Goal: Information Seeking & Learning: Find specific fact

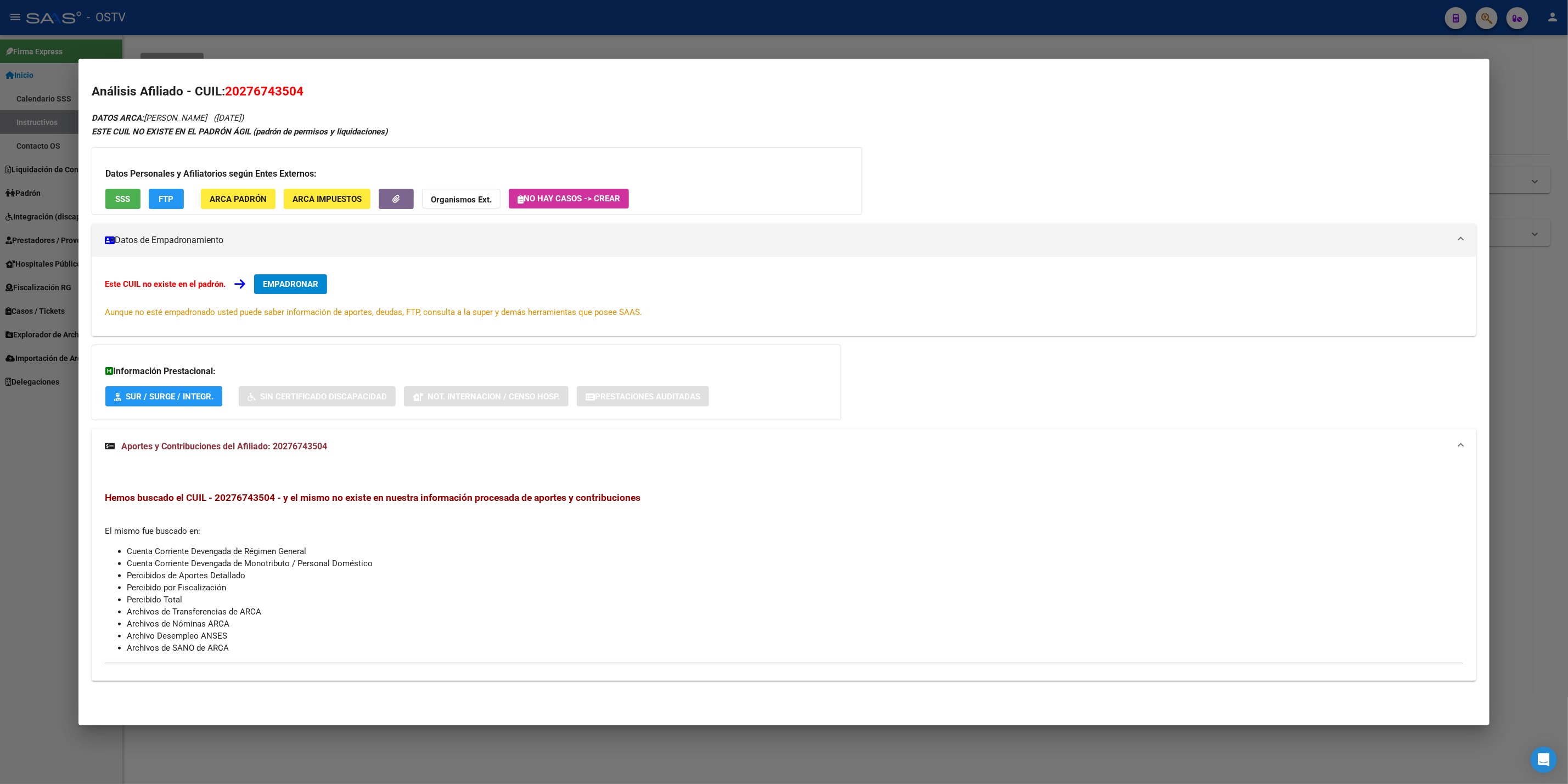
click at [330, 37] on div at bounding box center [784, 392] width 1568 height 784
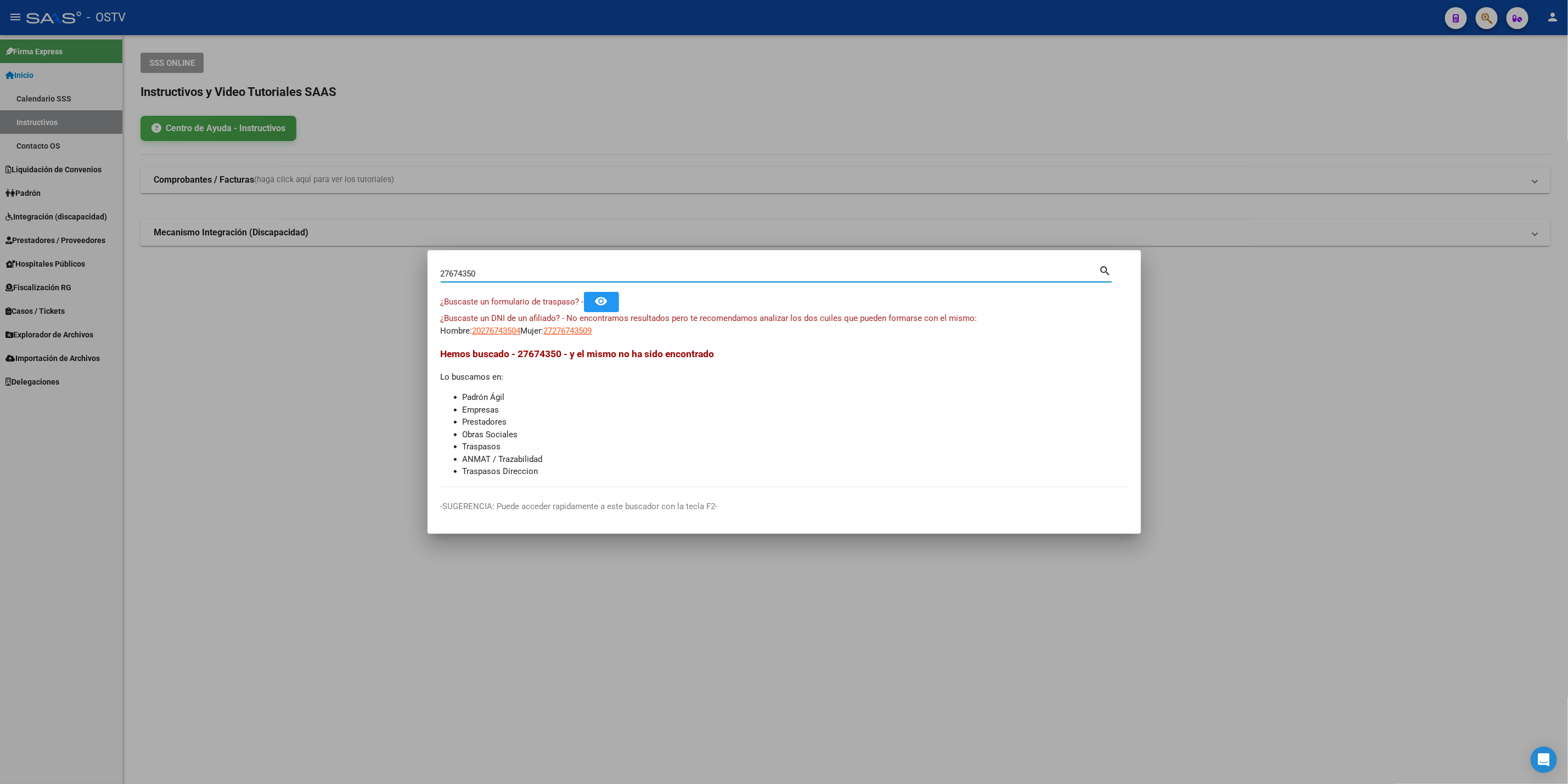
drag, startPoint x: 504, startPoint y: 276, endPoint x: 0, endPoint y: 290, distance: 504.2
click at [0, 290] on div "27674350 Buscar (apellido, dni, cuil, nro traspaso, cuit, obra social) search ¿…" at bounding box center [784, 392] width 1568 height 784
paste input "58929226"
type input "58929226"
click at [582, 332] on span "27589292265" at bounding box center [568, 331] width 48 height 10
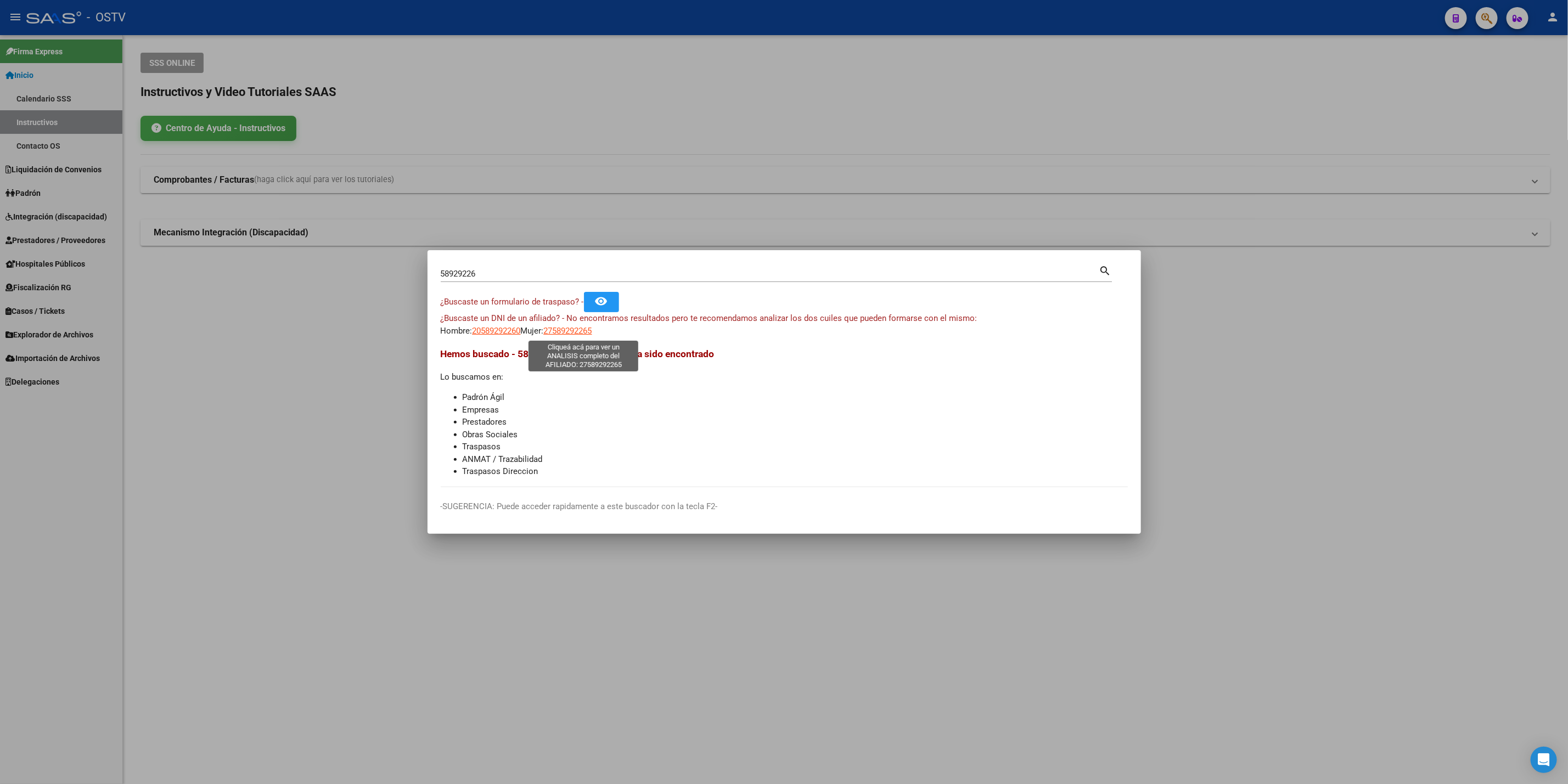
type textarea "27589292265"
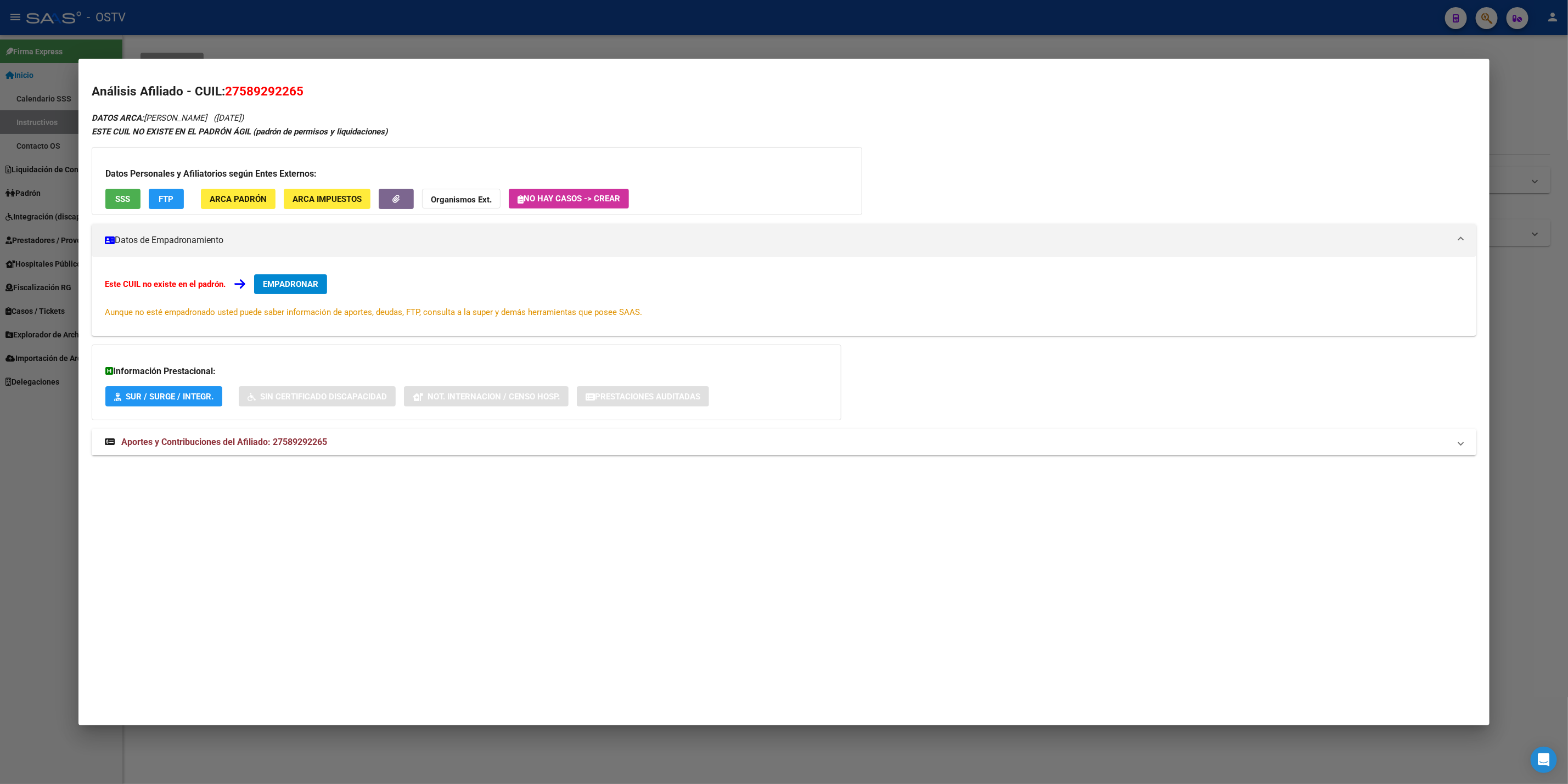
click at [107, 196] on button "SSS" at bounding box center [122, 199] width 35 height 20
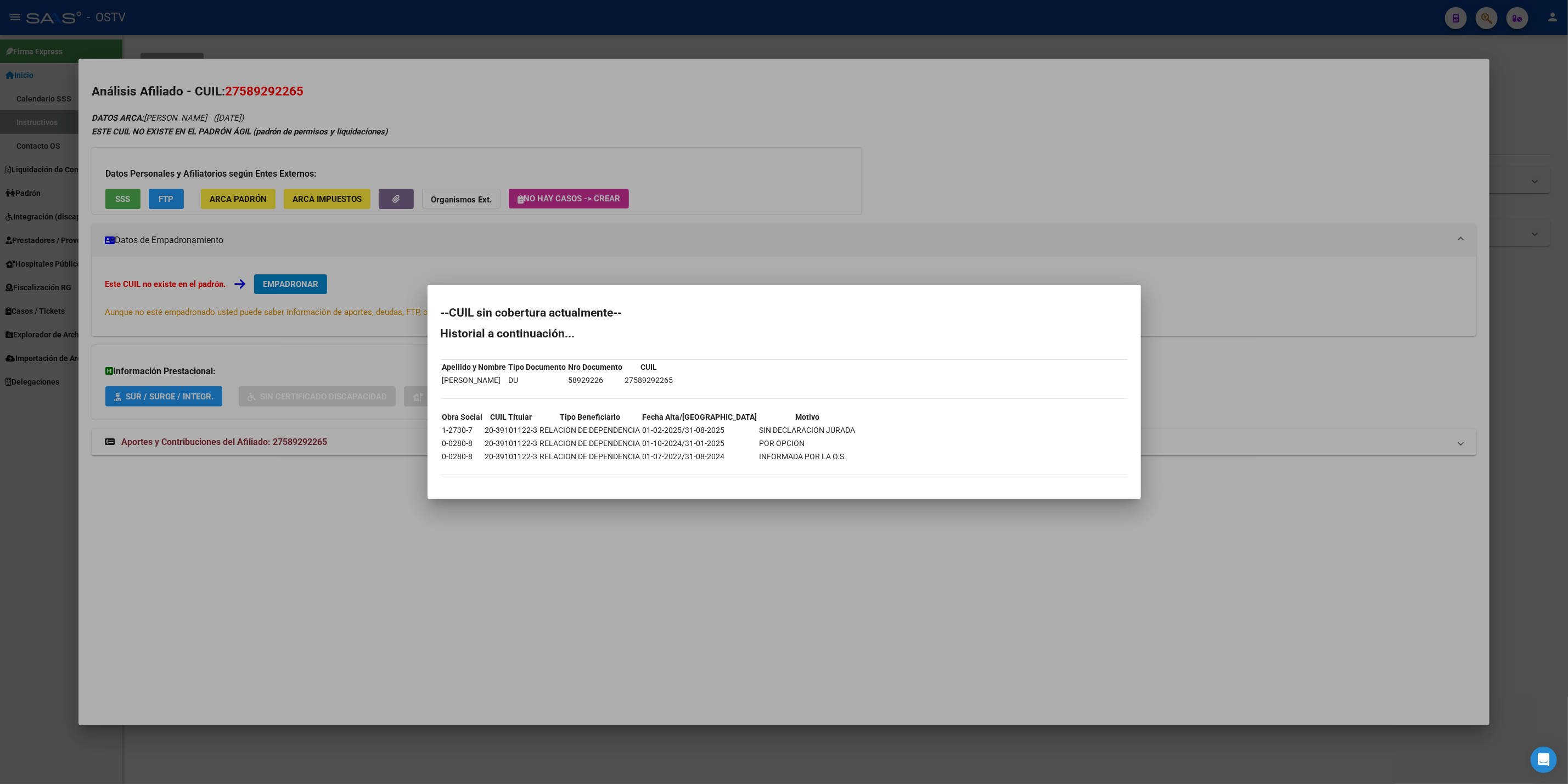
drag, startPoint x: 483, startPoint y: 431, endPoint x: 536, endPoint y: 428, distance: 53.1
click at [536, 428] on tr "1-2730-7 20-39101122-3 RELACION DE DEPENDENCIA 01-02-2025/31-08-2025 SIN DECLAR…" at bounding box center [649, 431] width 414 height 12
copy td "20-39101122-3"
drag, startPoint x: 514, startPoint y: 94, endPoint x: 521, endPoint y: 92, distance: 7.3
click at [515, 94] on div at bounding box center [784, 392] width 1568 height 784
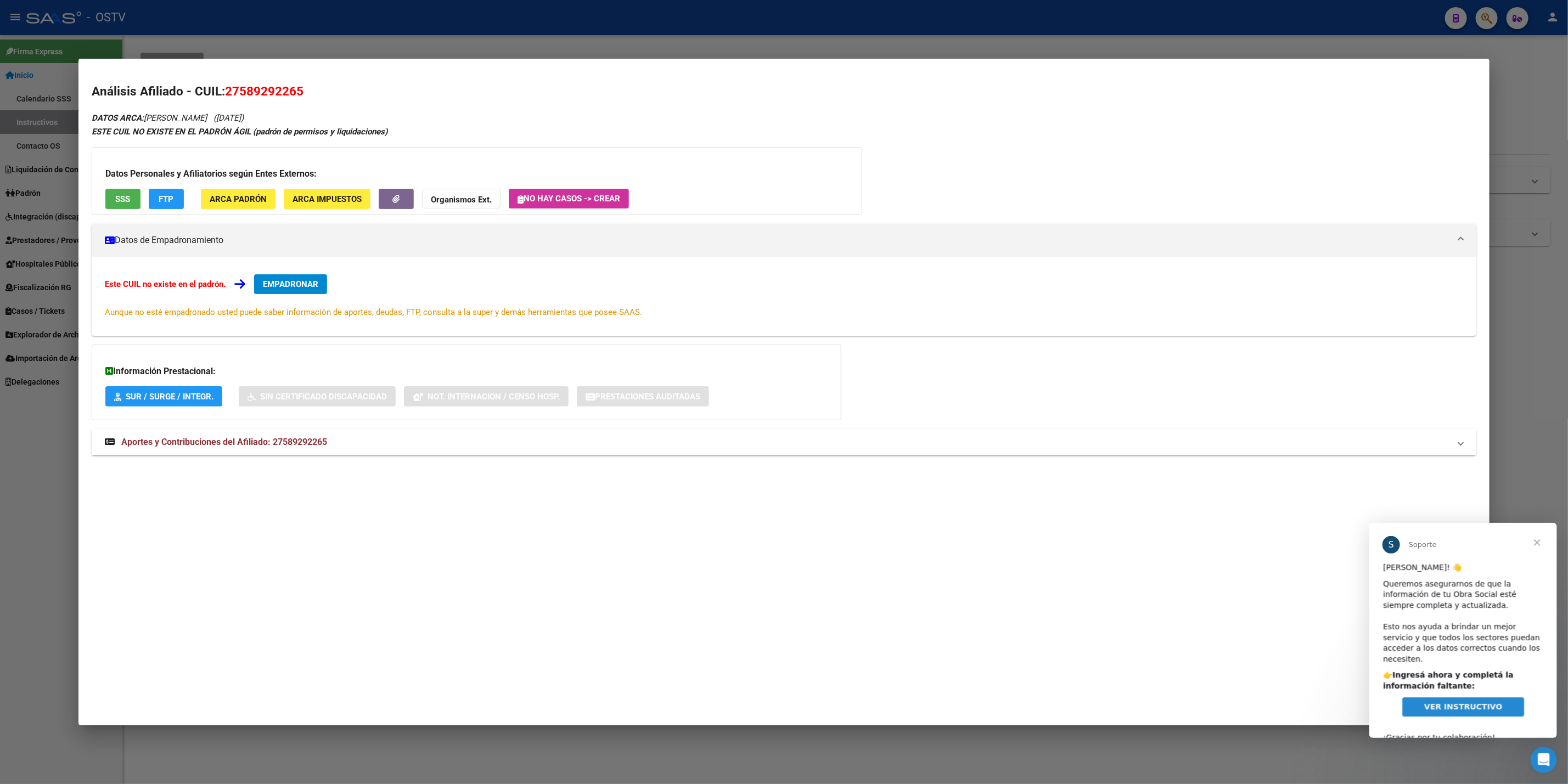
click at [0, 348] on div at bounding box center [784, 392] width 1568 height 784
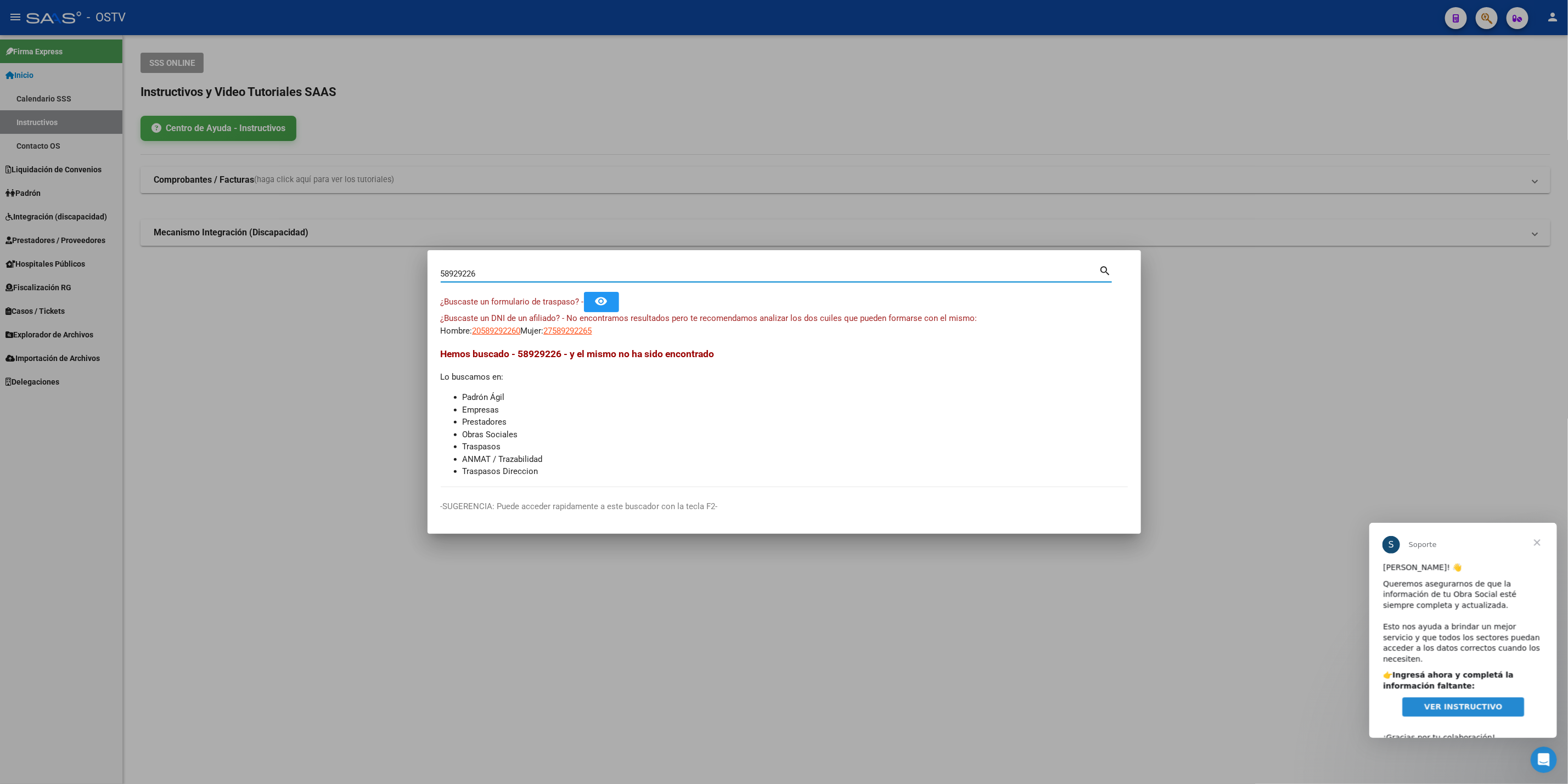
drag, startPoint x: 516, startPoint y: 274, endPoint x: 32, endPoint y: 360, distance: 491.6
click at [32, 360] on div "58929226 Buscar (apellido, dni, cuil, nro traspaso, cuit, obra social) search ¿…" at bounding box center [784, 392] width 1568 height 784
paste input "26.950.439"
type input "26950439"
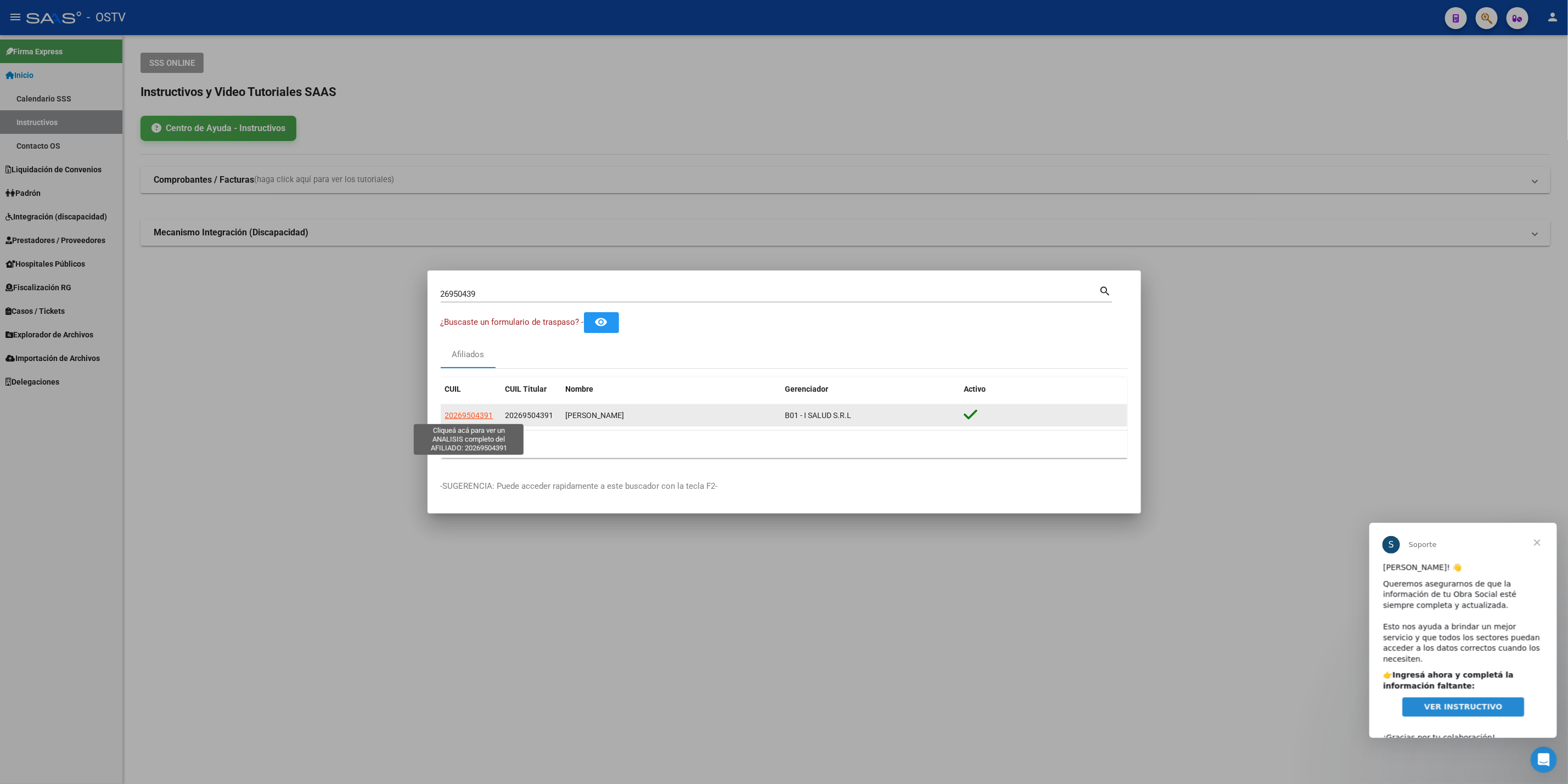
click at [483, 412] on span "20269504391" at bounding box center [469, 415] width 48 height 9
type textarea "20269504391"
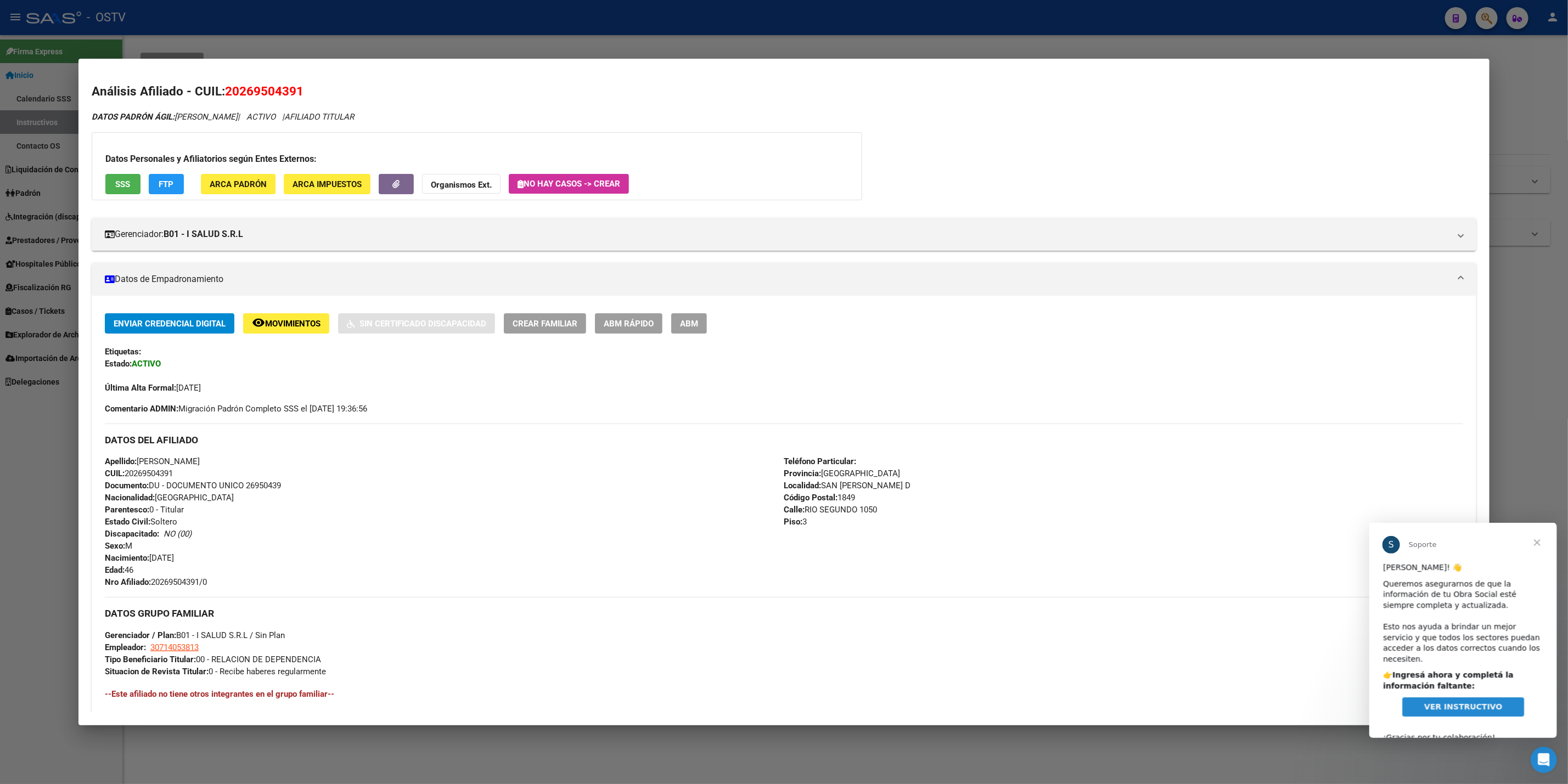
click at [0, 278] on div at bounding box center [784, 392] width 1568 height 784
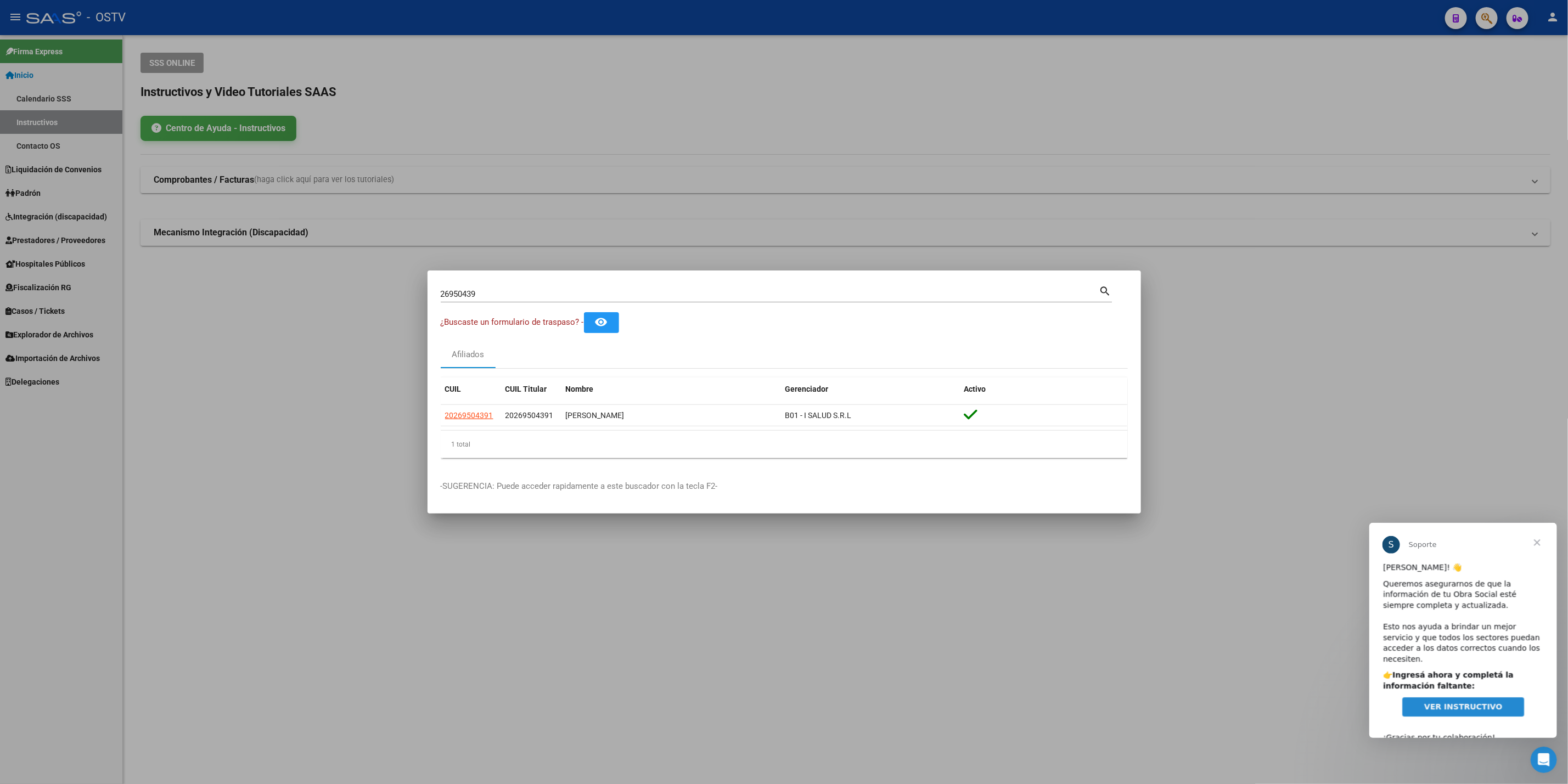
drag, startPoint x: 257, startPoint y: 400, endPoint x: 237, endPoint y: 367, distance: 38.6
click at [256, 400] on div at bounding box center [784, 392] width 1568 height 784
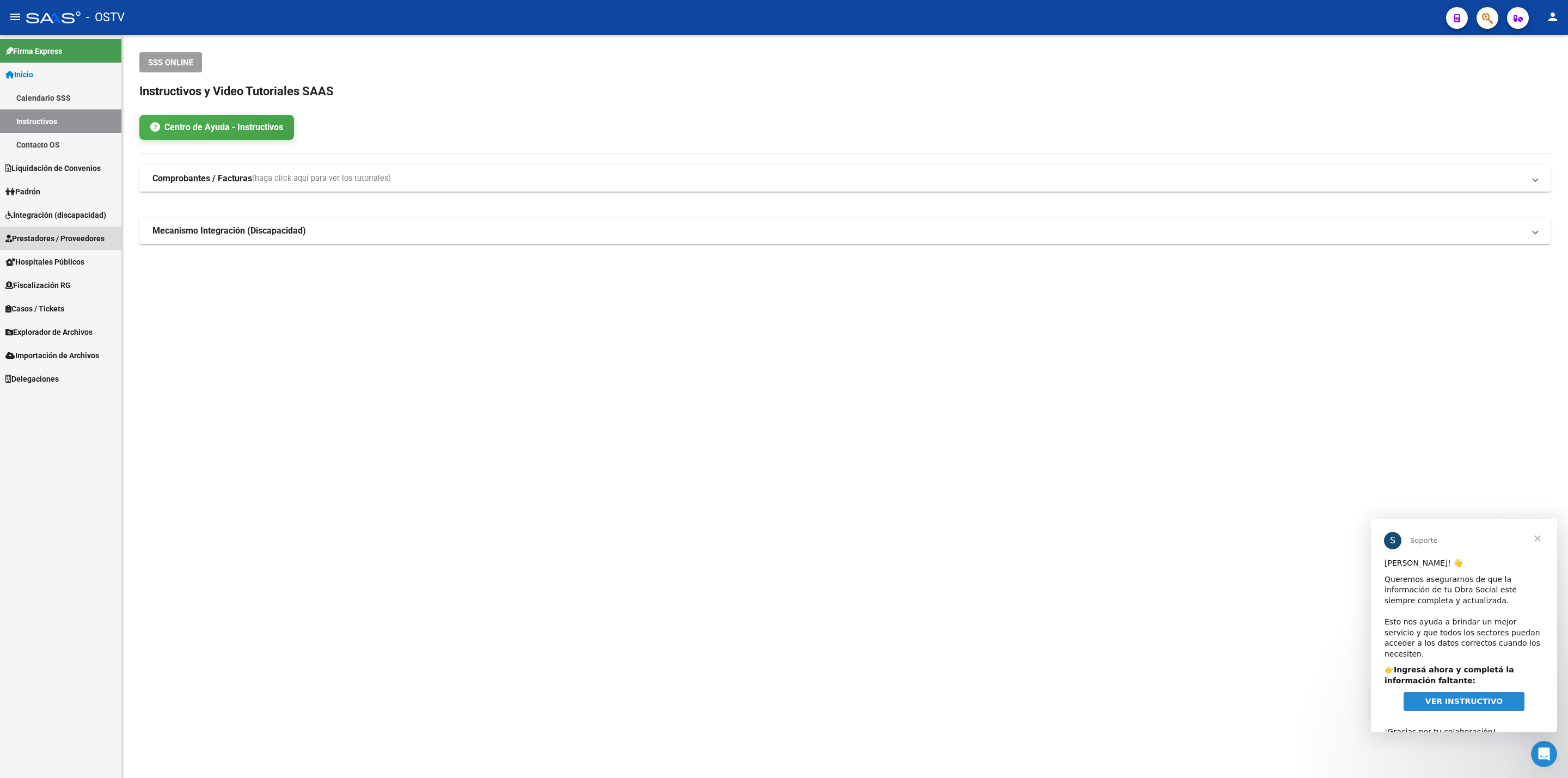
click at [95, 241] on span "Prestadores / Proveedores" at bounding box center [55, 239] width 99 height 12
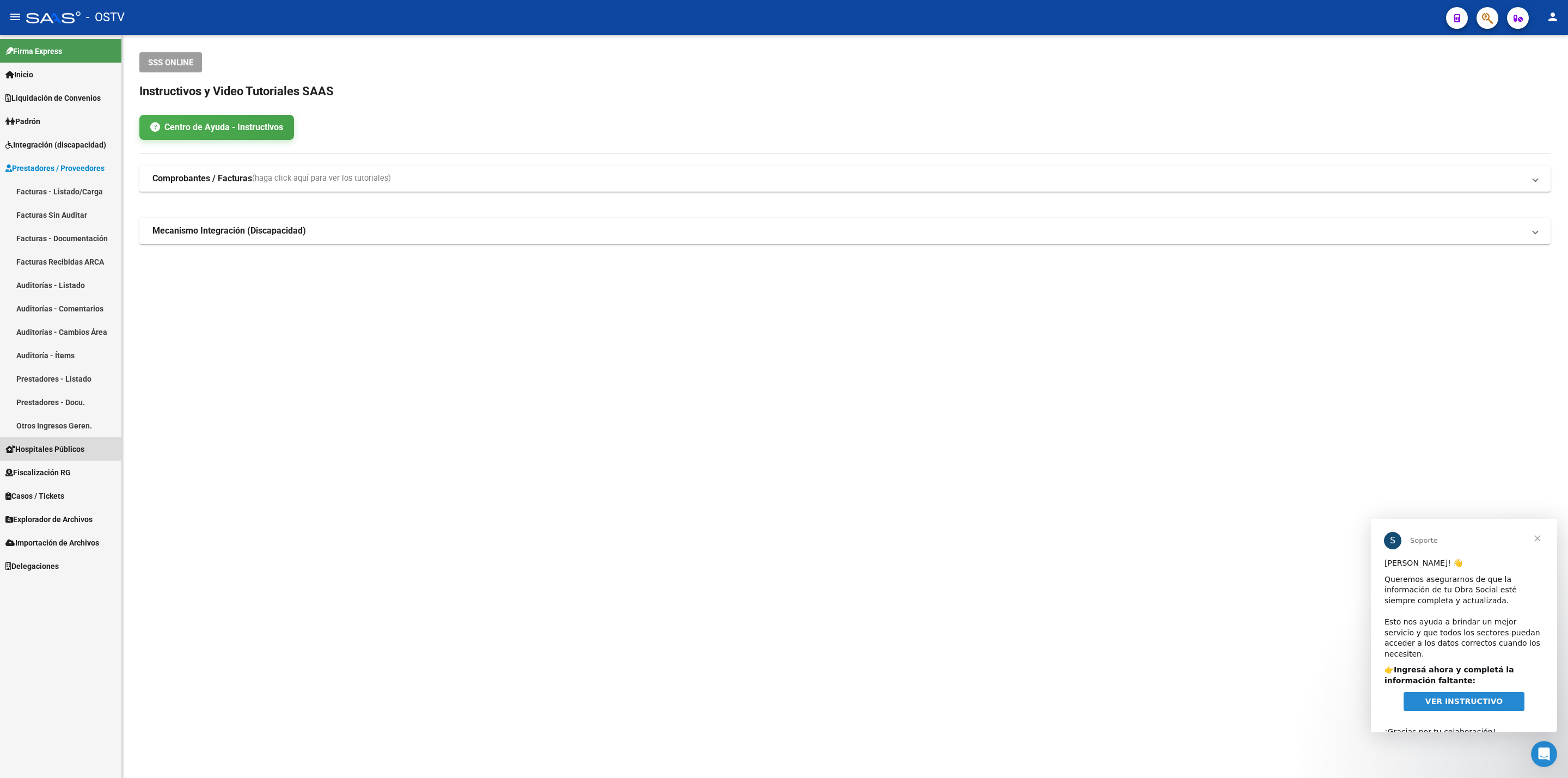
click at [35, 441] on link "Hospitales Públicos" at bounding box center [60, 449] width 121 height 23
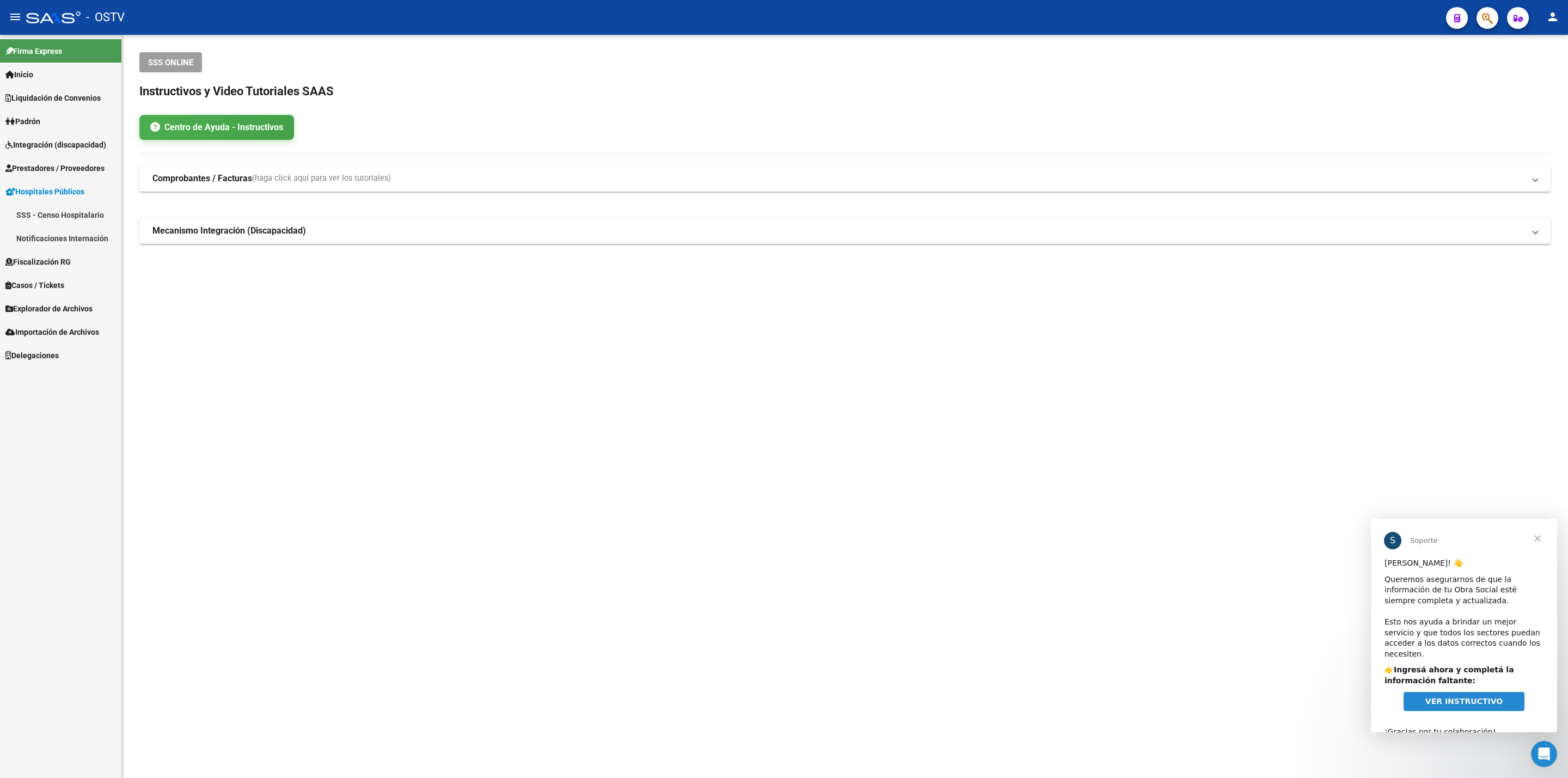
click at [74, 241] on link "Notificaciones Internación" at bounding box center [60, 238] width 121 height 23
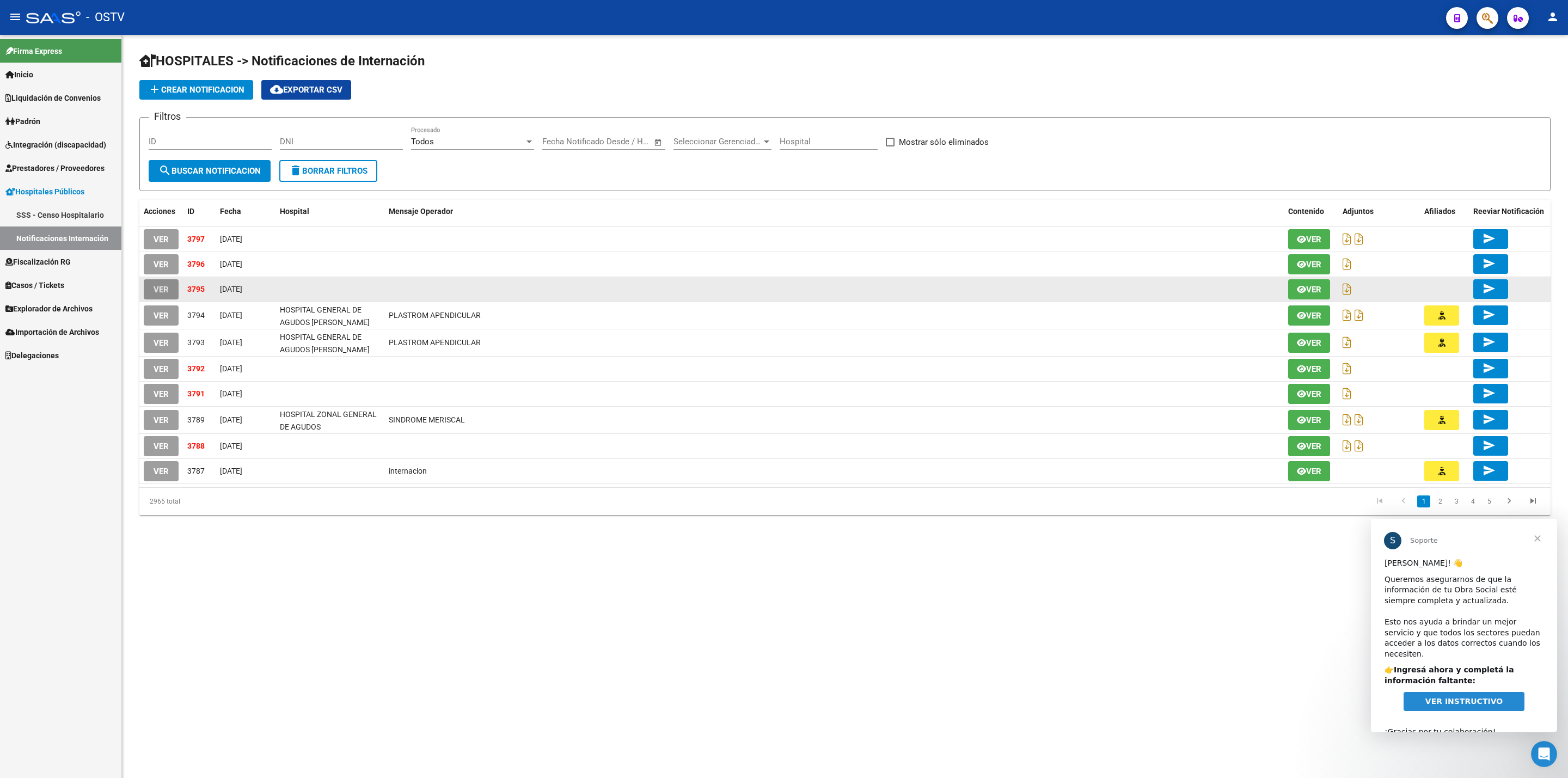
click at [165, 281] on button "VER" at bounding box center [161, 290] width 35 height 20
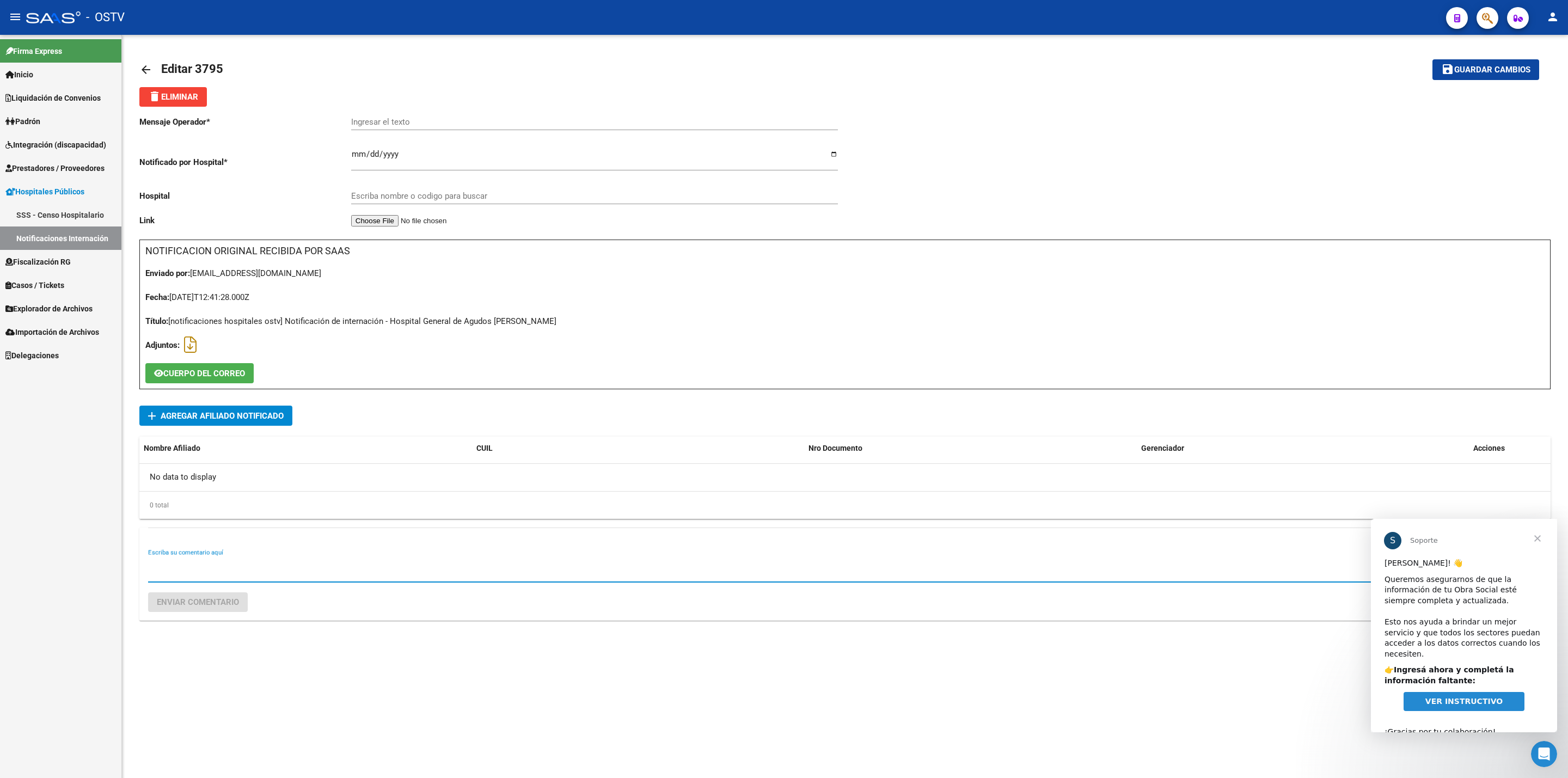
click at [247, 564] on textarea "Escriba su comentario aquí" at bounding box center [845, 569] width 1394 height 22
click at [1540, 536] on span "Cerrar" at bounding box center [1538, 538] width 39 height 39
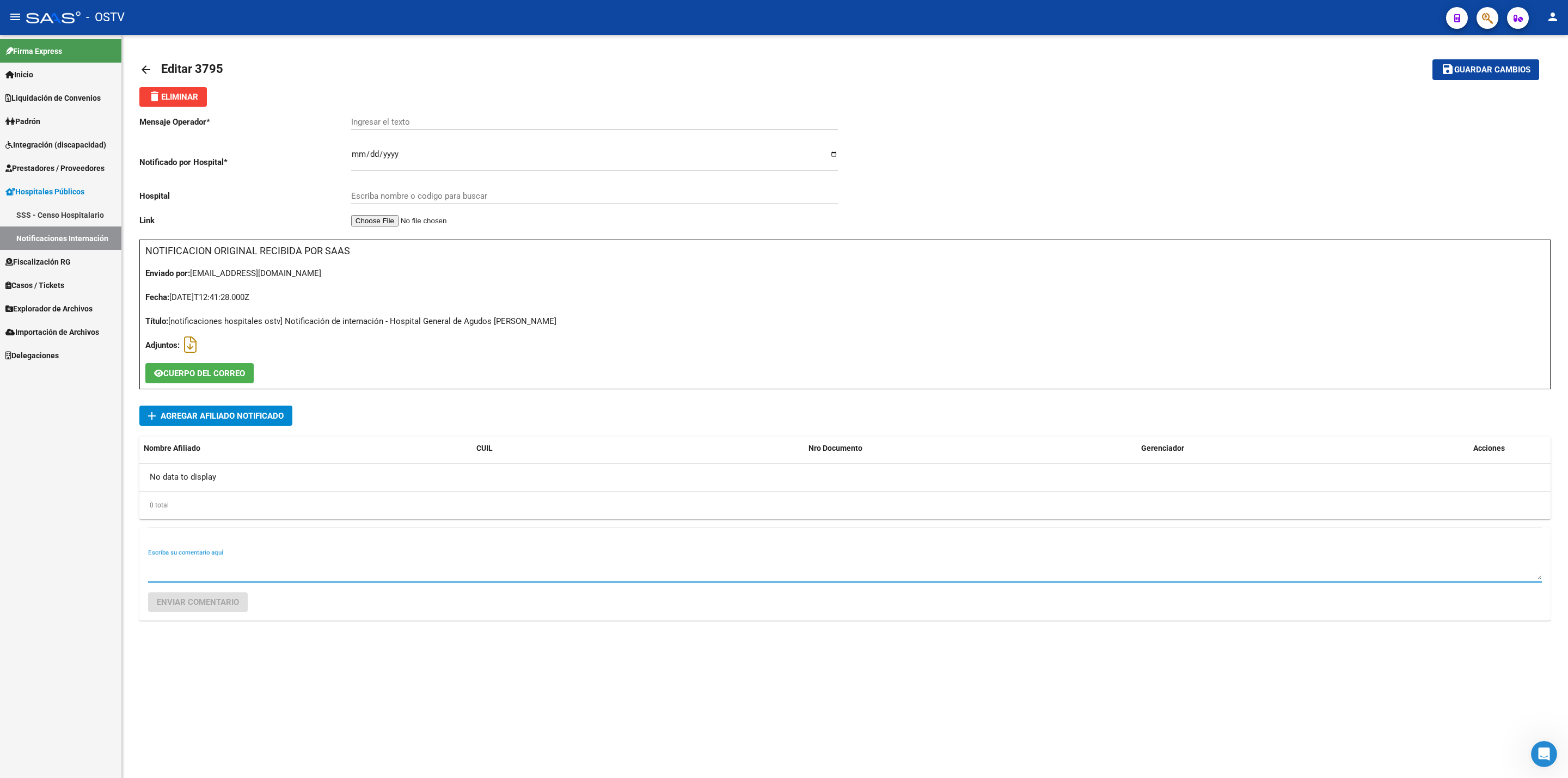
click at [527, 564] on textarea "Escriba su comentario aquí" at bounding box center [845, 569] width 1394 height 22
type textarea "rechazada por mail"
click at [236, 601] on span "Enviar comentario" at bounding box center [198, 602] width 82 height 10
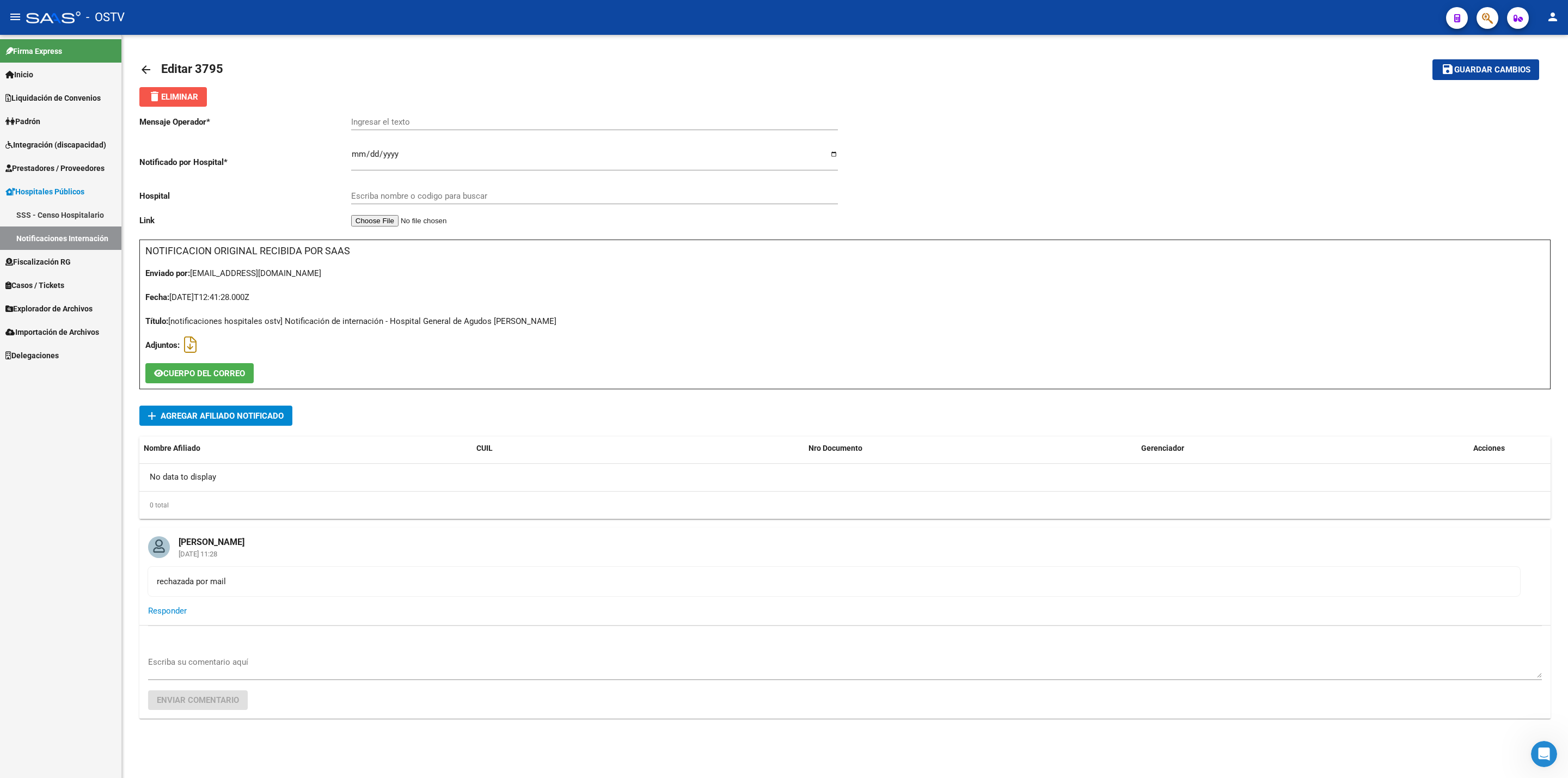
click at [180, 93] on span "delete Eliminar" at bounding box center [173, 97] width 50 height 10
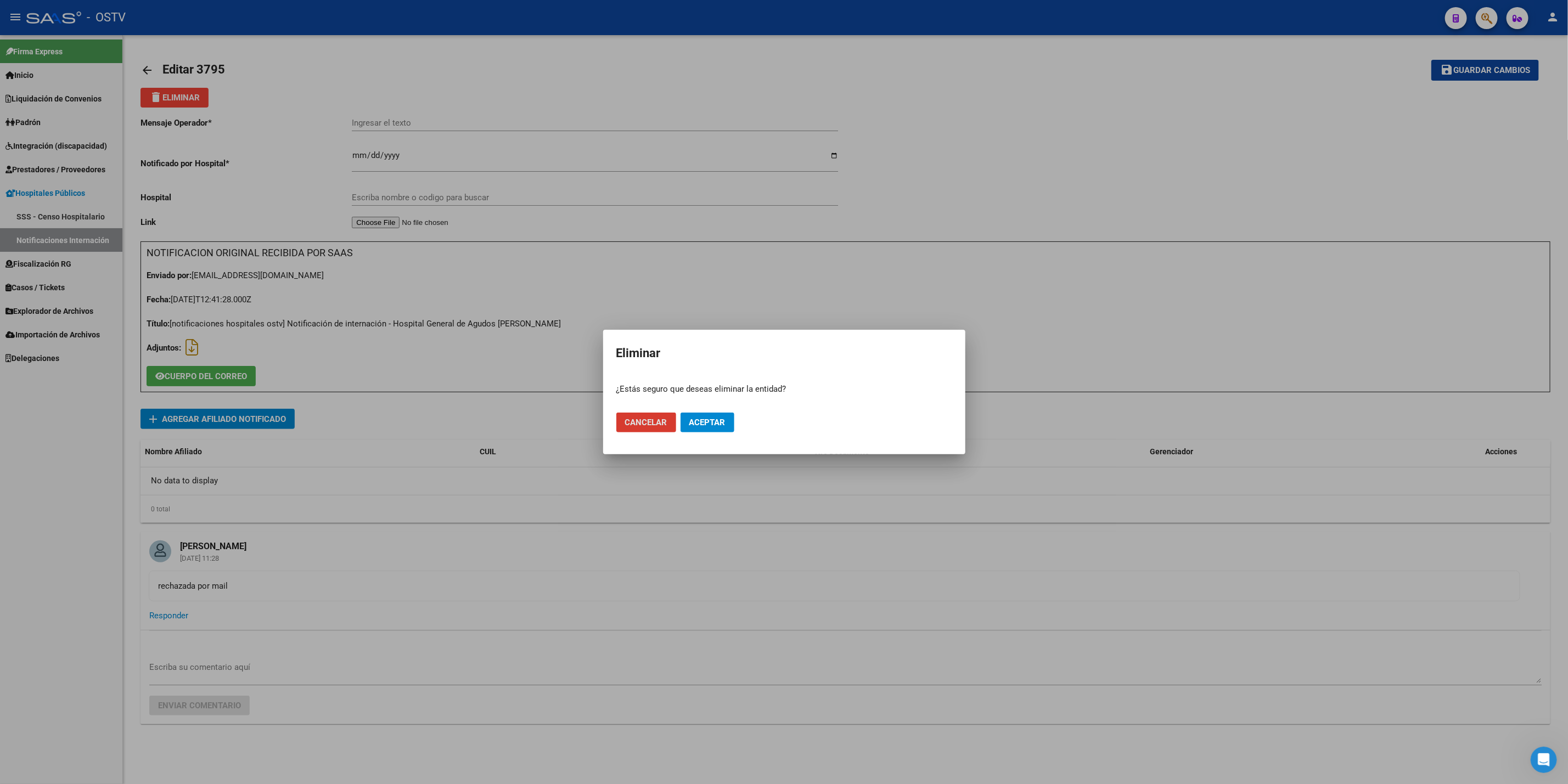
click at [311, 65] on div at bounding box center [784, 392] width 1568 height 784
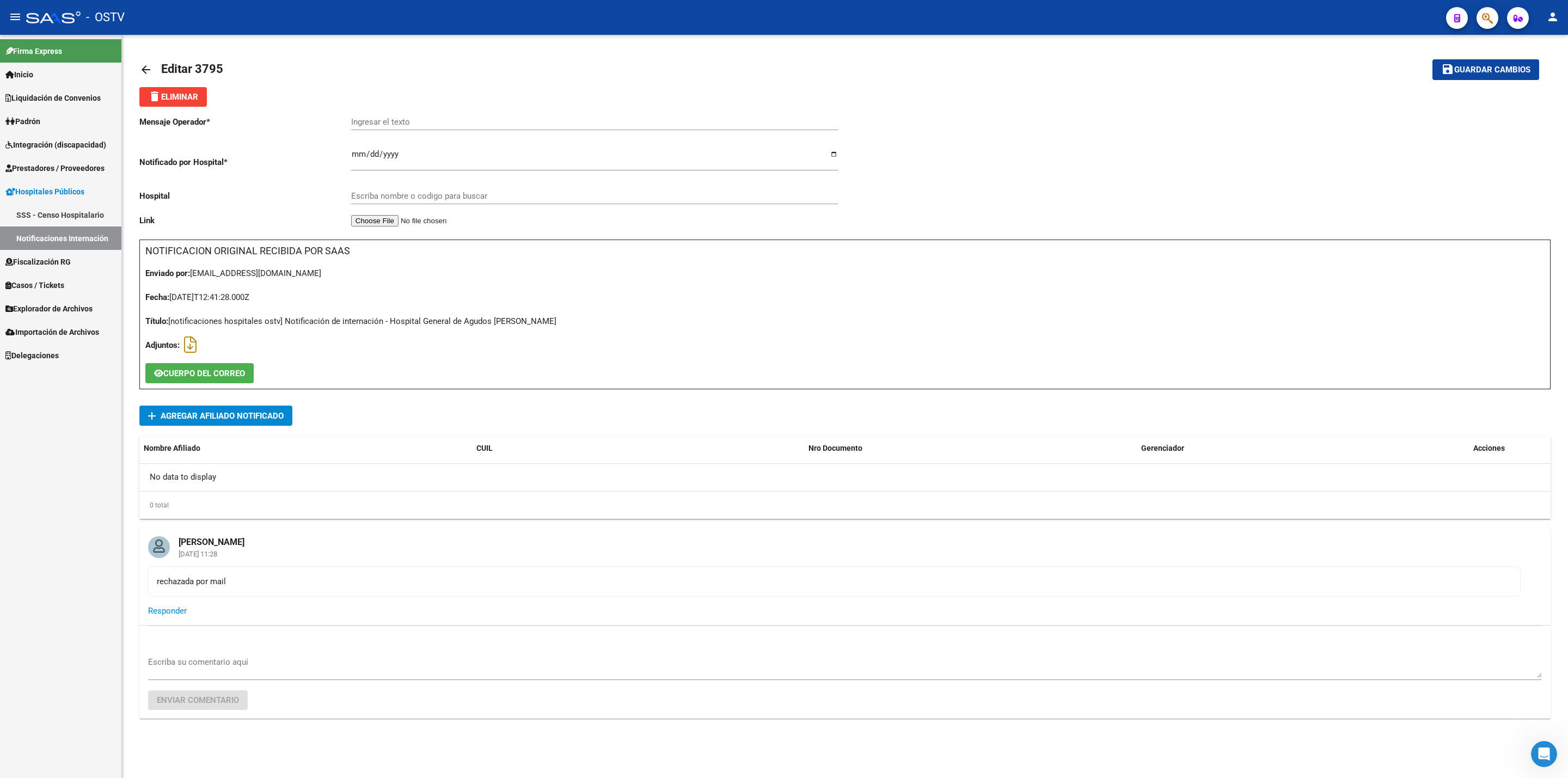
click at [139, 67] on mat-icon "arrow_back" at bounding box center [145, 70] width 13 height 13
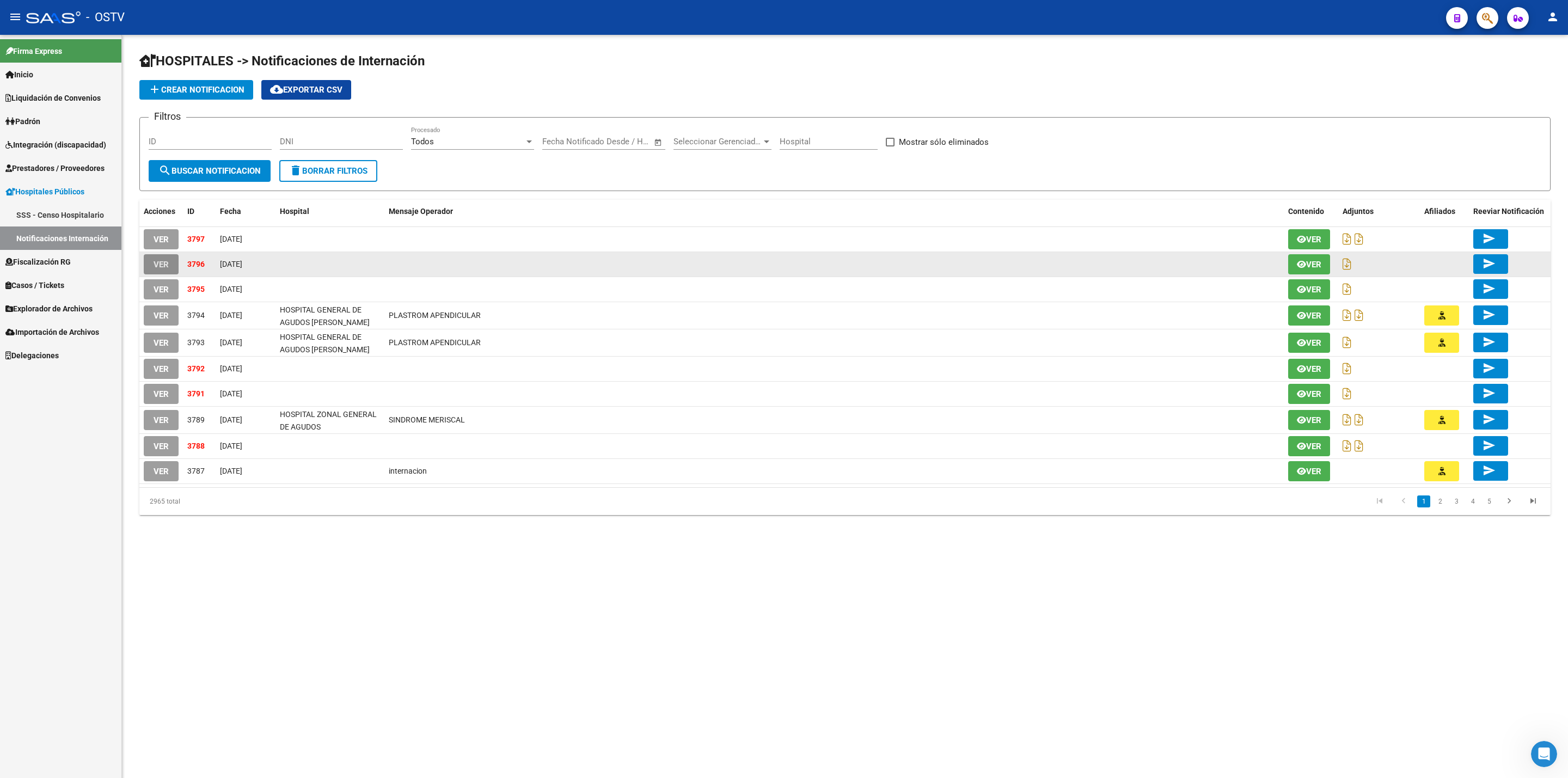
click at [163, 263] on span "VER" at bounding box center [161, 264] width 15 height 10
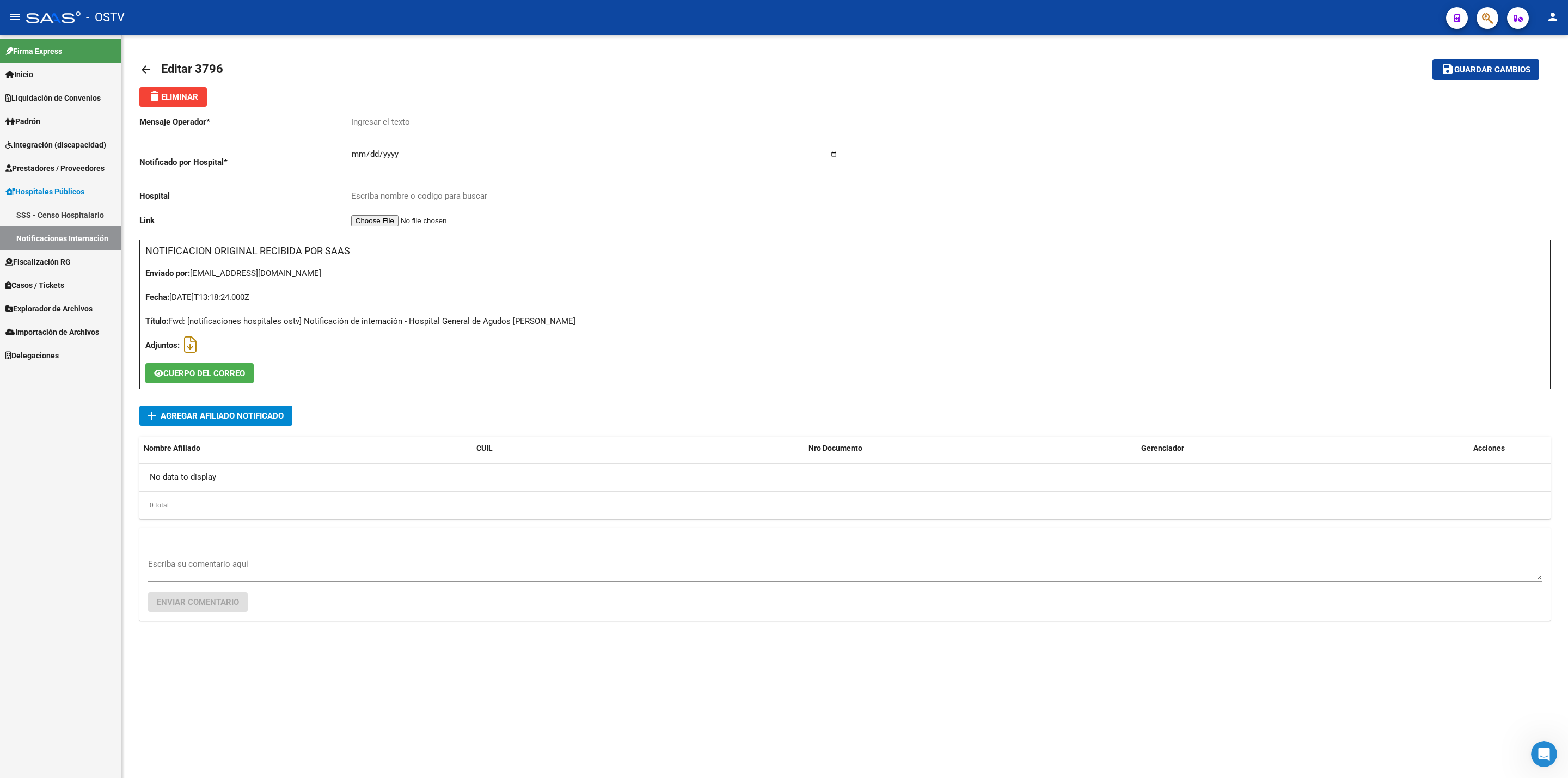
click at [187, 111] on div "Mensaje Operador * Ingresar el texto Notificado por Hospital * [DATE] Ingresar …" at bounding box center [492, 173] width 706 height 133
click at [182, 99] on span "delete Eliminar" at bounding box center [173, 97] width 50 height 10
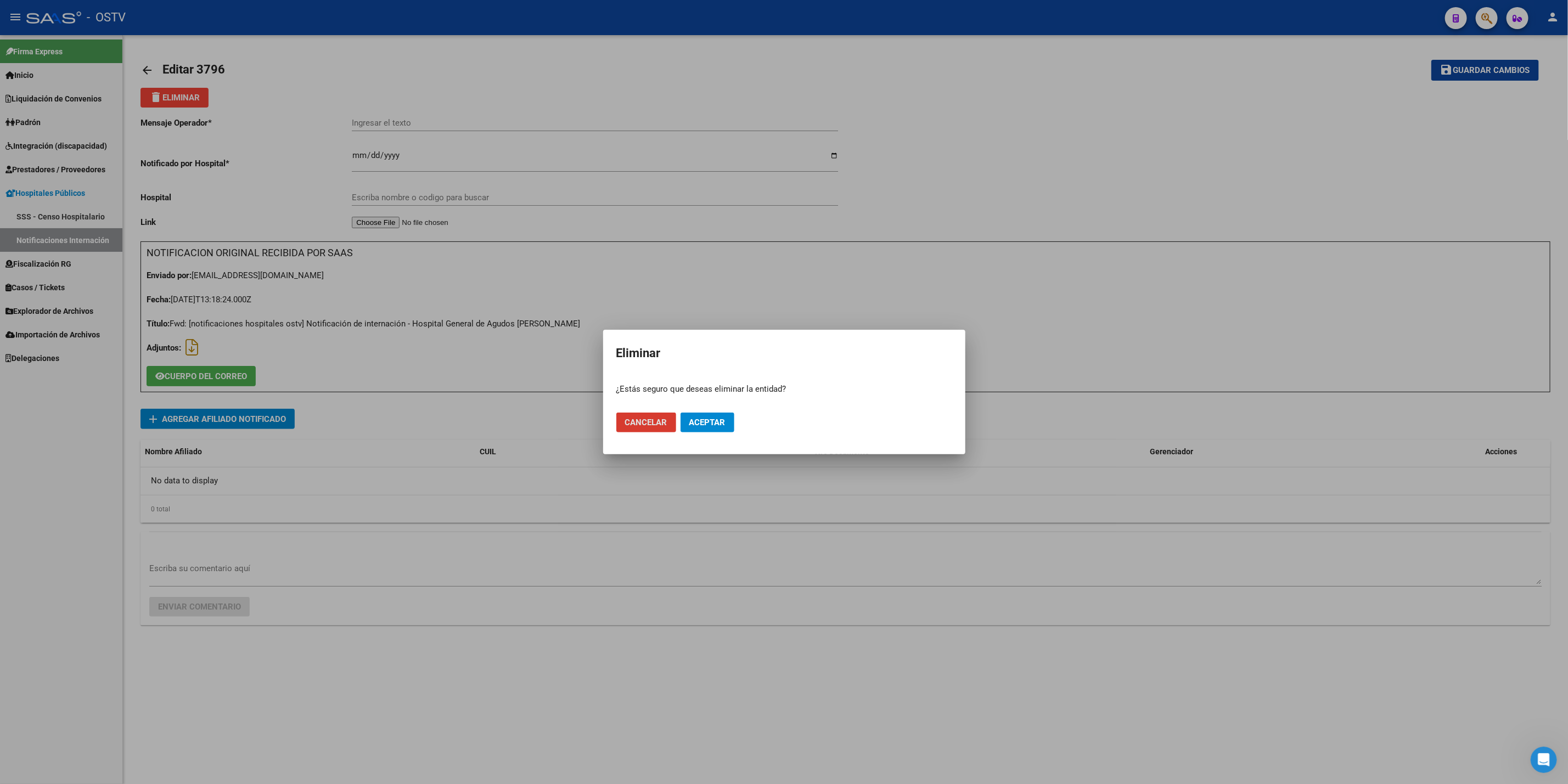
click at [708, 427] on span "Aceptar" at bounding box center [707, 423] width 37 height 10
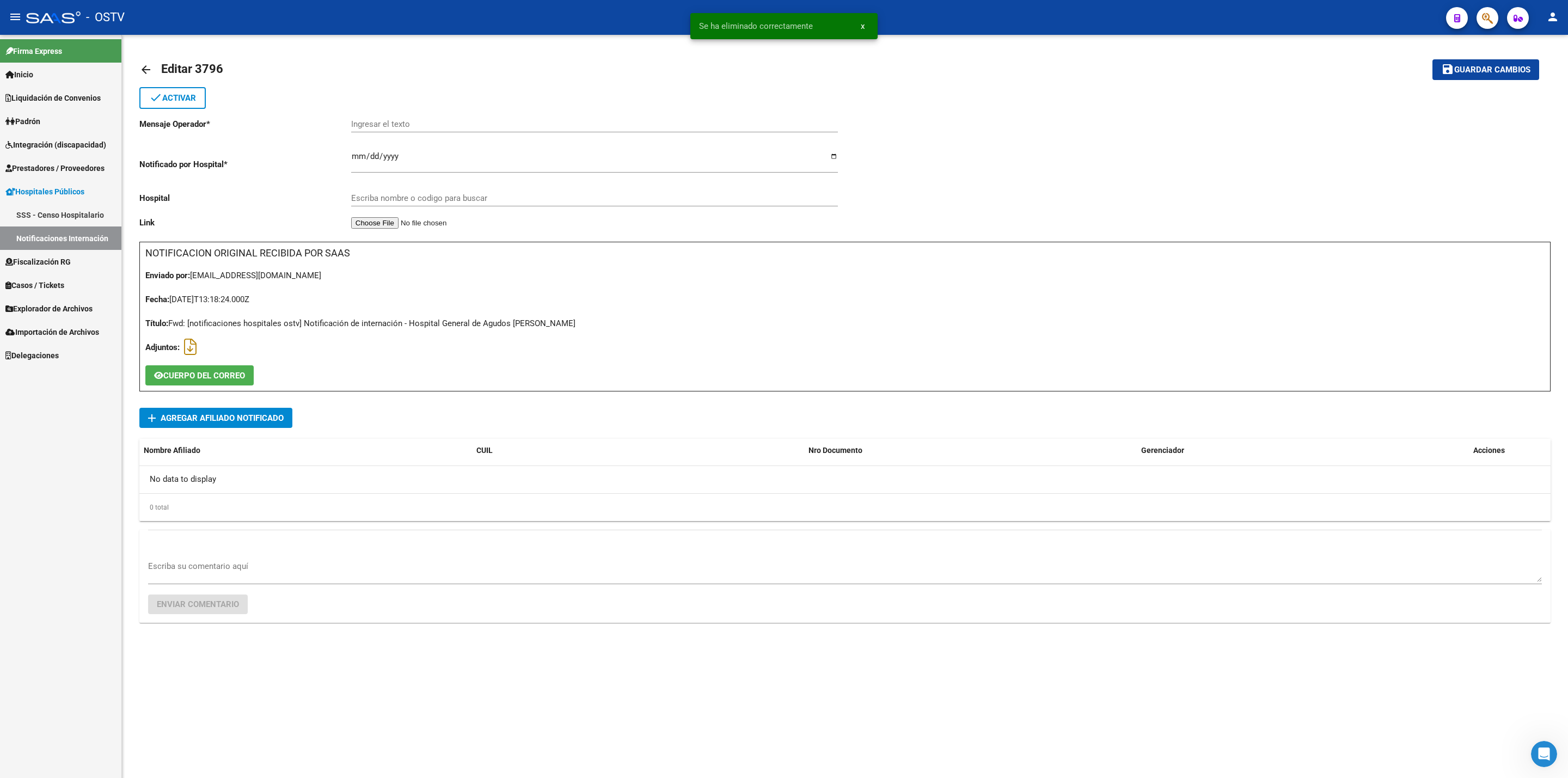
click at [154, 67] on link "arrow_back" at bounding box center [150, 69] width 22 height 25
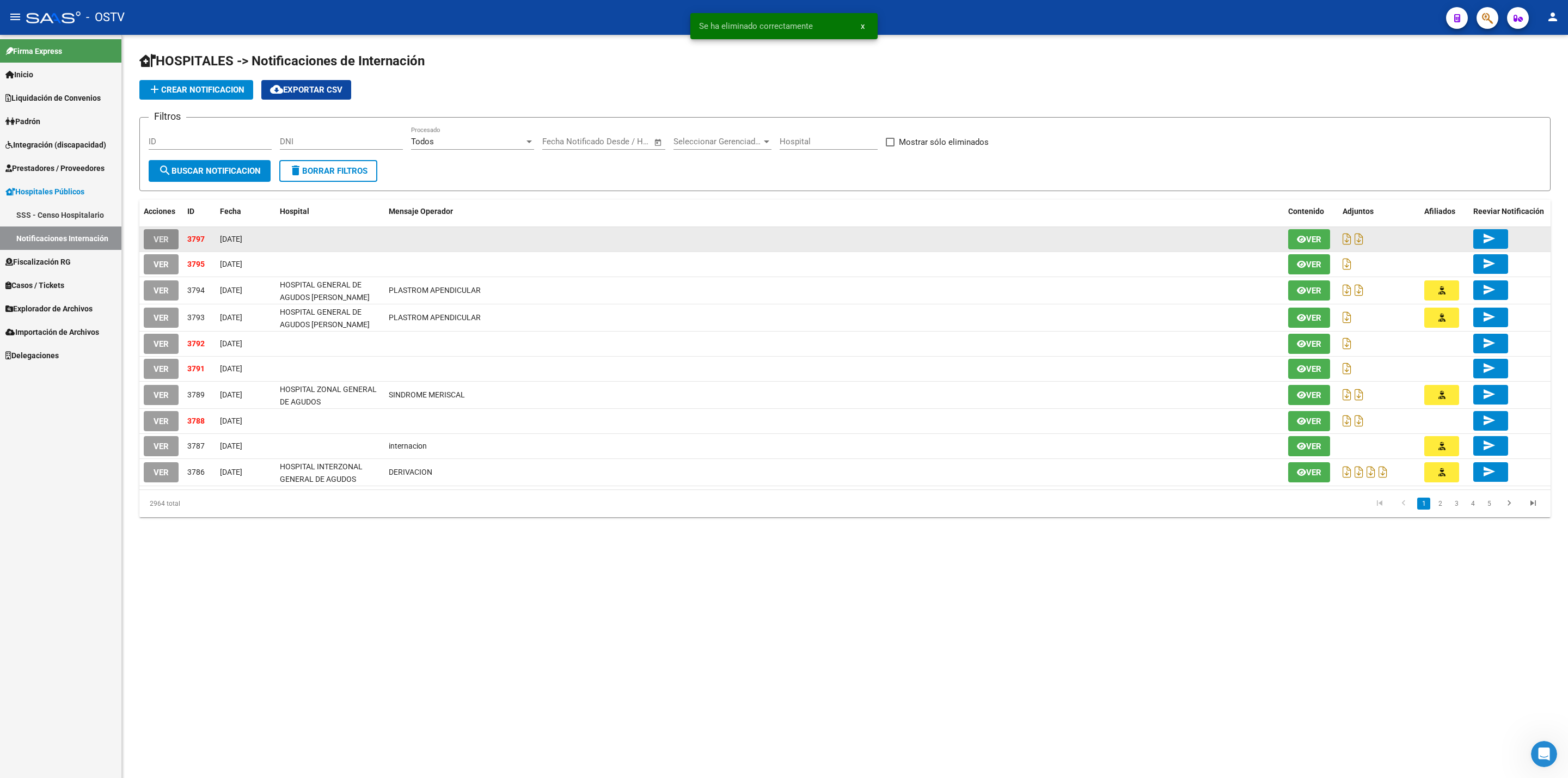
click at [164, 239] on span "VER" at bounding box center [161, 240] width 15 height 10
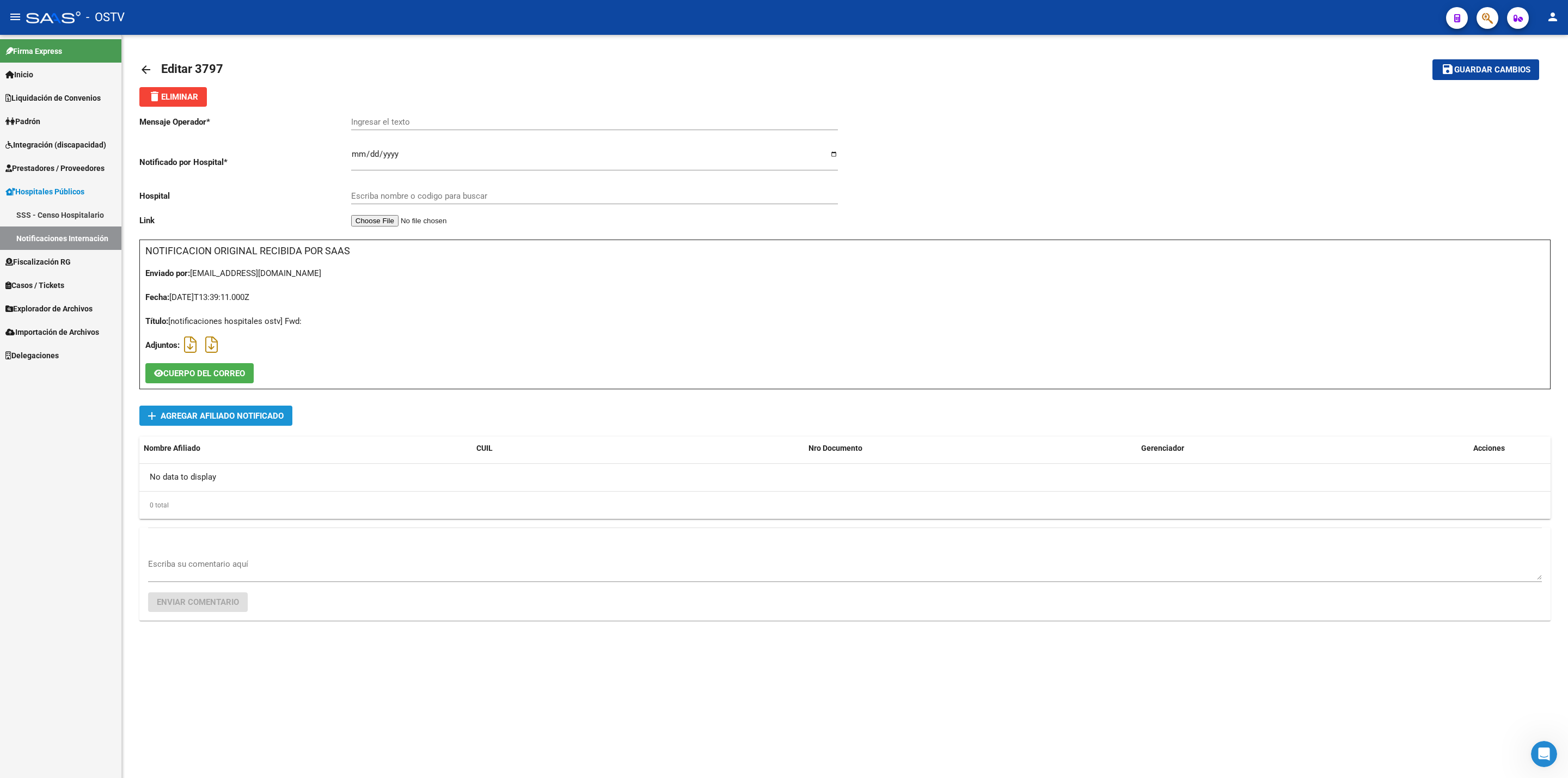
click at [269, 407] on span "add Agregar Afiliado Notificado" at bounding box center [216, 416] width 136 height 20
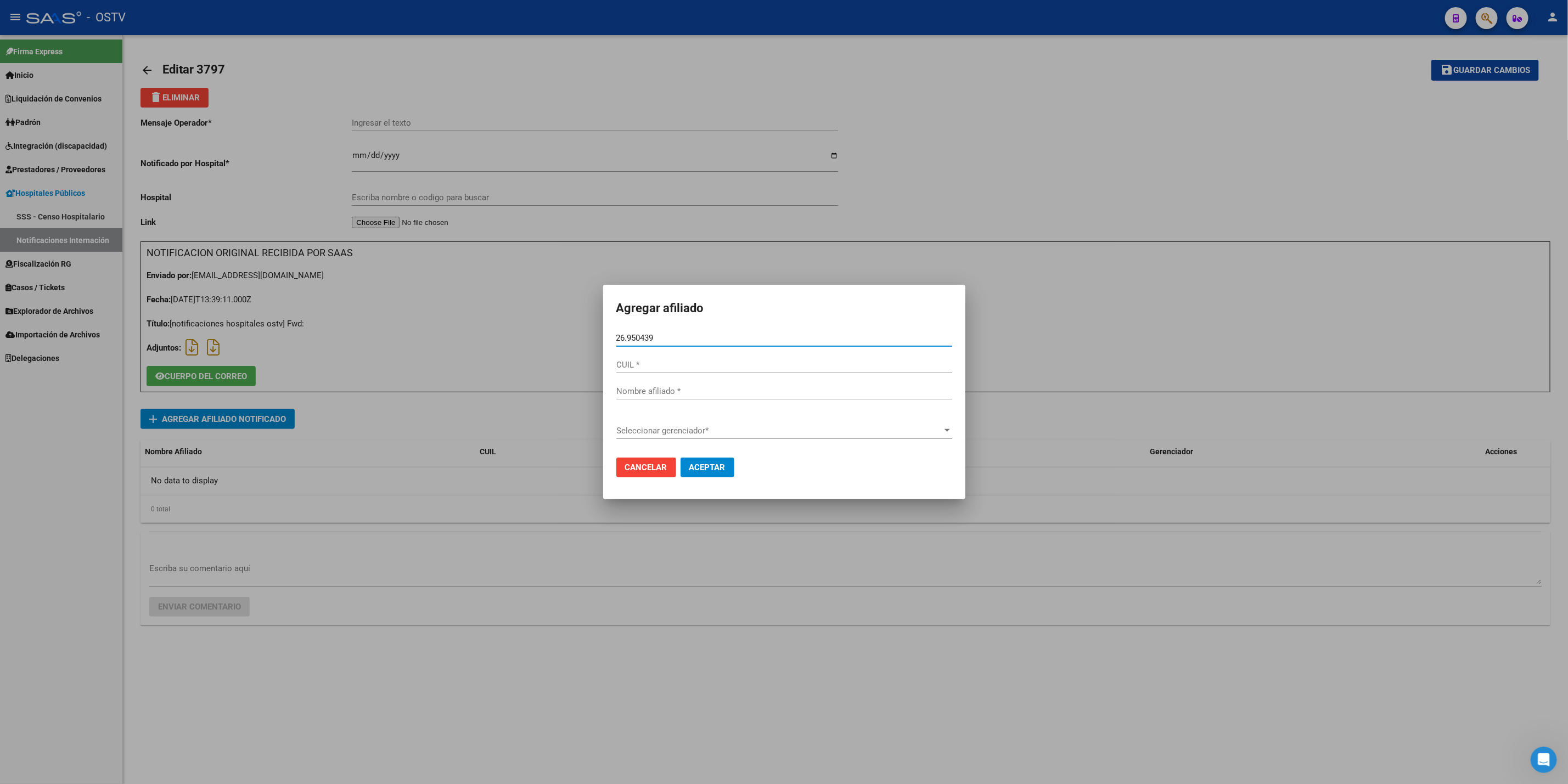
type input "26950439"
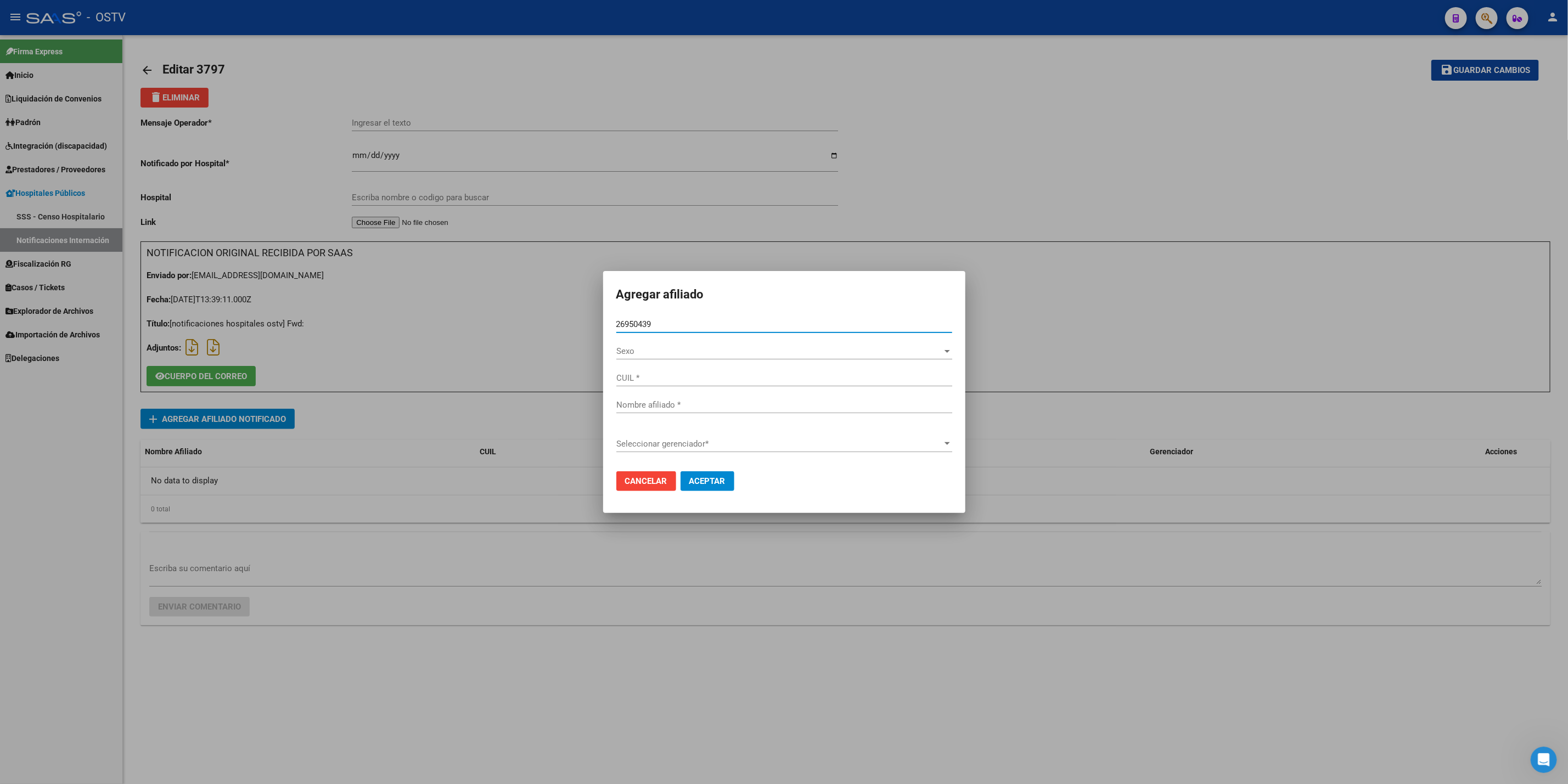
type input "20269504391"
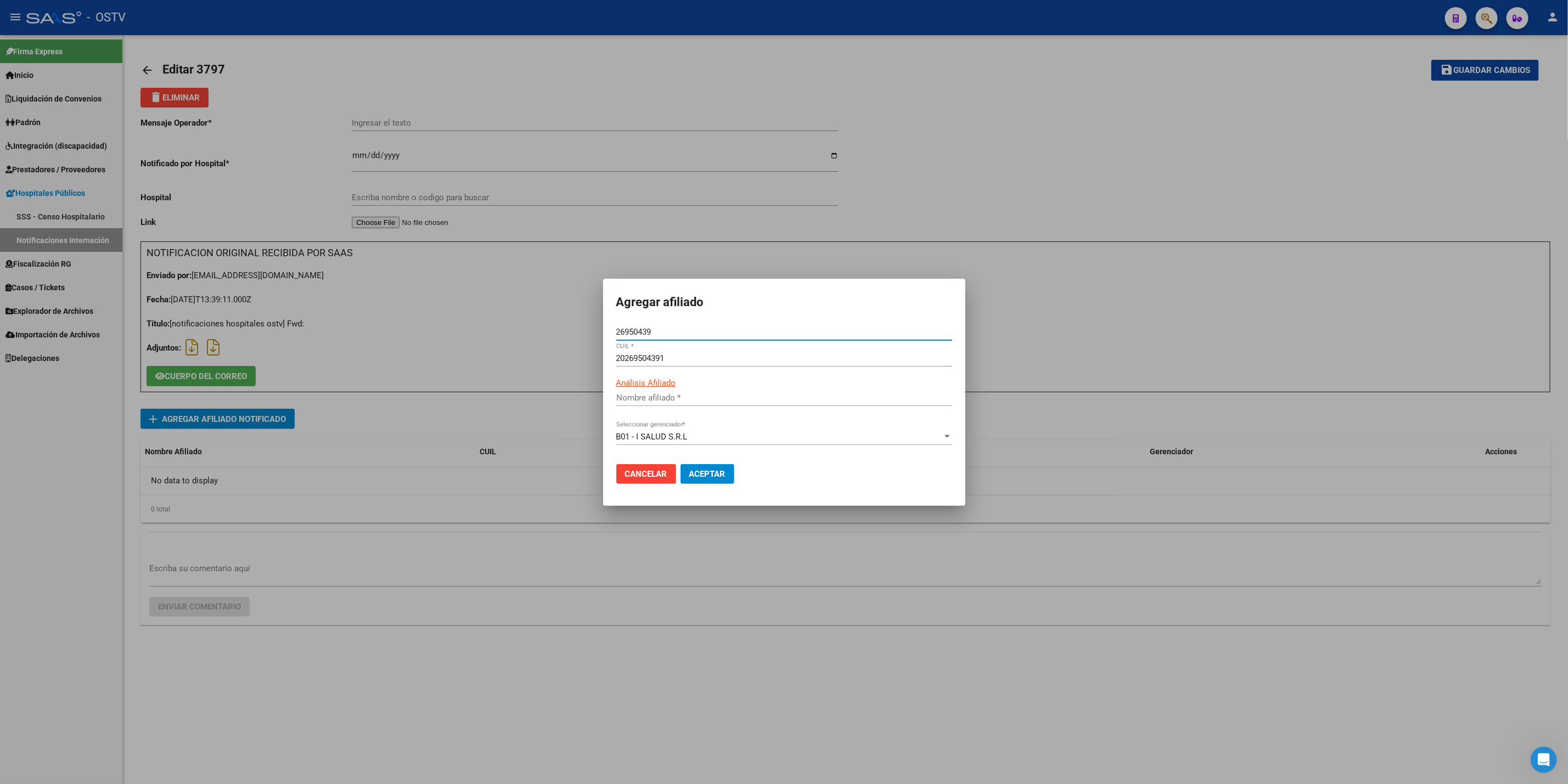
type input "[PERSON_NAME]"
type input "26950439"
click at [715, 471] on span "Aceptar" at bounding box center [707, 474] width 37 height 10
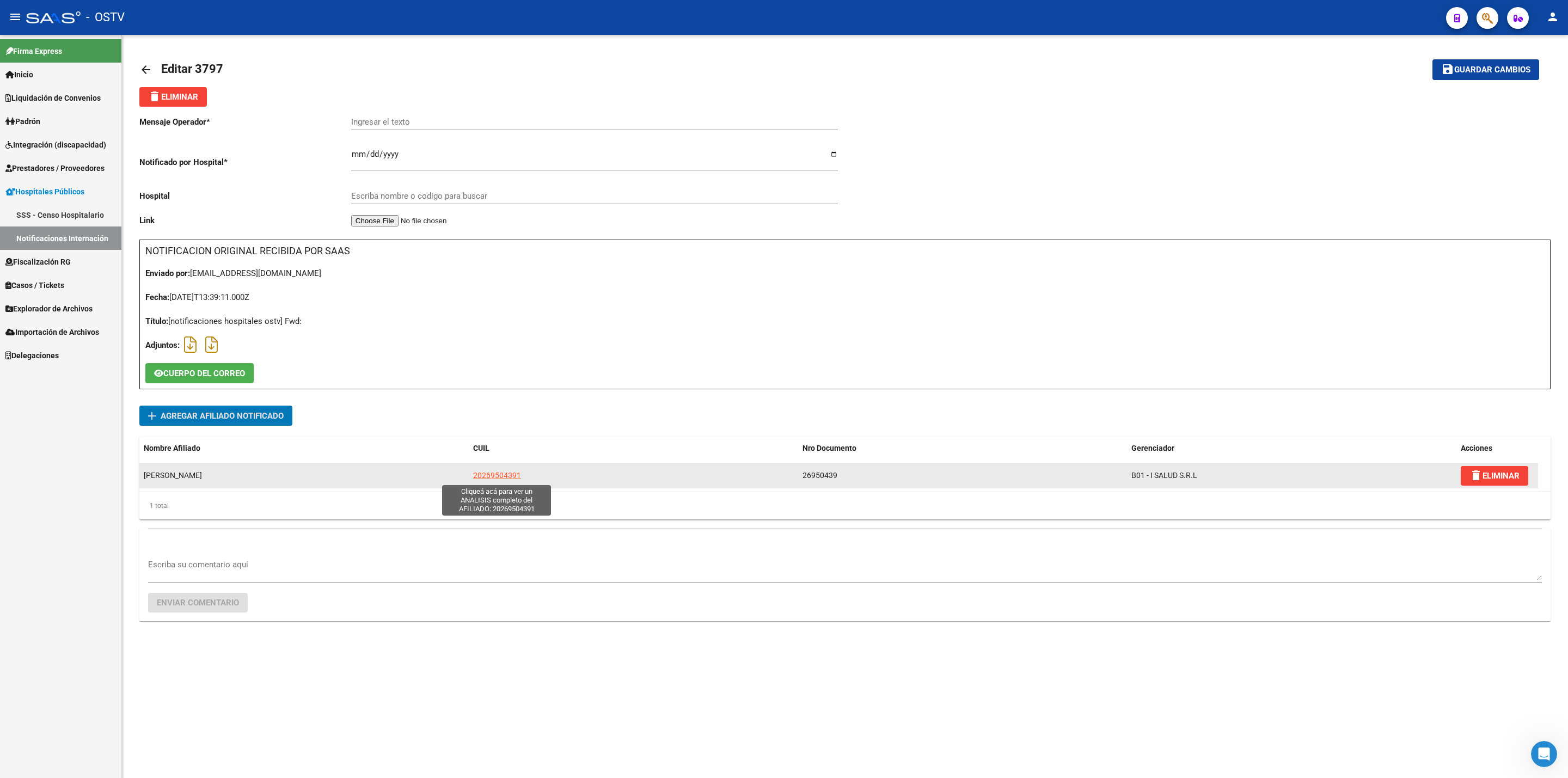
click at [501, 477] on span "20269504391" at bounding box center [497, 475] width 48 height 8
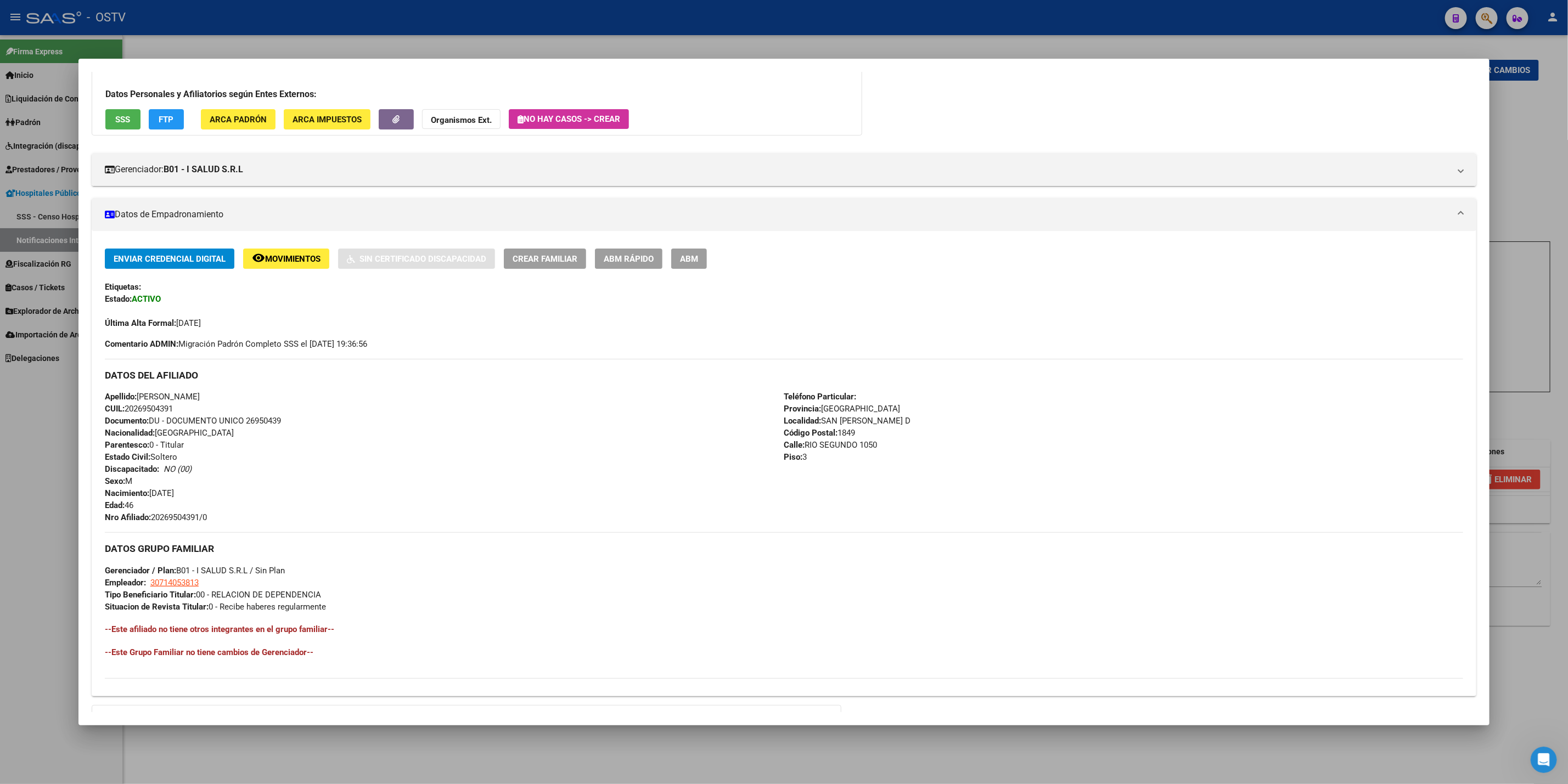
scroll to position [193, 0]
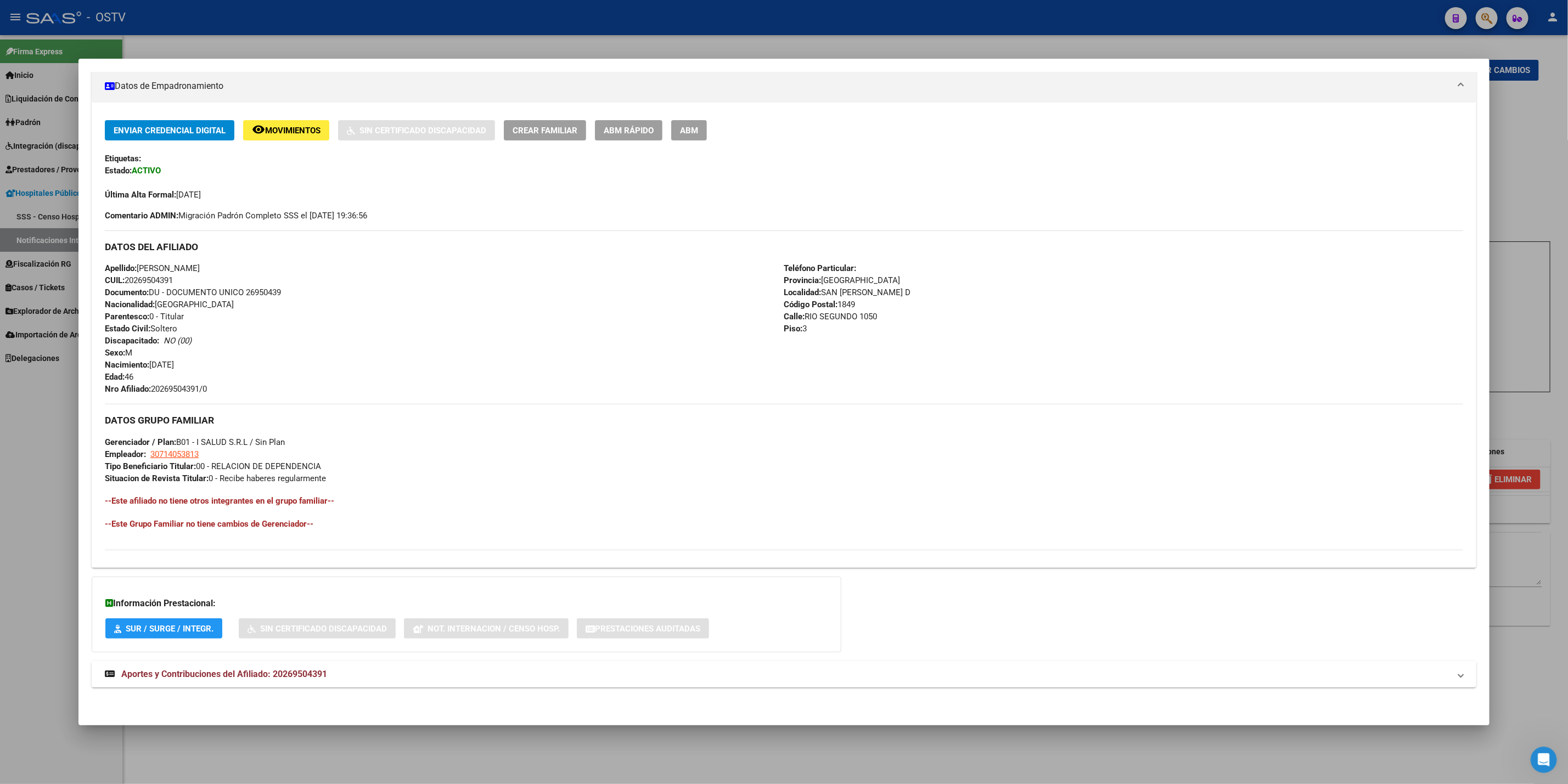
drag, startPoint x: 392, startPoint y: 649, endPoint x: 392, endPoint y: 662, distance: 13.0
click at [392, 652] on div "Información Prestacional: SUR / SURGE / INTEGR. Sin Certificado Discapacidad No…" at bounding box center [466, 614] width 750 height 76
click at [392, 678] on mat-panel-title "Aportes y Contribuciones del Afiliado: 20269504391" at bounding box center [778, 674] width 1345 height 13
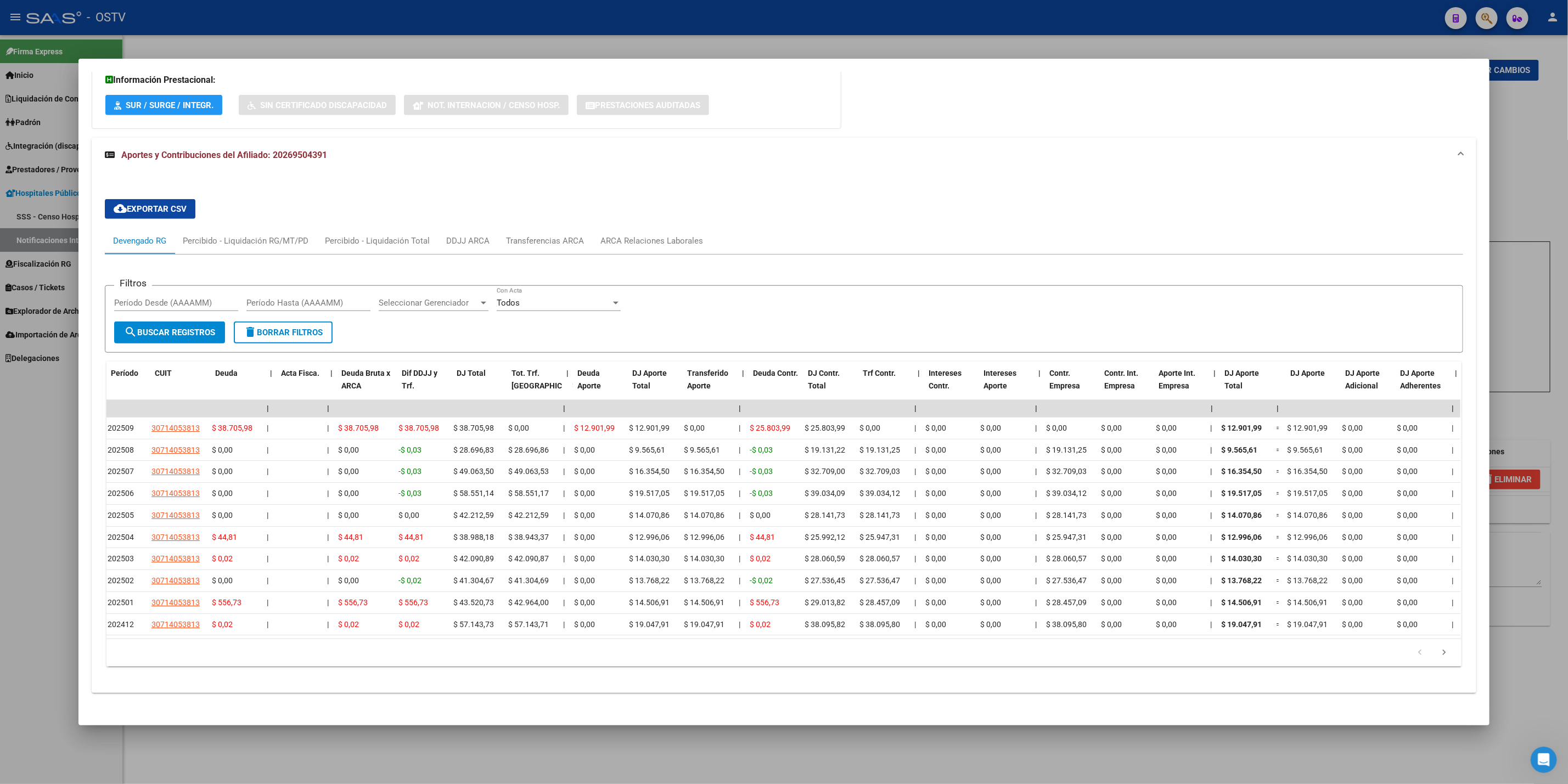
scroll to position [0, 0]
click at [0, 598] on div at bounding box center [784, 392] width 1568 height 784
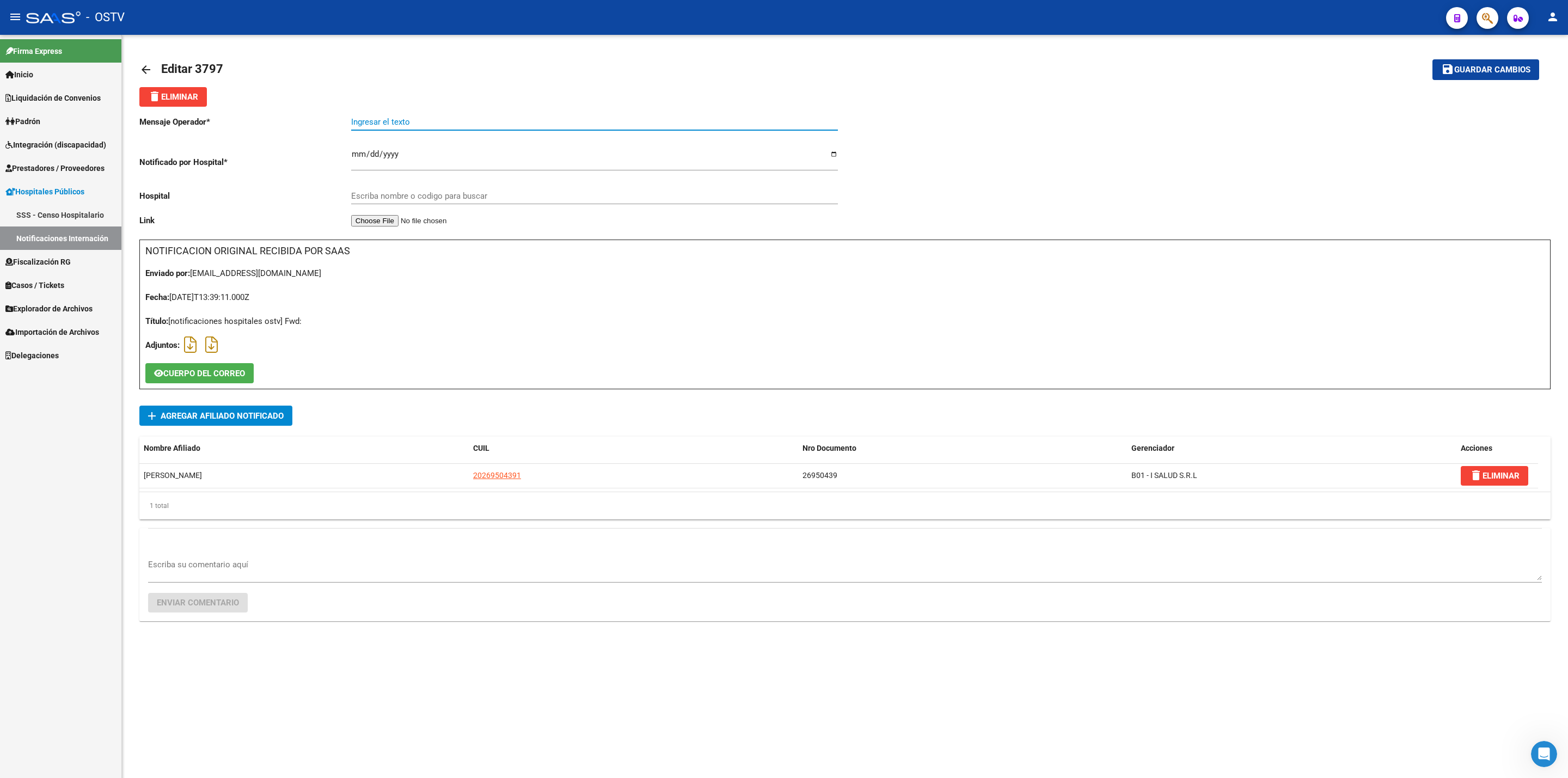
click at [404, 123] on input "Ingresar el texto" at bounding box center [595, 122] width 487 height 10
paste input "DOLOR ABDOMINAL"
type input "DOLOR ABDOMINAL"
click at [392, 189] on div "Escriba nombre o codigo para buscar" at bounding box center [595, 192] width 487 height 23
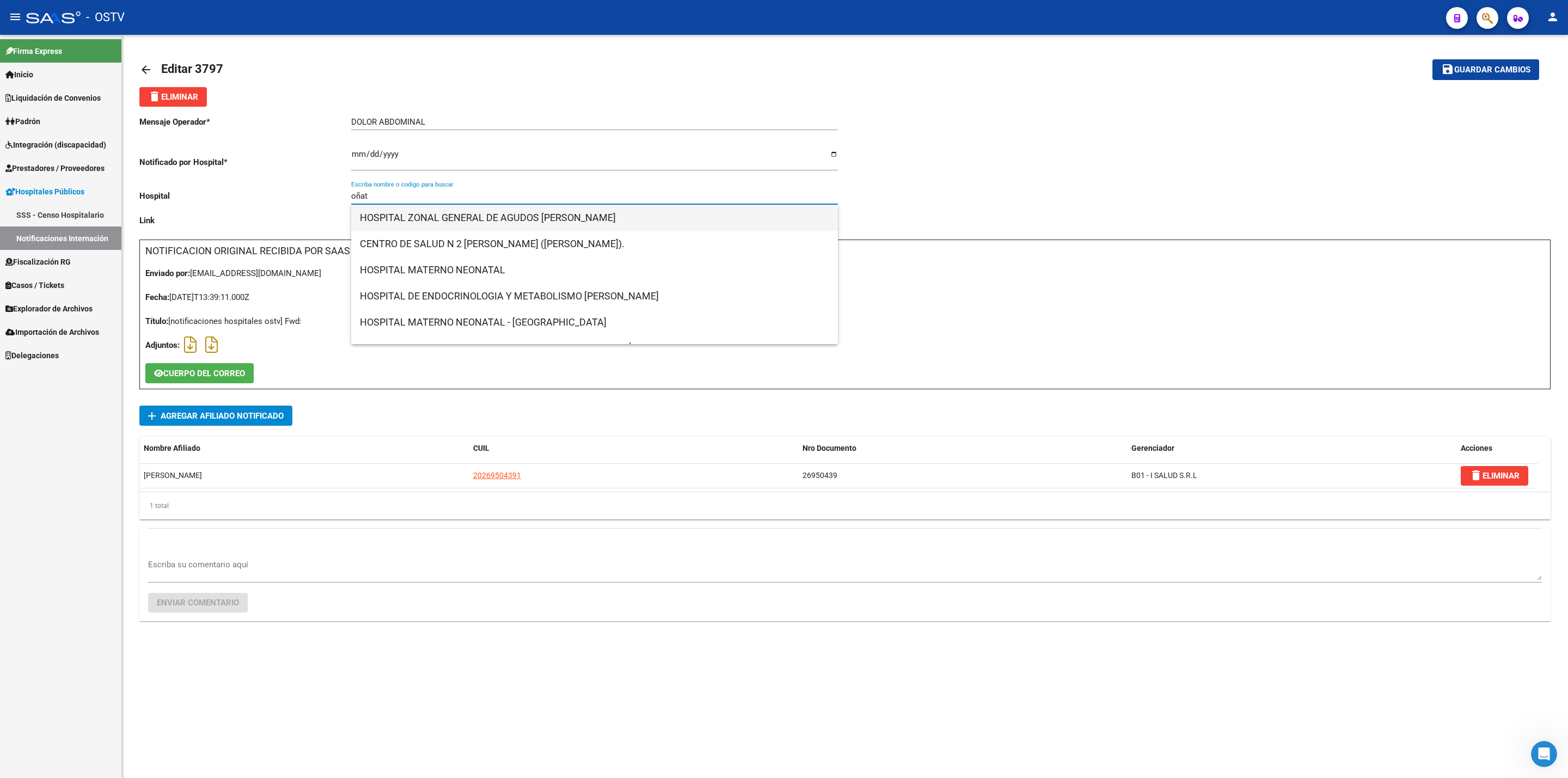
click at [538, 223] on span "HOSPITAL ZONAL GENERAL DE AGUDOS [PERSON_NAME]" at bounding box center [595, 218] width 470 height 26
type input "HOSPITAL ZONAL GENERAL DE AGUDOS [PERSON_NAME]"
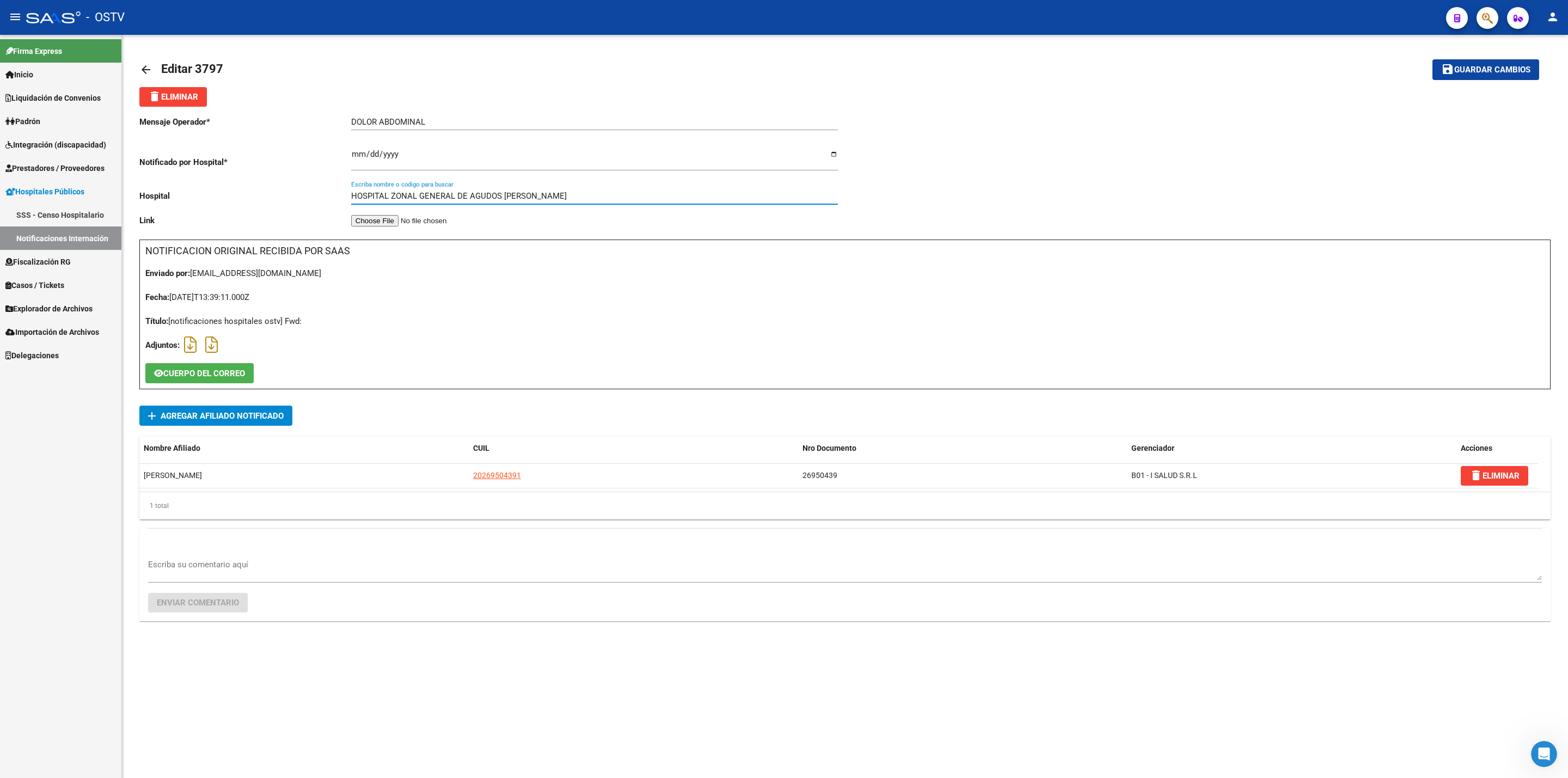
click at [1481, 61] on button "save Guardar cambios" at bounding box center [1486, 70] width 107 height 20
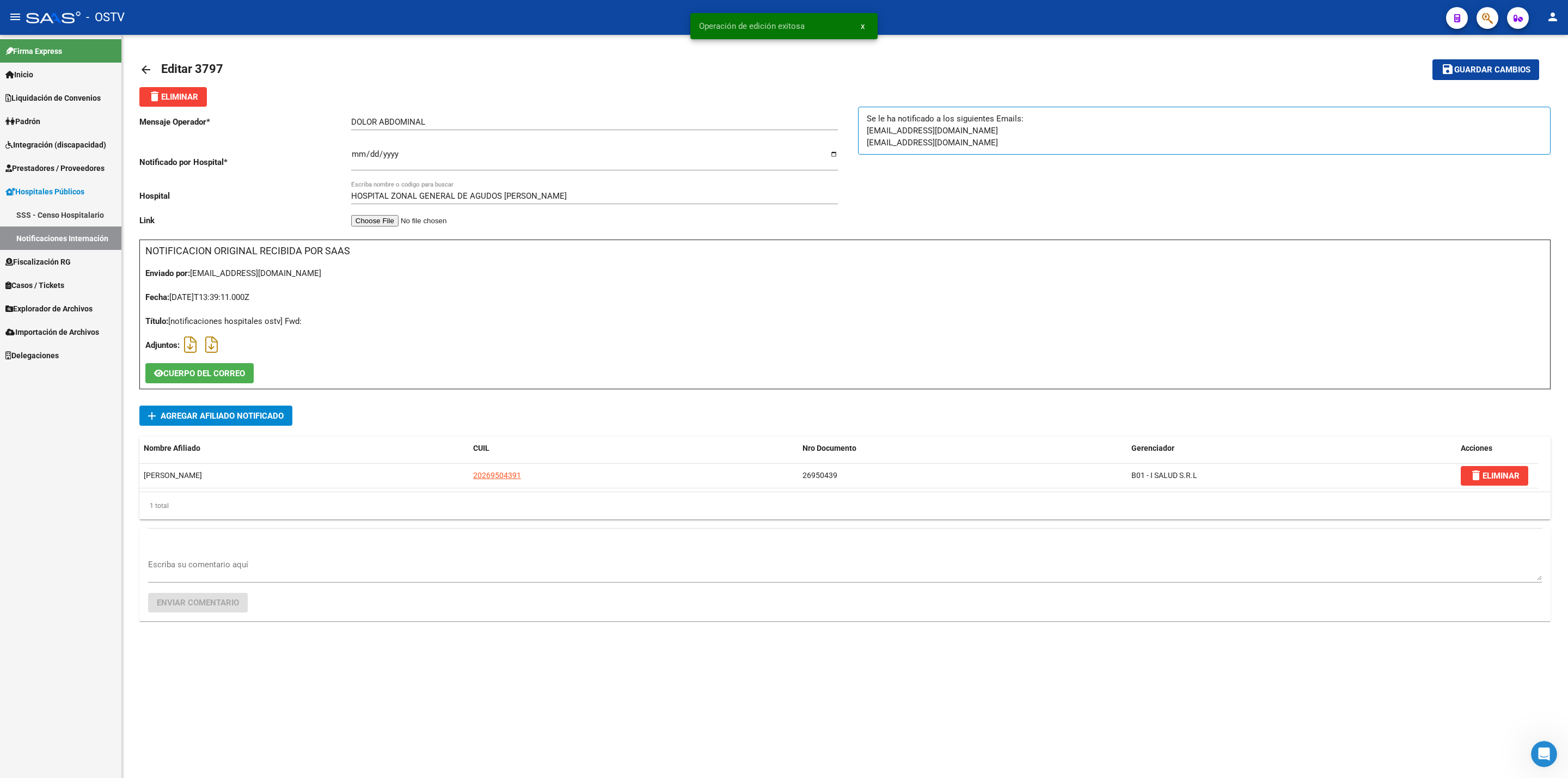
click at [142, 62] on link "arrow_back" at bounding box center [150, 69] width 22 height 25
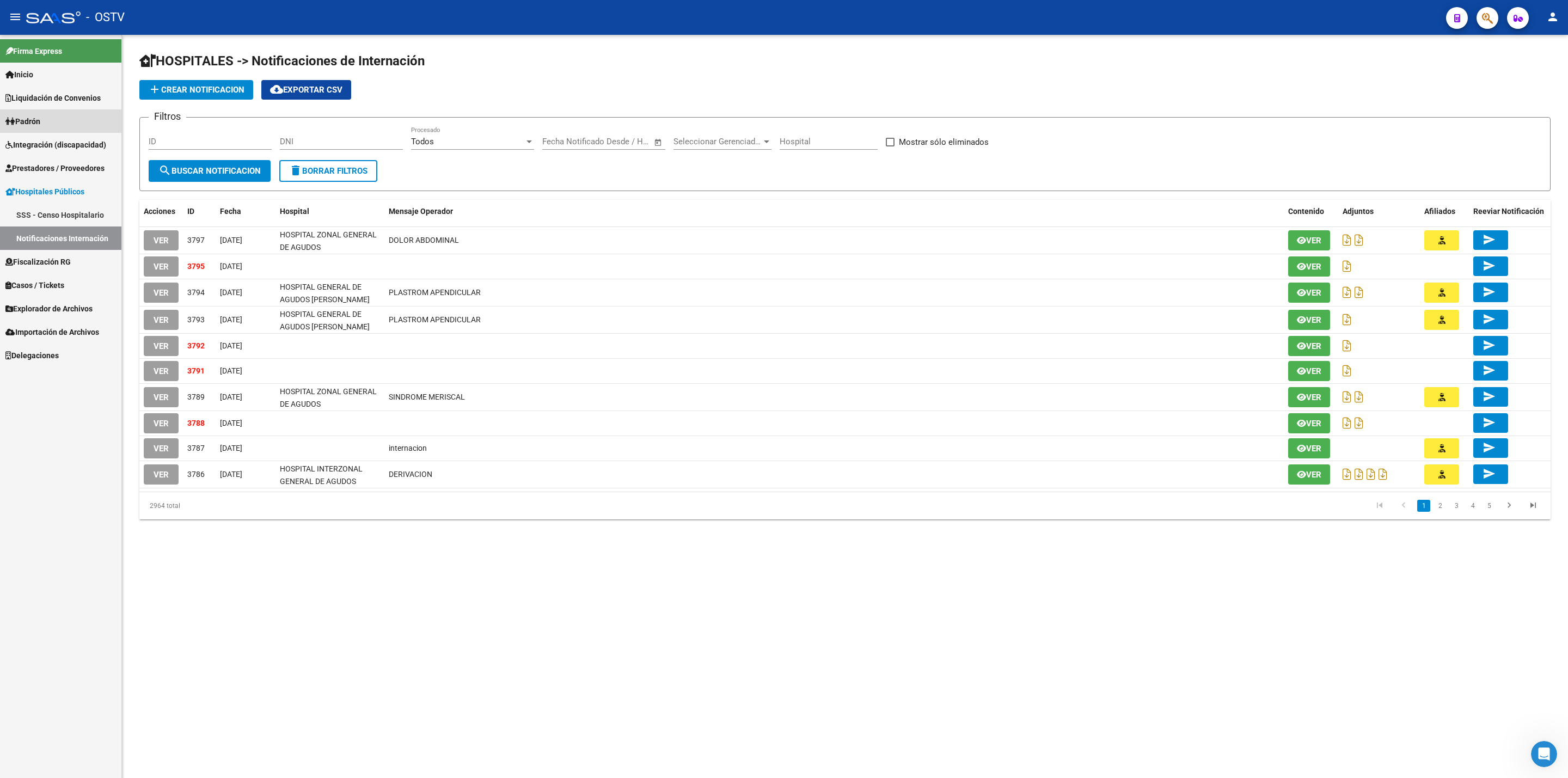
click at [82, 124] on link "Padrón" at bounding box center [60, 121] width 121 height 23
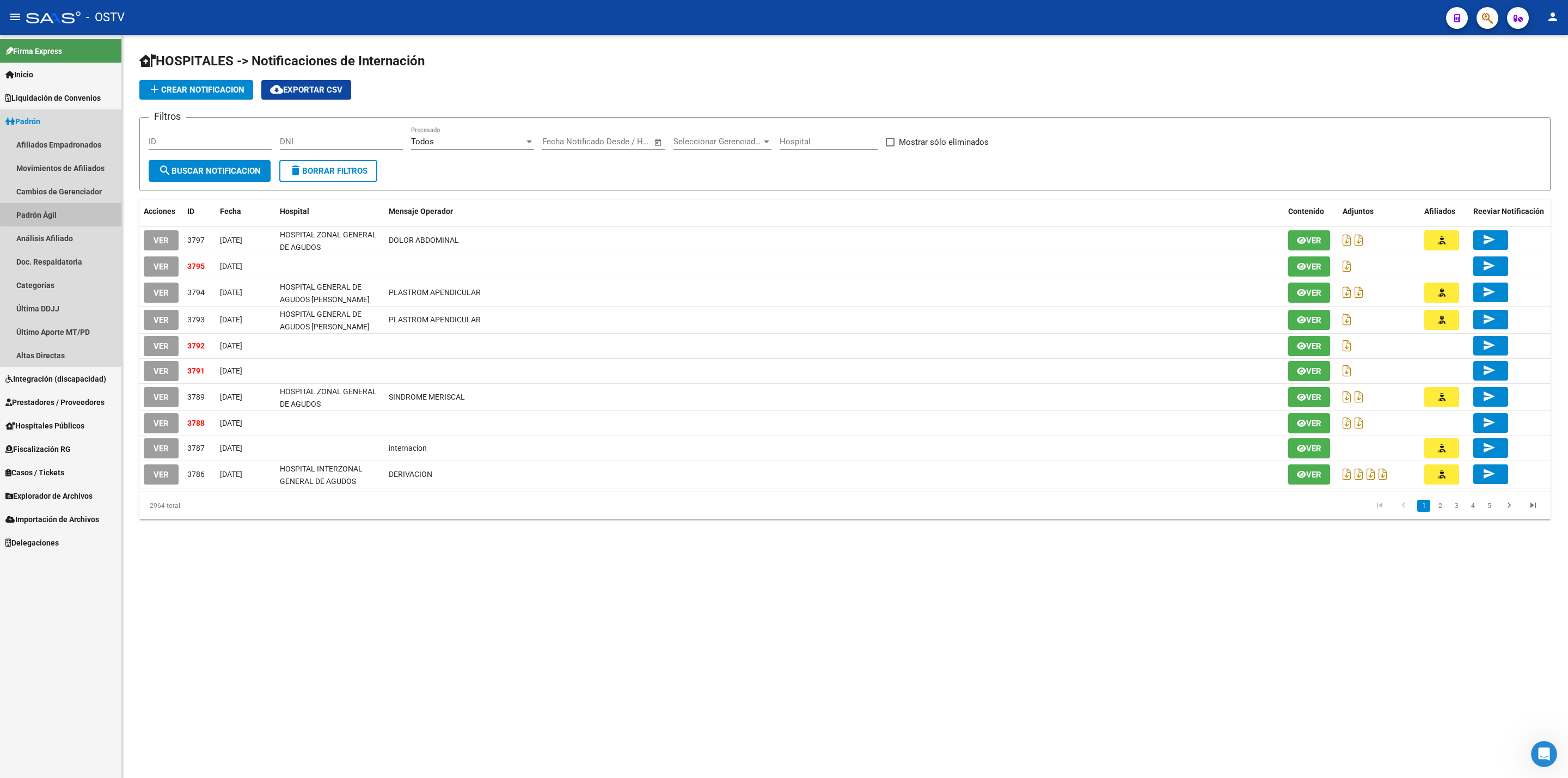
click at [84, 206] on link "Padrón Ágil" at bounding box center [60, 215] width 121 height 23
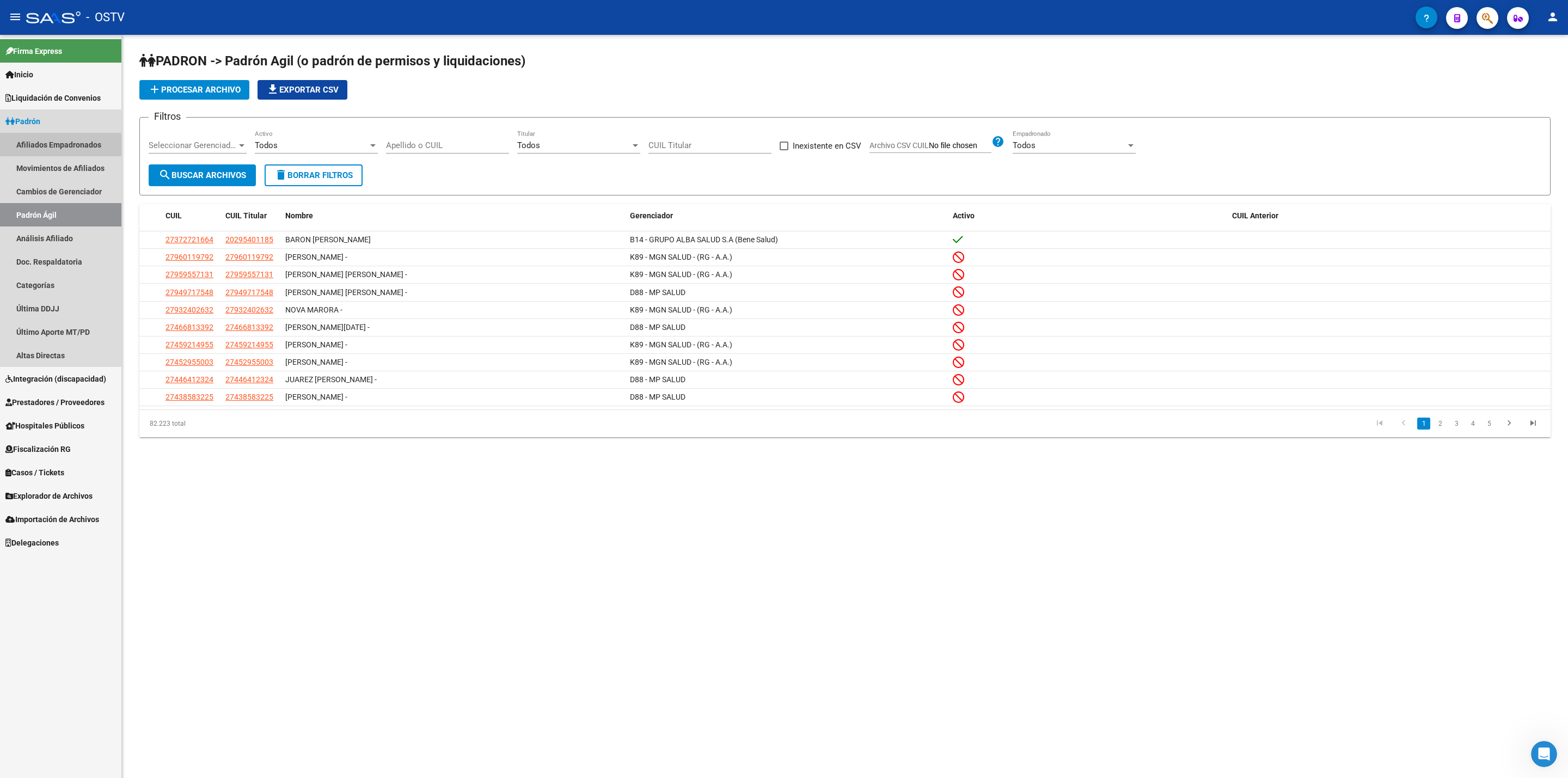
click at [60, 151] on link "Afiliados Empadronados" at bounding box center [60, 144] width 121 height 23
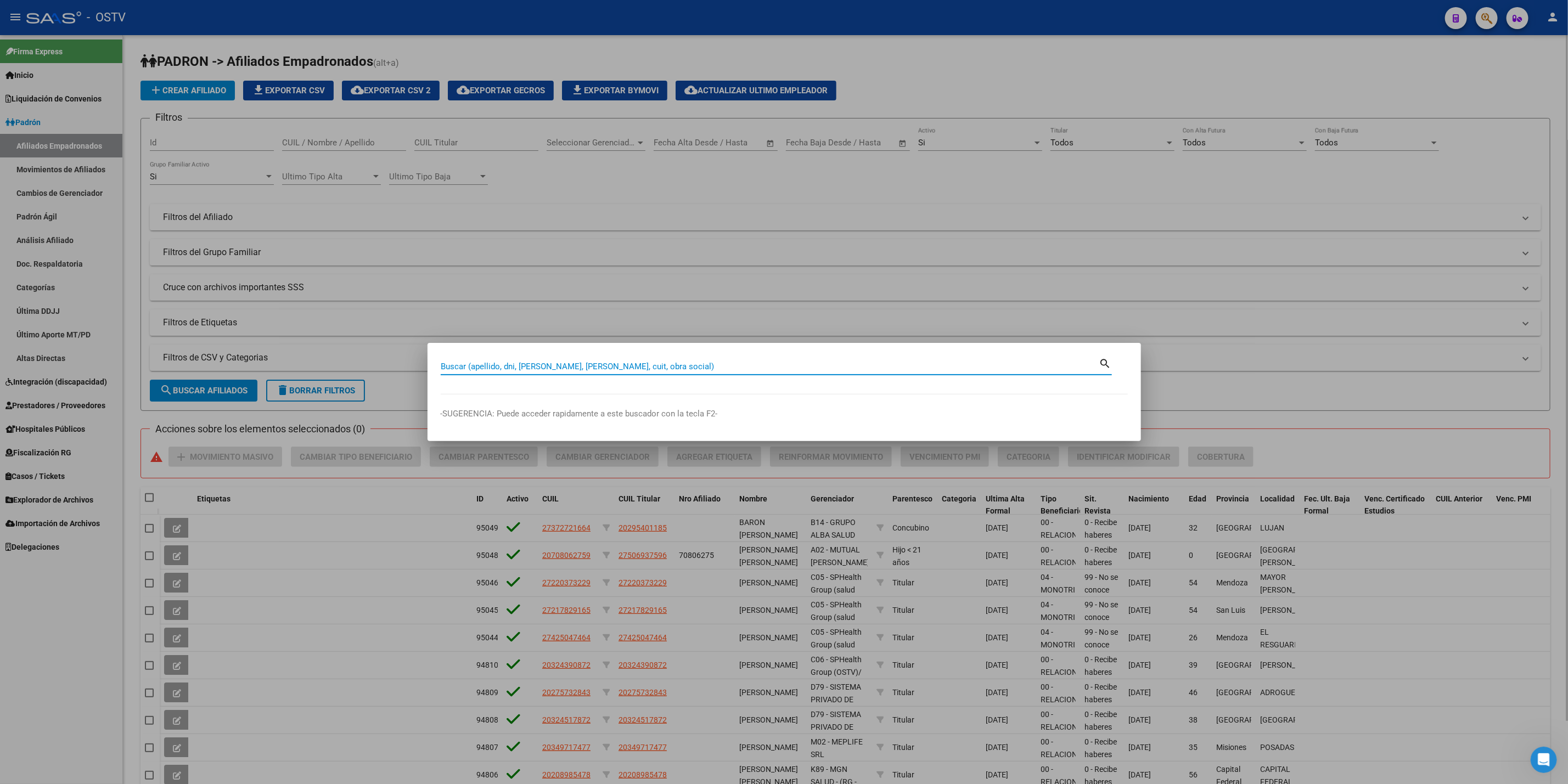
paste input "37142089"
type input "37142089"
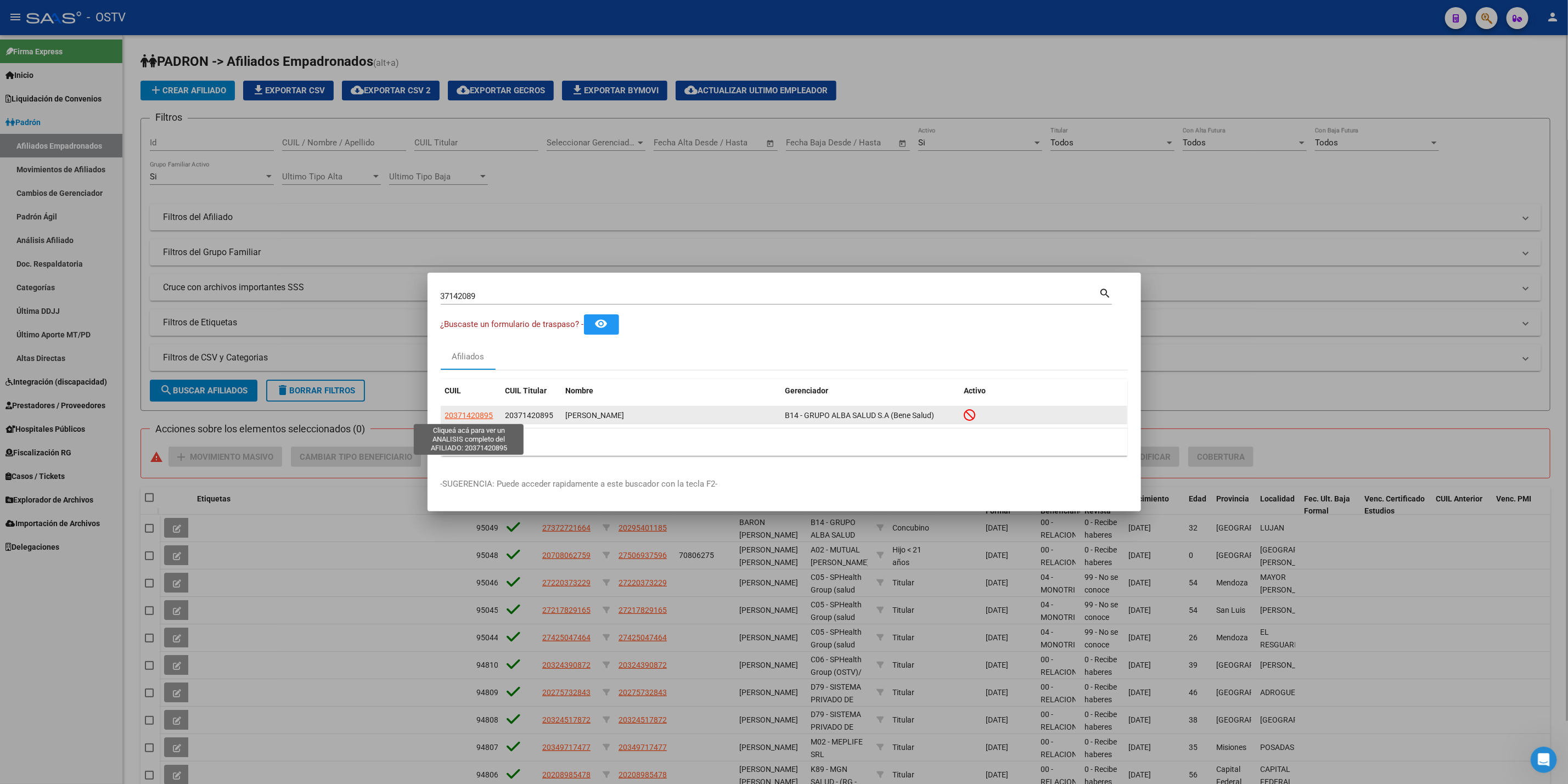
click at [475, 417] on span "20371420895" at bounding box center [469, 415] width 48 height 9
type textarea "20371420895"
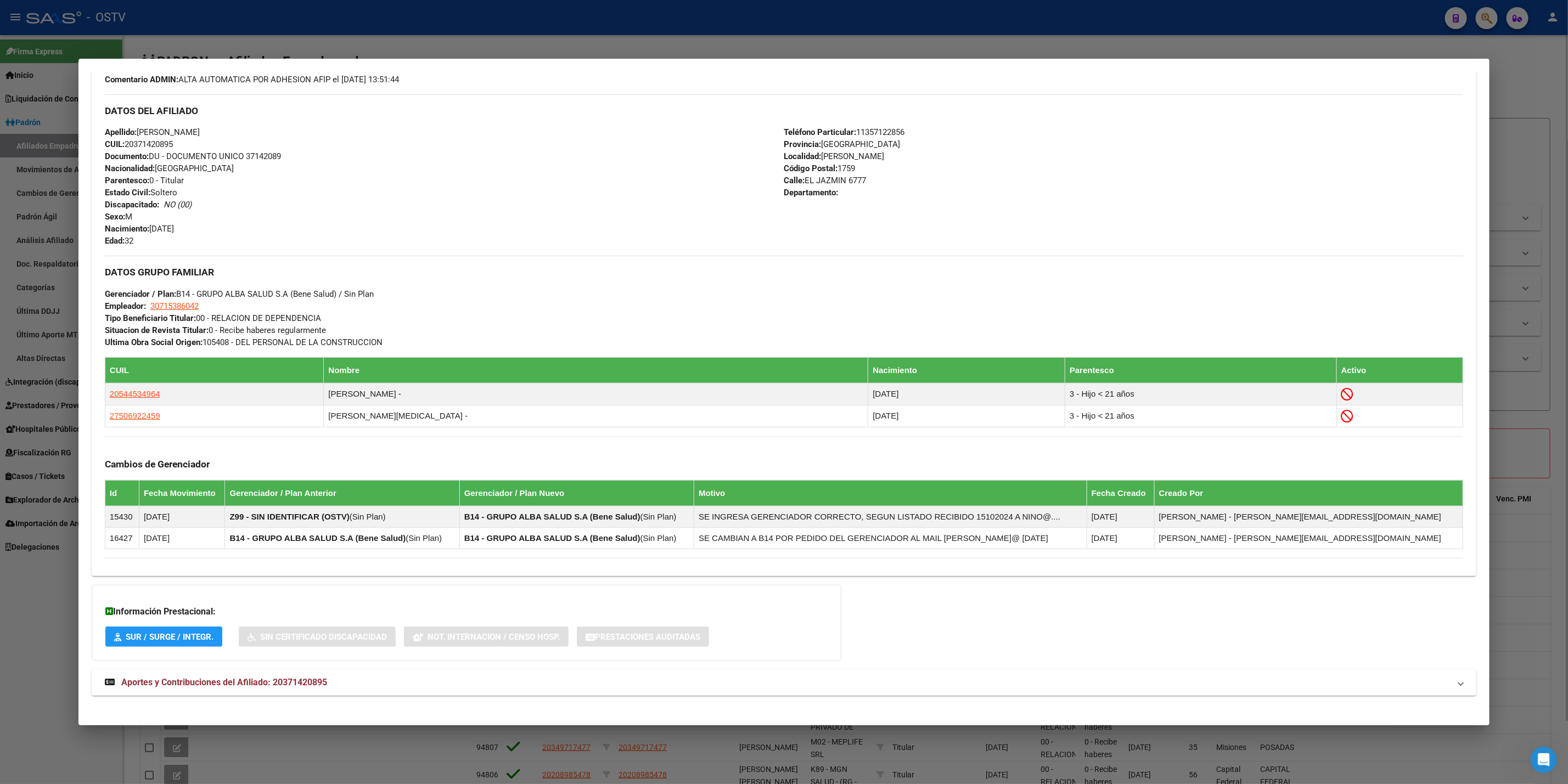
scroll to position [377, 0]
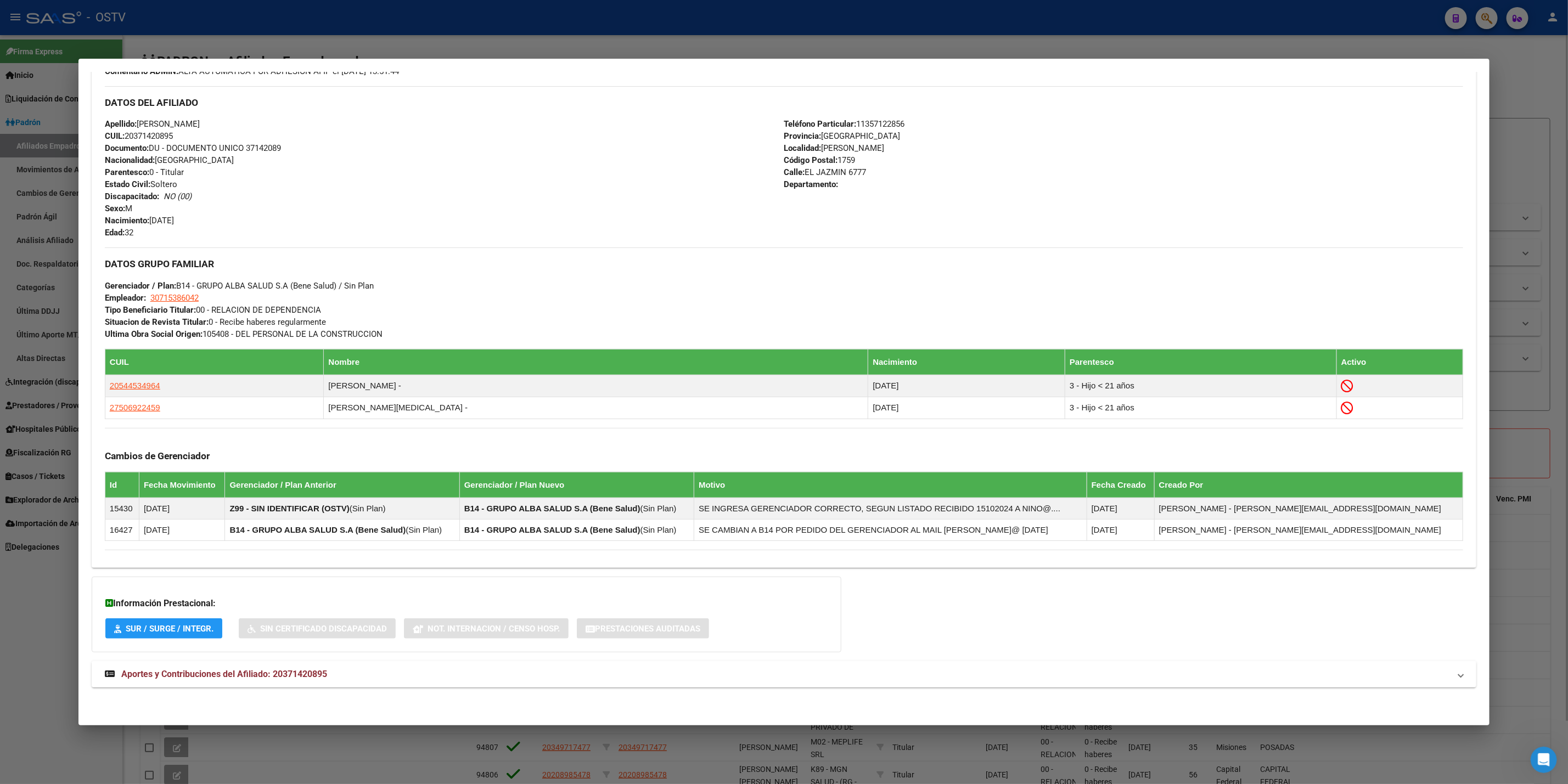
click at [503, 667] on mat-expansion-panel-header "Aportes y Contribuciones del Afiliado: 20371420895" at bounding box center [784, 675] width 1385 height 26
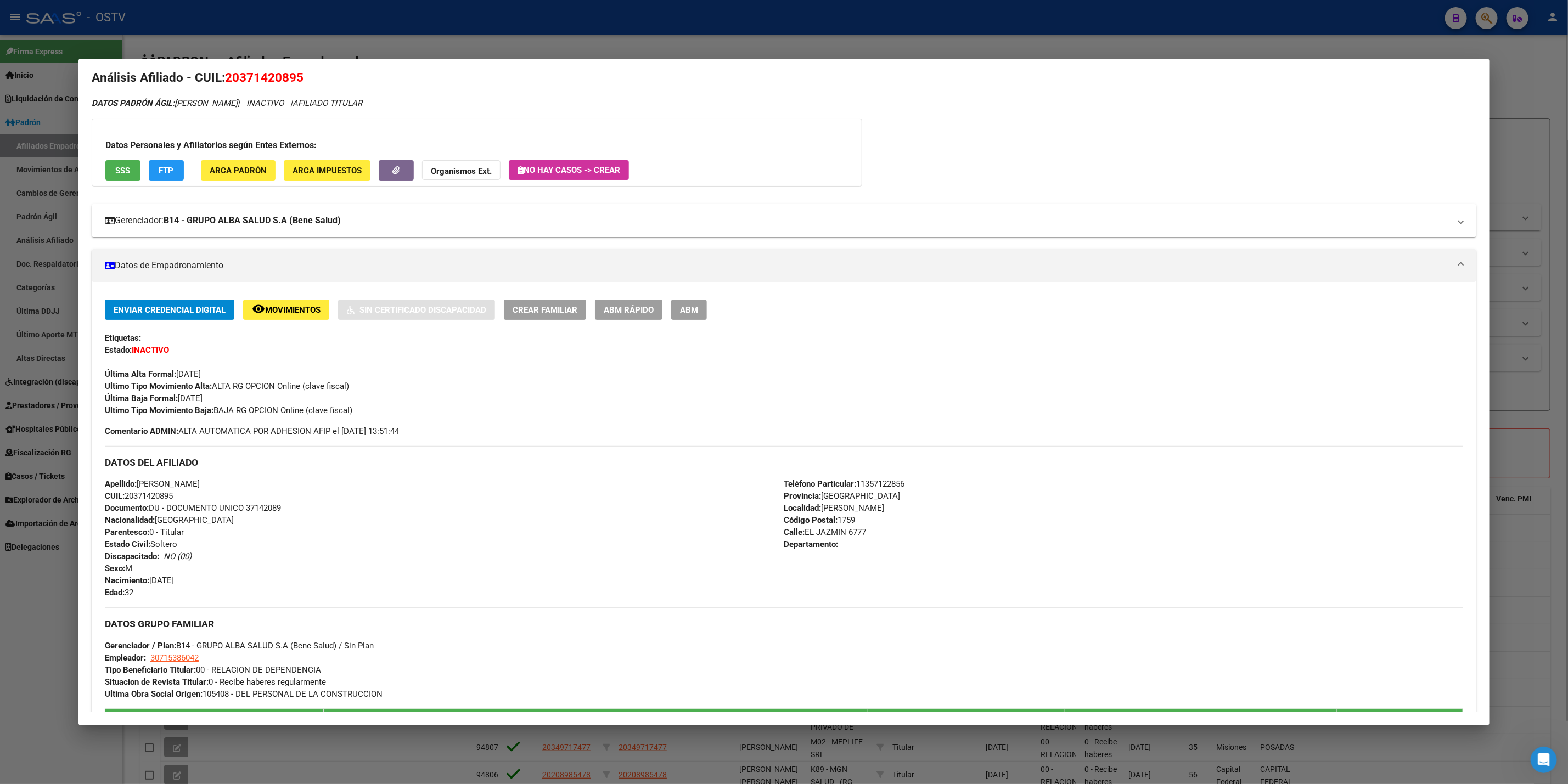
scroll to position [0, 0]
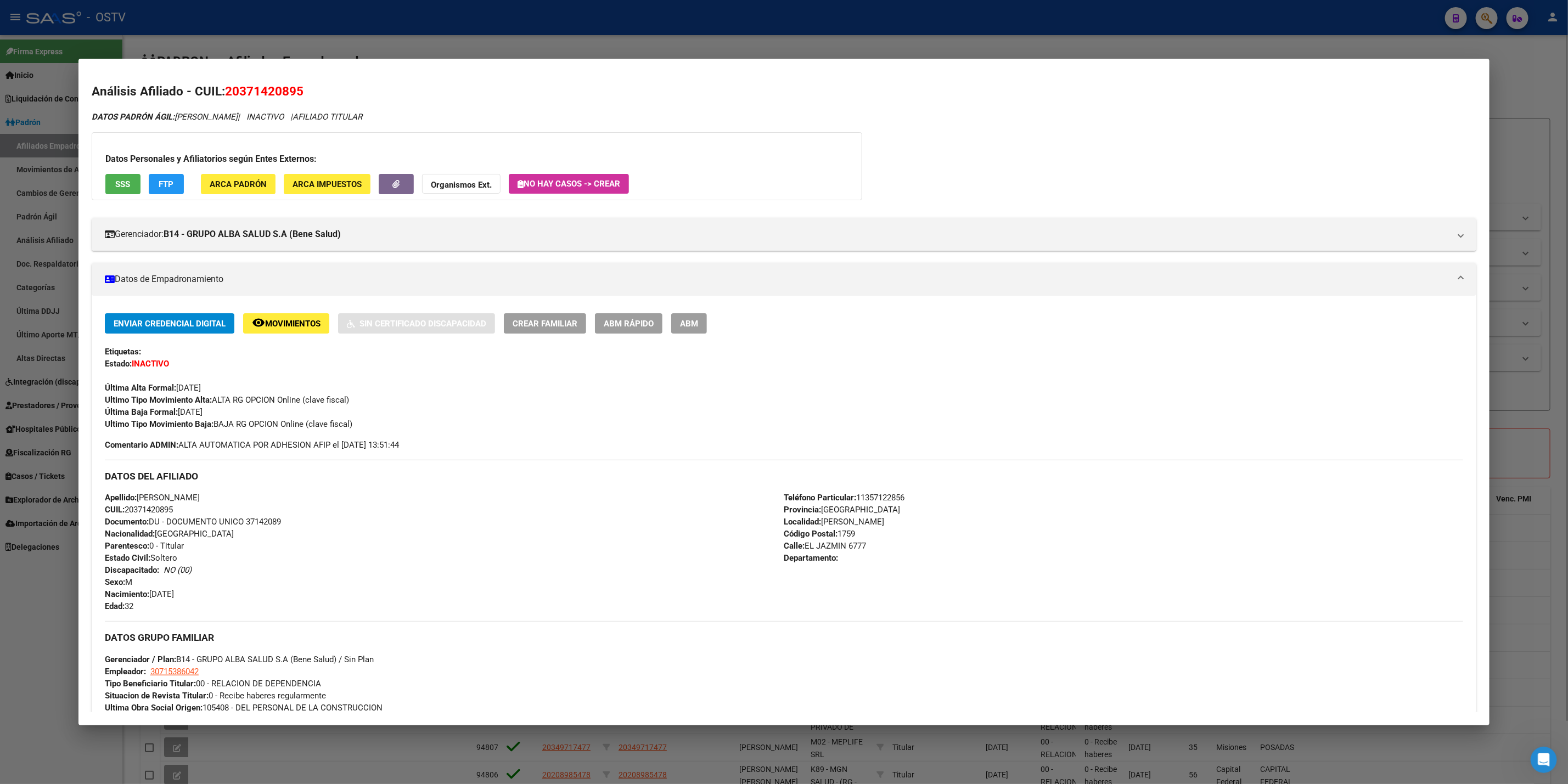
click at [130, 185] on button "SSS" at bounding box center [122, 184] width 35 height 20
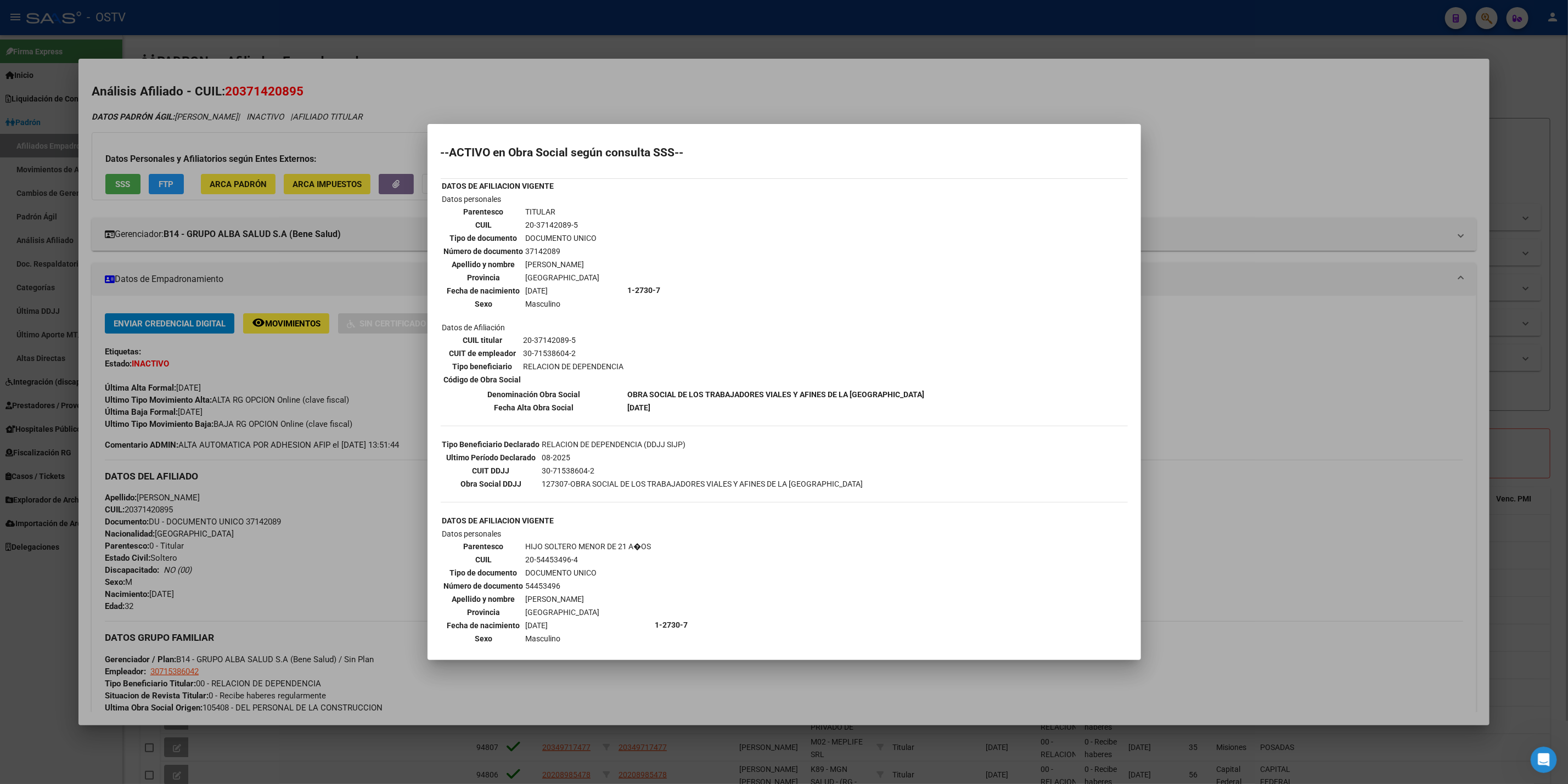
click at [1253, 308] on div at bounding box center [784, 392] width 1568 height 784
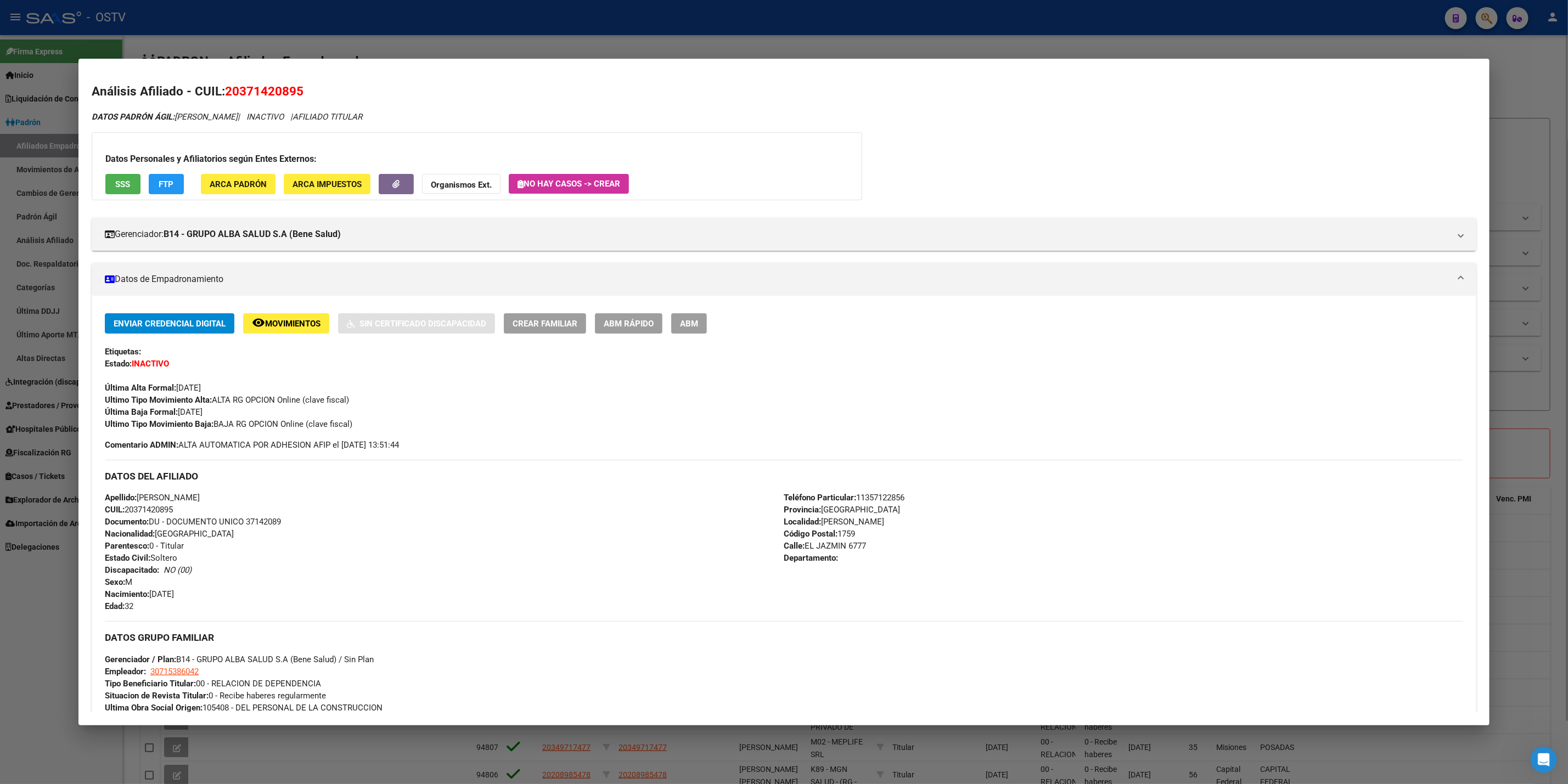
click at [159, 185] on span "FTP" at bounding box center [166, 185] width 15 height 10
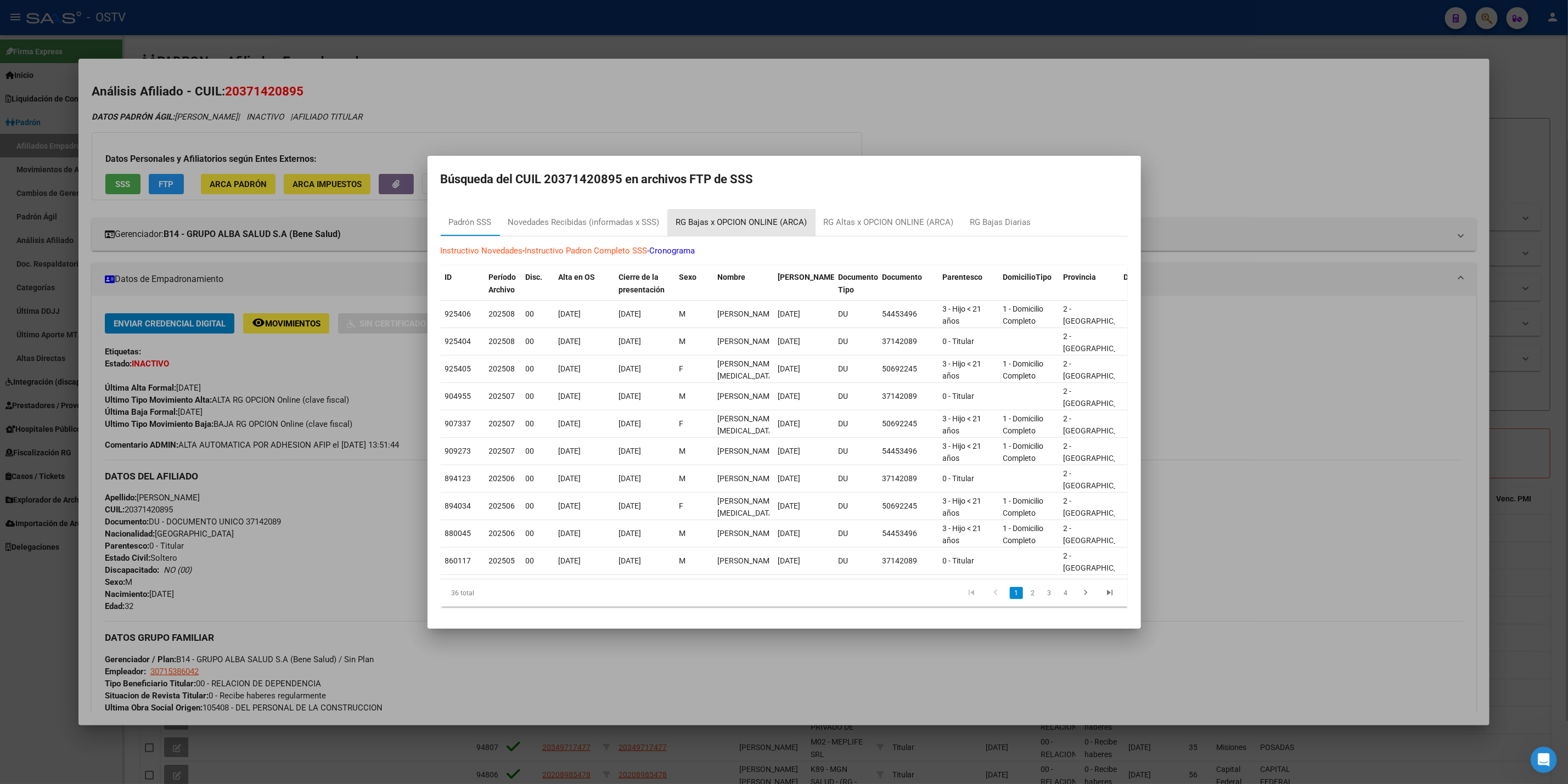
drag, startPoint x: 749, startPoint y: 219, endPoint x: 741, endPoint y: 234, distance: 17.0
click at [748, 219] on div "RG Bajas x OPCION ONLINE (ARCA)" at bounding box center [742, 223] width 131 height 12
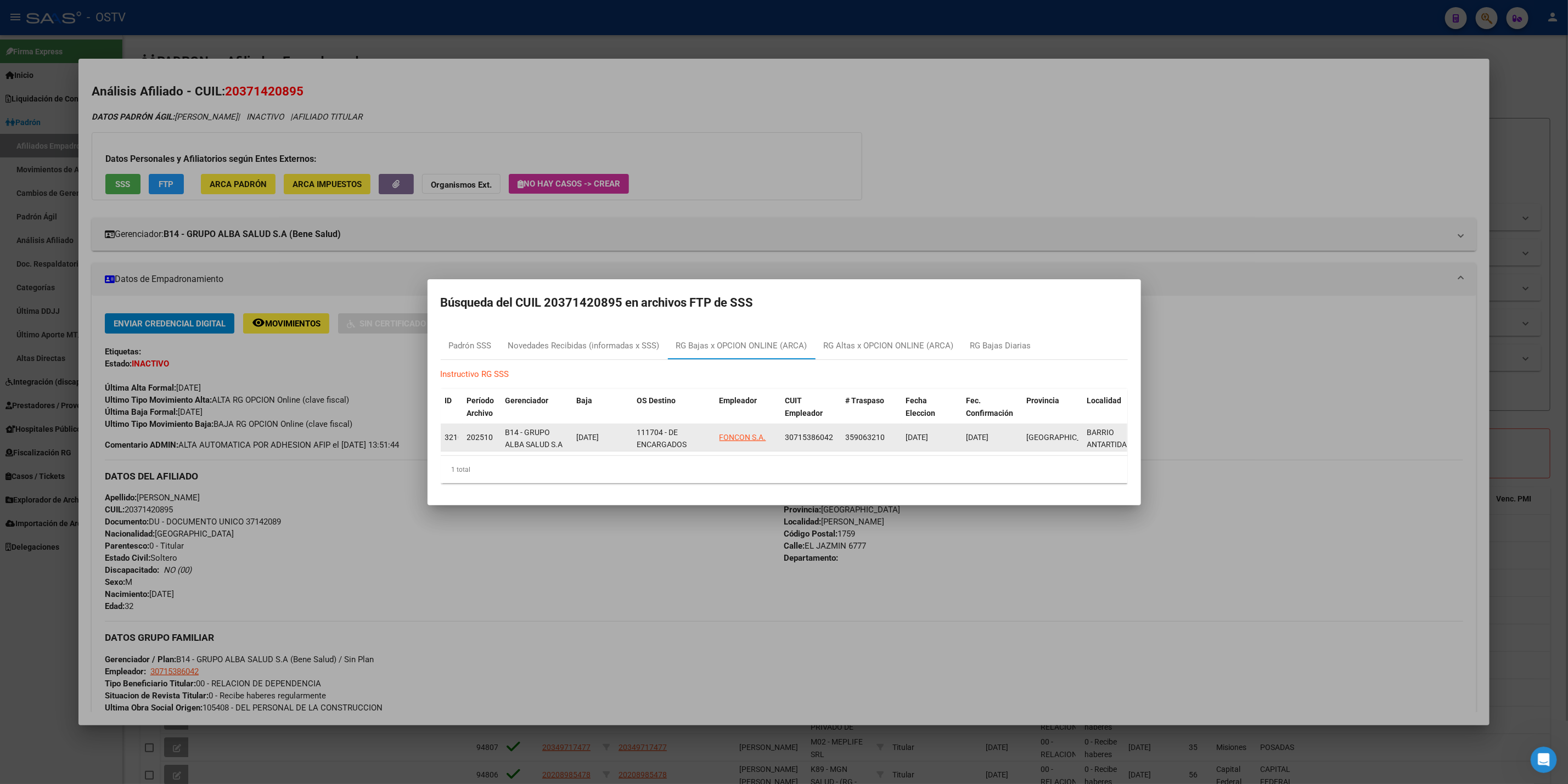
click at [483, 434] on span "202510" at bounding box center [480, 437] width 26 height 9
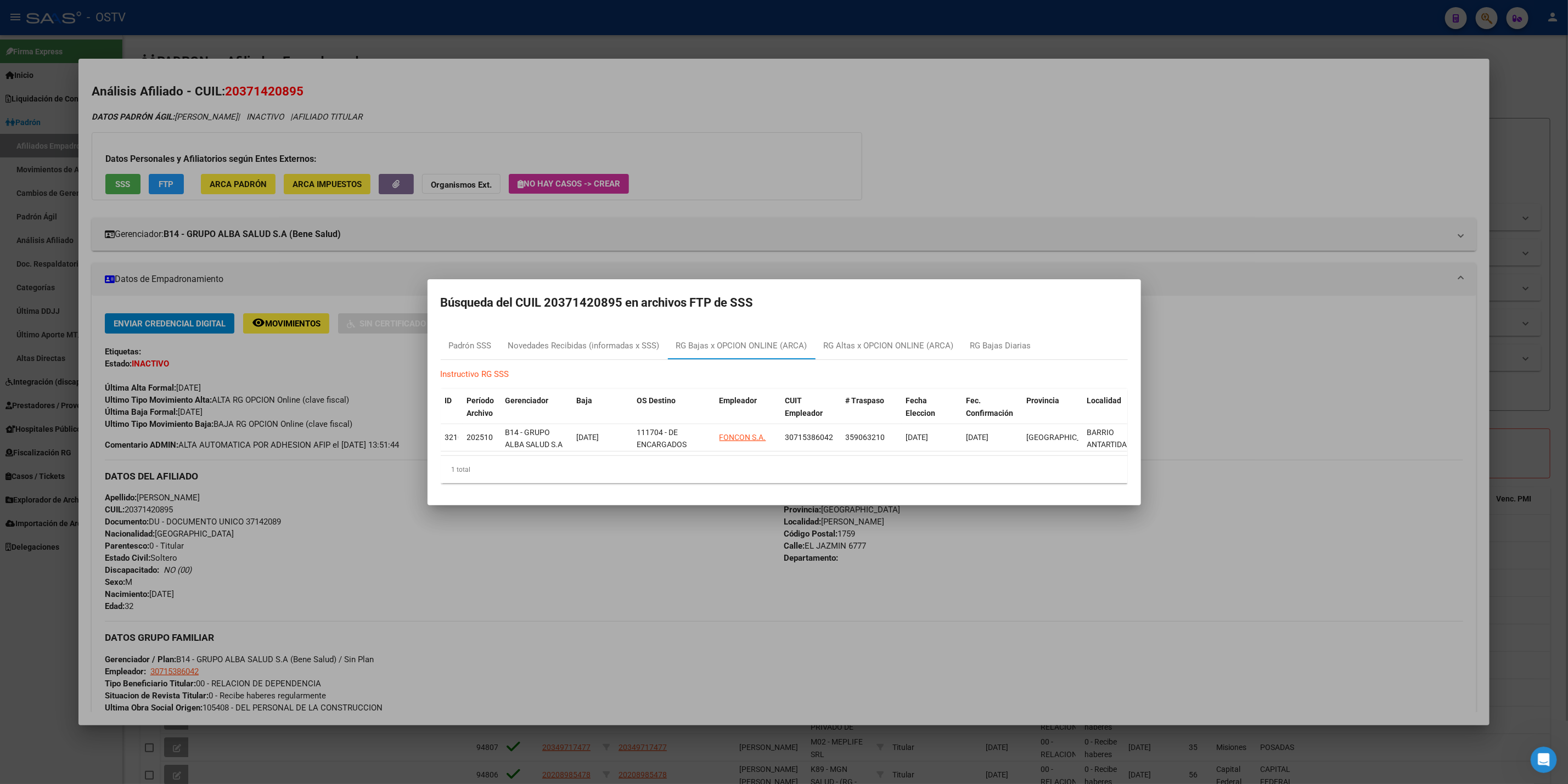
click at [0, 562] on div at bounding box center [784, 392] width 1568 height 784
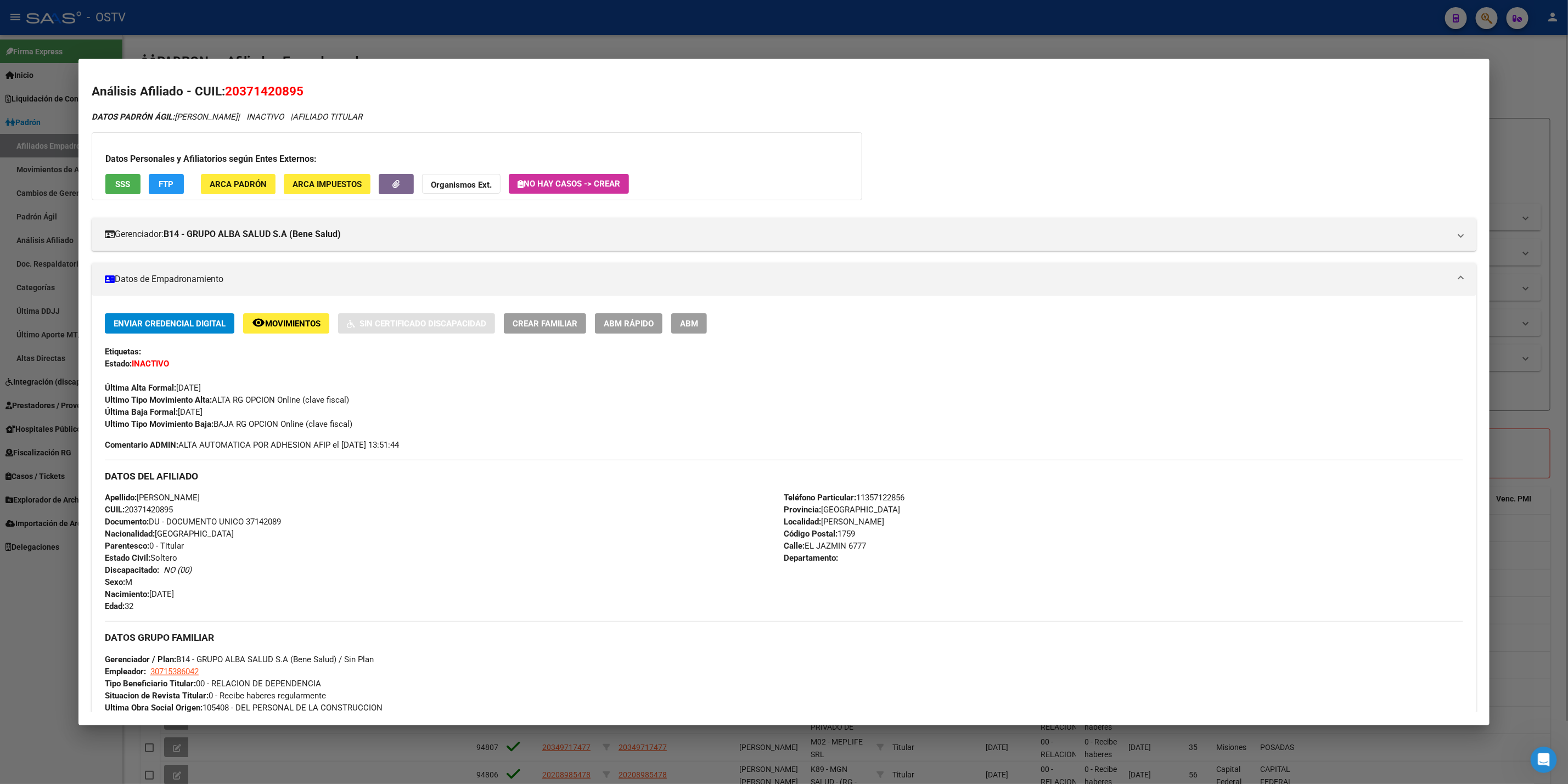
click at [0, 563] on div at bounding box center [784, 392] width 1568 height 784
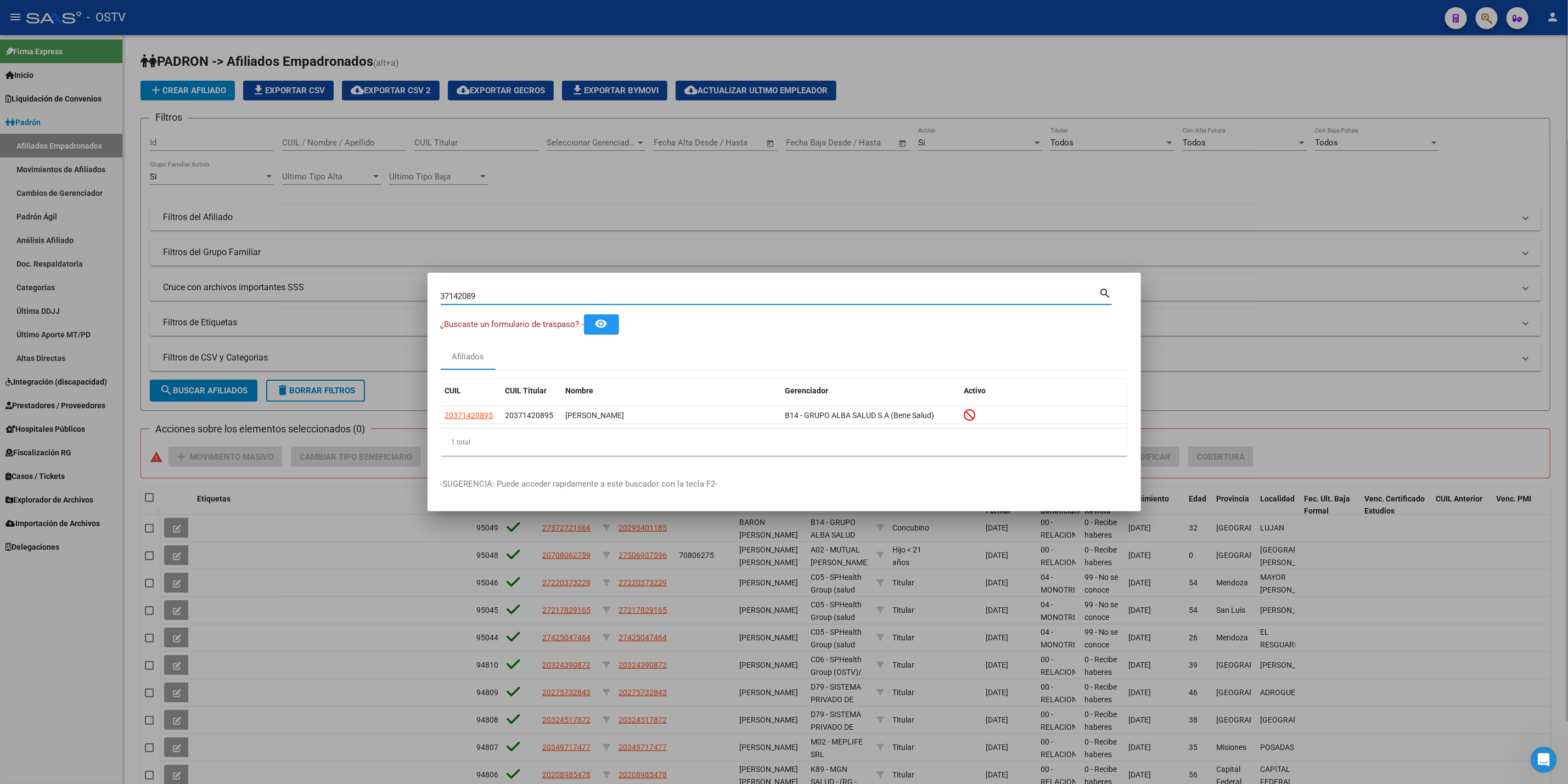
drag, startPoint x: 480, startPoint y: 295, endPoint x: 0, endPoint y: 301, distance: 480.0
click at [0, 300] on div "37142089 Buscar (apellido, dni, cuil, nro traspaso, cuit, obra social) search ¿…" at bounding box center [784, 392] width 1568 height 784
type input "23156591"
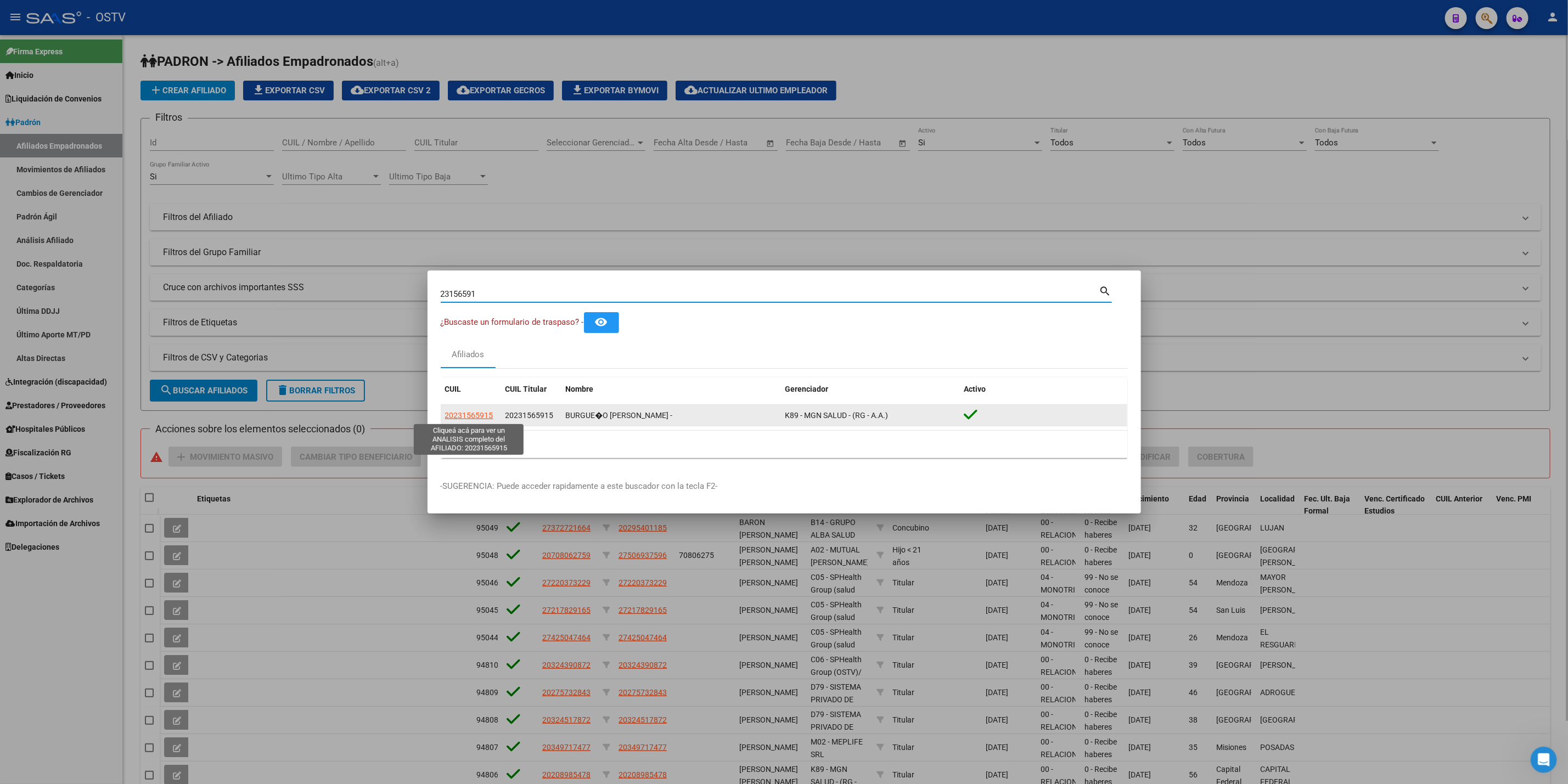
click at [466, 416] on span "20231565915" at bounding box center [469, 415] width 48 height 9
type textarea "20231565915"
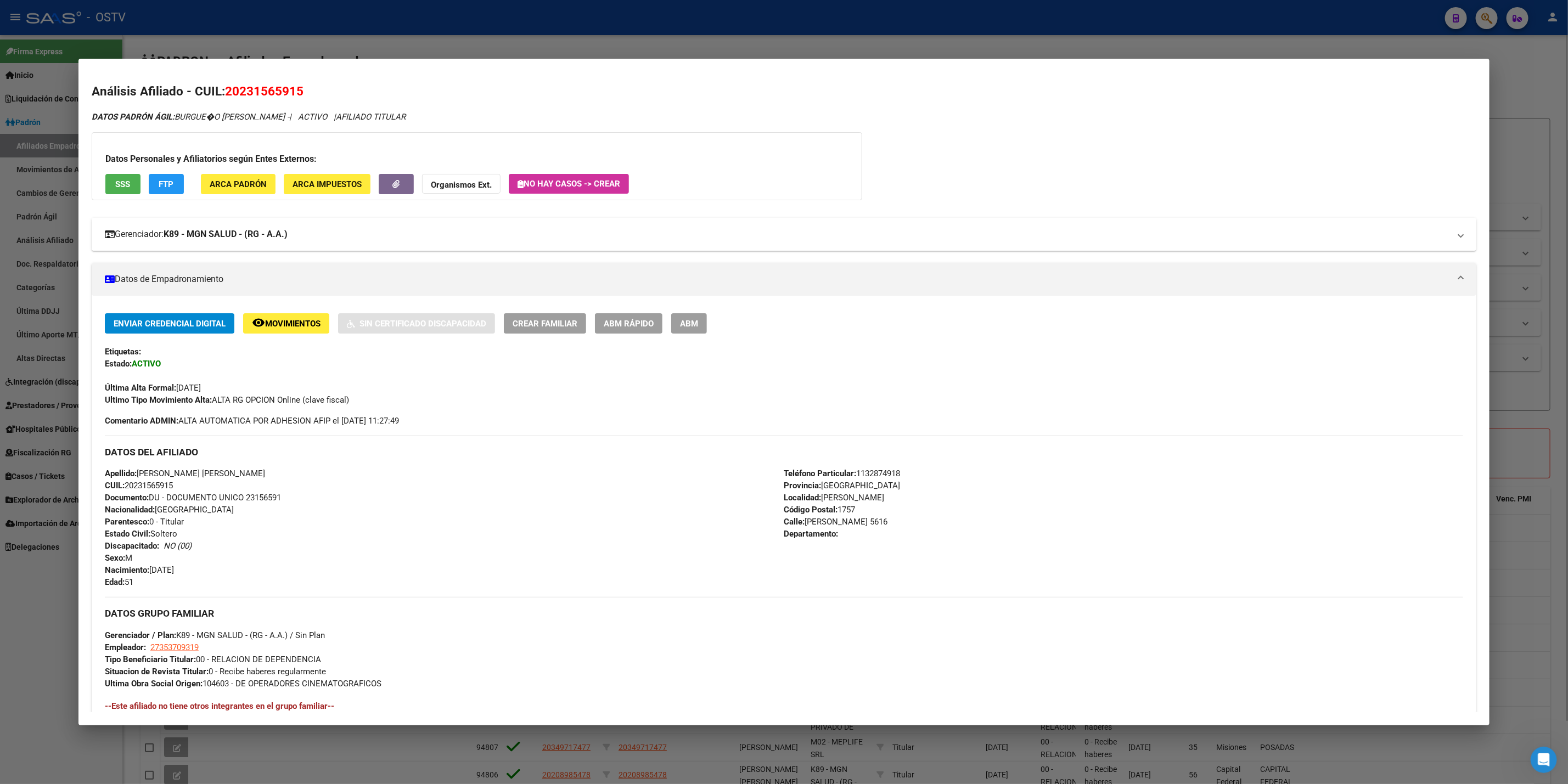
click at [260, 239] on strong "K89 - MGN SALUD - (RG - A.A.)" at bounding box center [225, 234] width 124 height 13
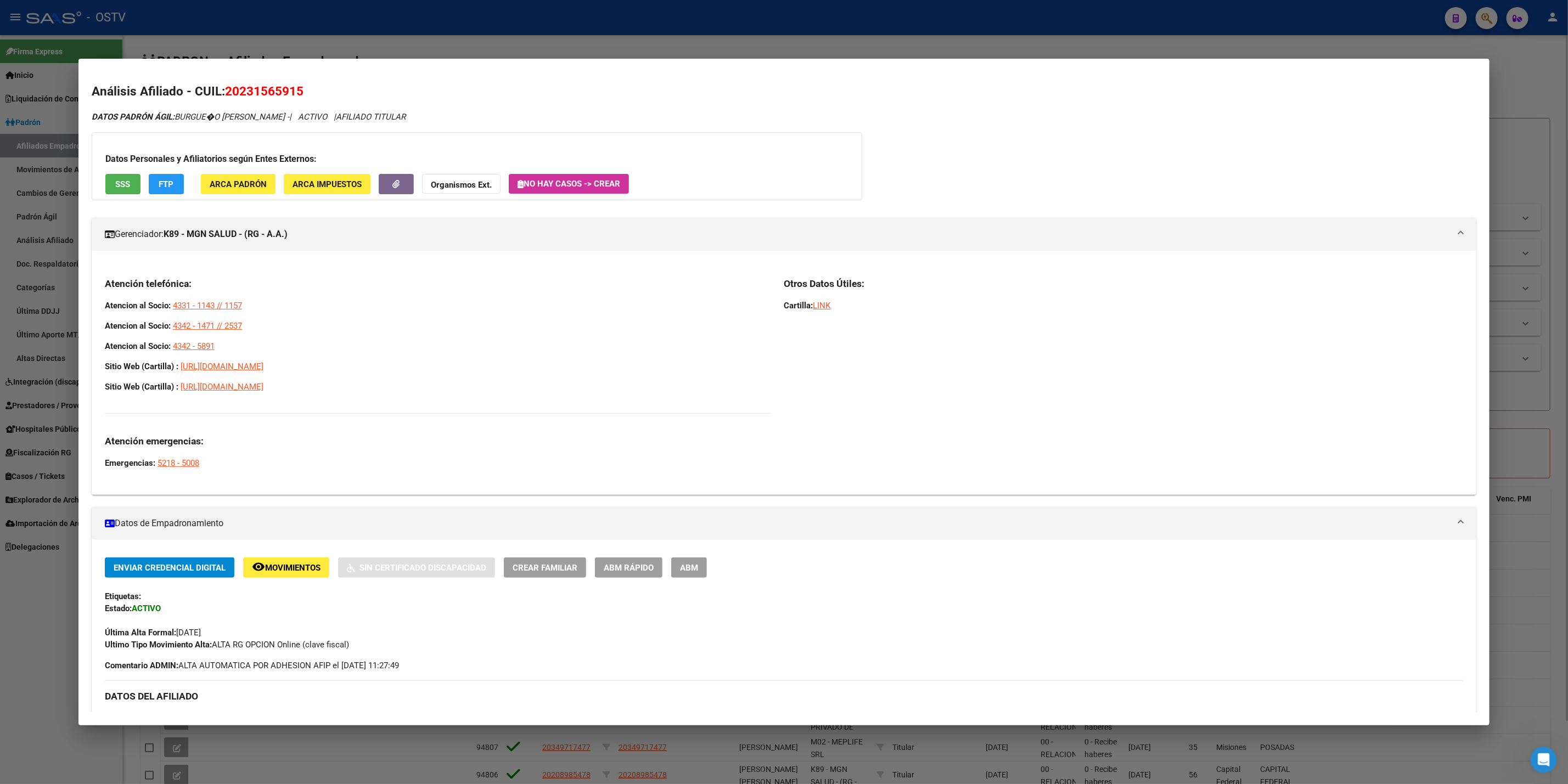
scroll to position [450, 0]
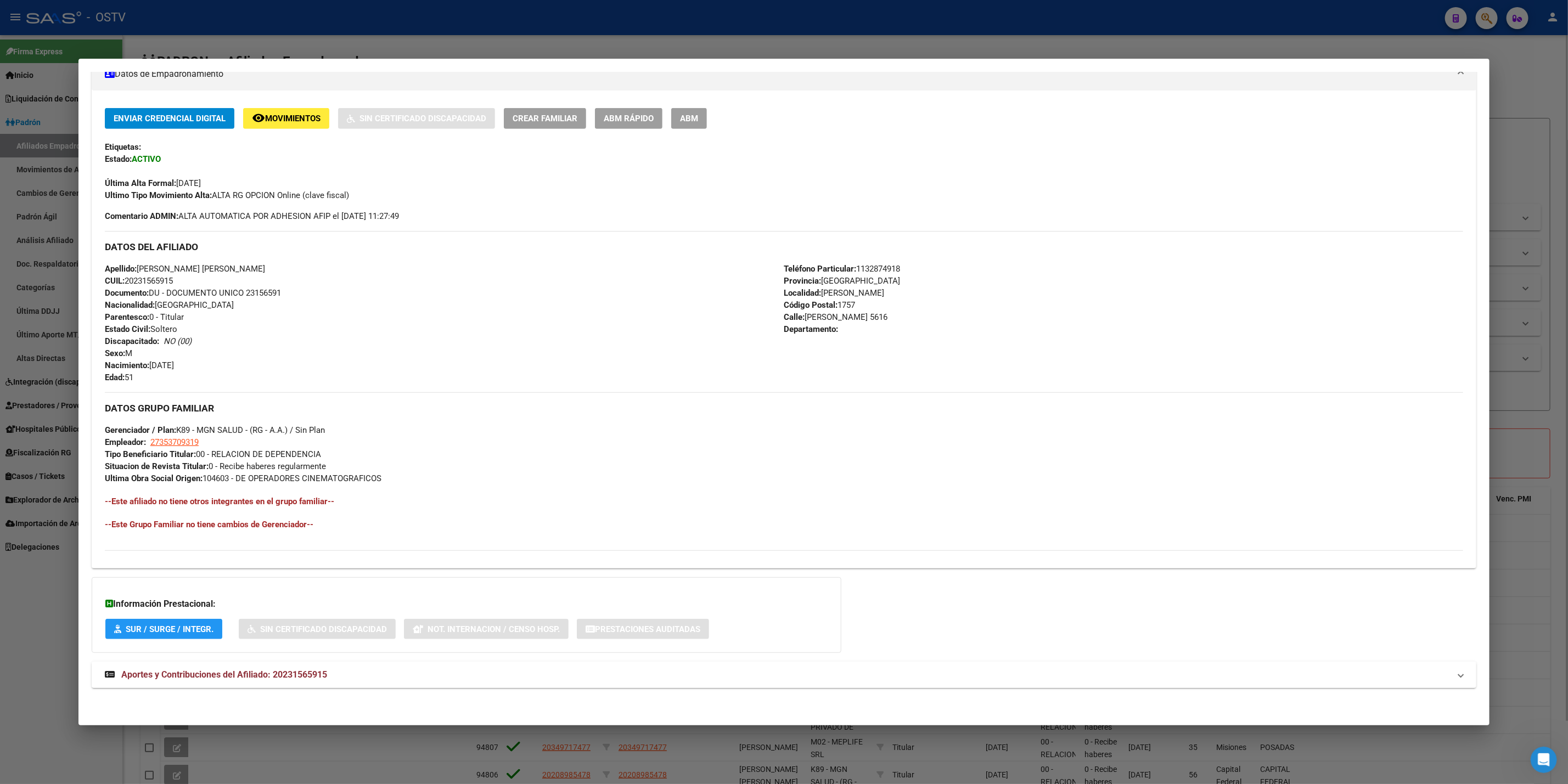
click at [357, 677] on mat-panel-title "Aportes y Contribuciones del Afiliado: 20231565915" at bounding box center [778, 675] width 1345 height 13
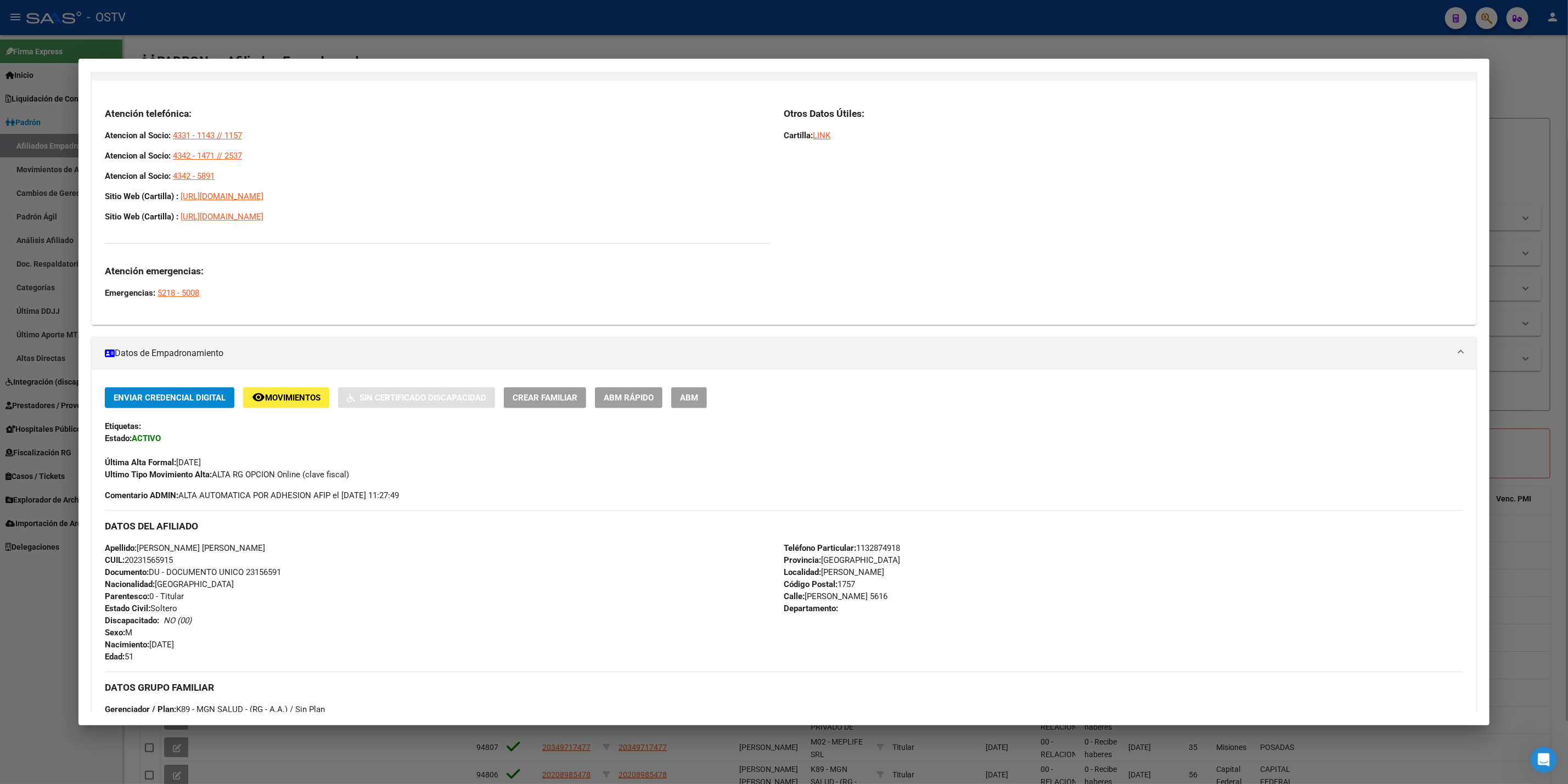
scroll to position [164, 0]
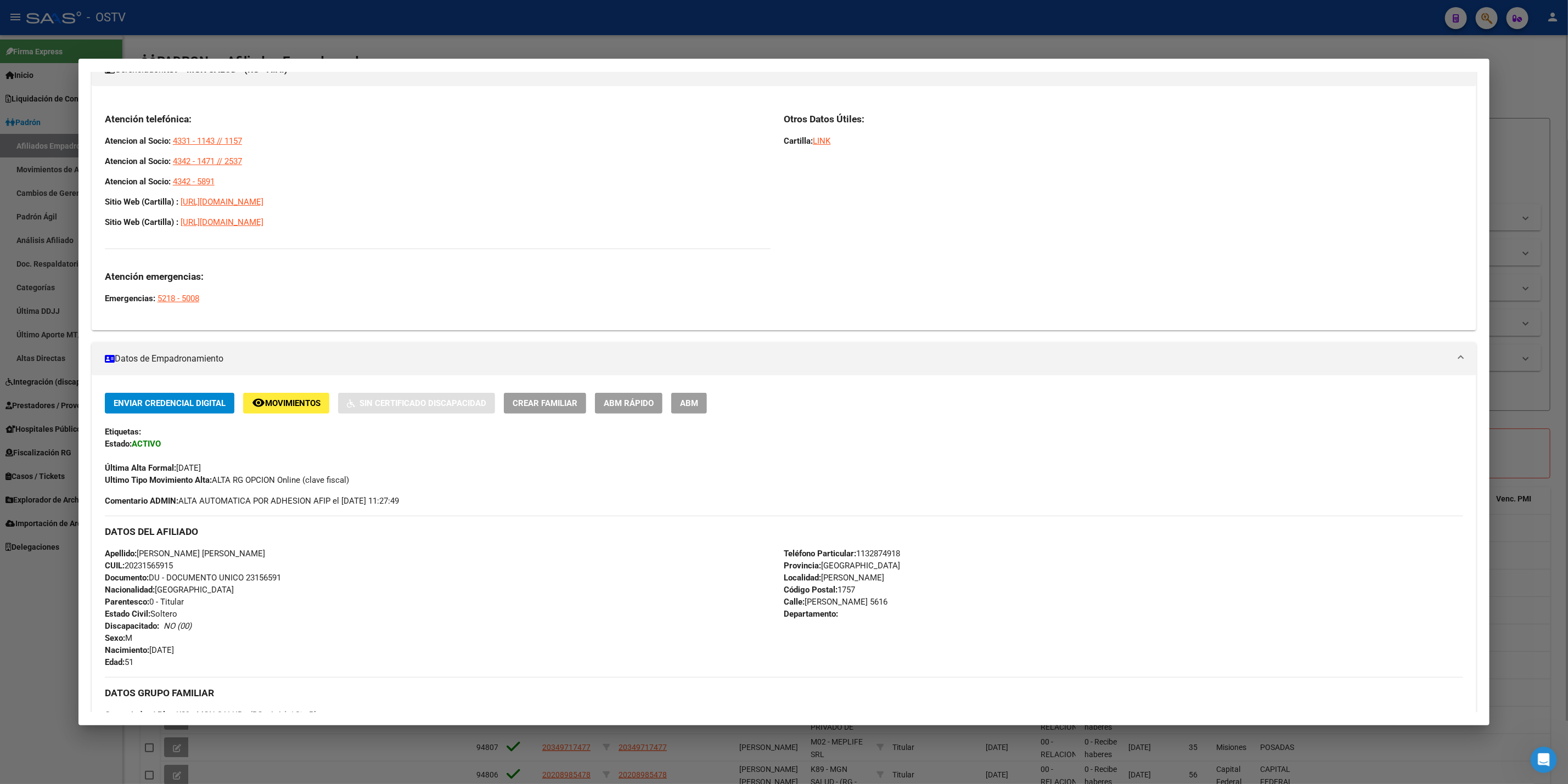
click at [9, 543] on div at bounding box center [784, 392] width 1568 height 784
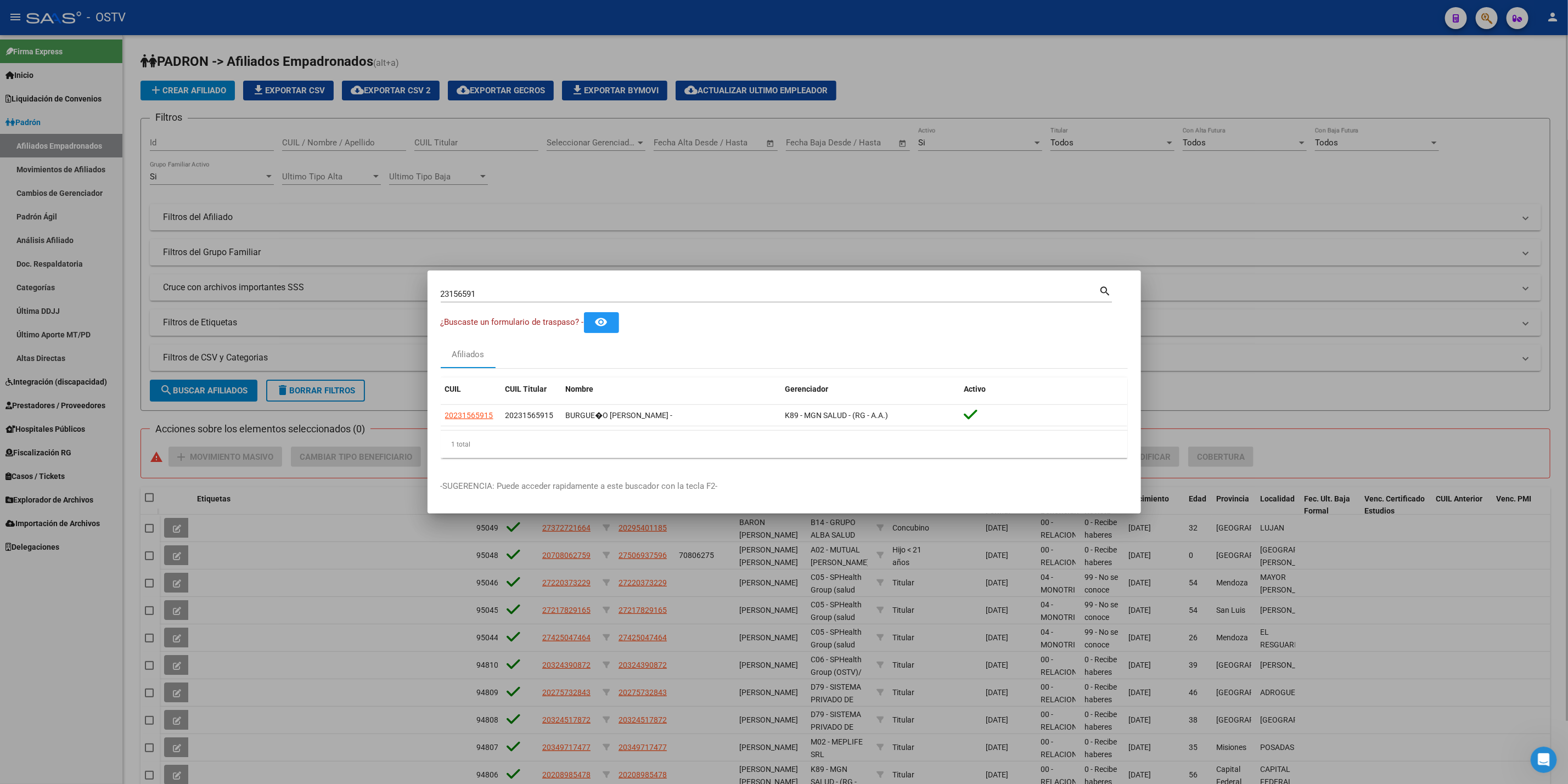
click at [30, 280] on div at bounding box center [784, 392] width 1568 height 784
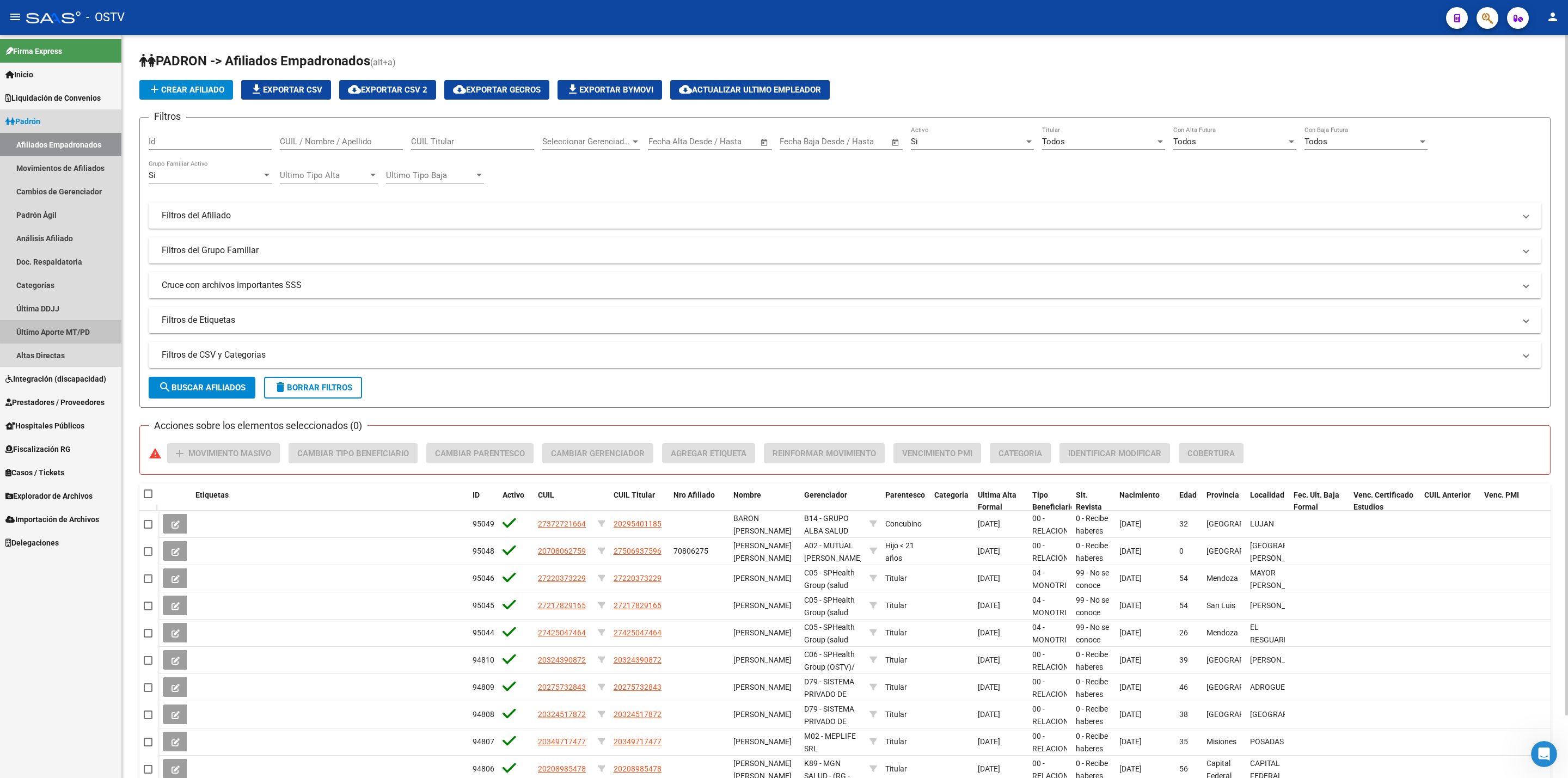
click at [92, 324] on link "Último Aporte MT/PD" at bounding box center [60, 332] width 121 height 23
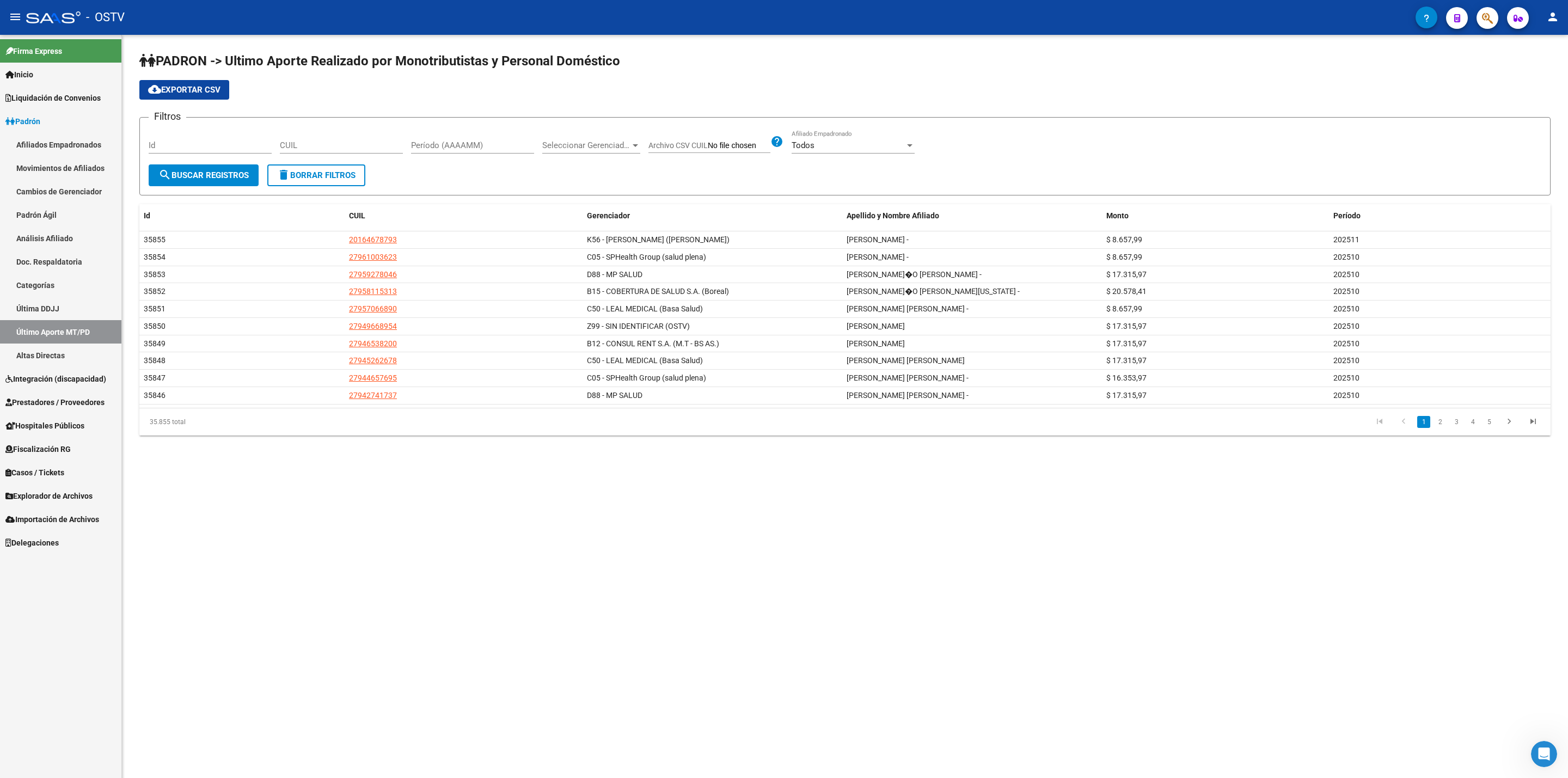
click at [559, 151] on span "Seleccionar Gerenciador" at bounding box center [586, 145] width 88 height 10
click at [494, 141] on div at bounding box center [784, 389] width 1568 height 778
click at [892, 144] on div "Todos" at bounding box center [848, 145] width 114 height 10
click at [894, 172] on span "Si" at bounding box center [854, 171] width 123 height 25
click at [961, 142] on div "Todos" at bounding box center [979, 145] width 114 height 10
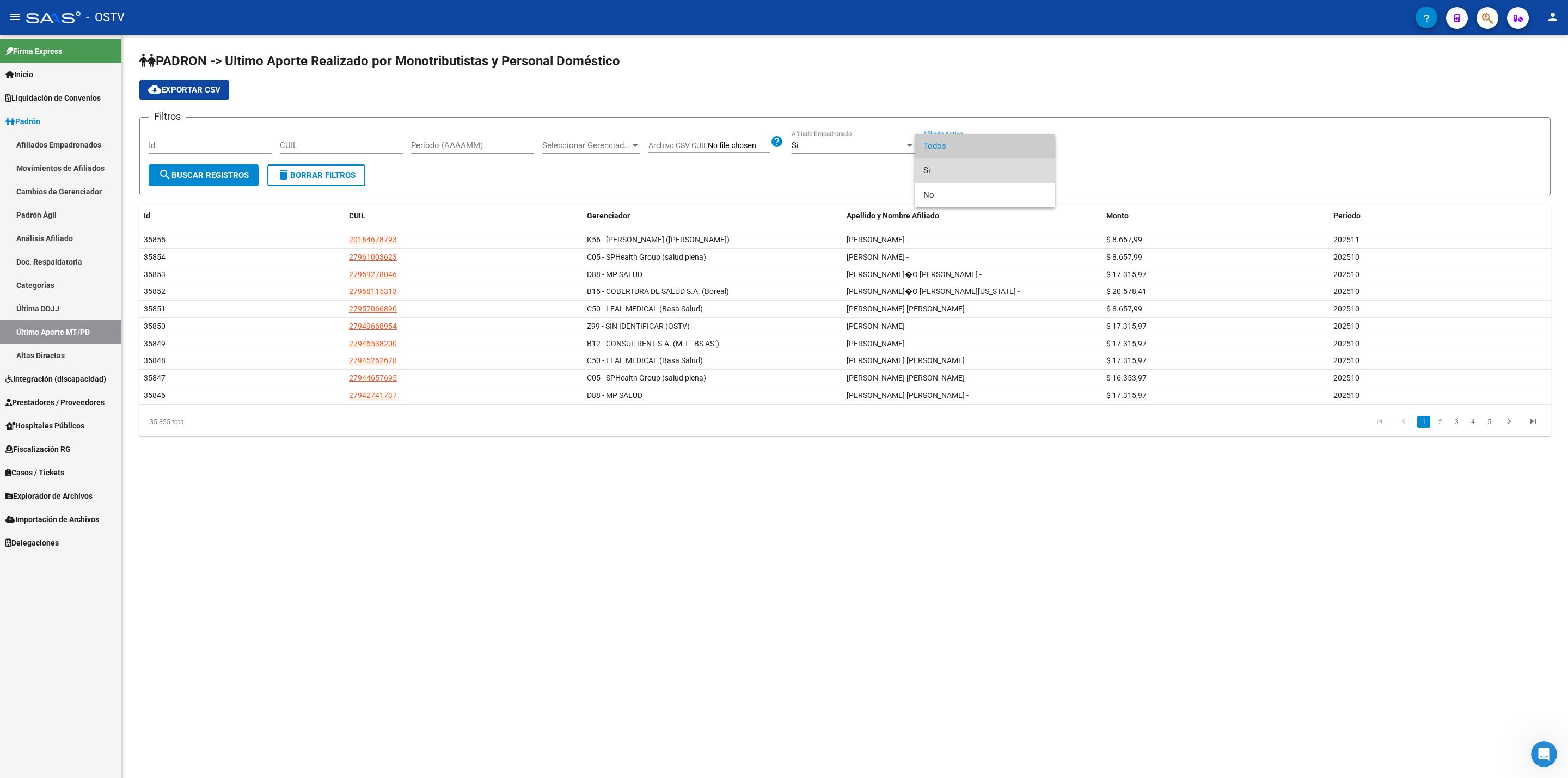
click at [958, 163] on span "Si" at bounding box center [985, 171] width 123 height 25
click at [479, 136] on div "Período (AAAAMM)" at bounding box center [472, 141] width 123 height 23
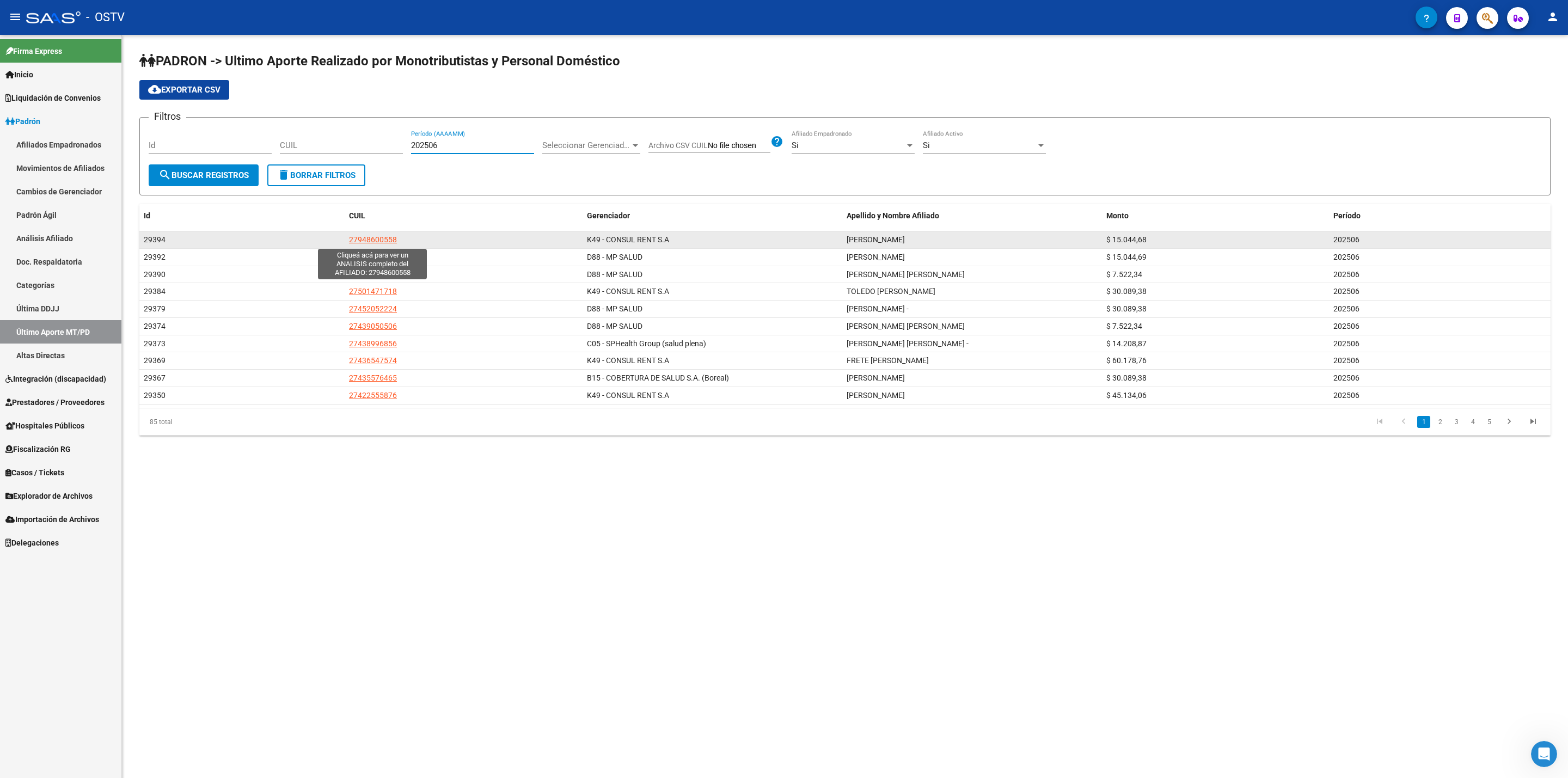
type input "202506"
click at [361, 240] on span "27948600558" at bounding box center [373, 240] width 48 height 8
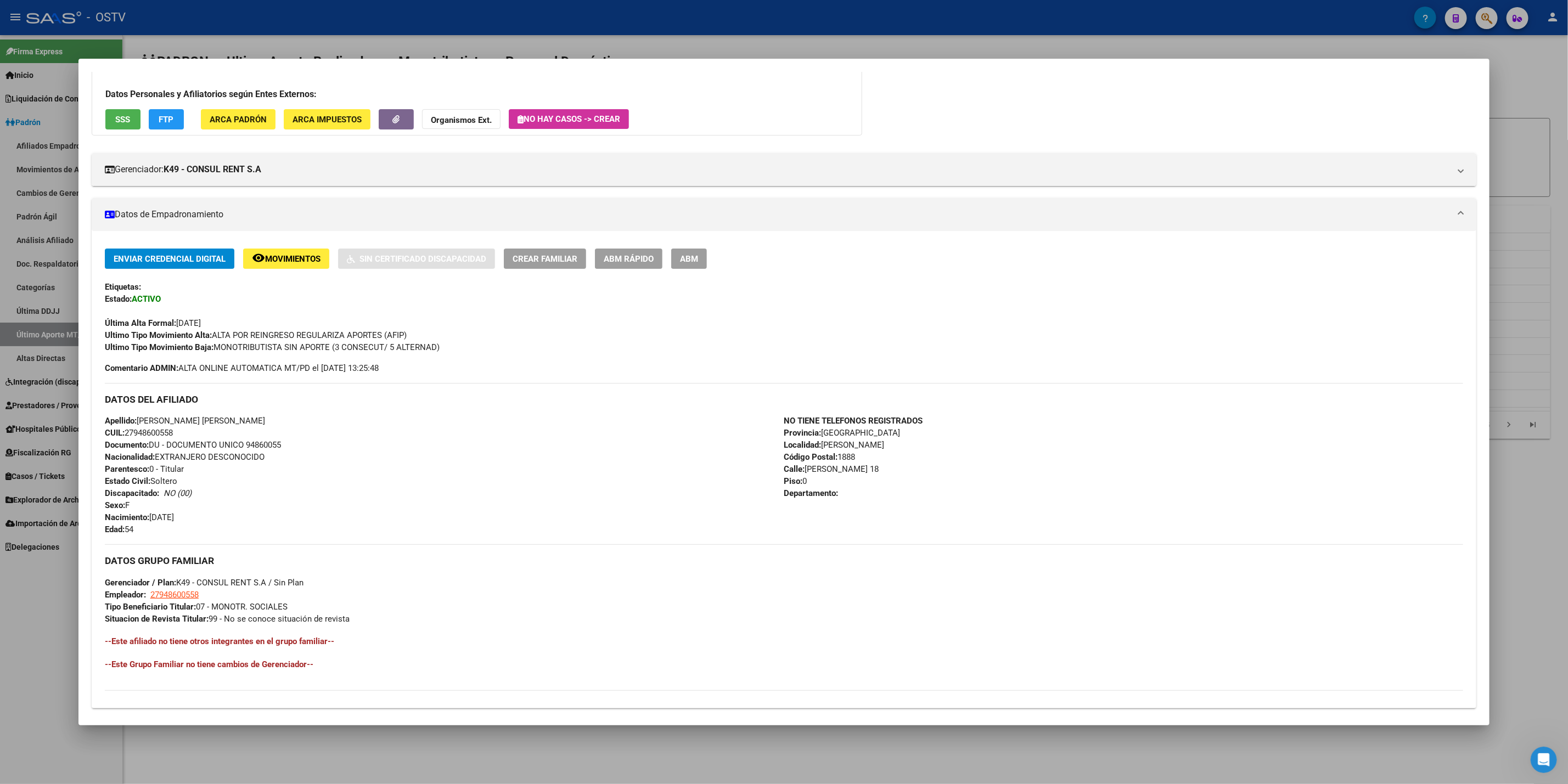
scroll to position [206, 0]
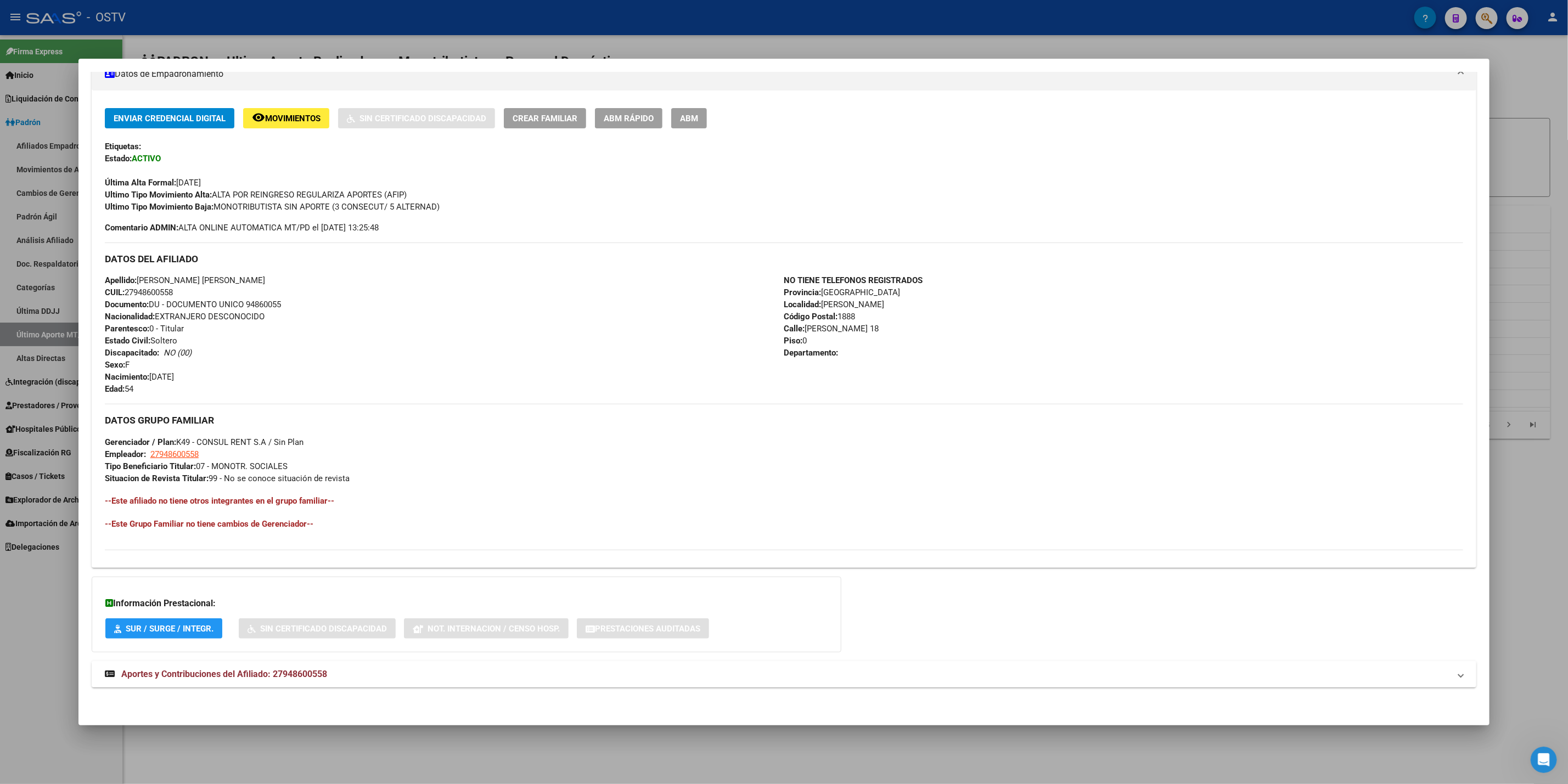
click at [420, 666] on mat-expansion-panel-header "Aportes y Contribuciones del Afiliado: 27948600558" at bounding box center [784, 675] width 1385 height 26
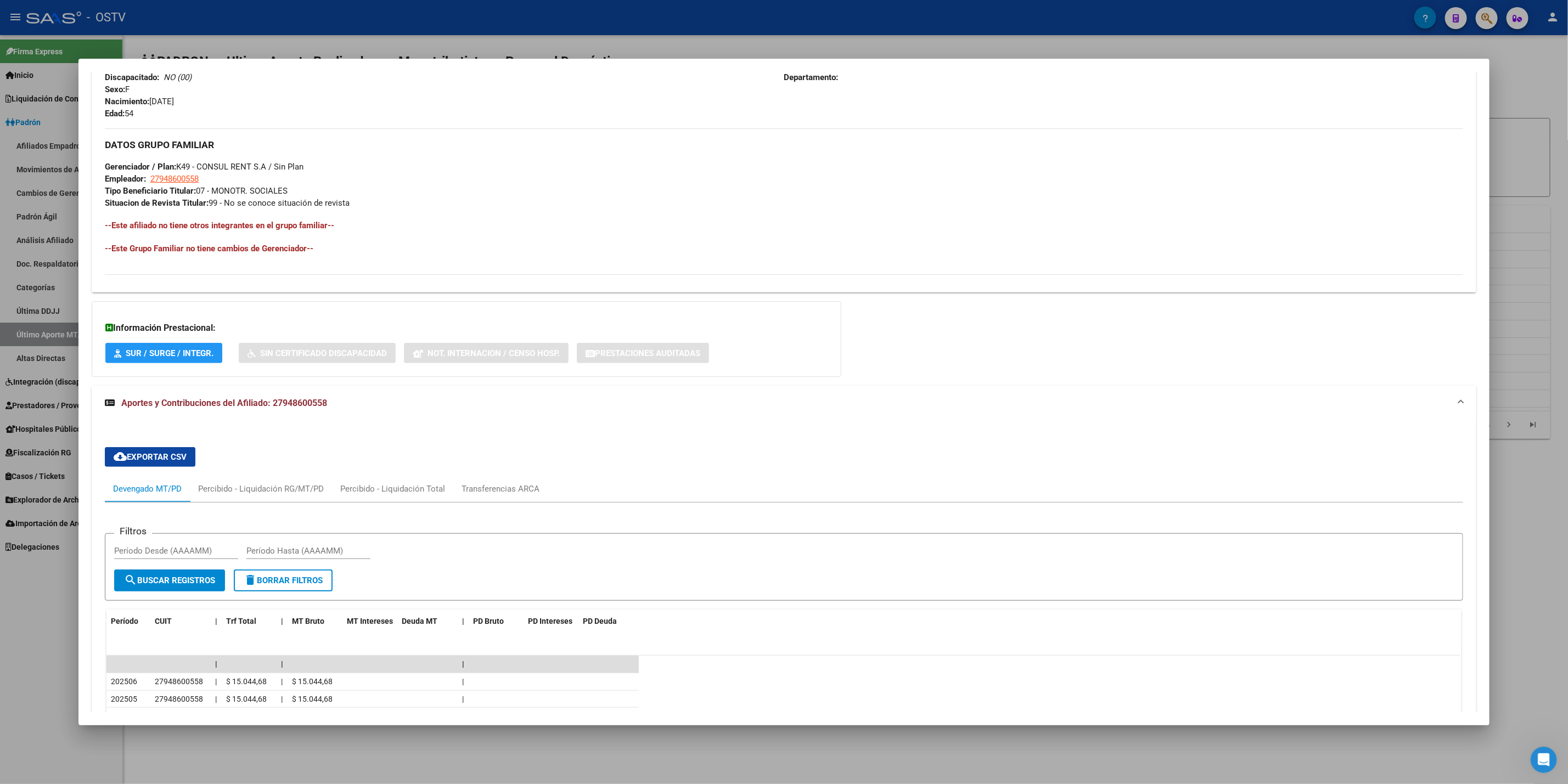
scroll to position [517, 0]
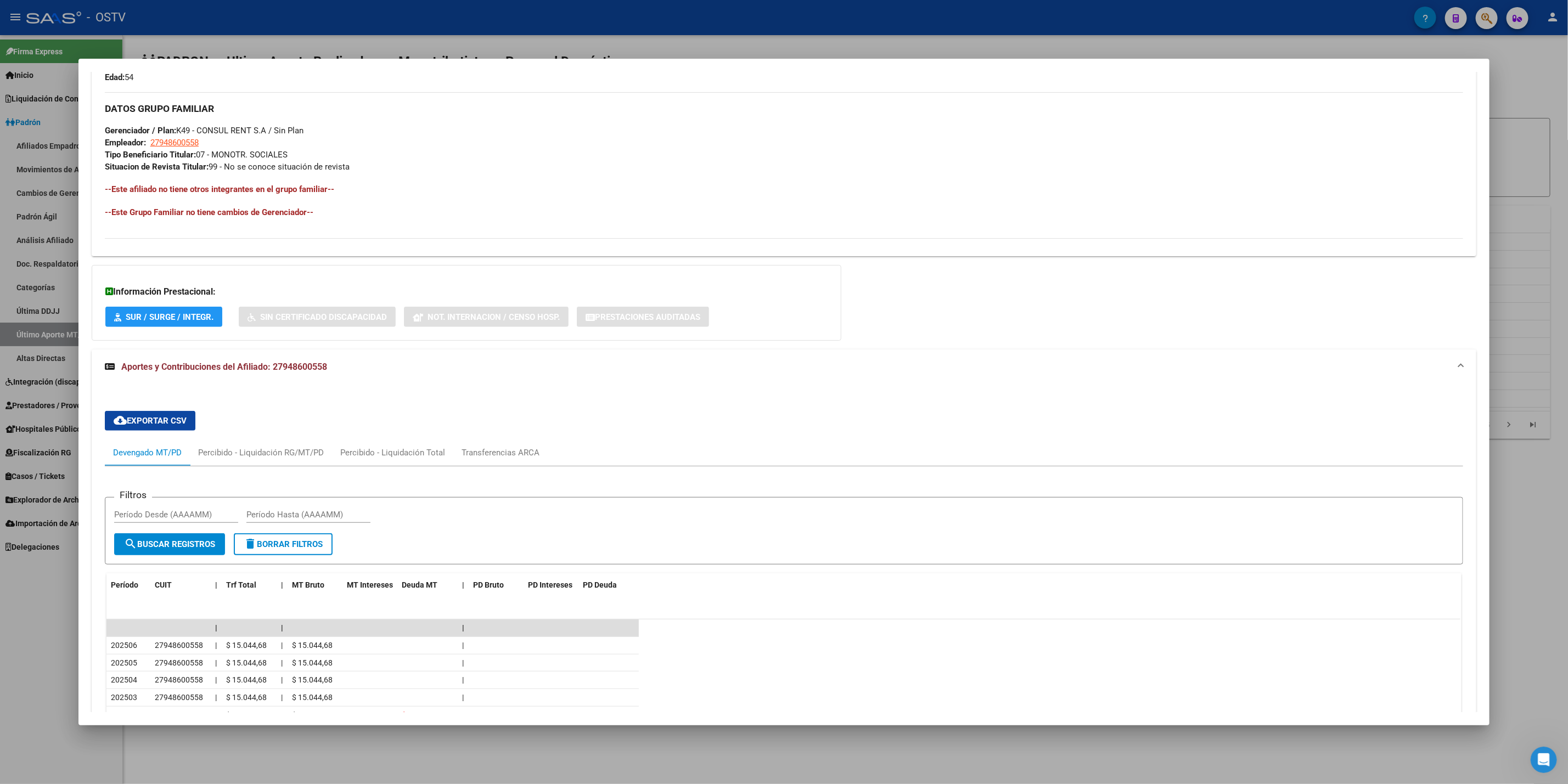
click at [0, 649] on div at bounding box center [784, 392] width 1568 height 784
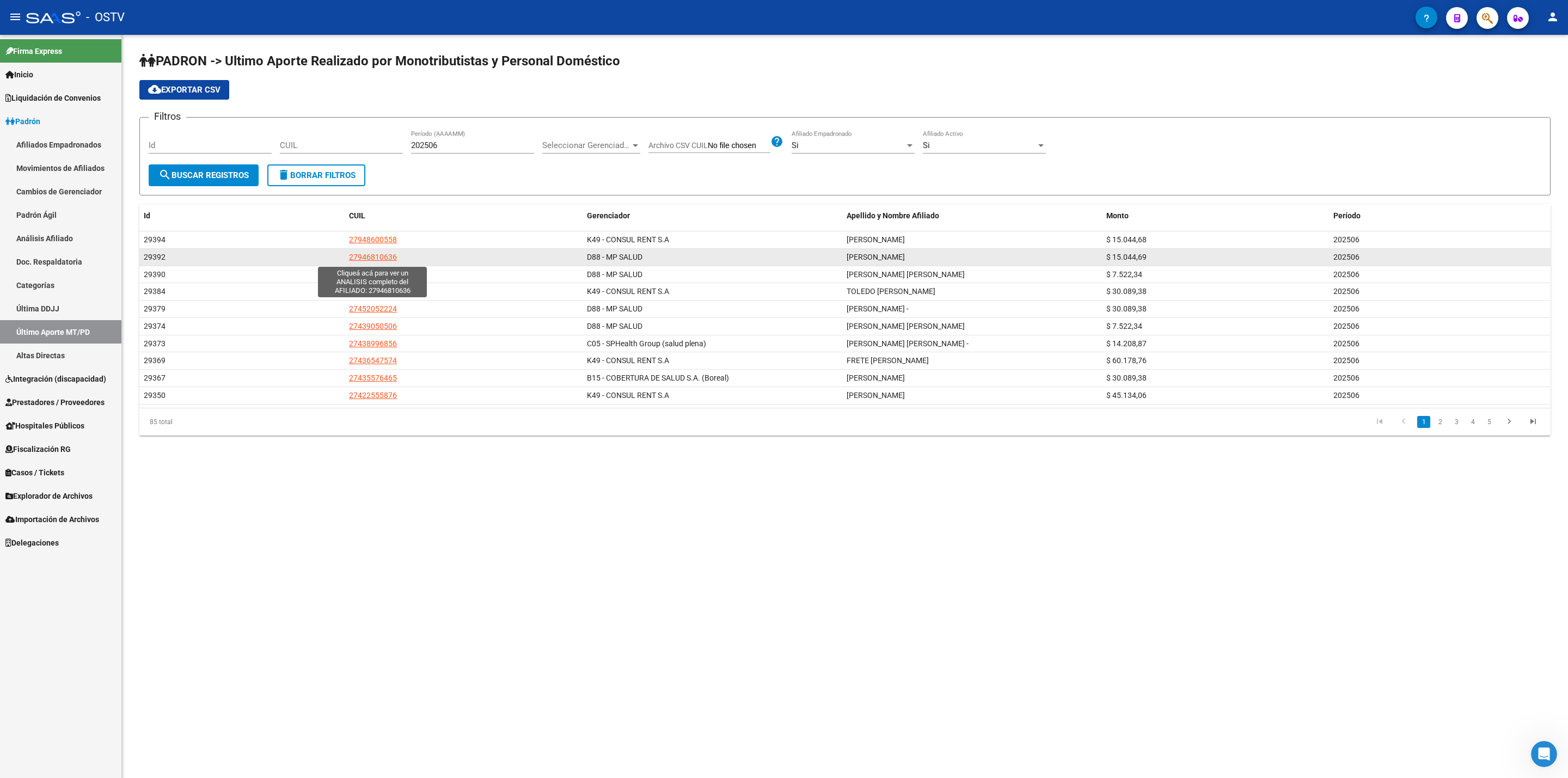
click at [383, 256] on span "27946810636" at bounding box center [373, 257] width 48 height 8
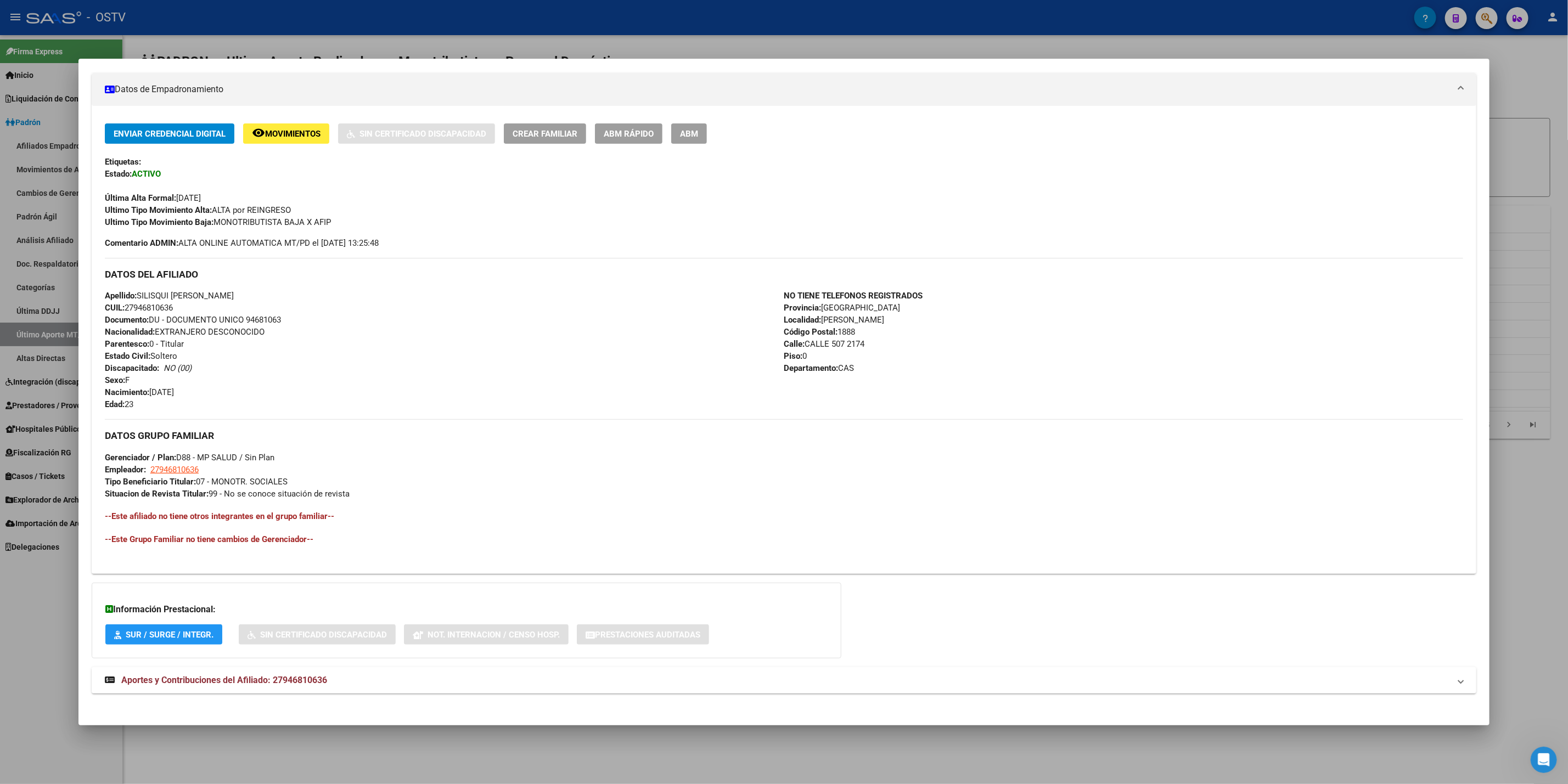
scroll to position [196, 0]
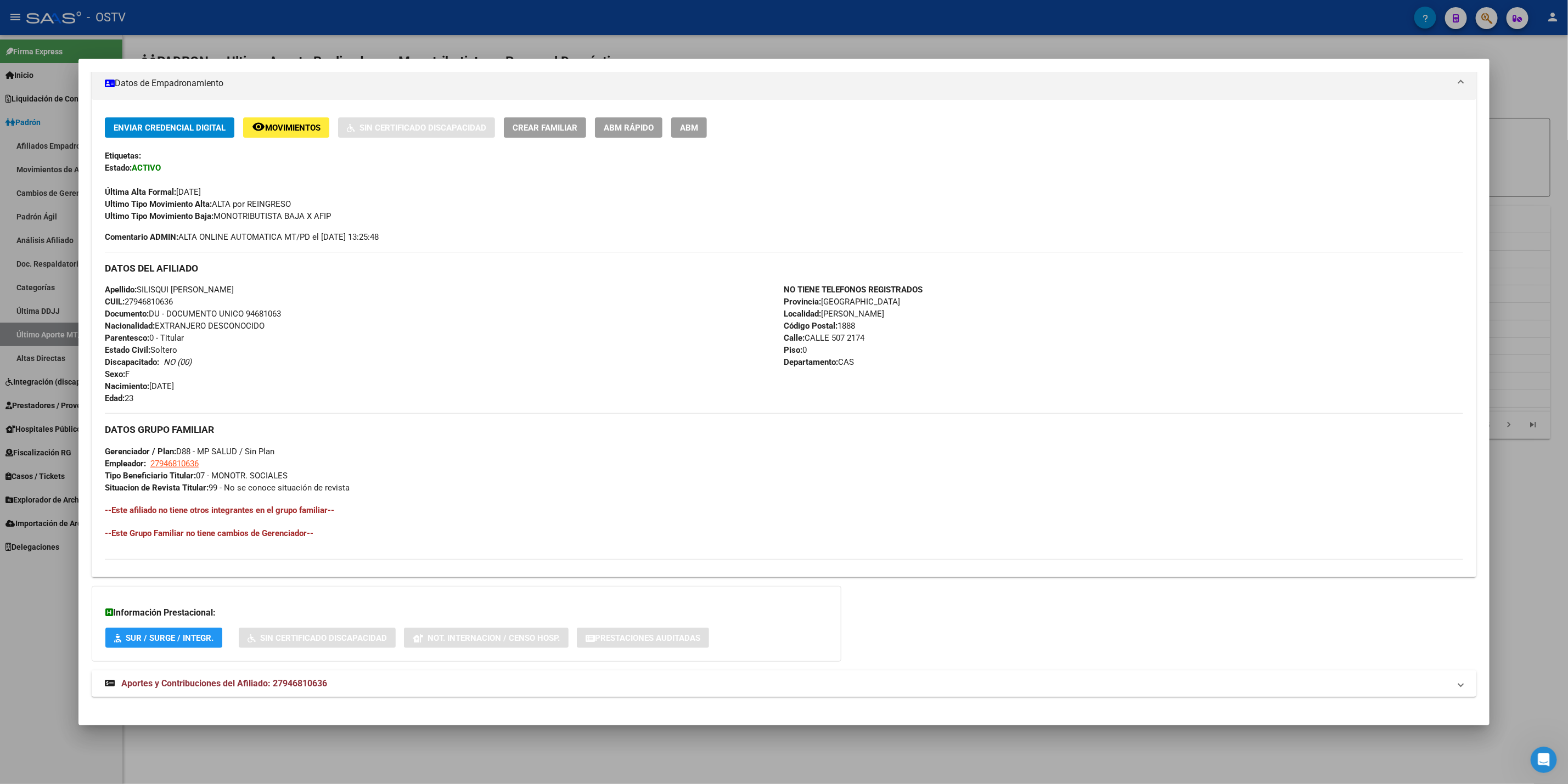
click at [303, 687] on span "Aportes y Contribuciones del Afiliado: 27946810636" at bounding box center [224, 683] width 206 height 10
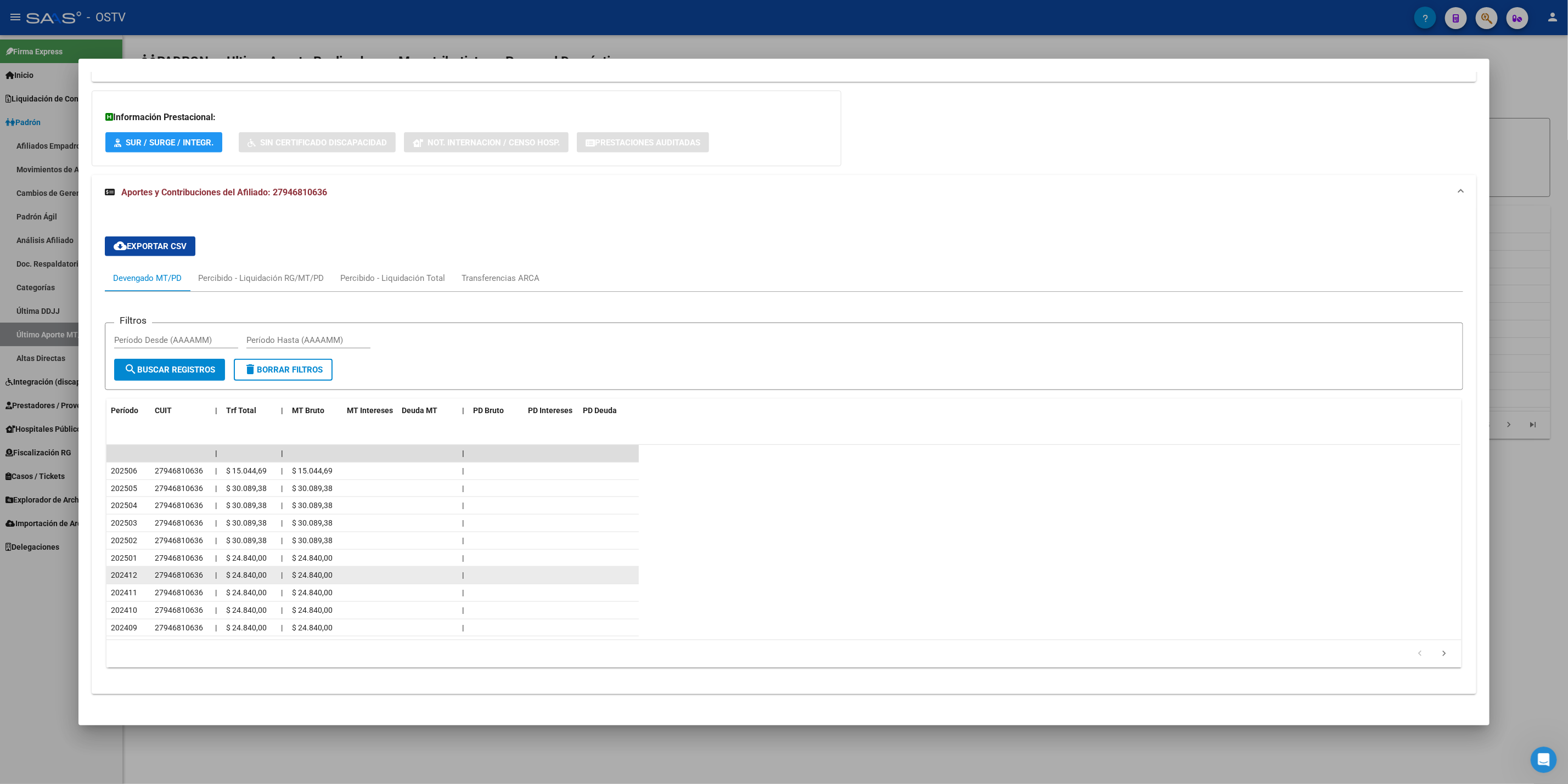
scroll to position [702, 0]
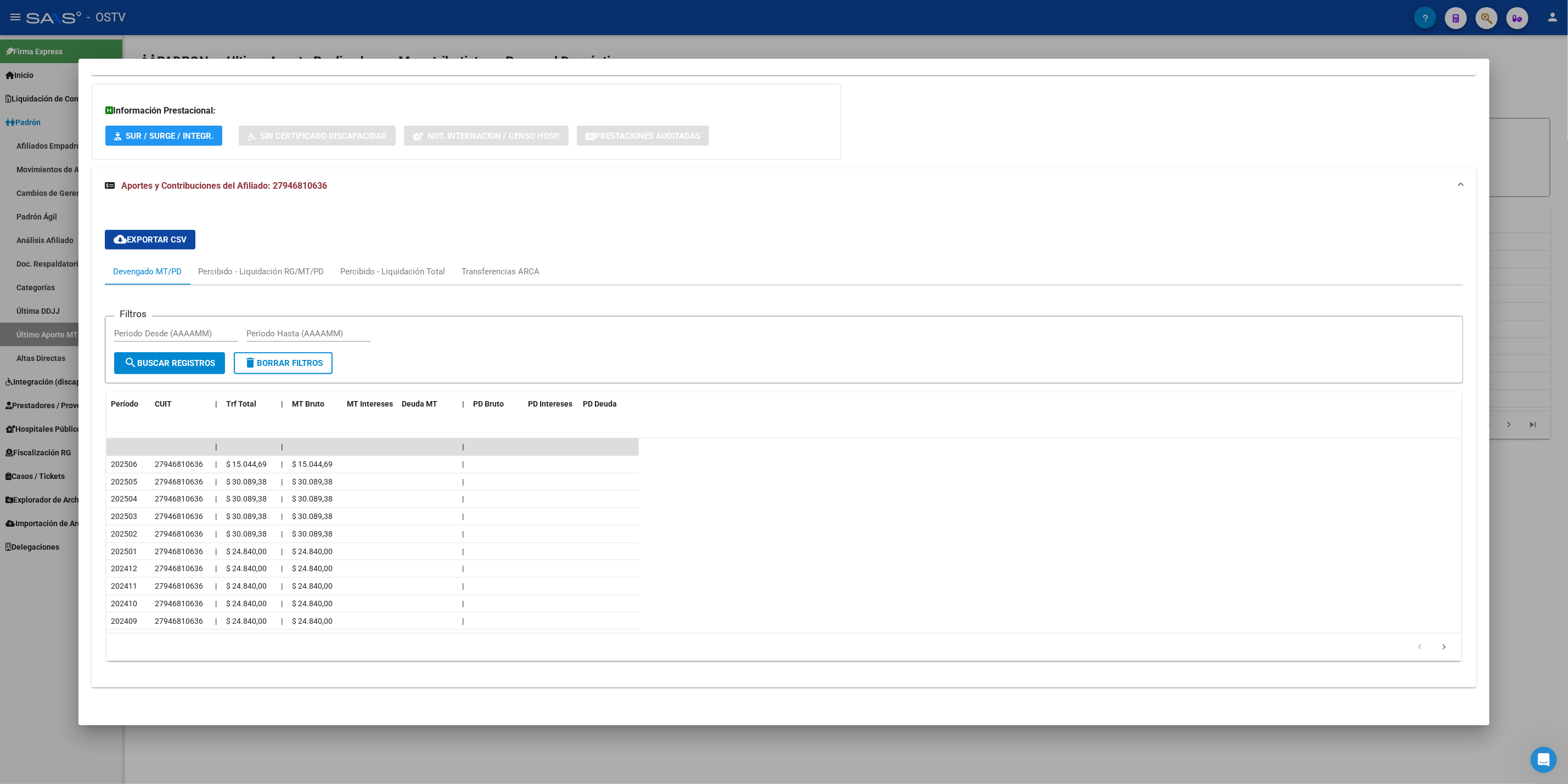
click at [0, 635] on div at bounding box center [784, 392] width 1568 height 784
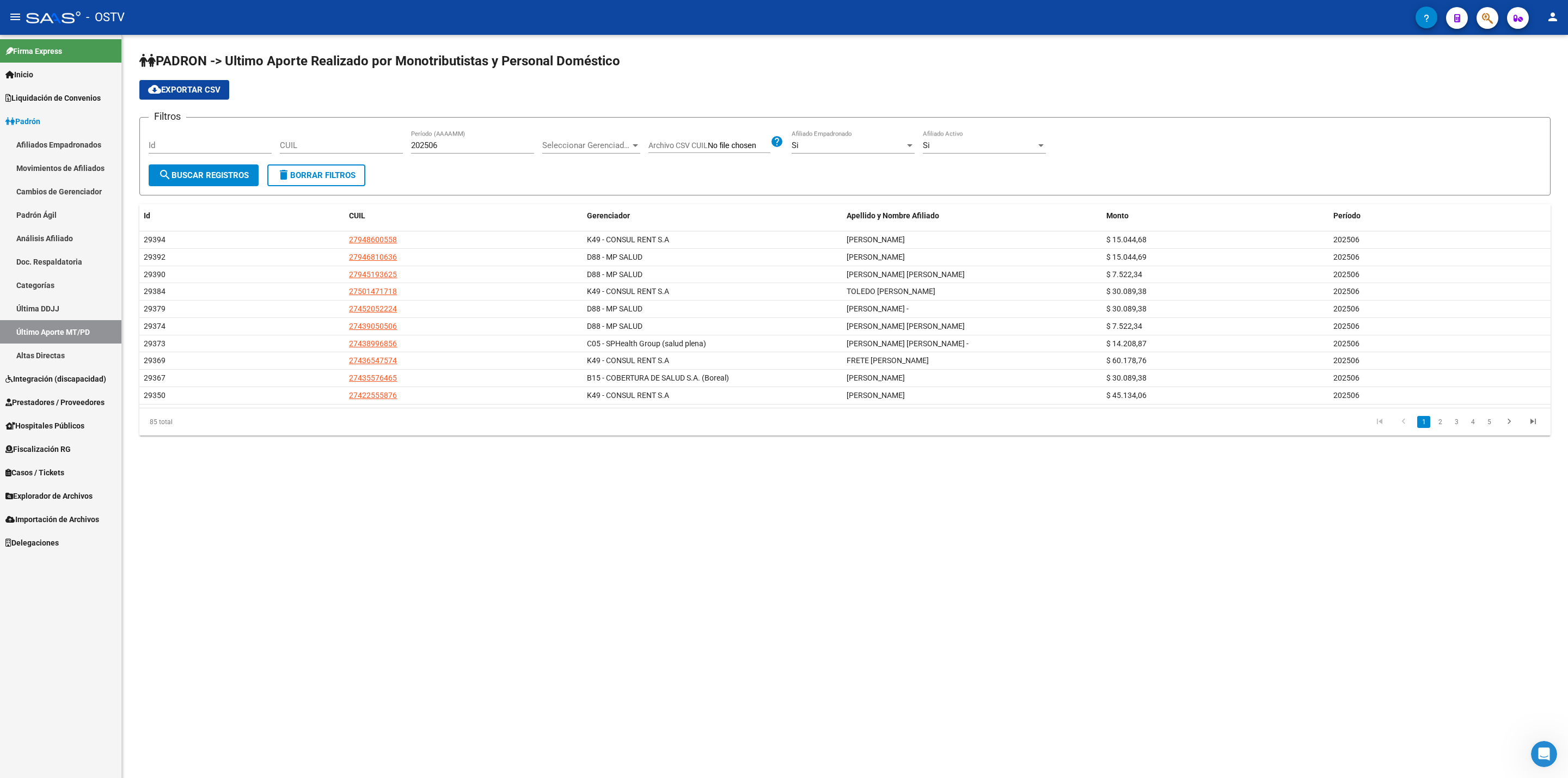
click at [218, 93] on span "cloud_download Exportar CSV" at bounding box center [185, 90] width 73 height 10
click at [1434, 425] on link "2" at bounding box center [1440, 423] width 13 height 12
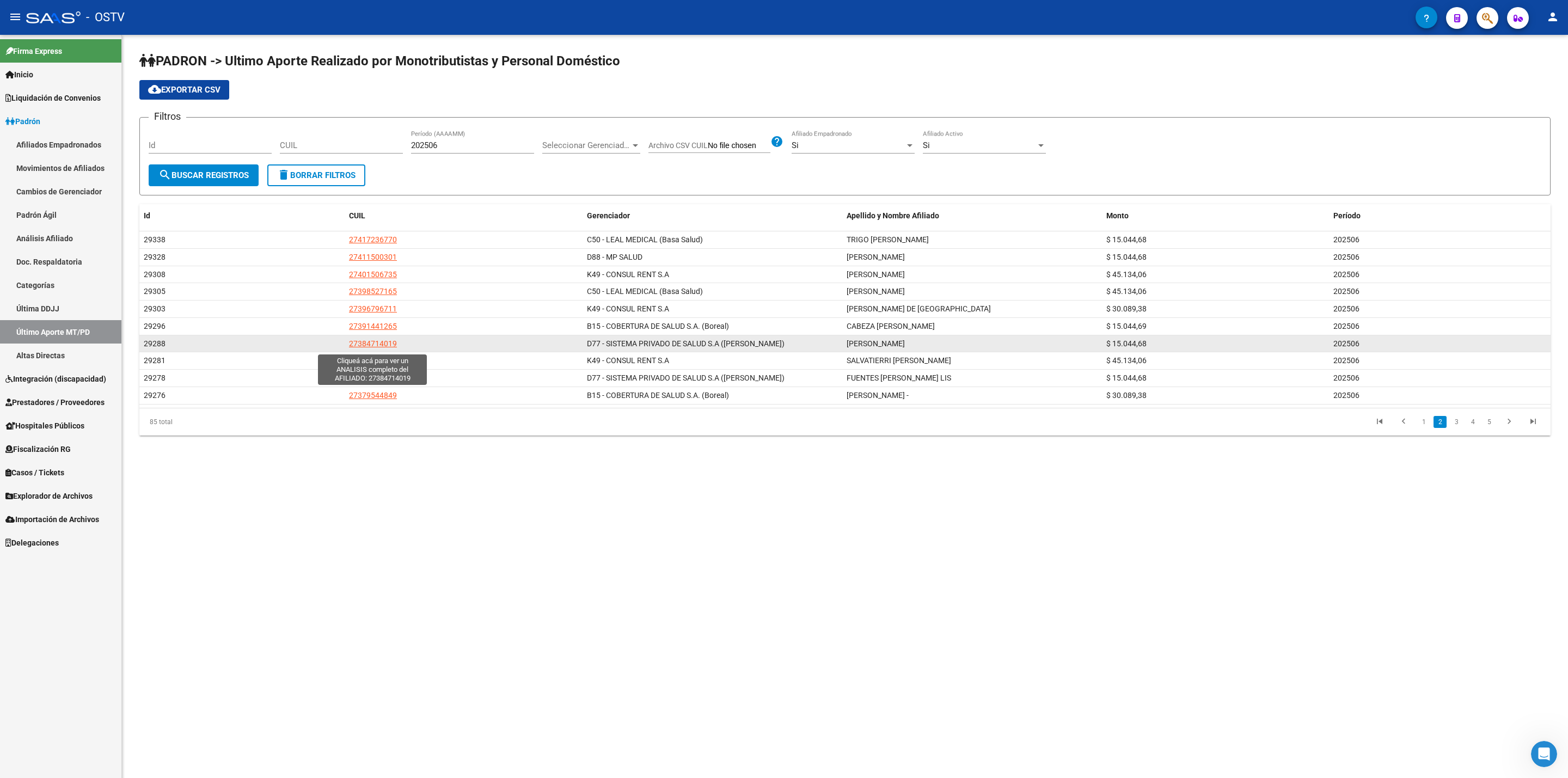
click at [356, 348] on span "27384714019" at bounding box center [373, 343] width 48 height 8
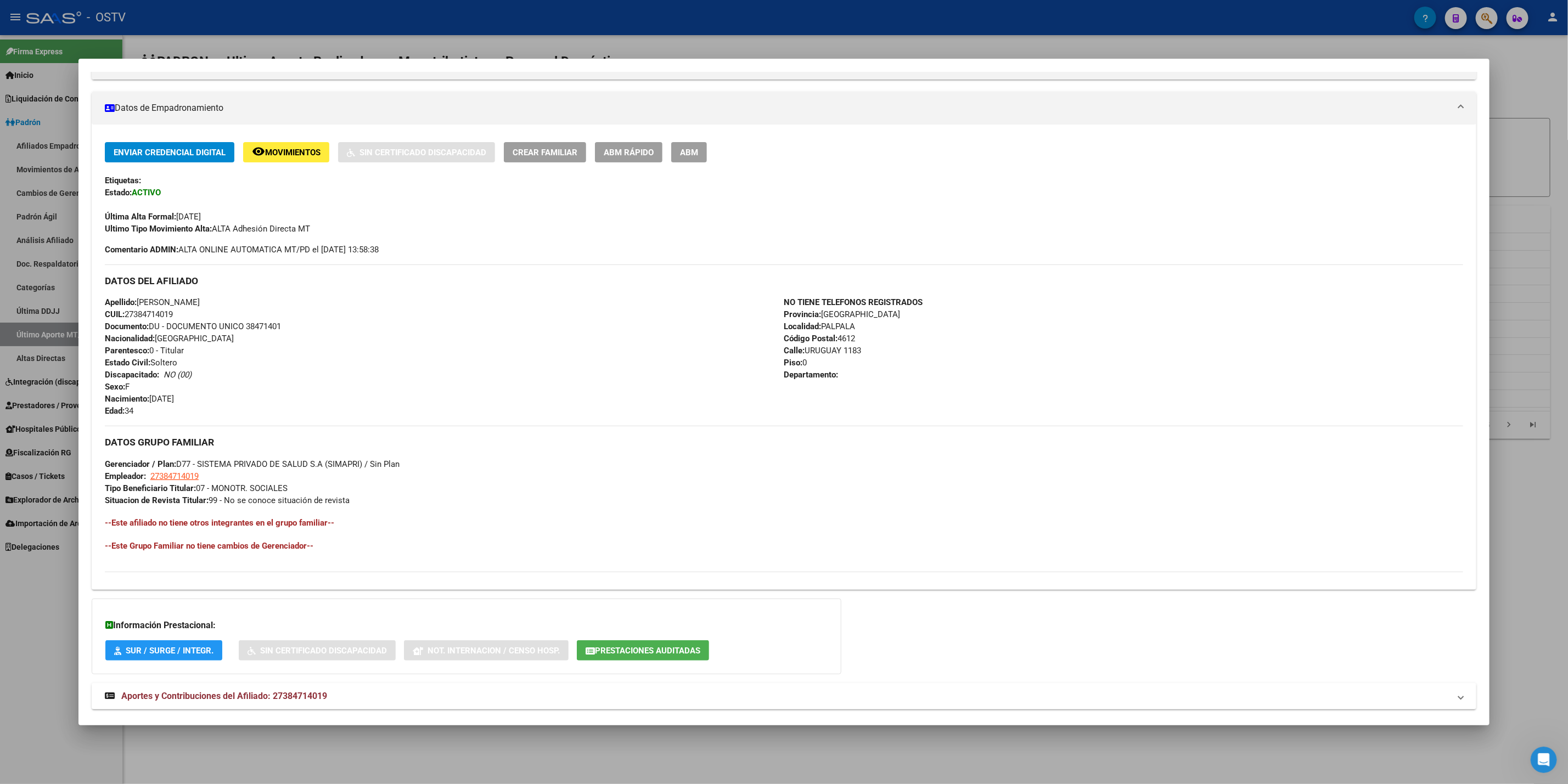
scroll to position [193, 0]
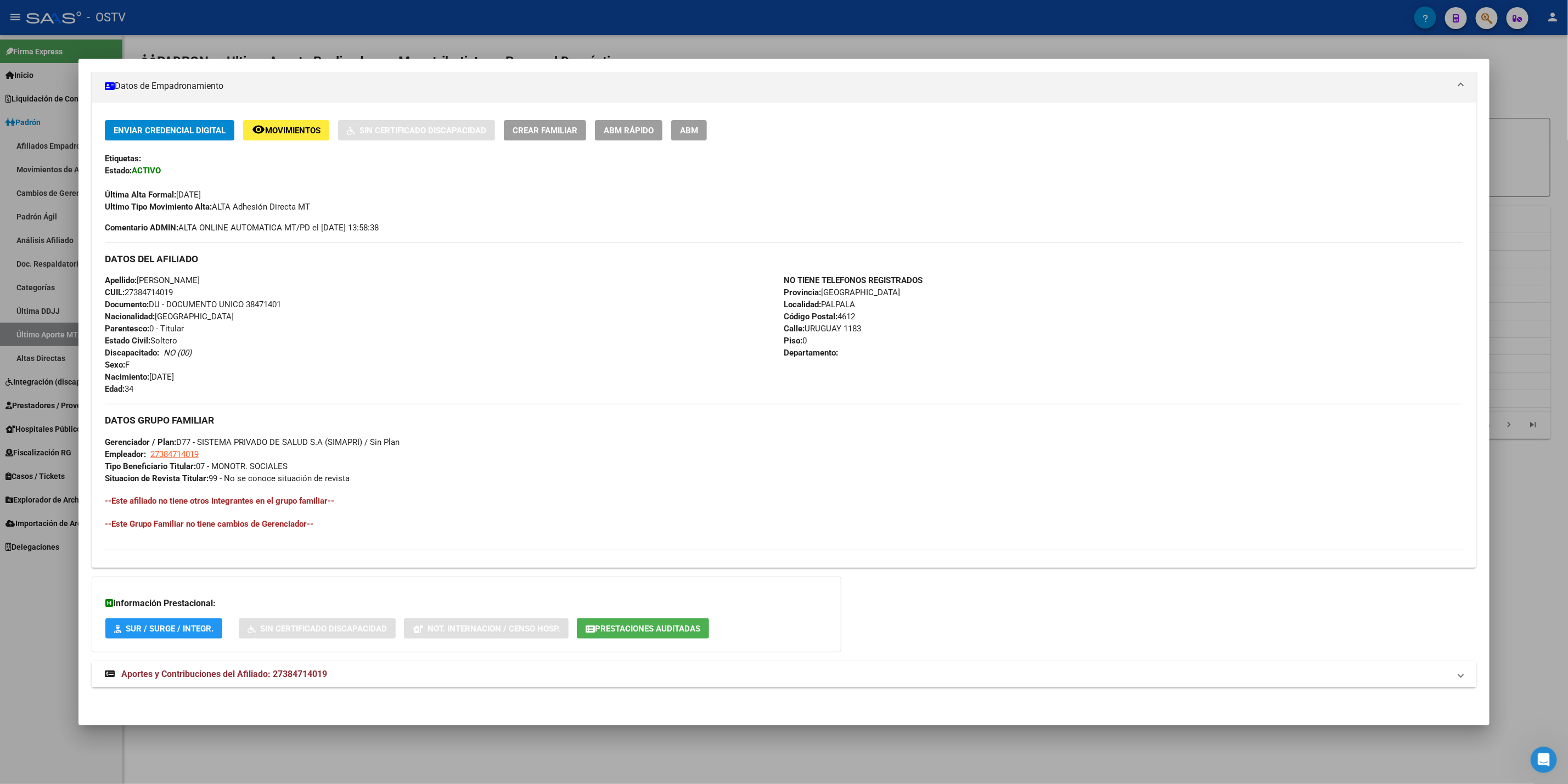
click at [366, 667] on mat-expansion-panel-header "Aportes y Contribuciones del Afiliado: 27384714019" at bounding box center [784, 675] width 1385 height 26
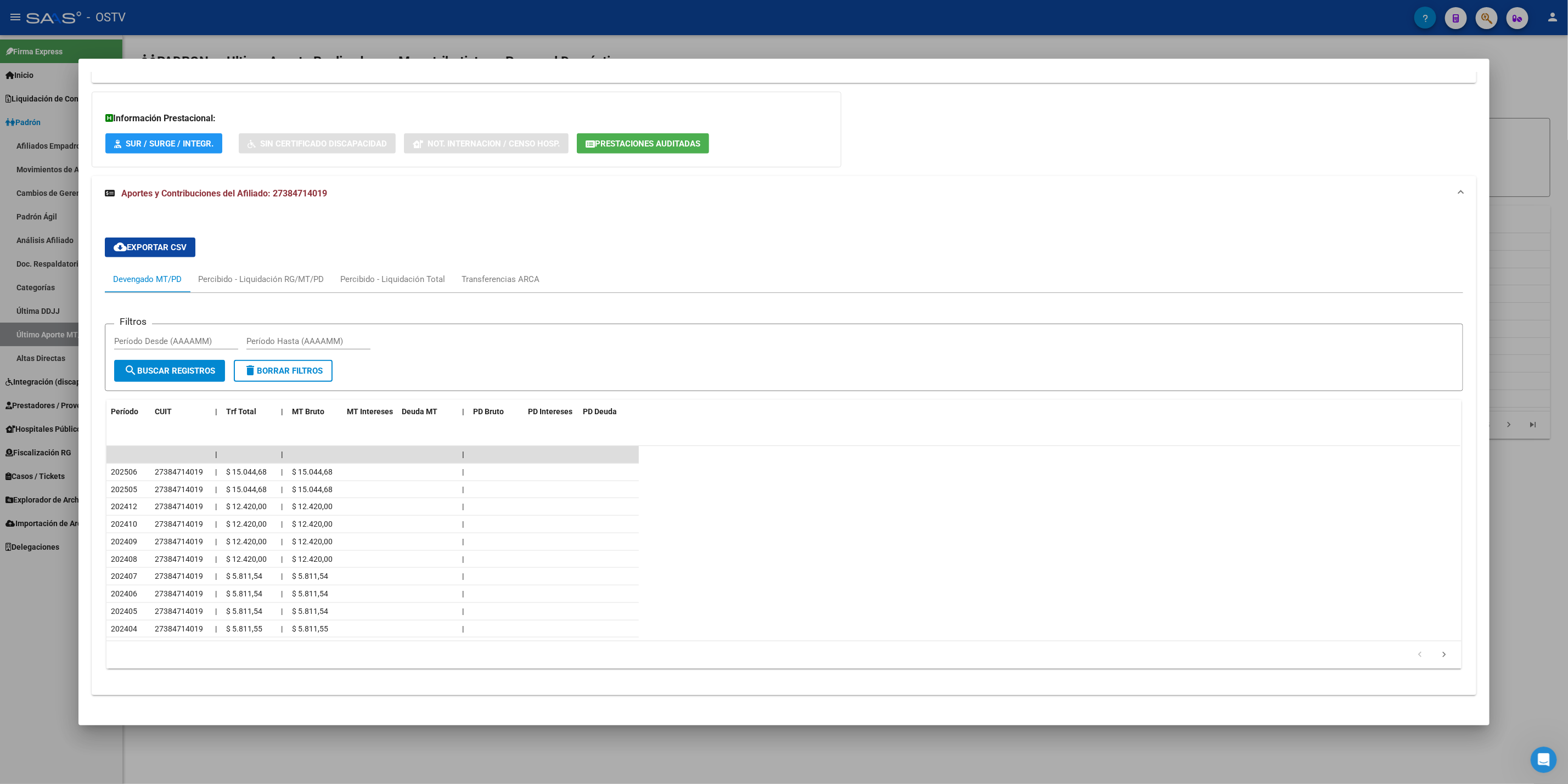
scroll to position [687, 0]
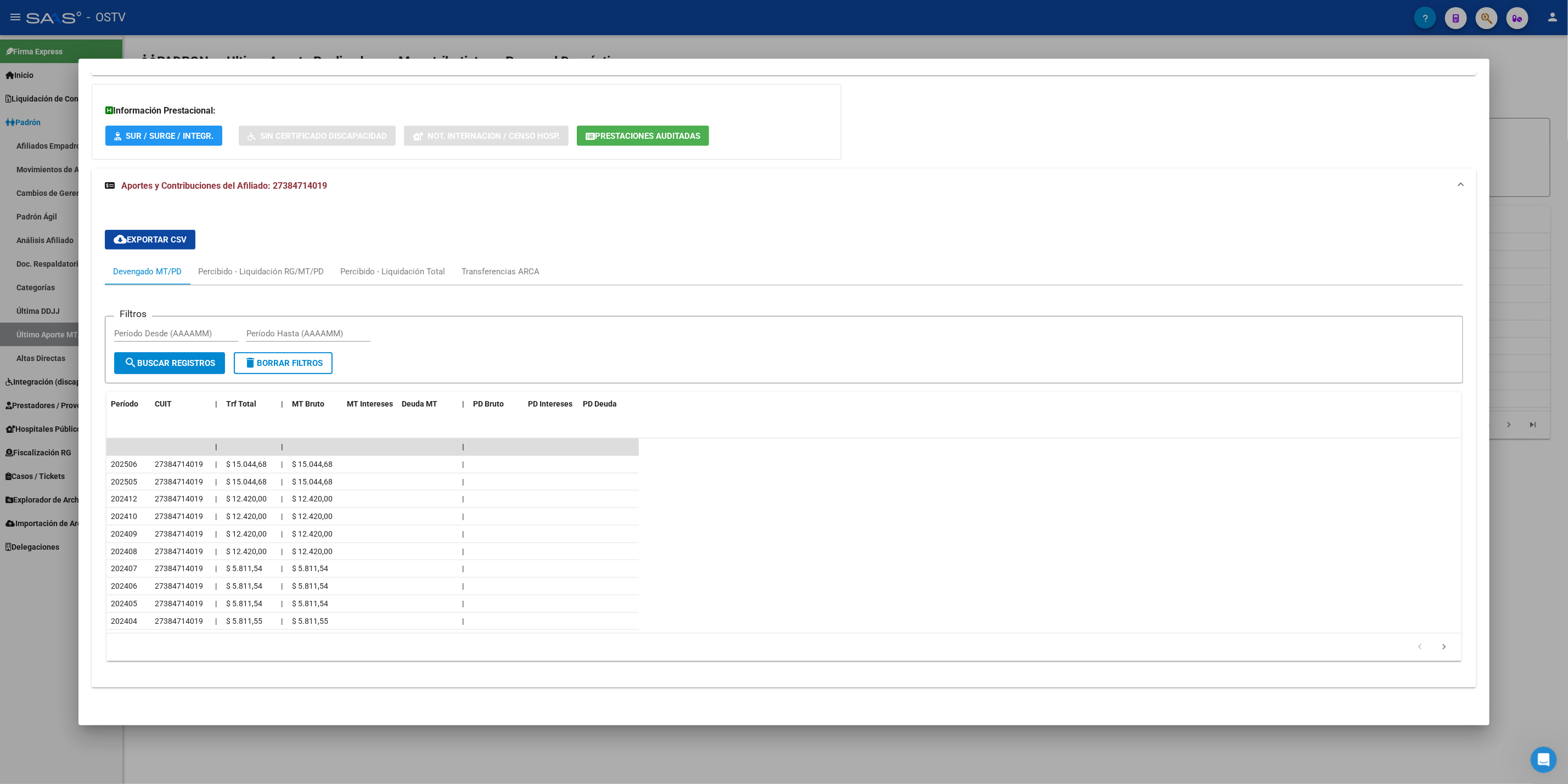
click at [2, 596] on div at bounding box center [784, 392] width 1568 height 784
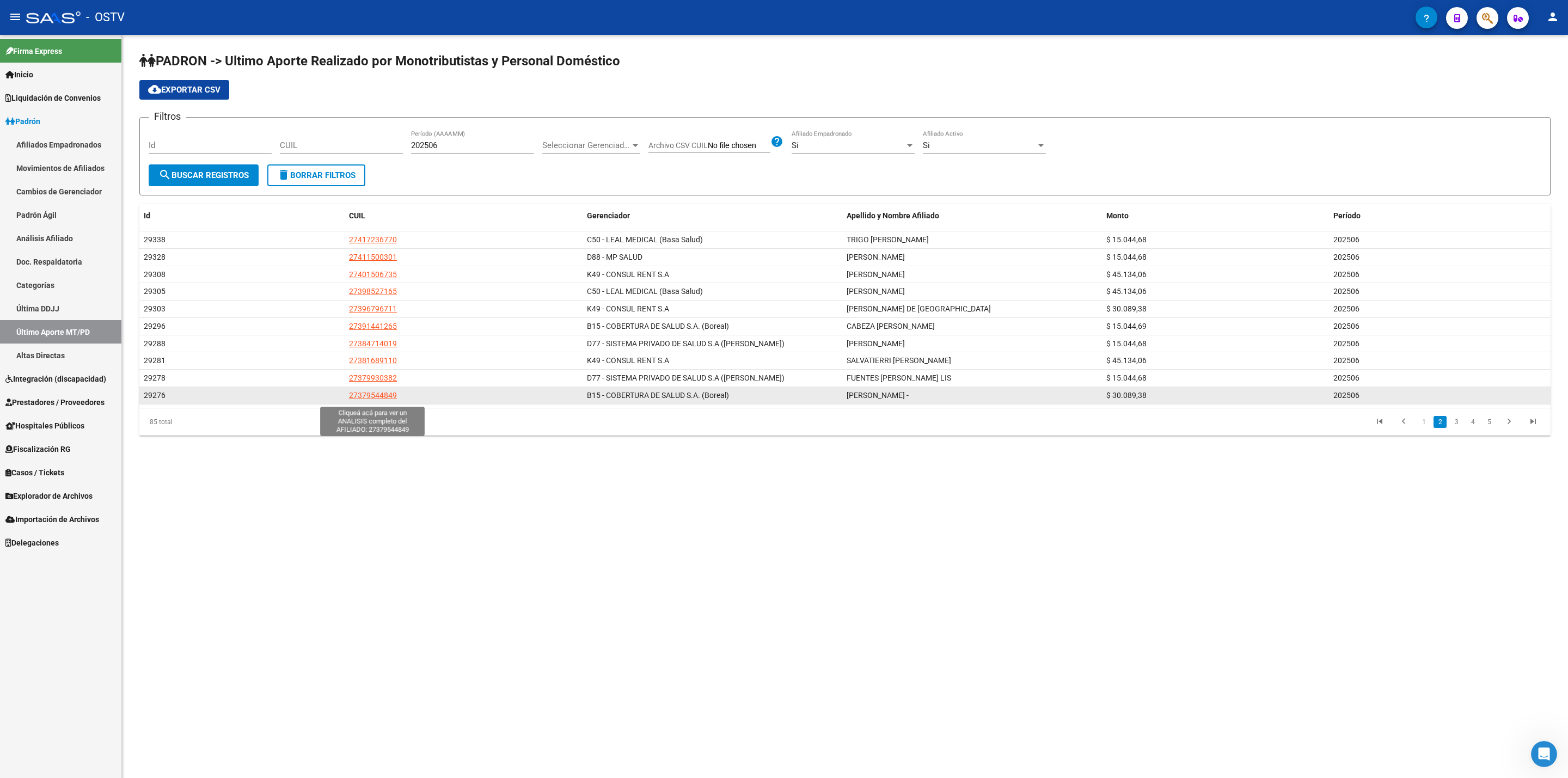
click at [378, 399] on span "27379544849" at bounding box center [373, 395] width 48 height 8
type textarea "27379544849"
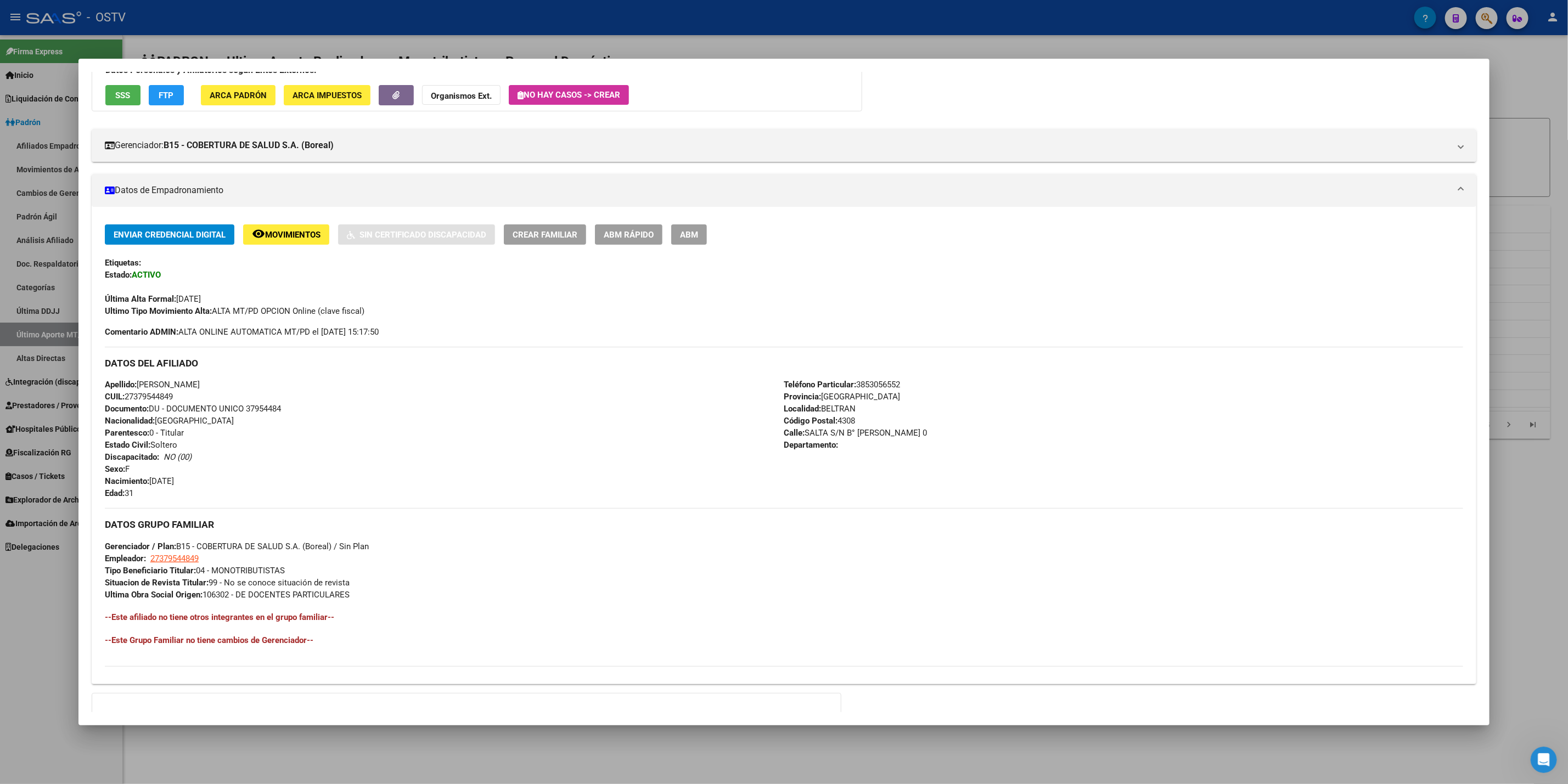
scroll to position [206, 0]
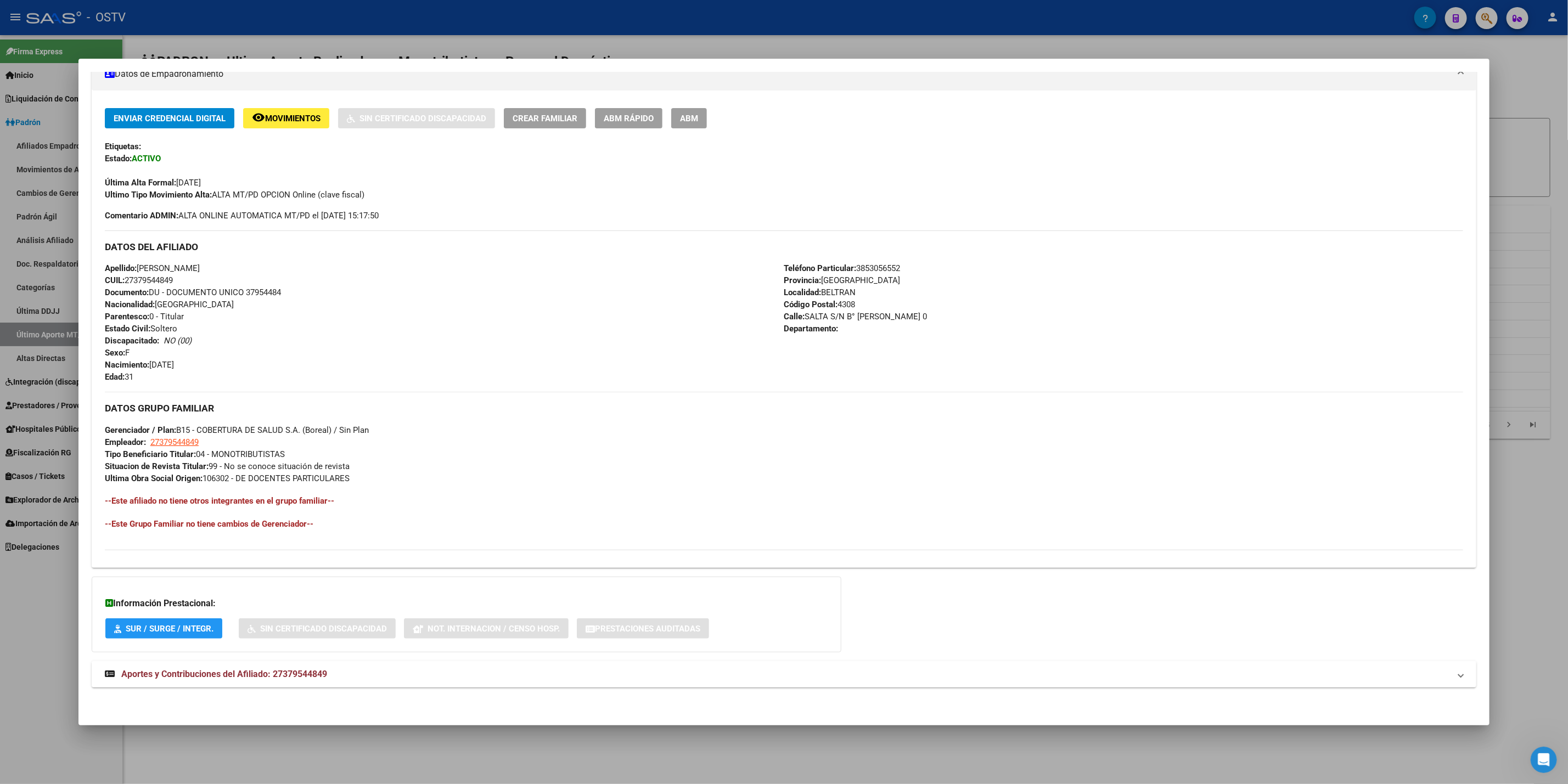
click at [311, 672] on span "Aportes y Contribuciones del Afiliado: 27379544849" at bounding box center [224, 673] width 206 height 10
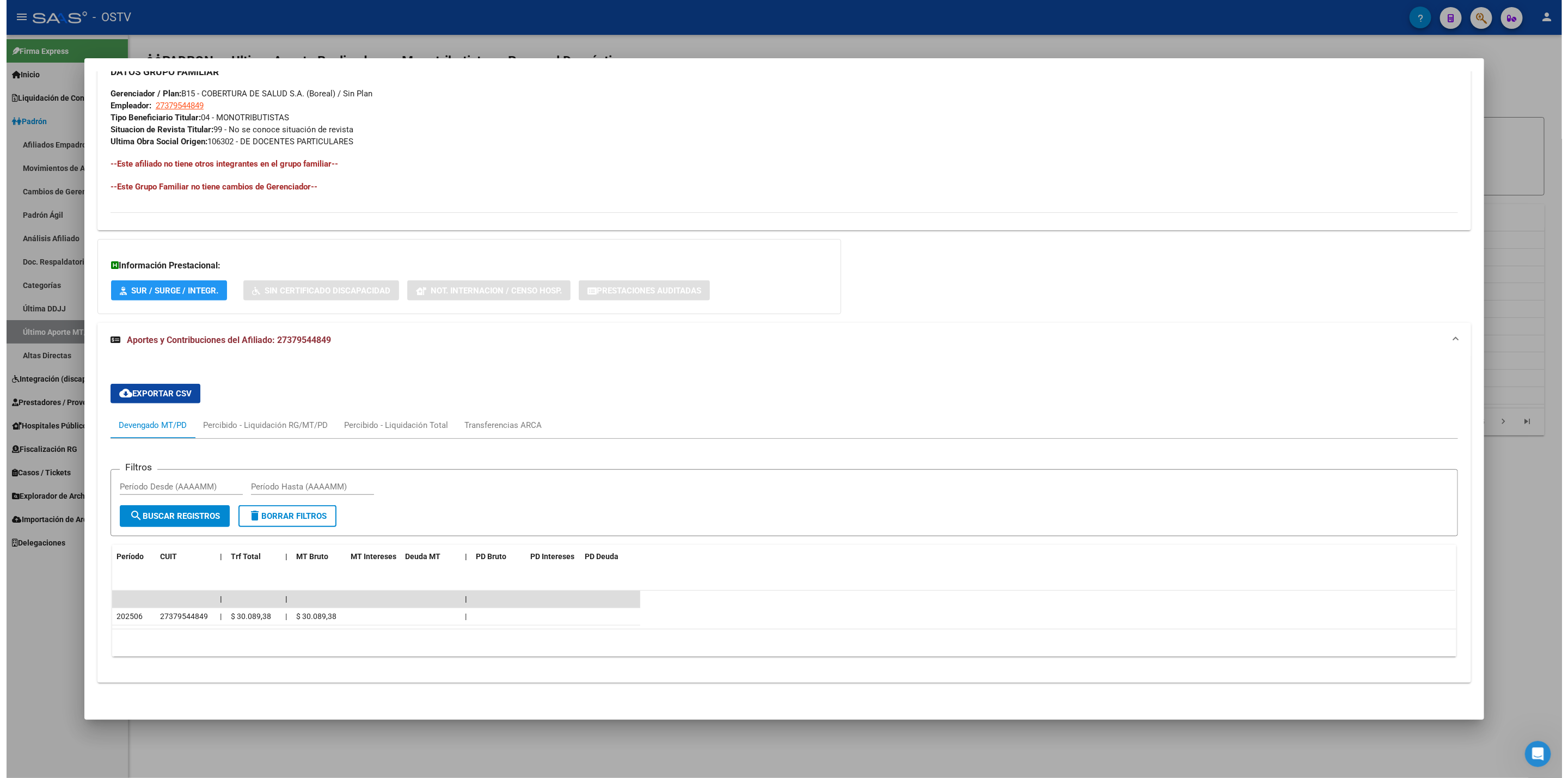
scroll to position [539, 0]
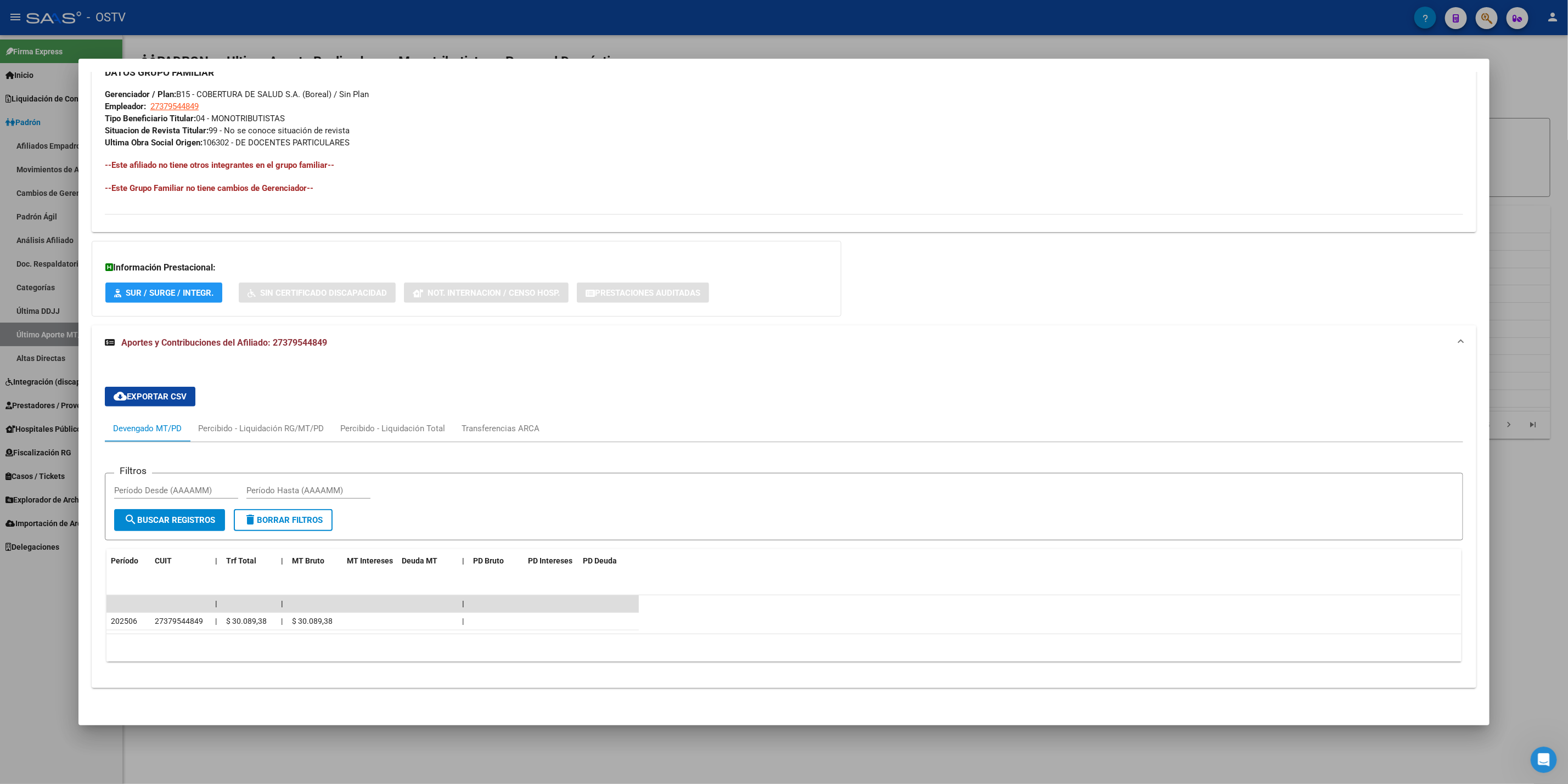
click at [0, 585] on div at bounding box center [784, 392] width 1568 height 784
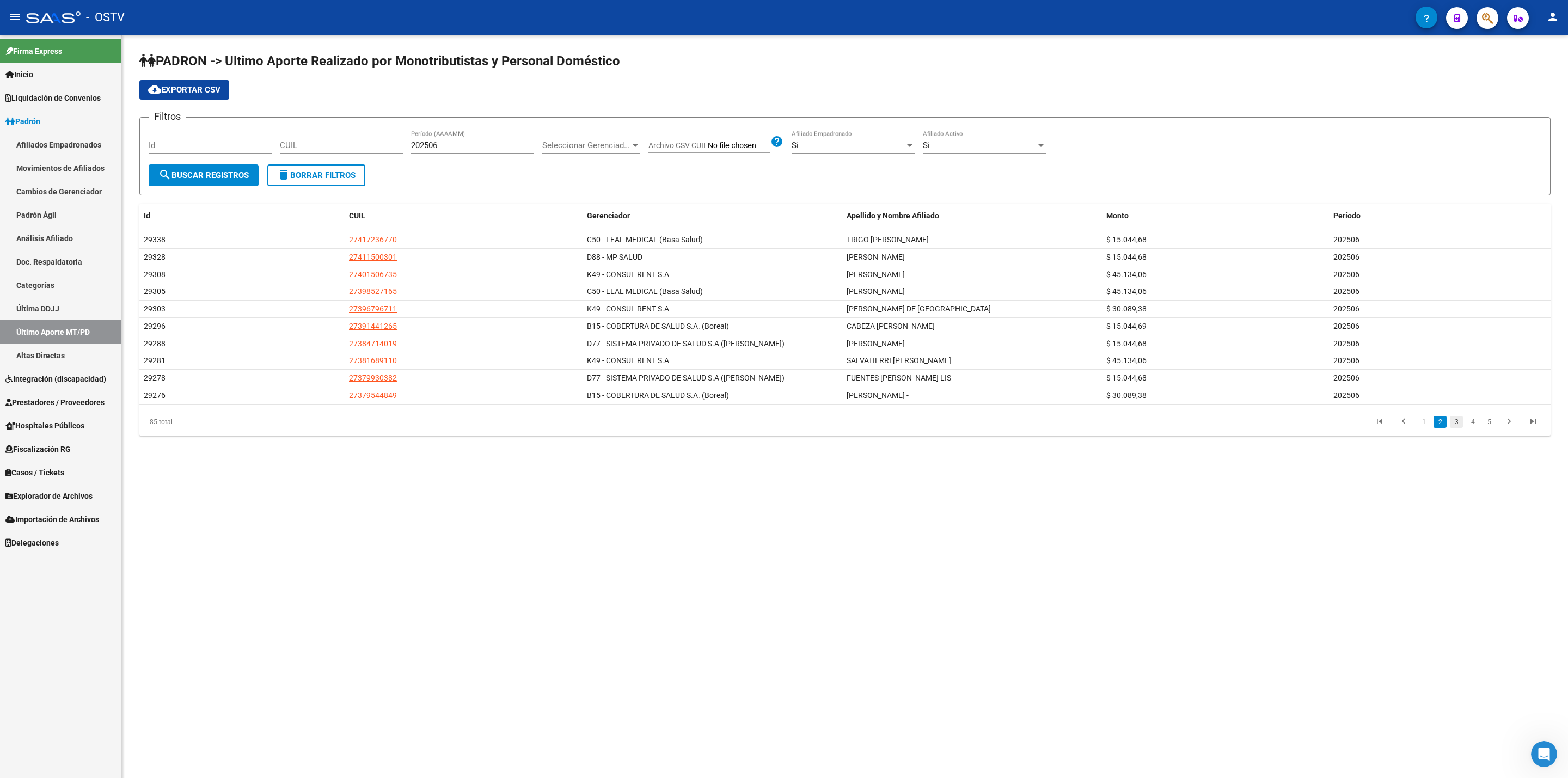
click at [1454, 423] on link "3" at bounding box center [1456, 423] width 13 height 12
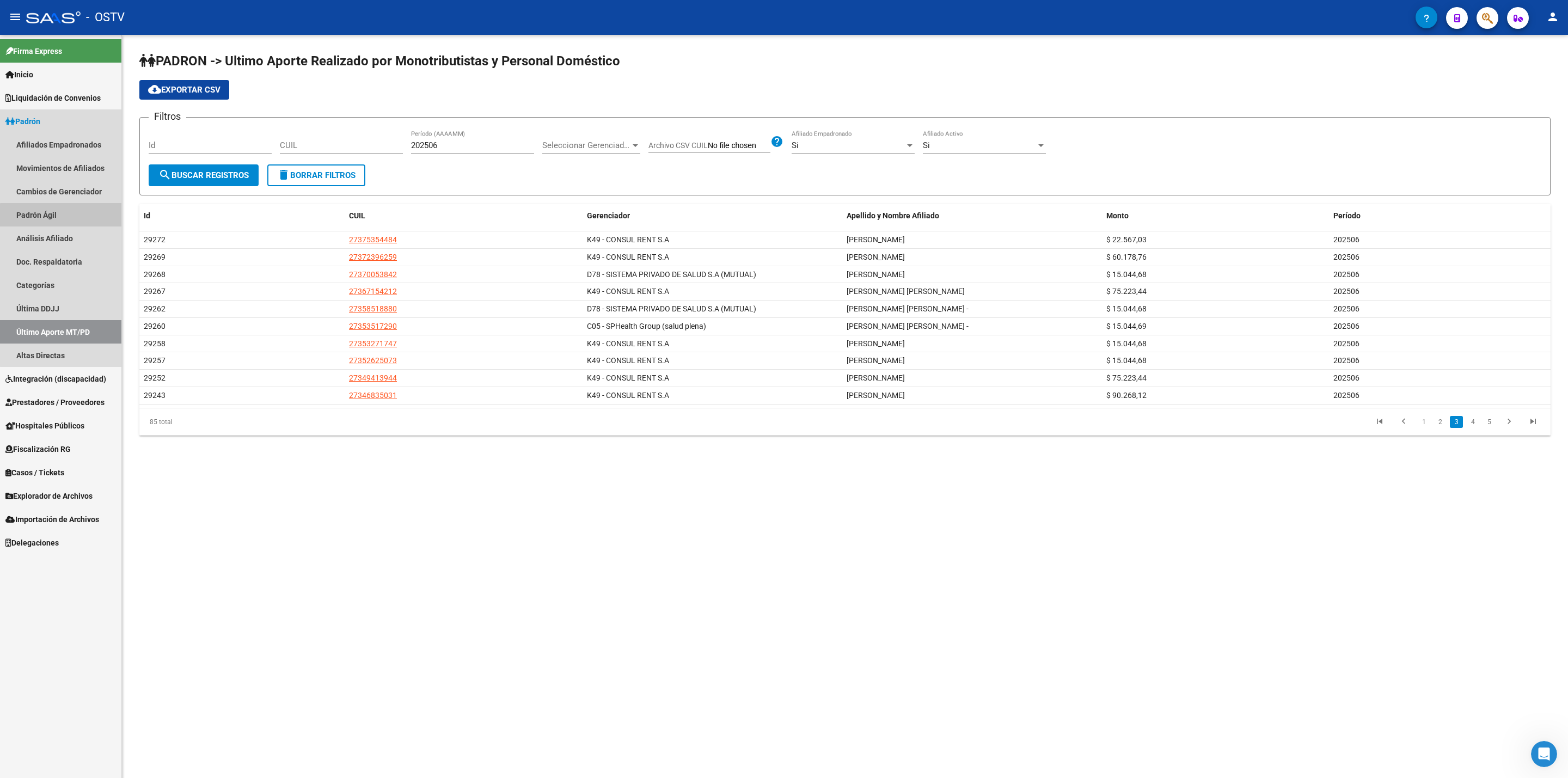
click at [67, 216] on link "Padrón Ágil" at bounding box center [60, 215] width 121 height 23
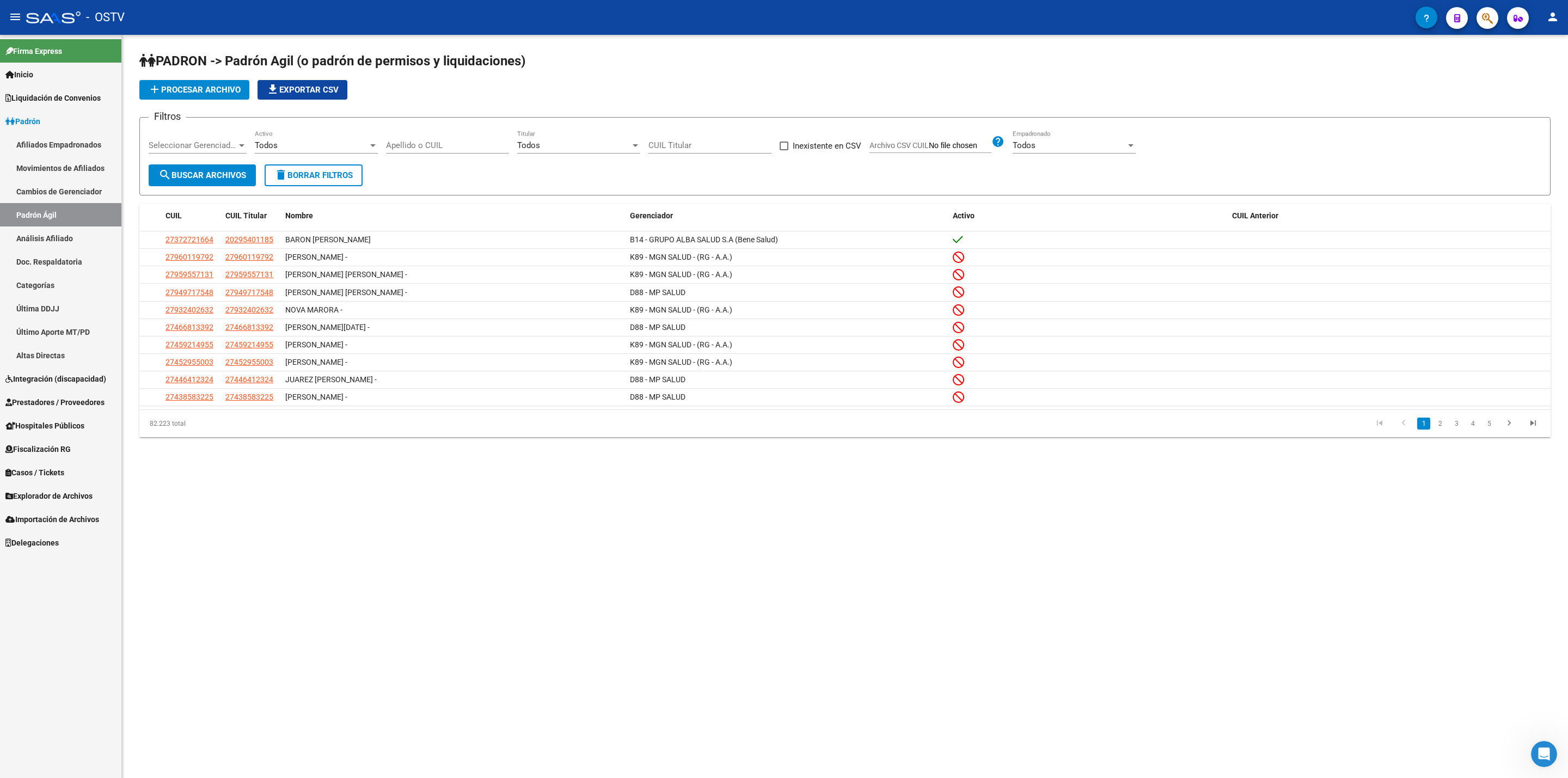
click at [82, 151] on link "Afiliados Empadronados" at bounding box center [60, 144] width 121 height 23
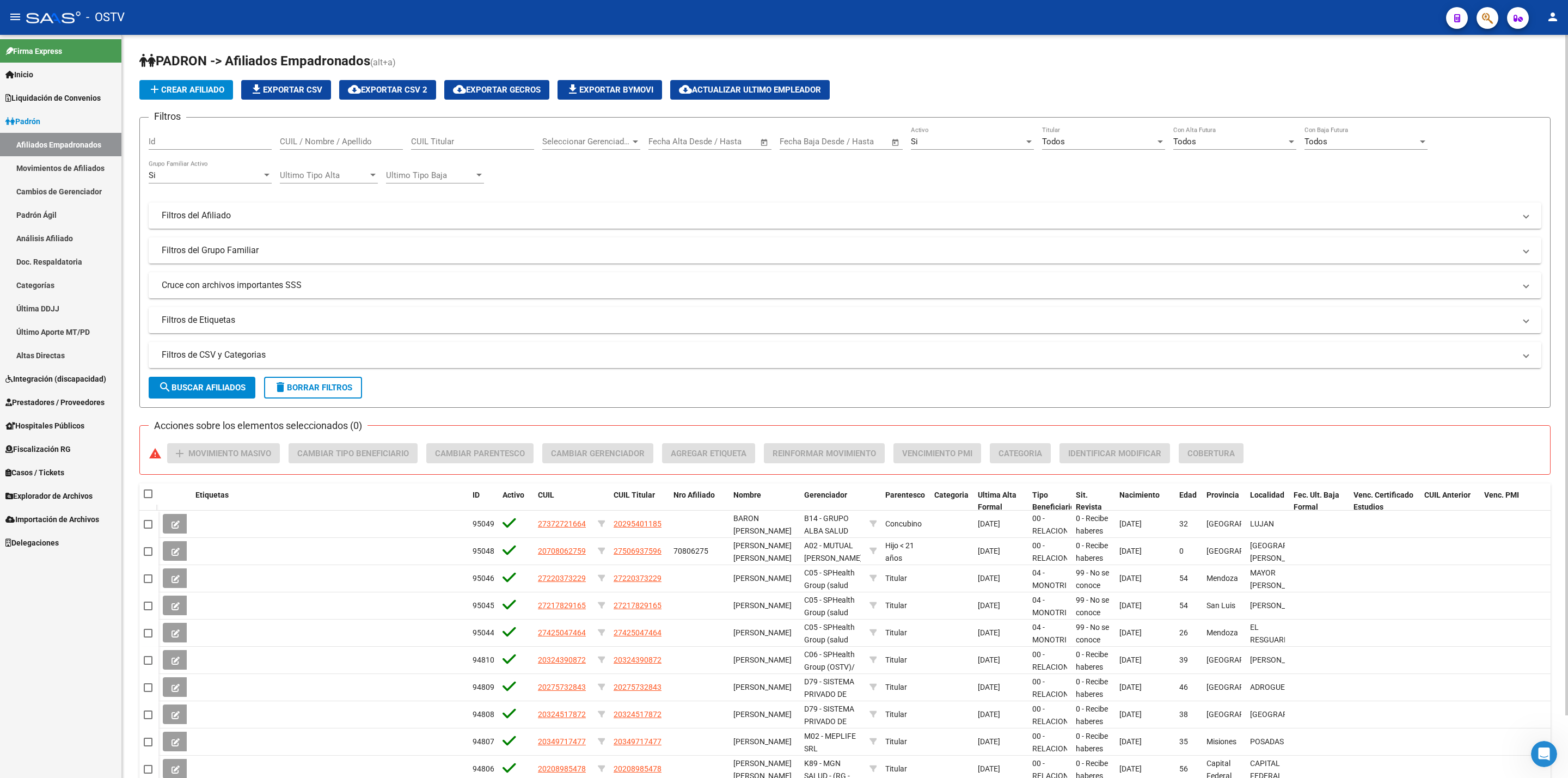
click at [283, 350] on mat-panel-title "Filtros de CSV y Categorias" at bounding box center [838, 355] width 1354 height 12
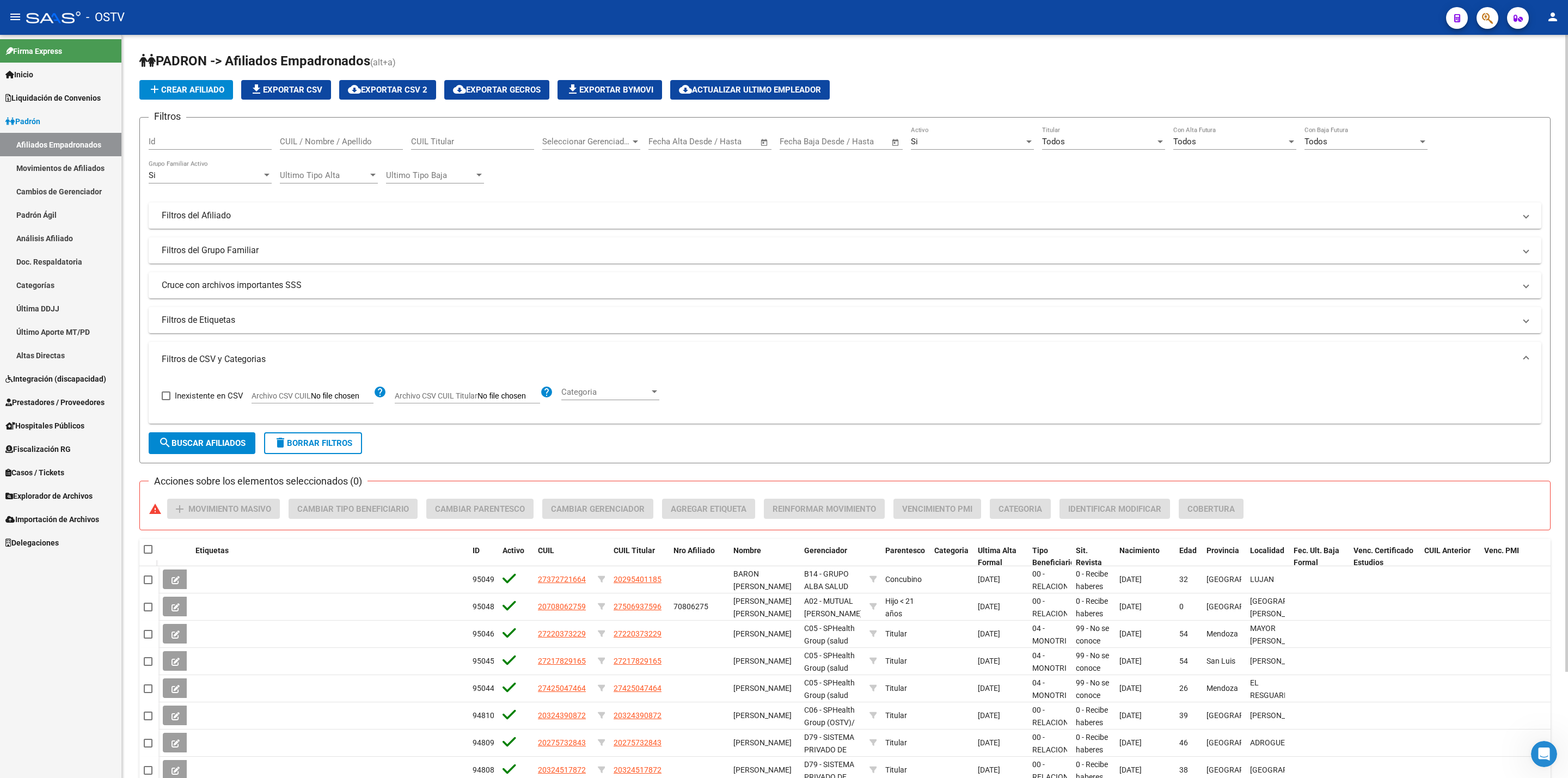
click at [328, 396] on input "Archivo CSV CUIL" at bounding box center [342, 396] width 63 height 10
type input "C:\fakepath\ultimo aporte.csv"
drag, startPoint x: 209, startPoint y: 457, endPoint x: 216, endPoint y: 430, distance: 27.9
click at [213, 451] on form "Filtros Id CUIL / Nombre / Apellido CUIL Titular Seleccionar Gerenciador Selecc…" at bounding box center [844, 290] width 1411 height 346
click at [216, 430] on form "Filtros Id CUIL / Nombre / Apellido CUIL Titular Seleccionar Gerenciador Selecc…" at bounding box center [844, 290] width 1411 height 346
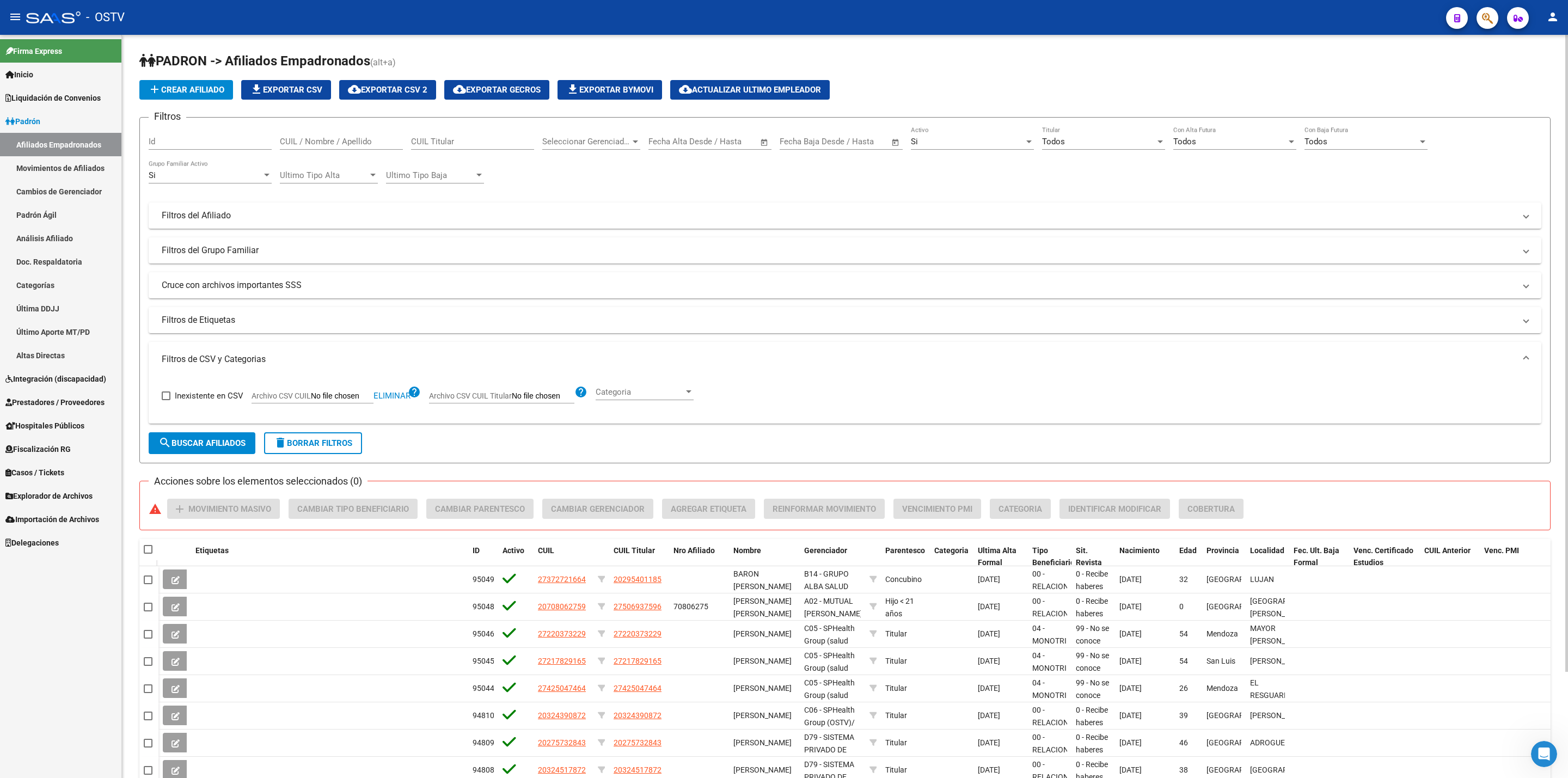
click at [216, 448] on span "search Buscar Afiliados" at bounding box center [202, 443] width 87 height 10
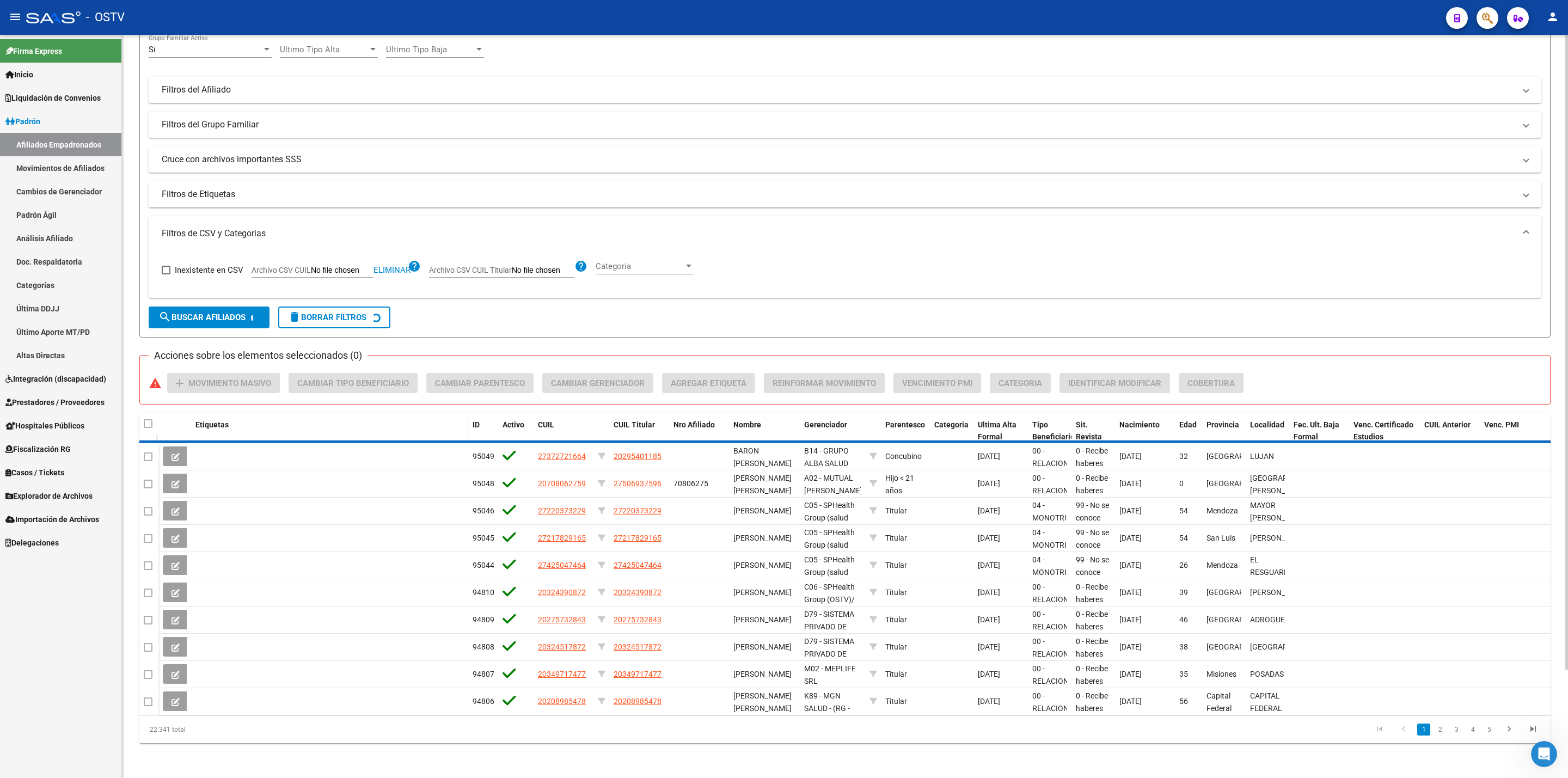
scroll to position [124, 0]
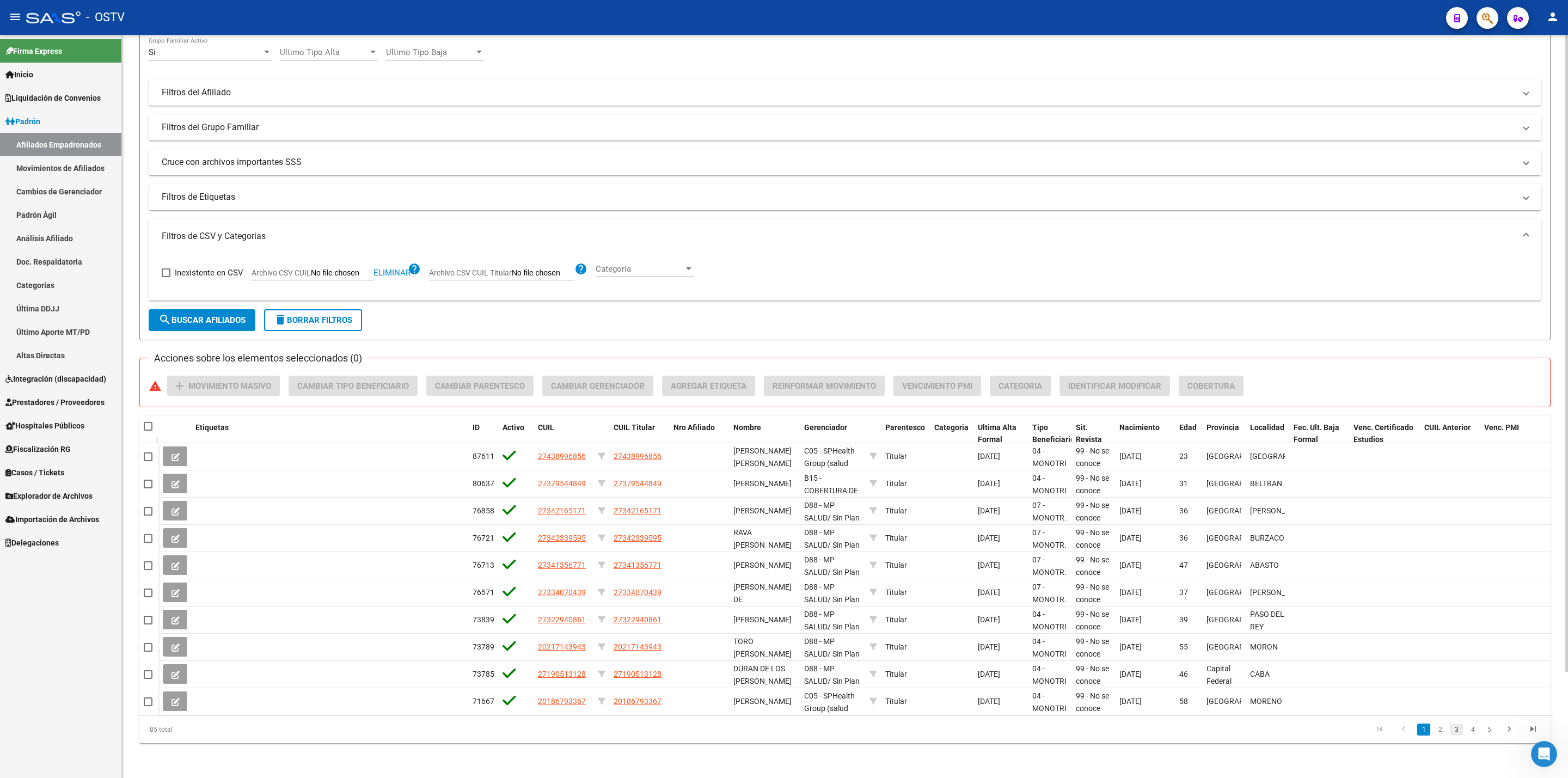
click at [1458, 734] on link "3" at bounding box center [1456, 730] width 13 height 12
click at [1491, 734] on link "5" at bounding box center [1489, 730] width 13 height 12
click at [148, 431] on span at bounding box center [148, 426] width 8 height 8
click at [148, 431] on input "checkbox" at bounding box center [148, 431] width 1 height 1
checkbox input "true"
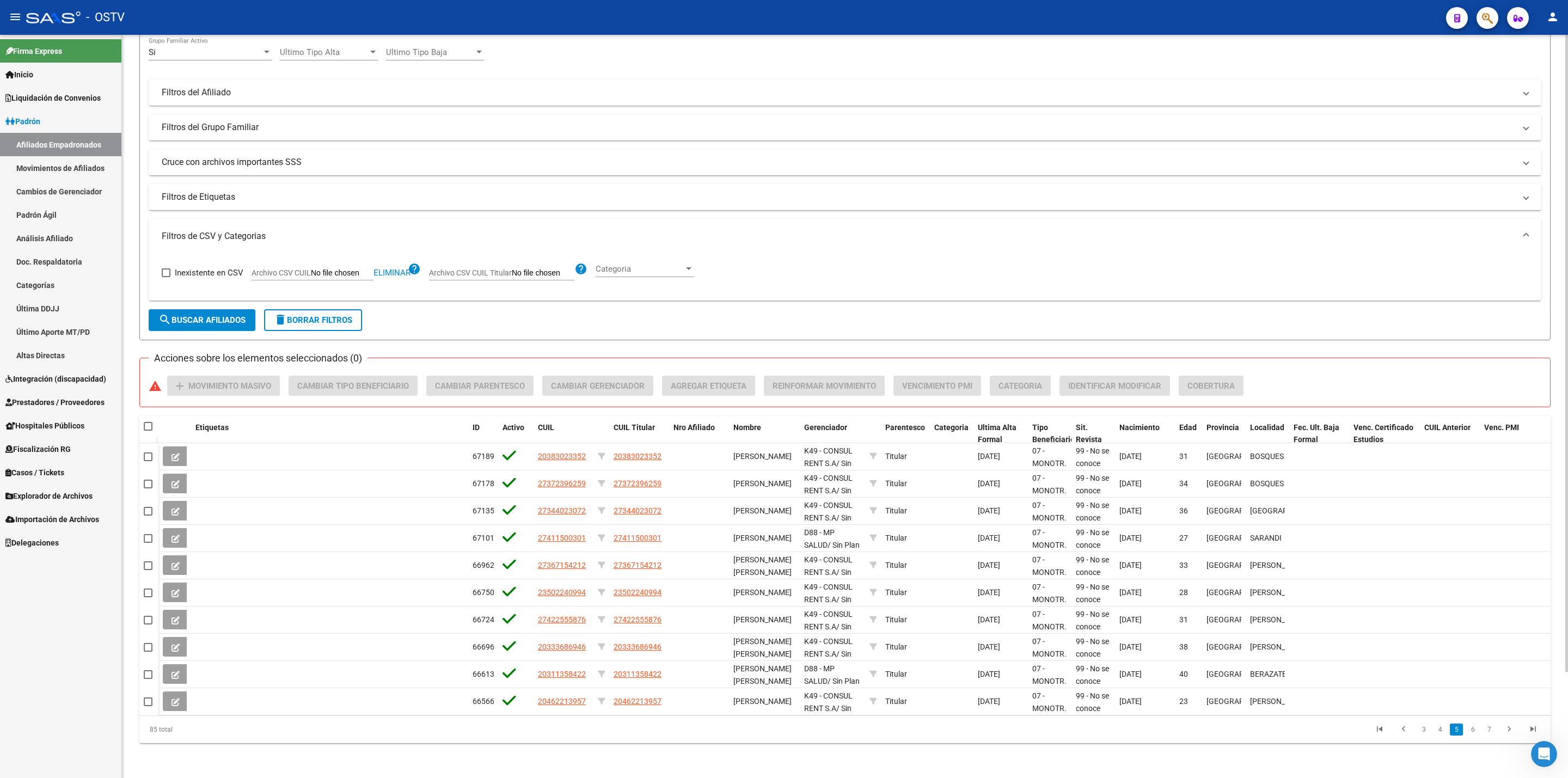
checkbox input "true"
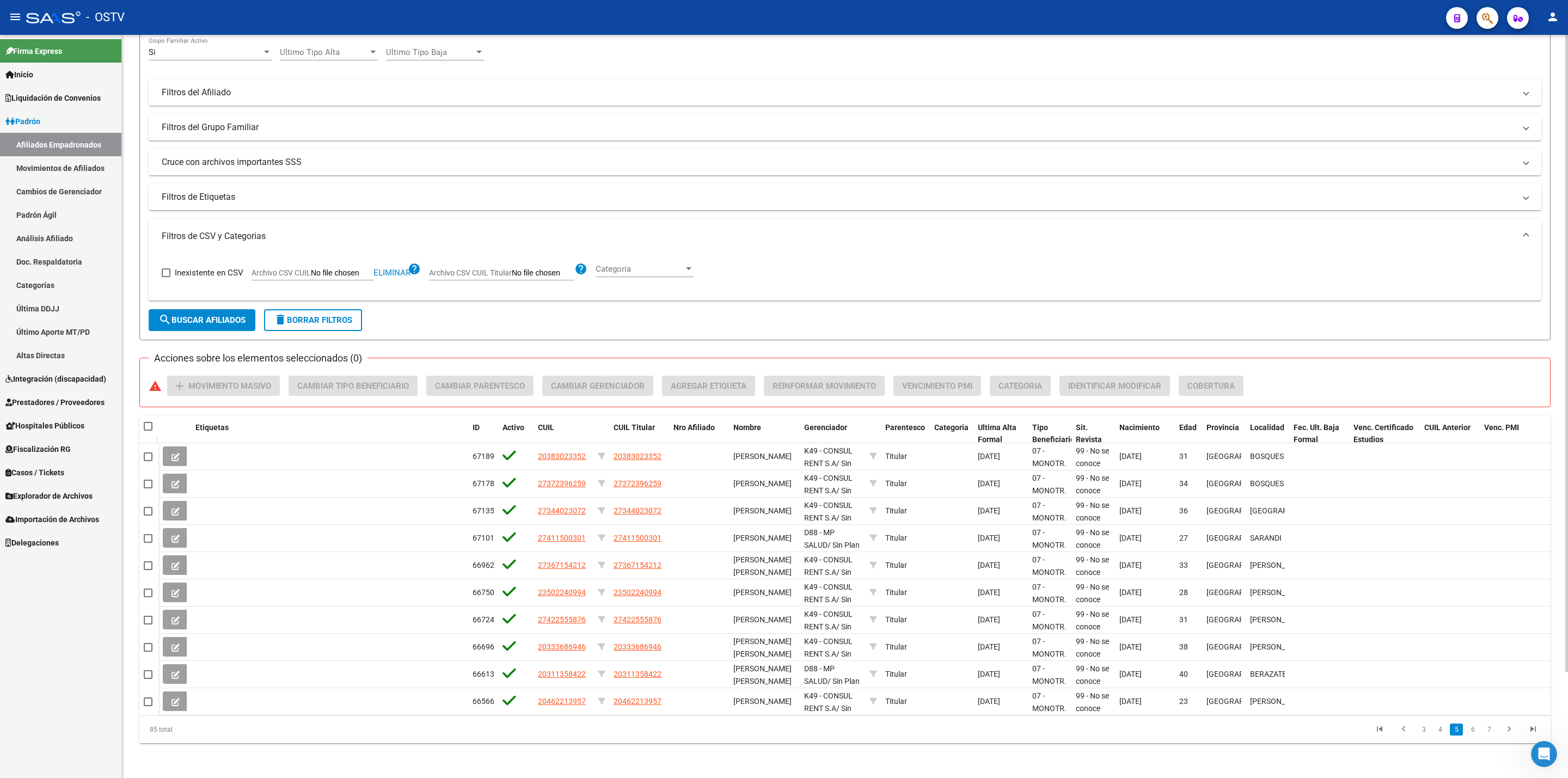
checkbox input "true"
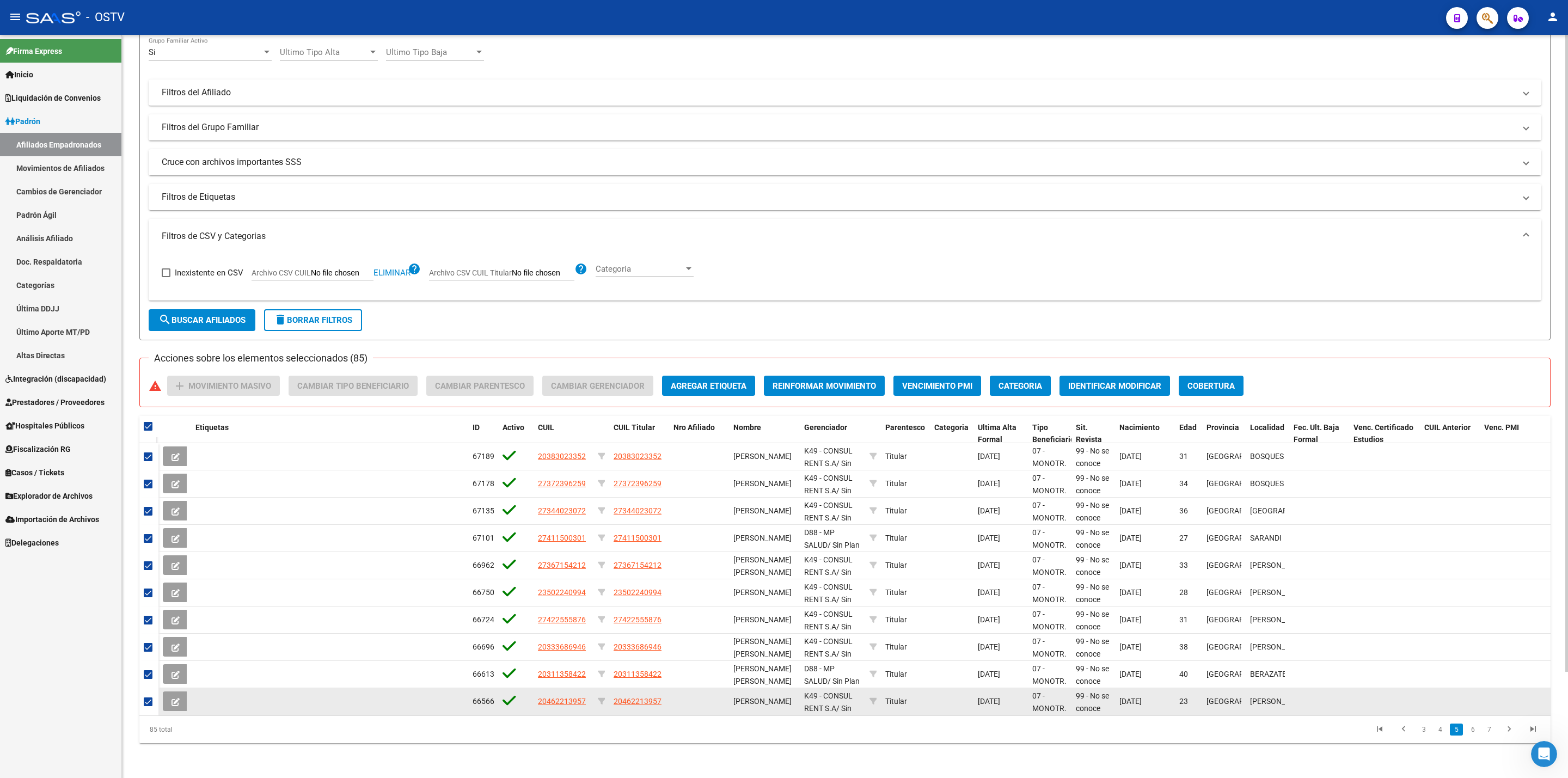
scroll to position [14, 0]
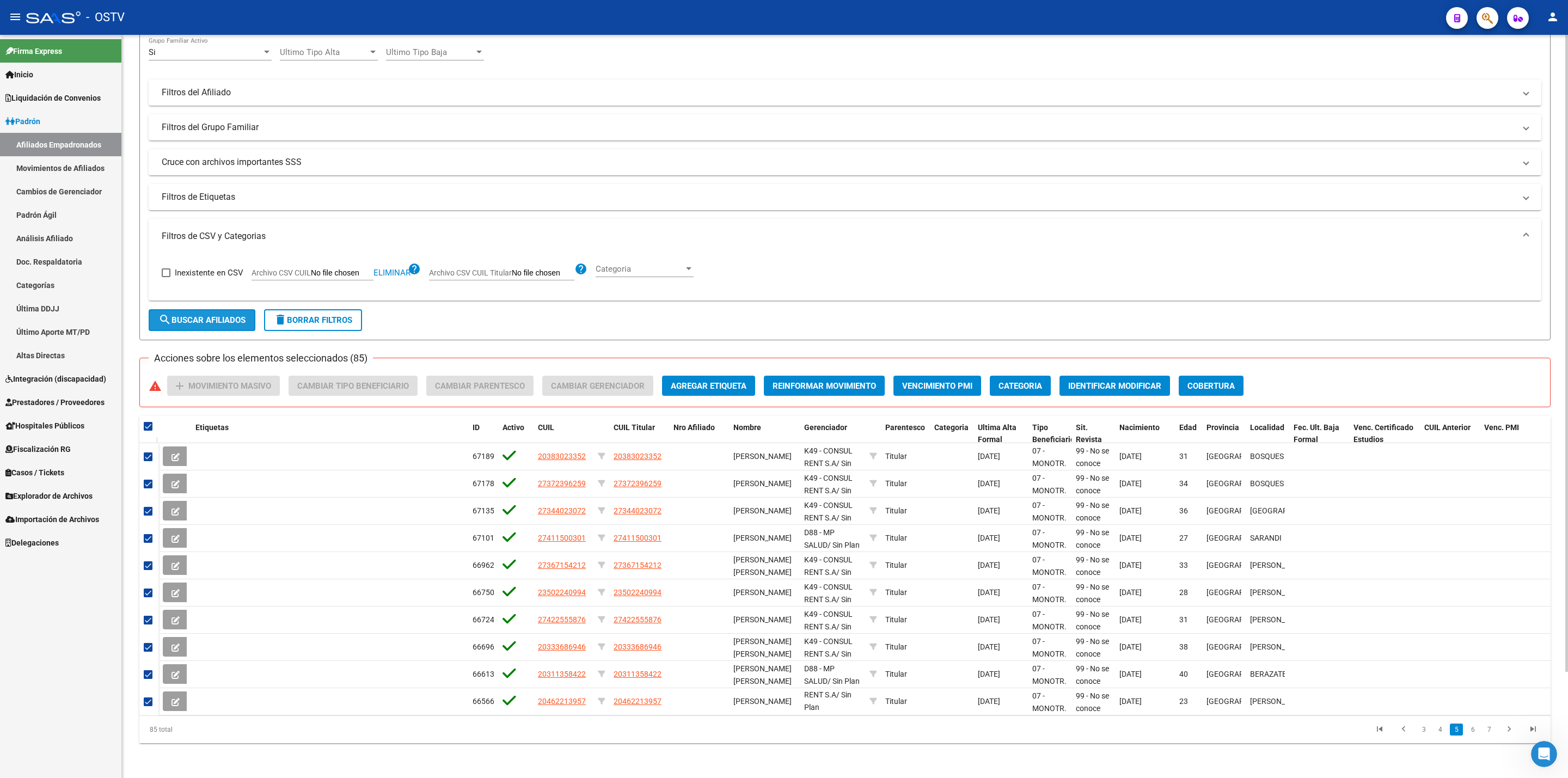
drag, startPoint x: 226, startPoint y: 322, endPoint x: 224, endPoint y: 314, distance: 8.2
click at [226, 322] on span "search Buscar Afiliados" at bounding box center [202, 320] width 87 height 10
checkbox input "false"
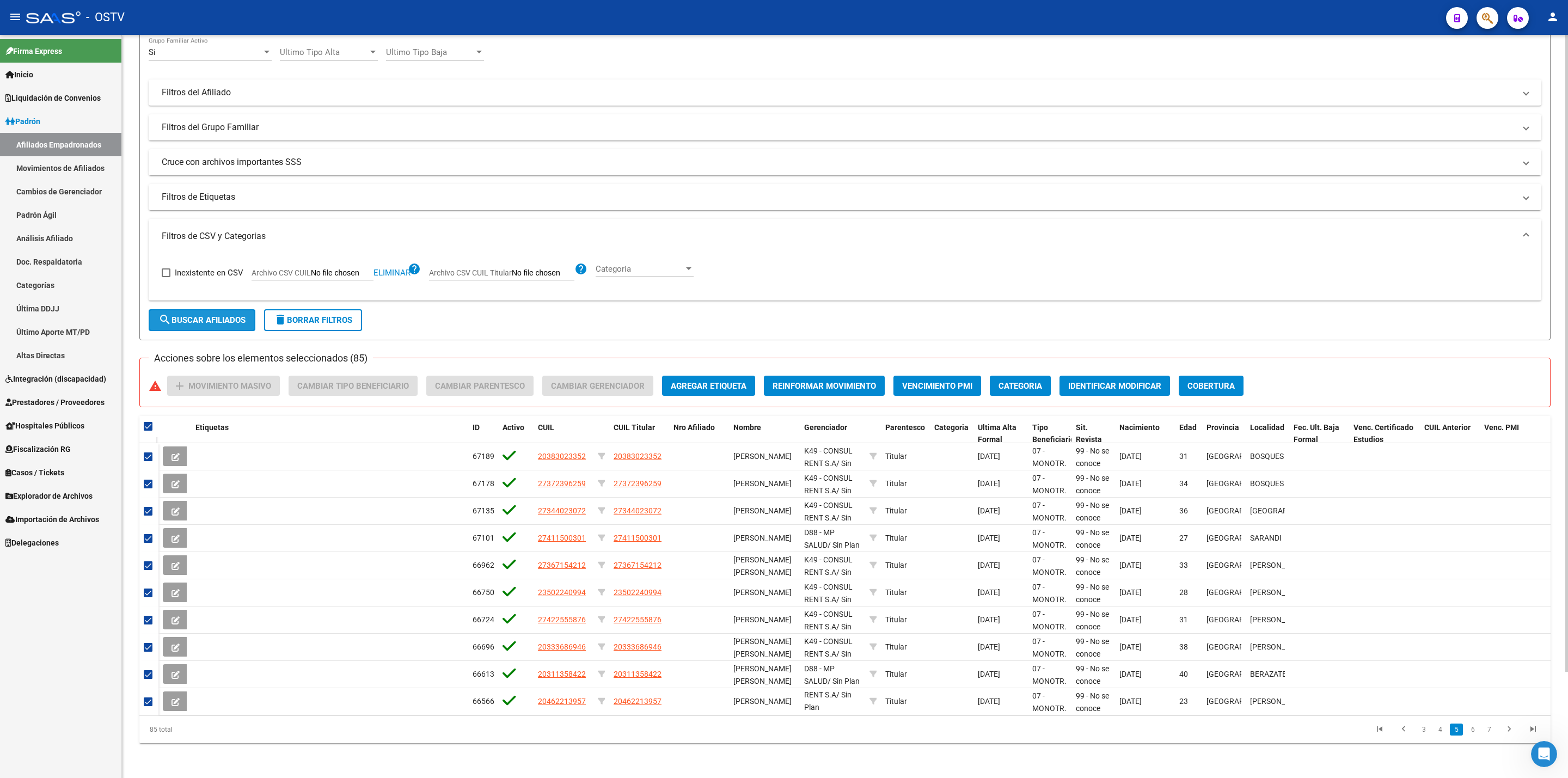
checkbox input "false"
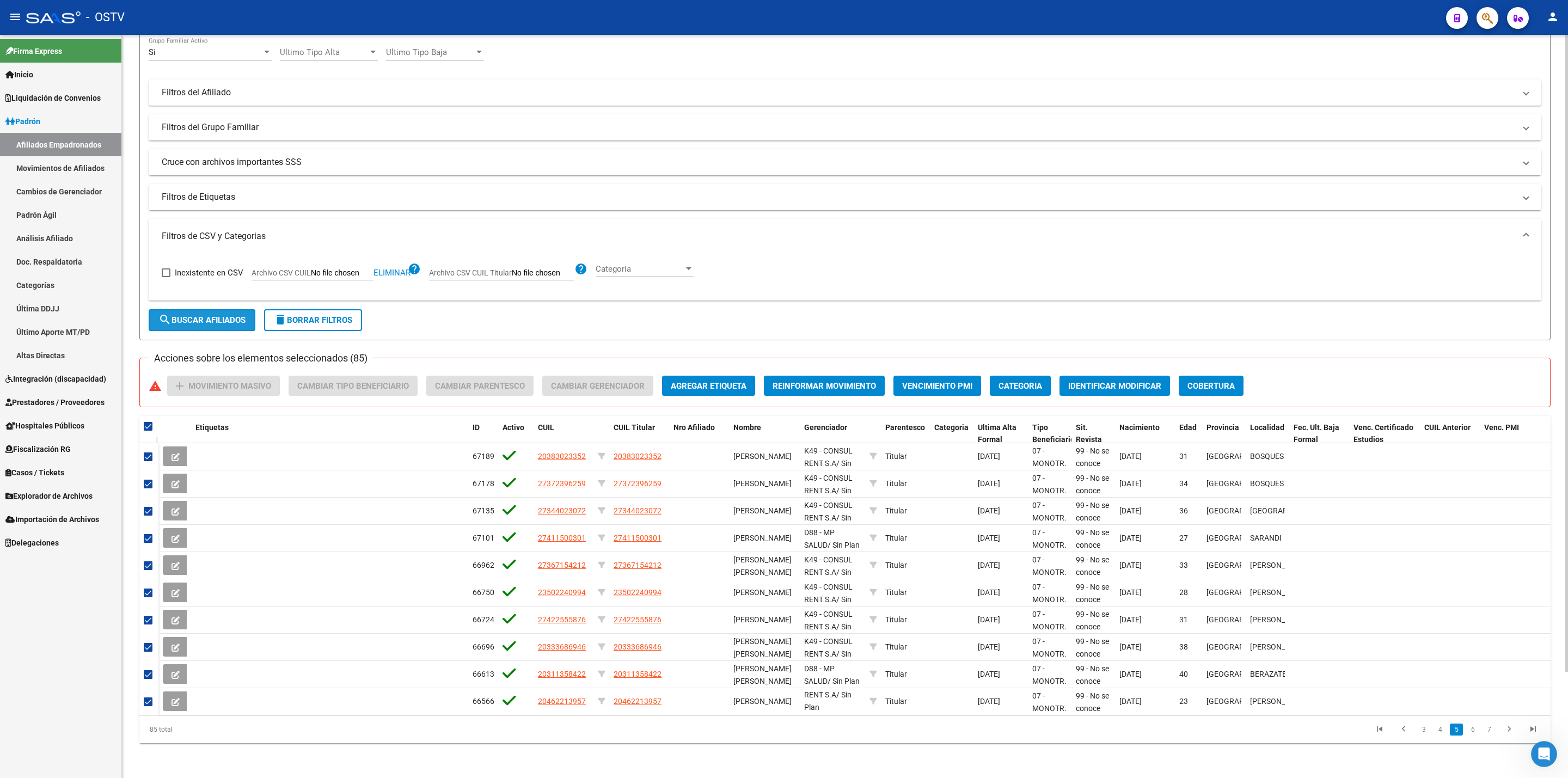
checkbox input "false"
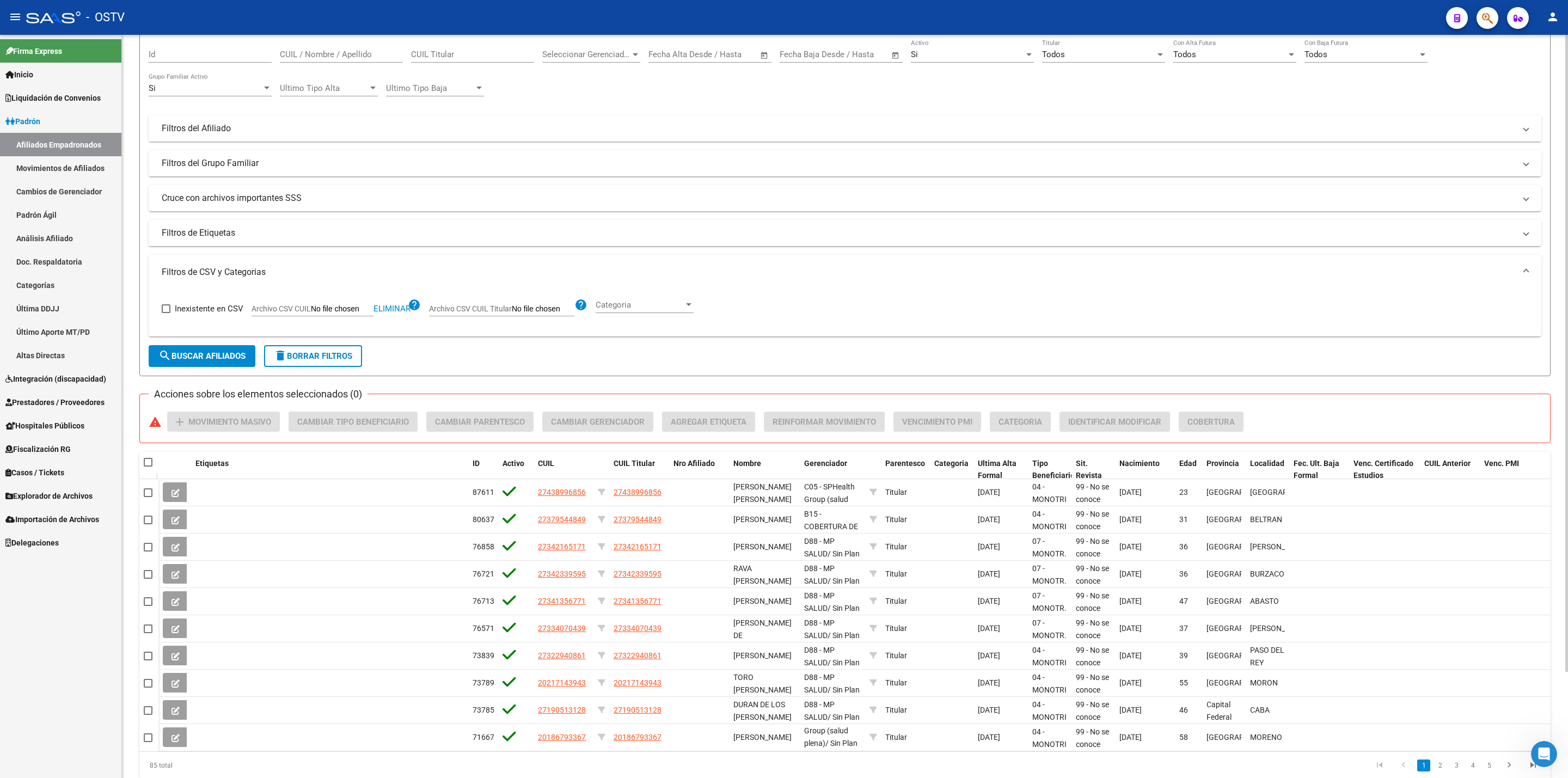
scroll to position [42, 0]
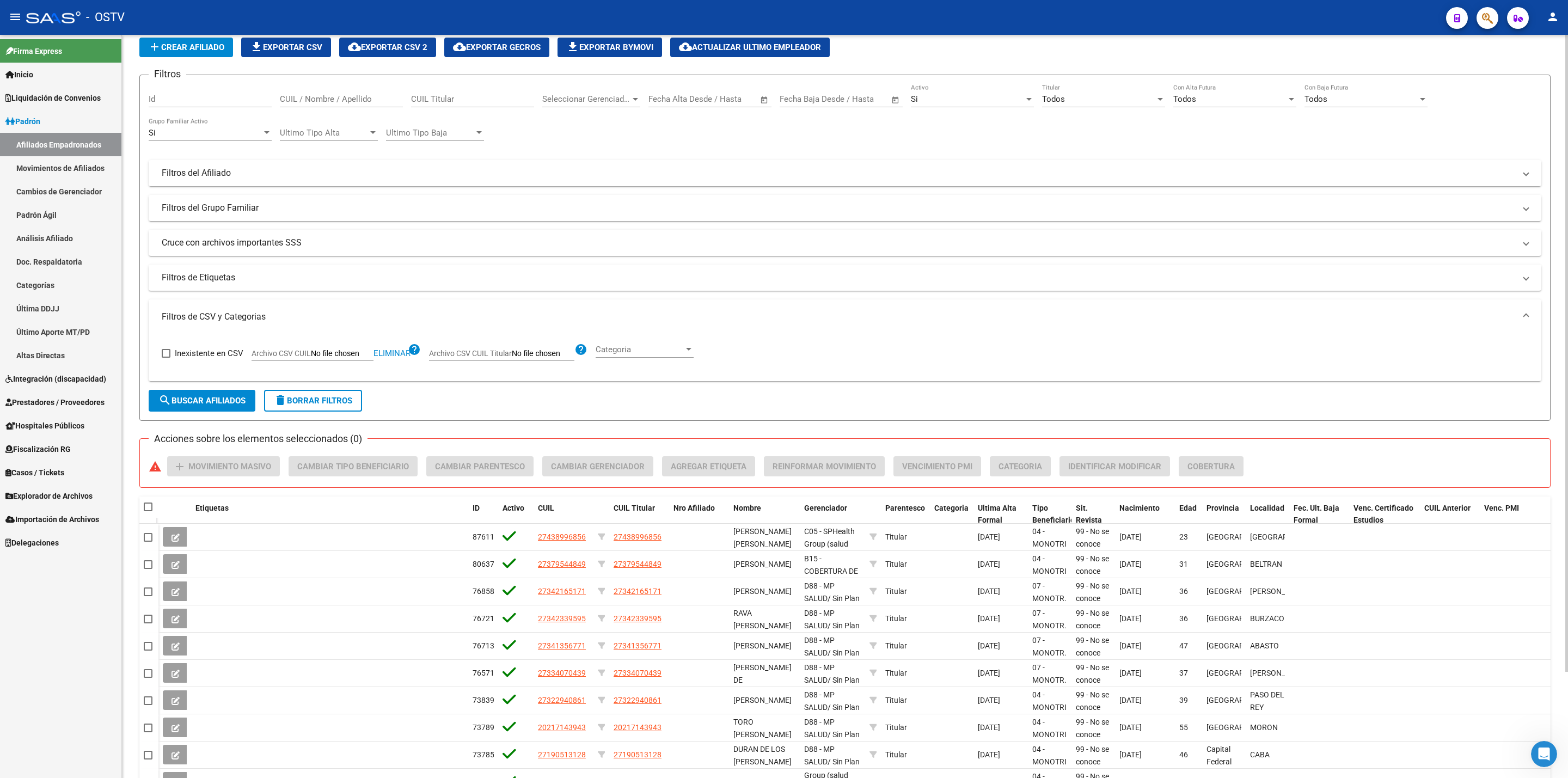
click at [201, 397] on span "search Buscar Afiliados" at bounding box center [202, 401] width 87 height 10
click at [148, 507] on span at bounding box center [148, 507] width 8 height 8
click at [148, 511] on input "checkbox" at bounding box center [148, 511] width 1 height 1
checkbox input "true"
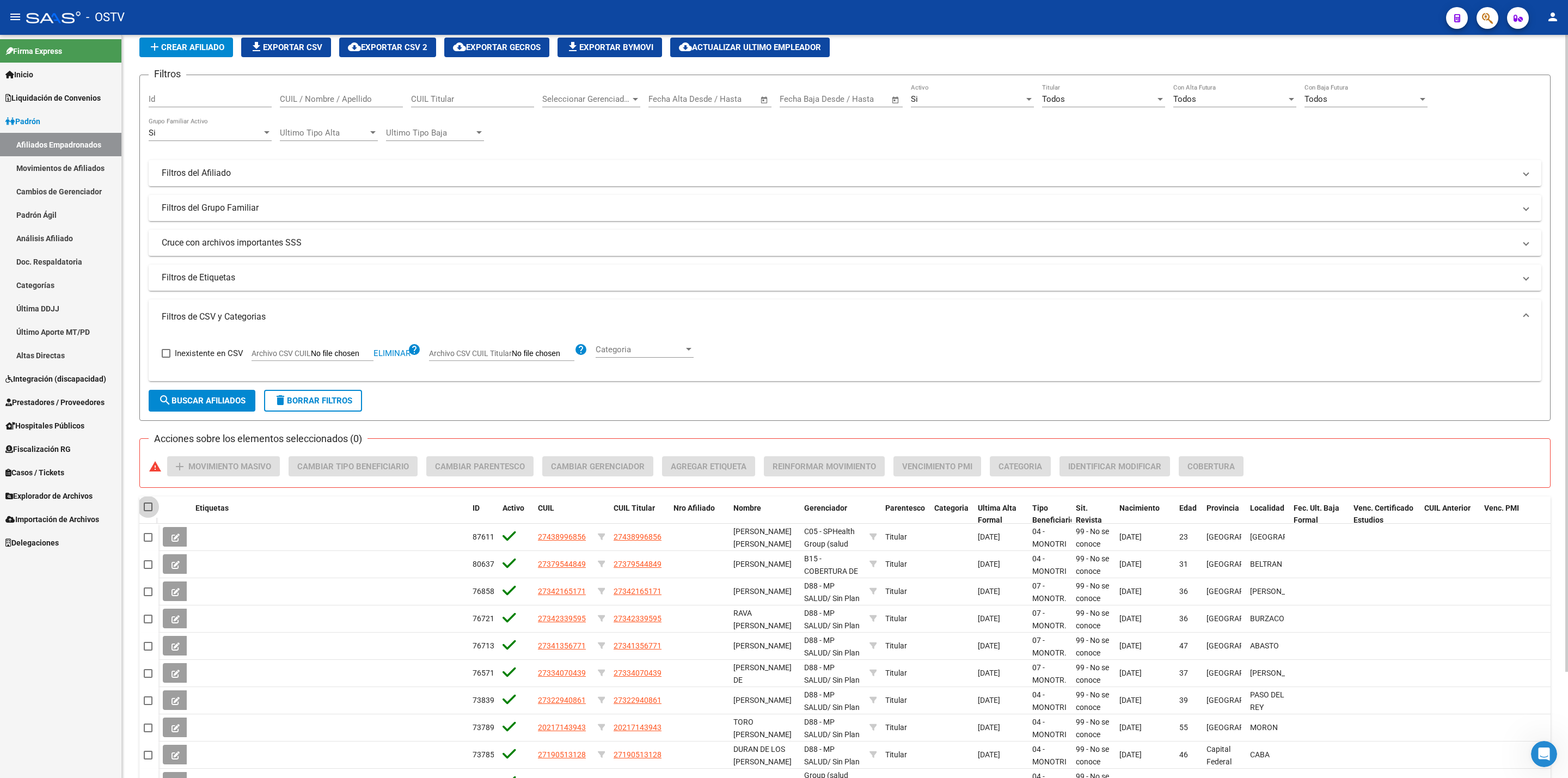
checkbox input "true"
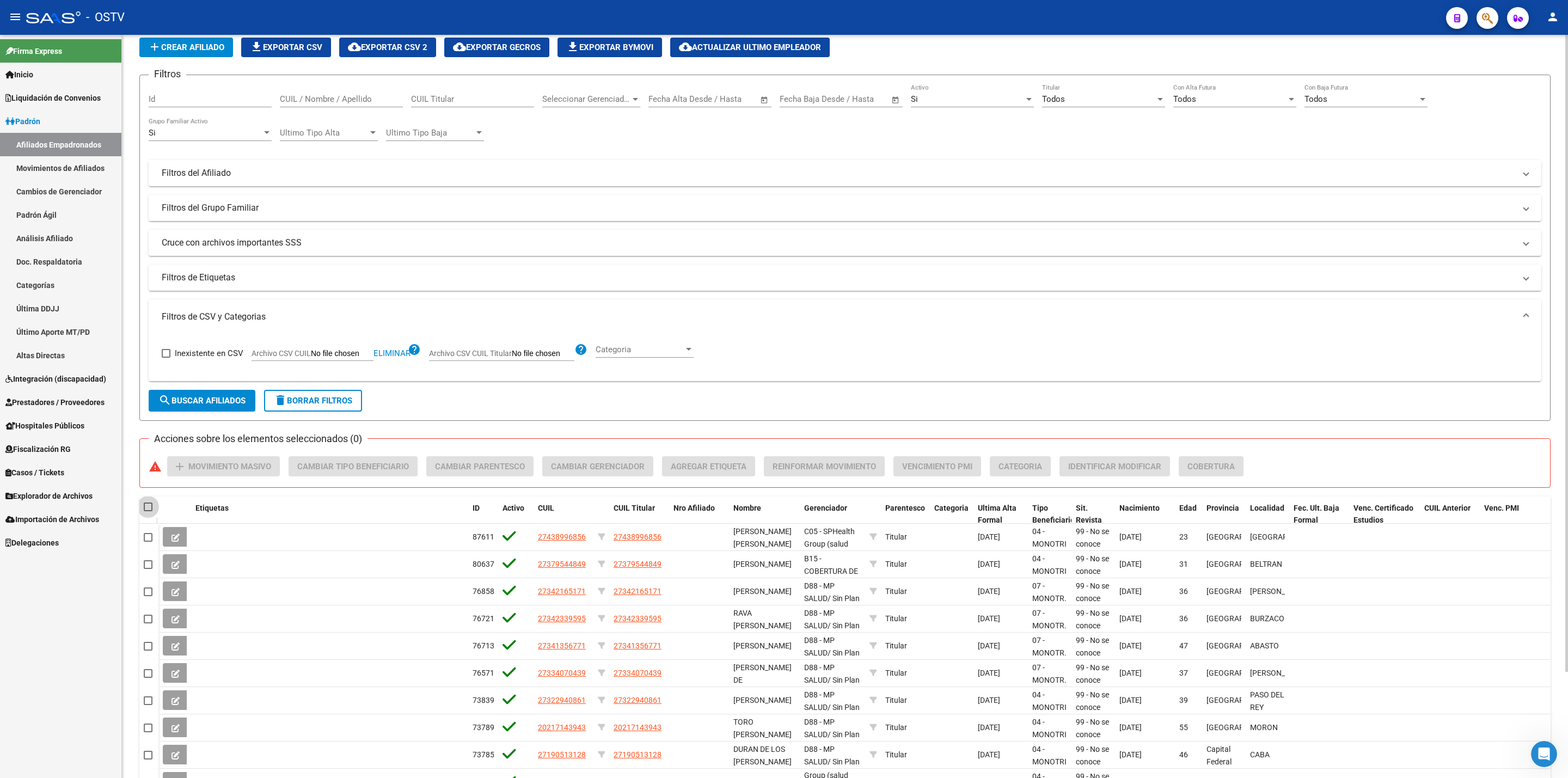
checkbox input "true"
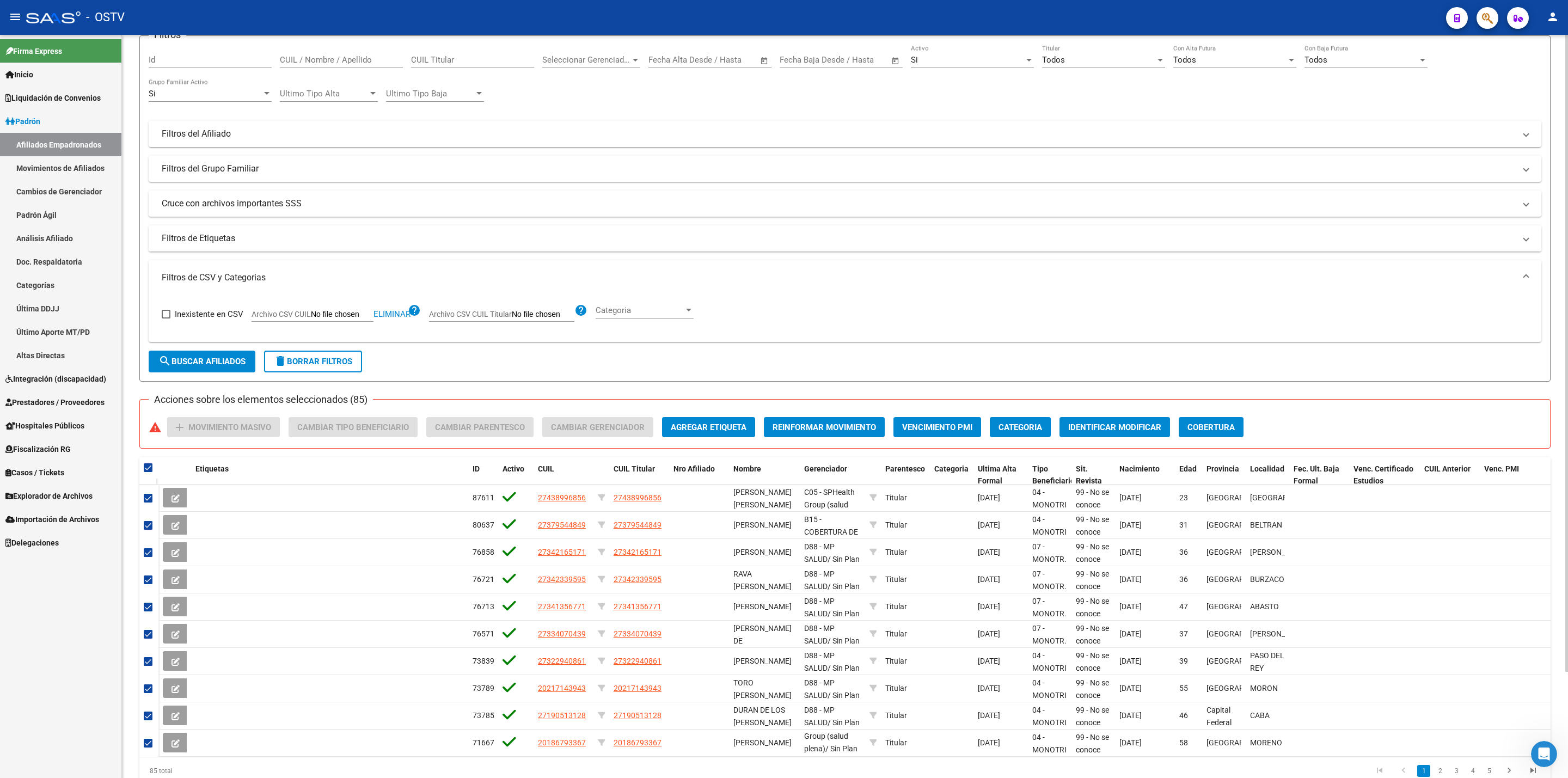
scroll to position [0, 0]
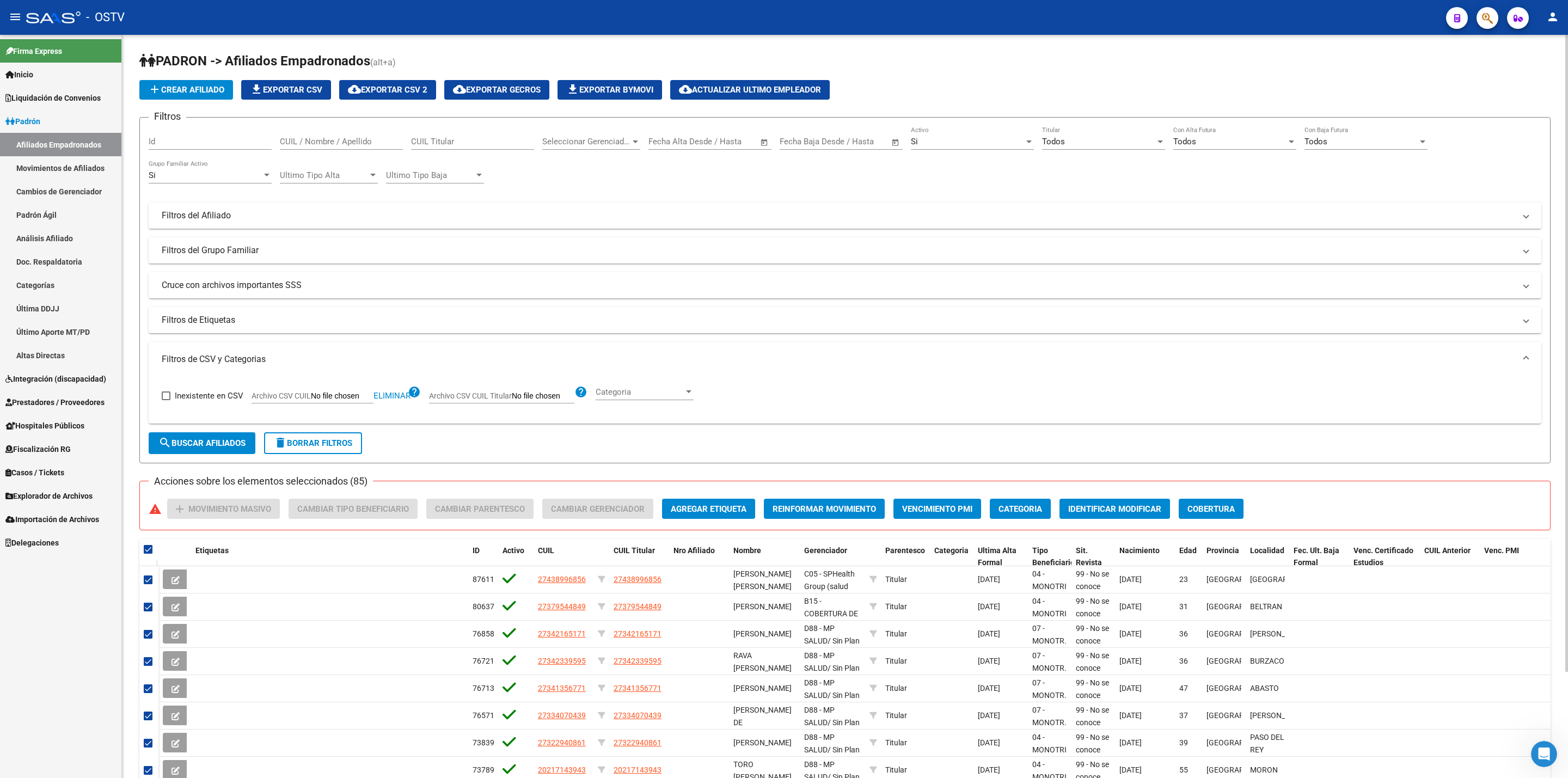
click at [1113, 146] on div "Todos" at bounding box center [1098, 141] width 114 height 10
click at [1068, 175] on span "Si" at bounding box center [1103, 167] width 123 height 25
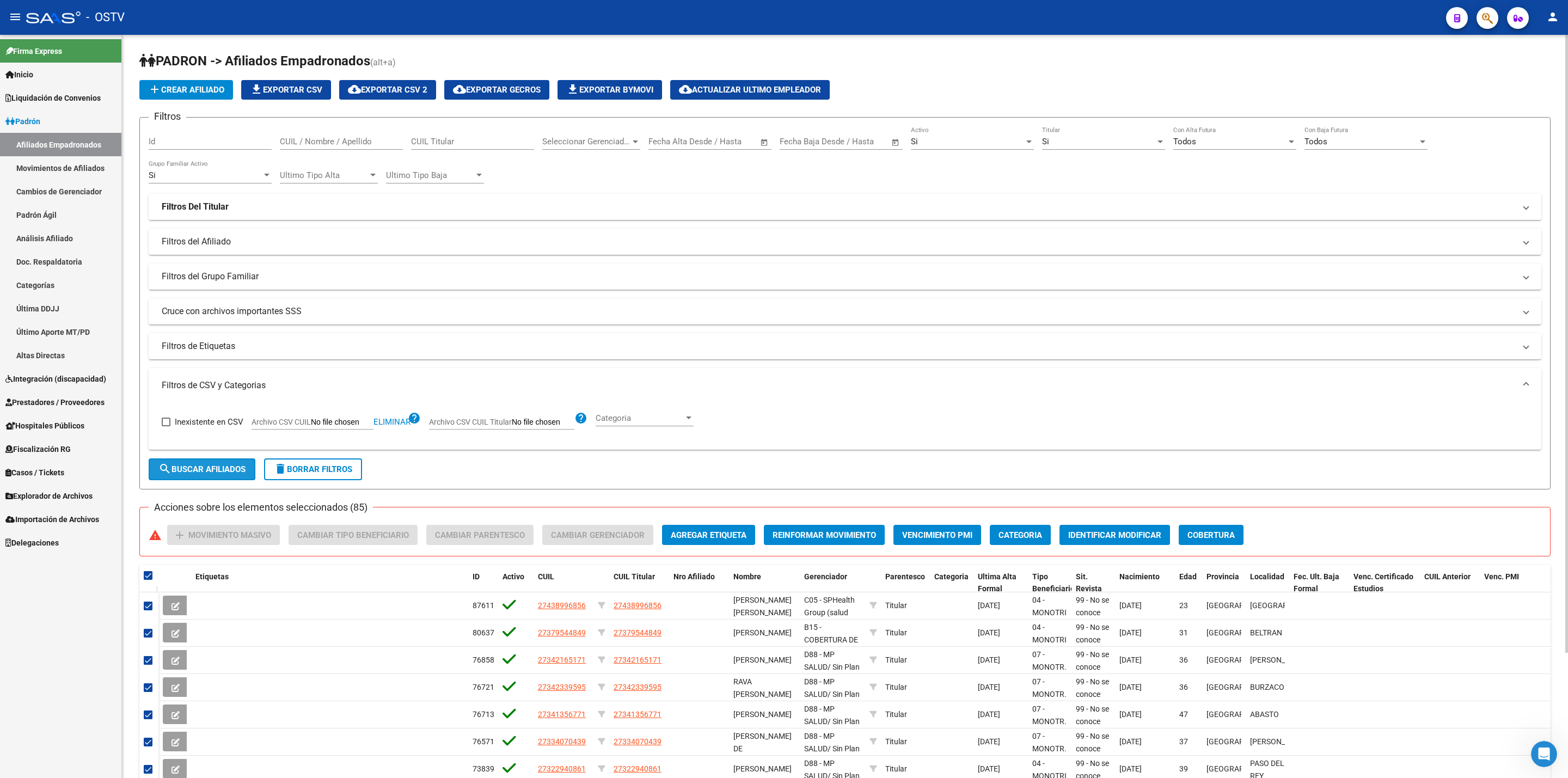
click at [216, 472] on span "search Buscar Afiliados" at bounding box center [202, 469] width 87 height 10
checkbox input "false"
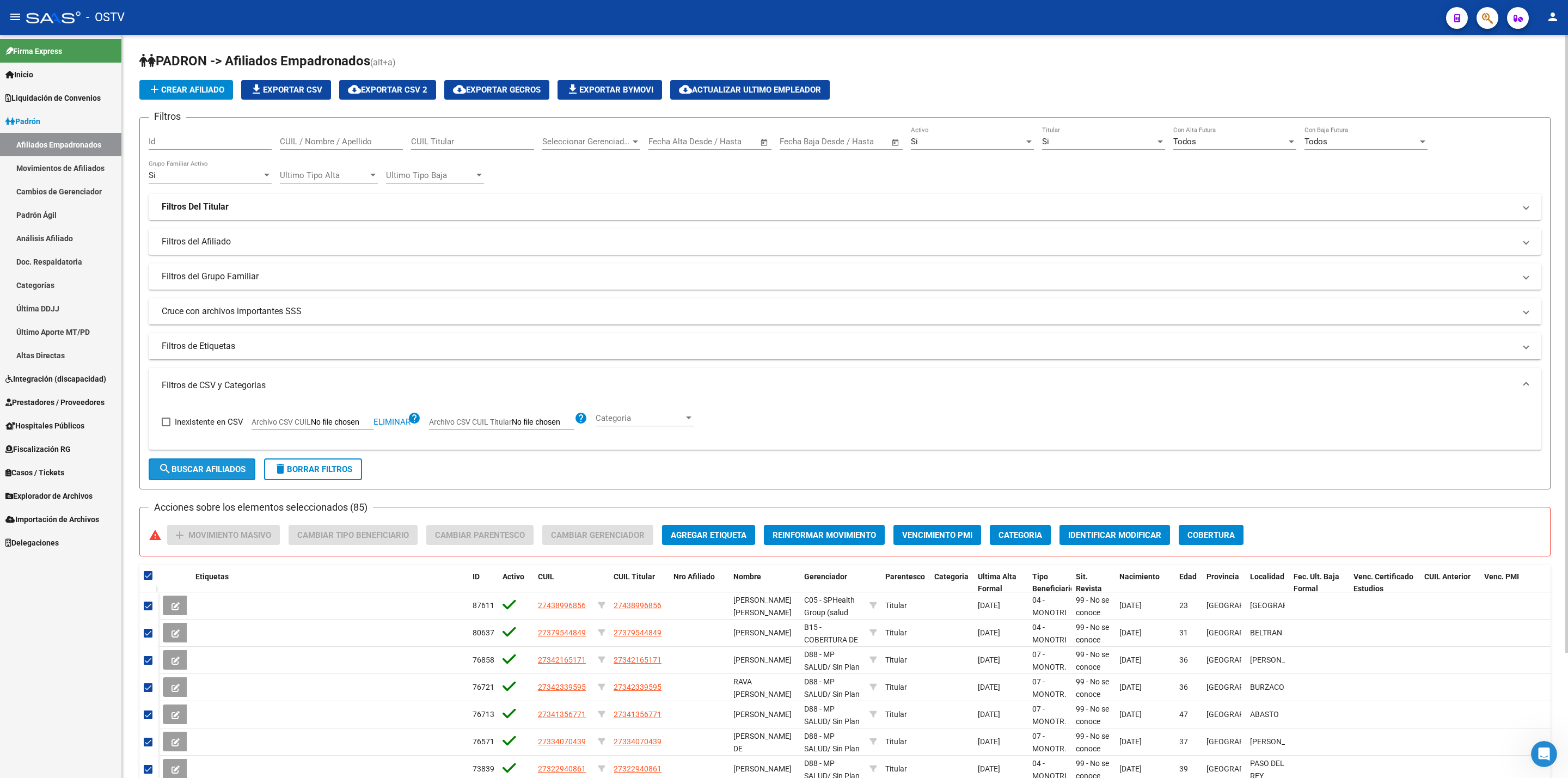
checkbox input "false"
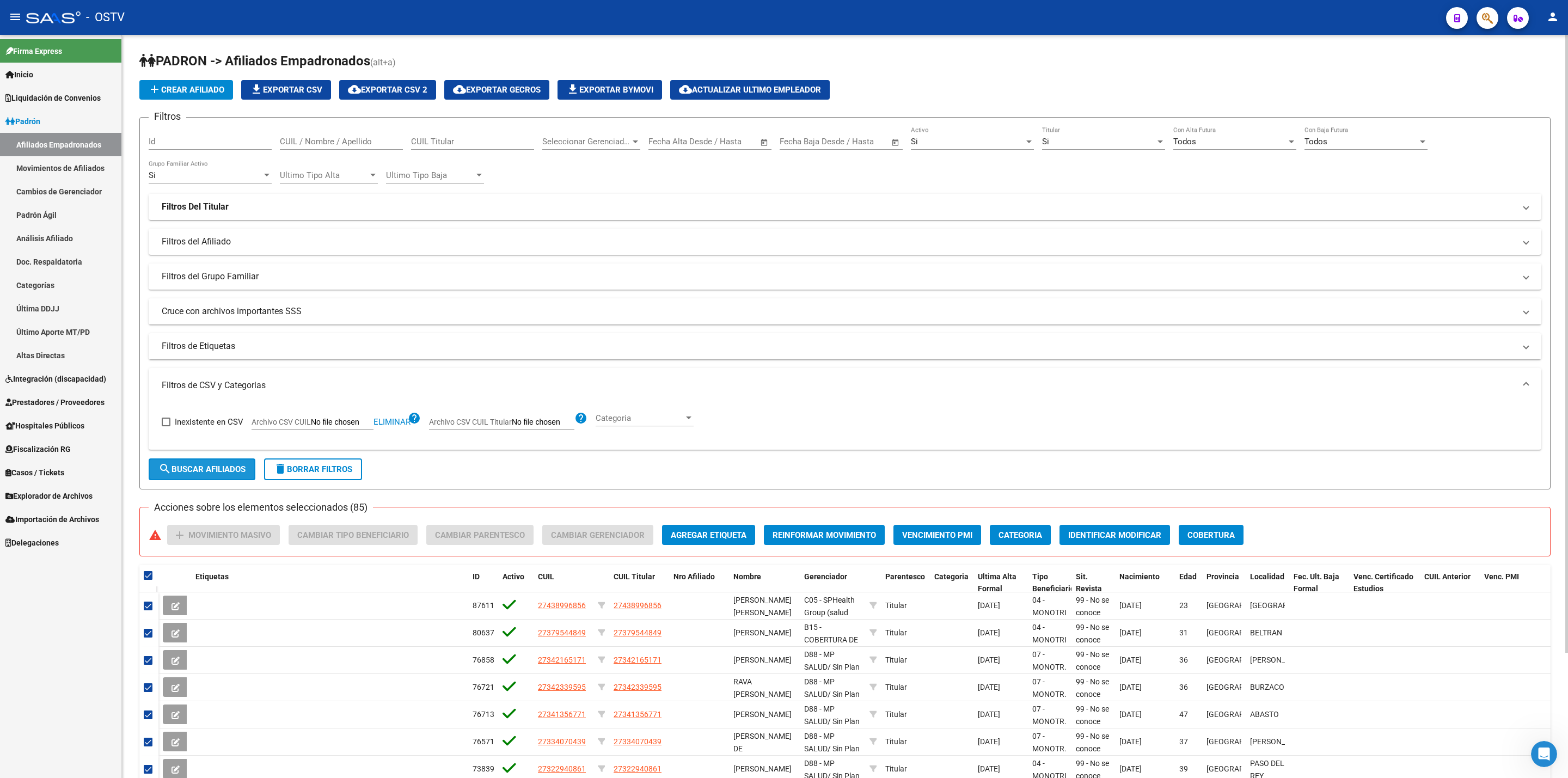
checkbox input "false"
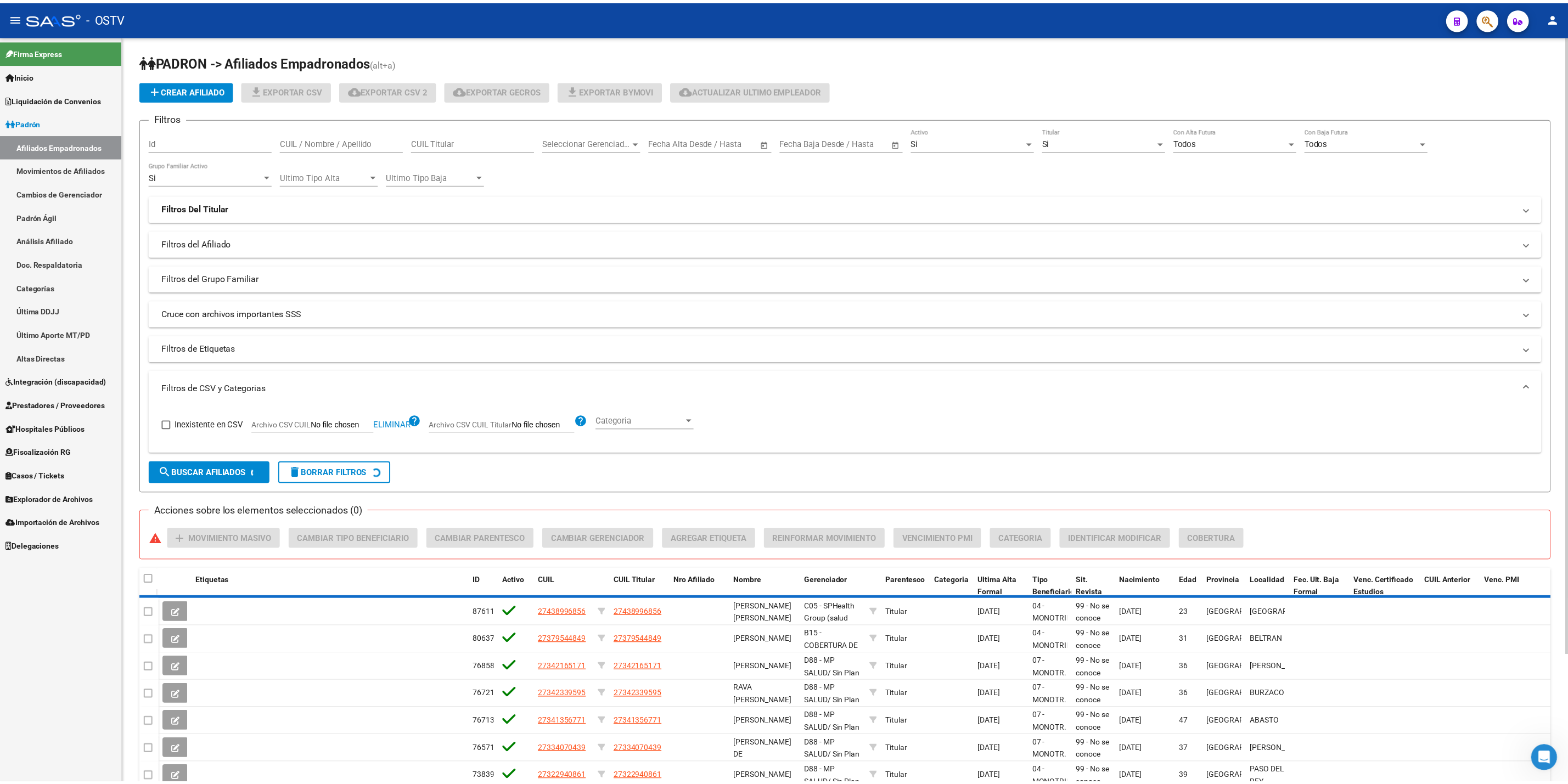
scroll to position [153, 0]
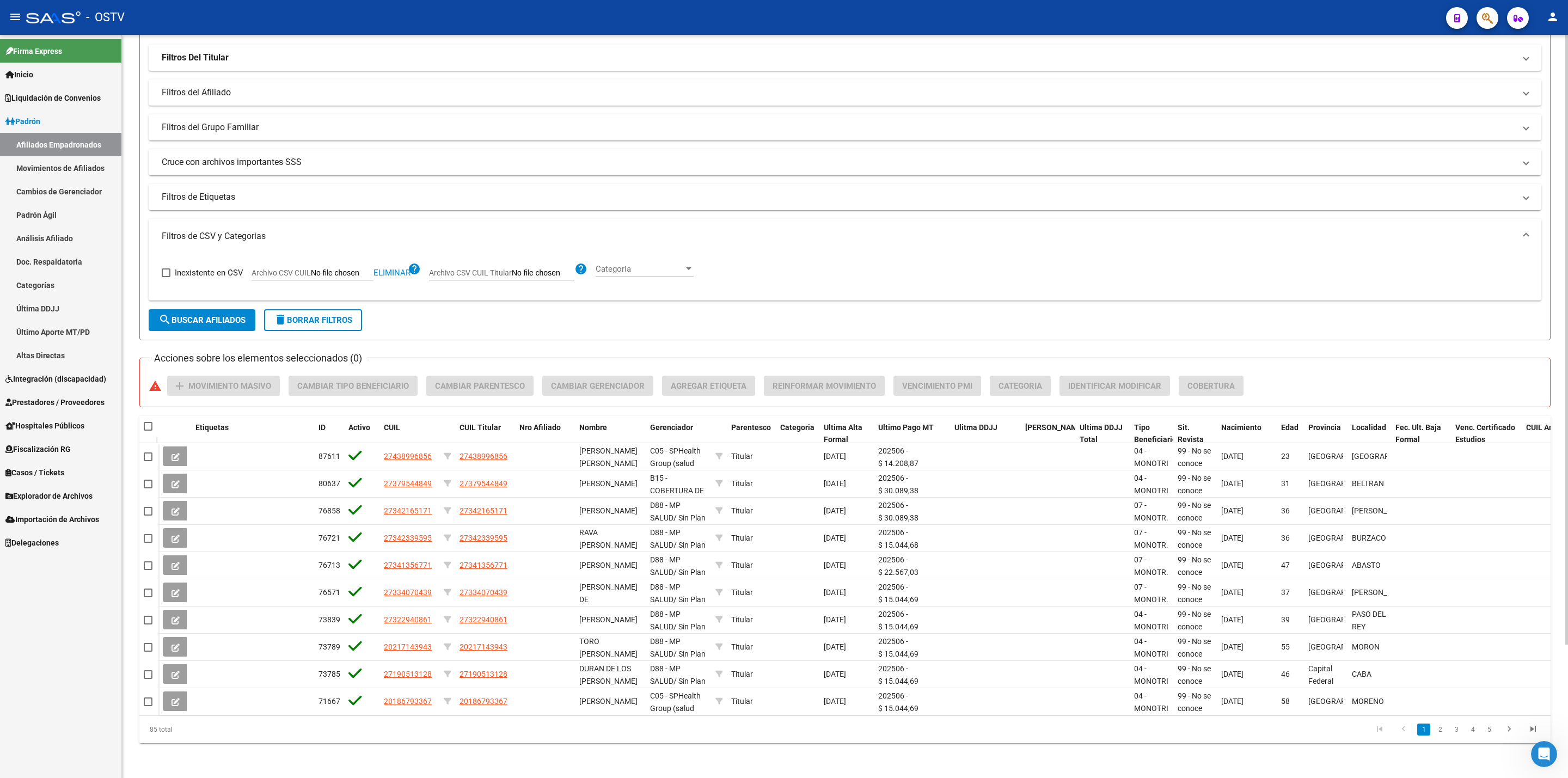
click at [151, 423] on span at bounding box center [148, 426] width 8 height 8
click at [148, 431] on input "checkbox" at bounding box center [148, 431] width 1 height 1
checkbox input "true"
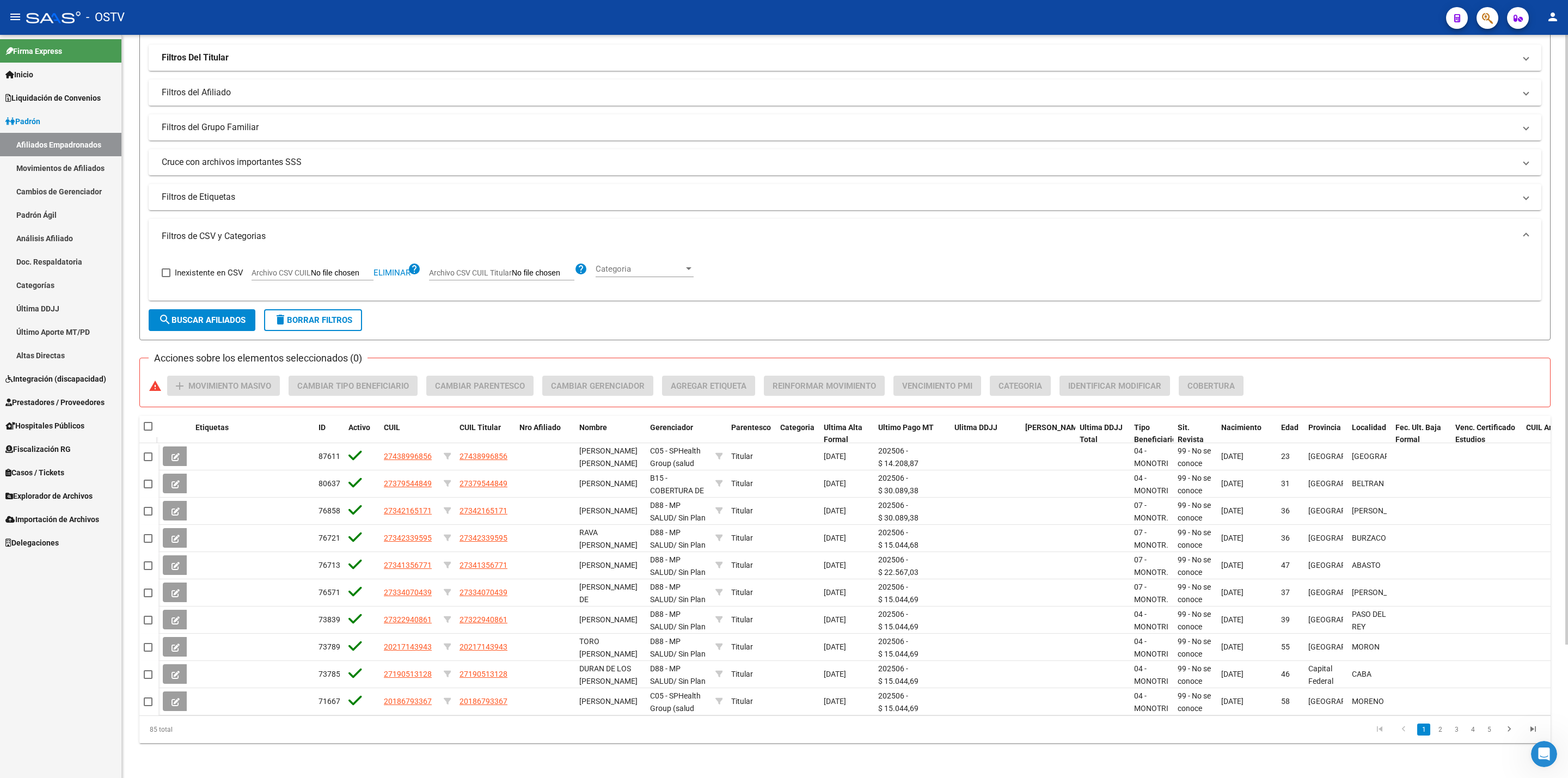
checkbox input "true"
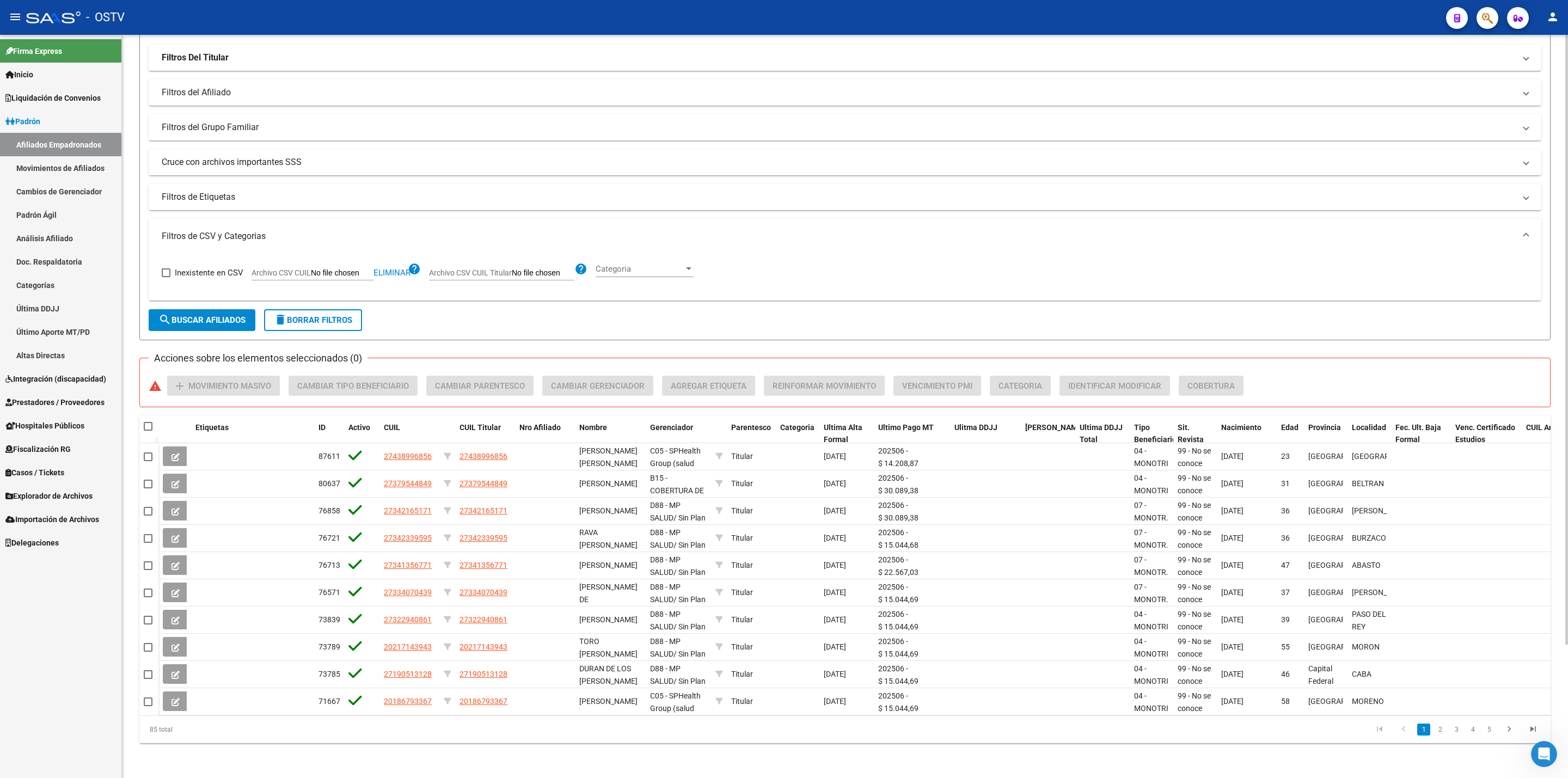
checkbox input "true"
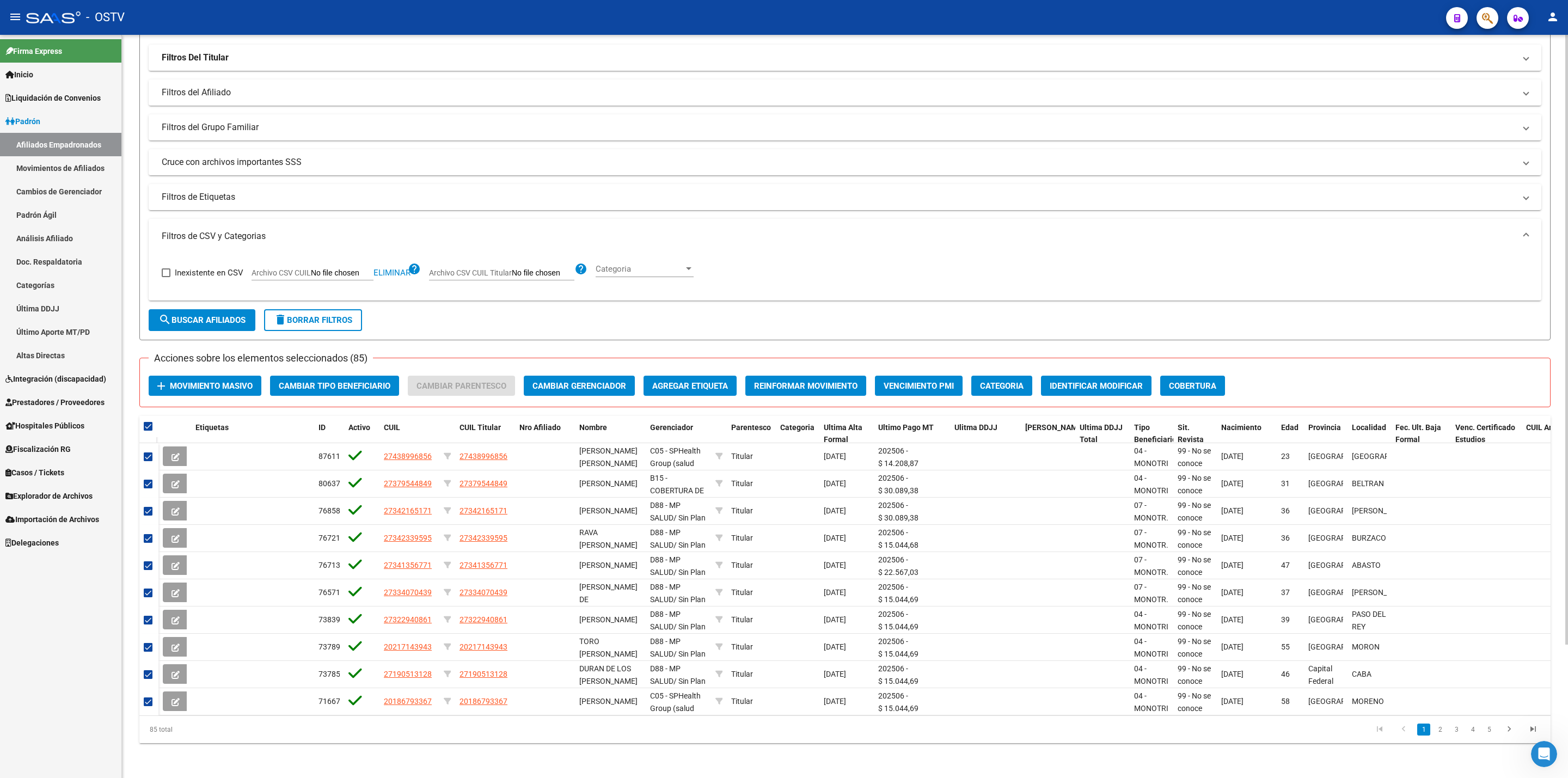
click at [193, 381] on span "Movimiento Masivo" at bounding box center [211, 386] width 83 height 10
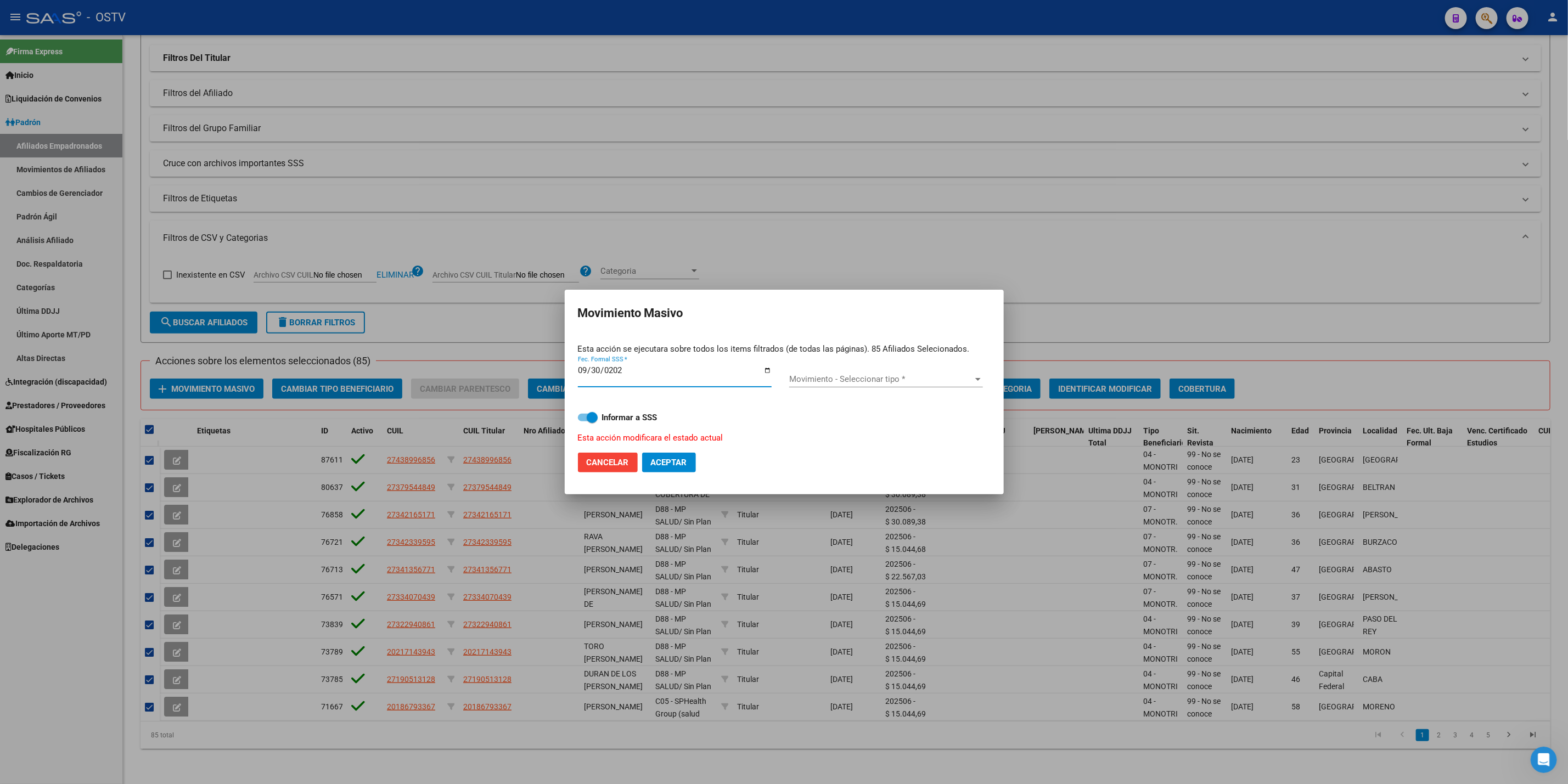
type input "[DATE]"
click at [917, 381] on span "Movimiento - Seleccionar tipo *" at bounding box center [881, 379] width 184 height 10
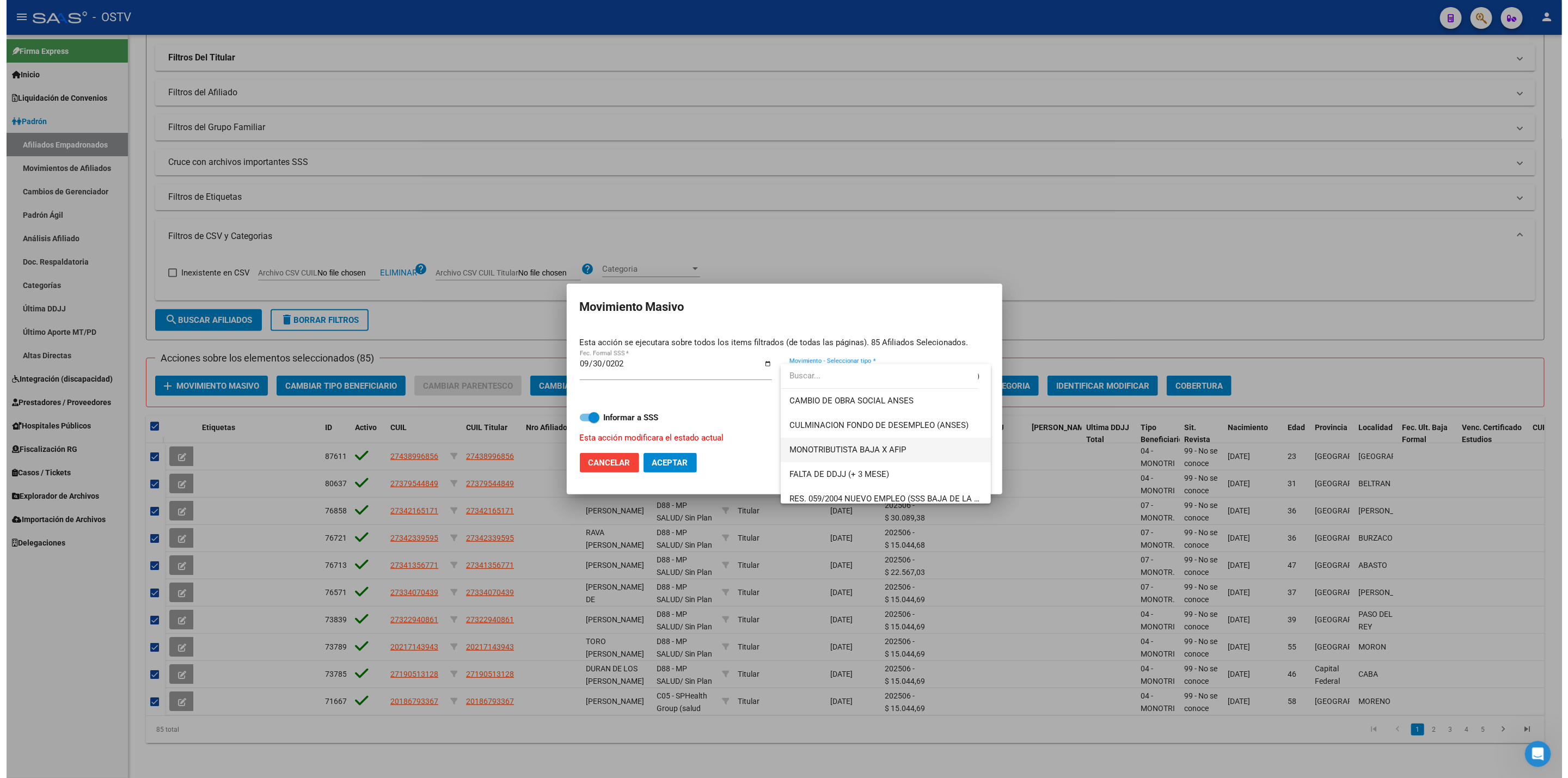
scroll to position [327, 0]
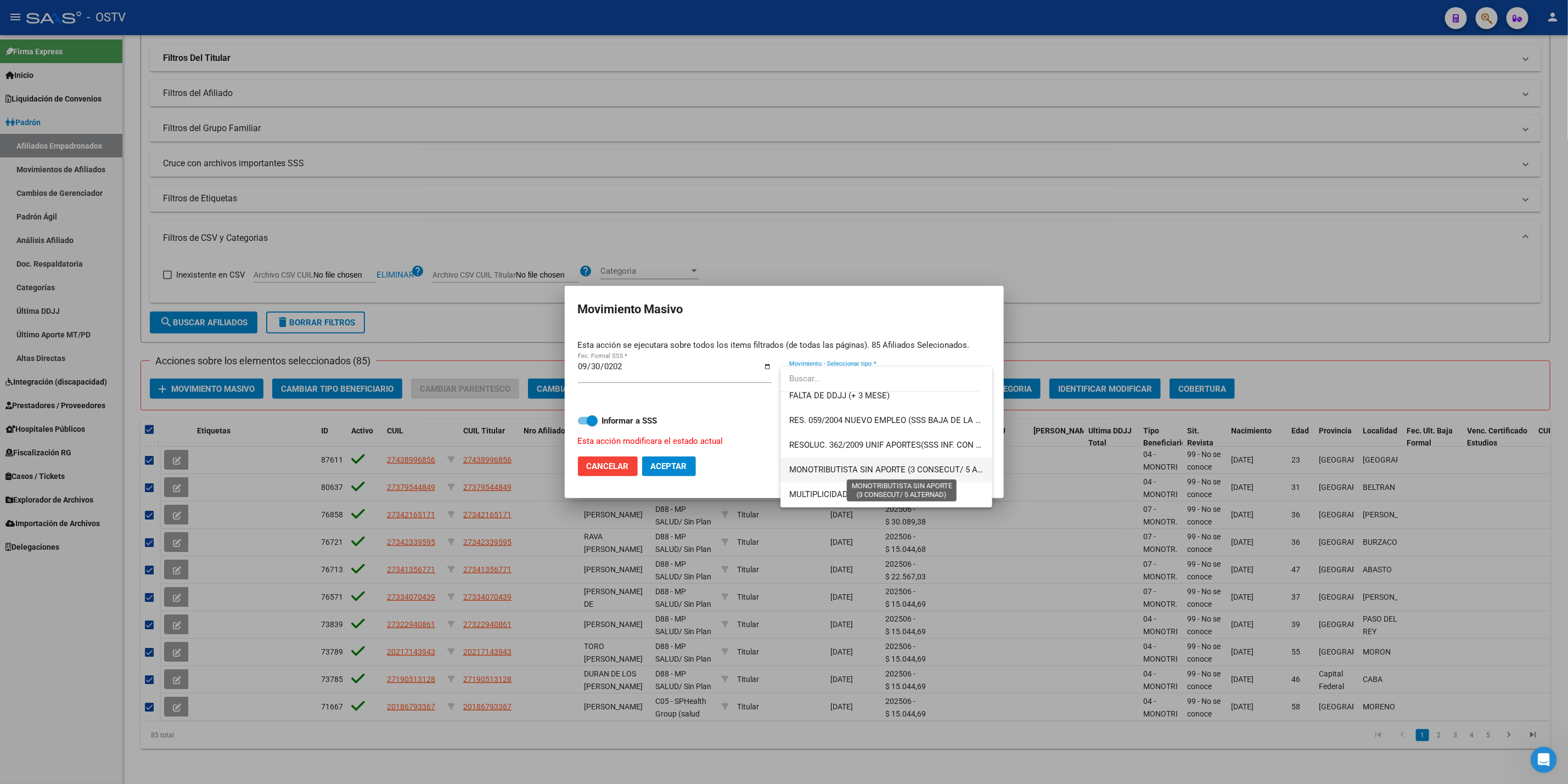
click at [889, 469] on span "MONOTRIBUTISTA SIN APORTE (3 CONSECUT/ 5 ALTERNAD)" at bounding box center [902, 469] width 226 height 10
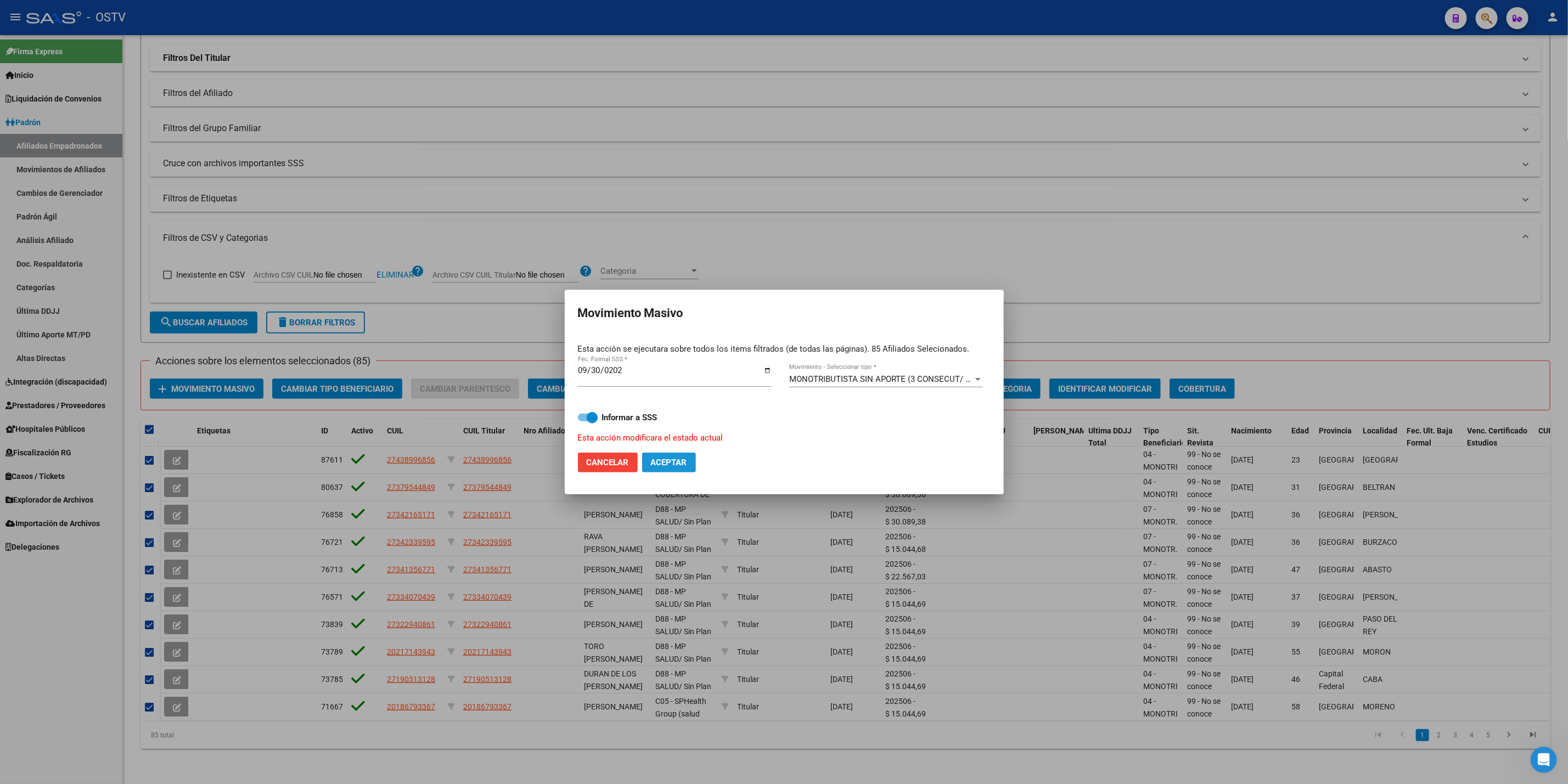
click at [673, 455] on button "Aceptar" at bounding box center [669, 462] width 54 height 19
checkbox input "false"
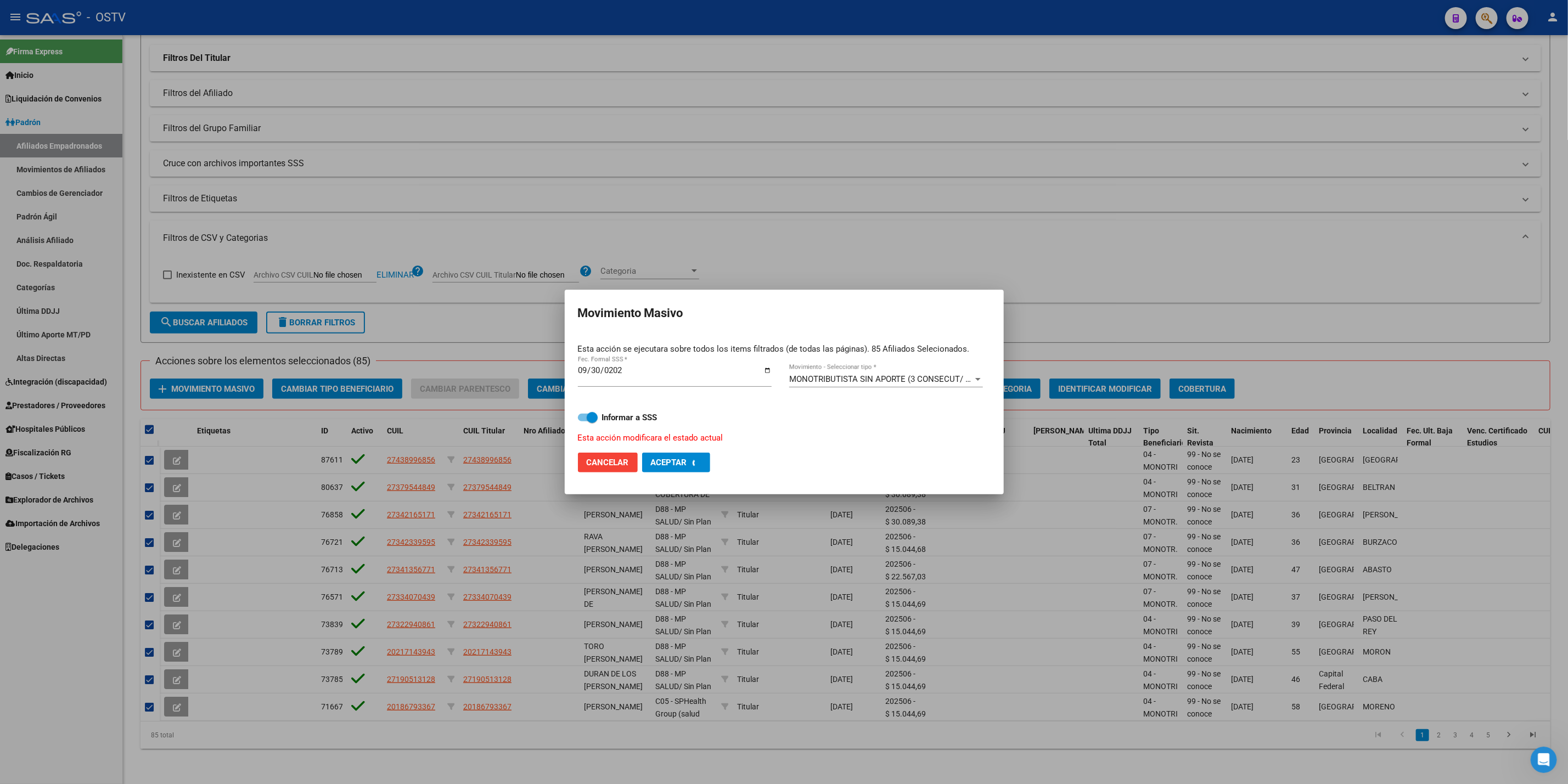
checkbox input "false"
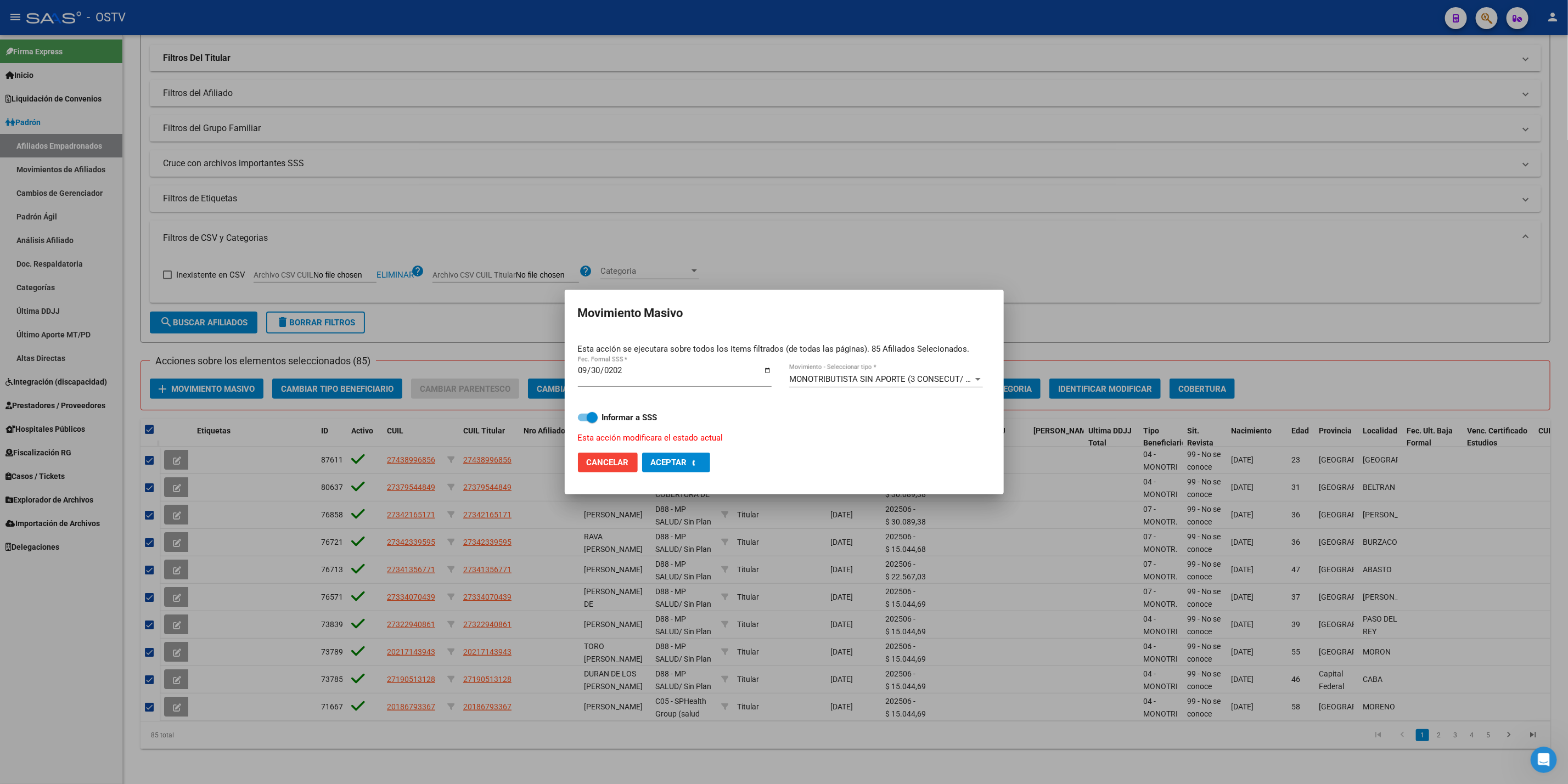
checkbox input "false"
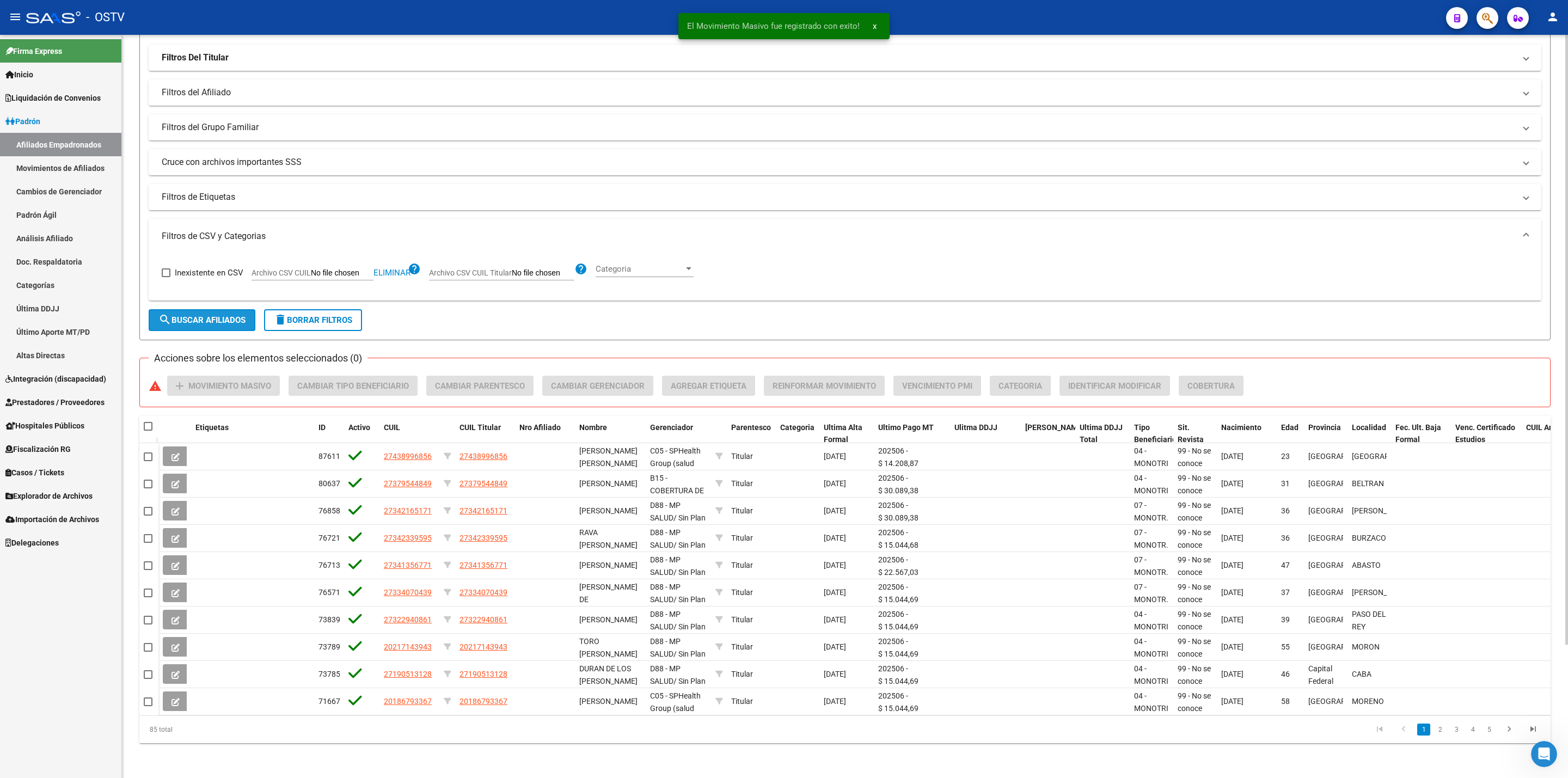
click at [232, 309] on button "search Buscar Afiliados" at bounding box center [202, 320] width 107 height 22
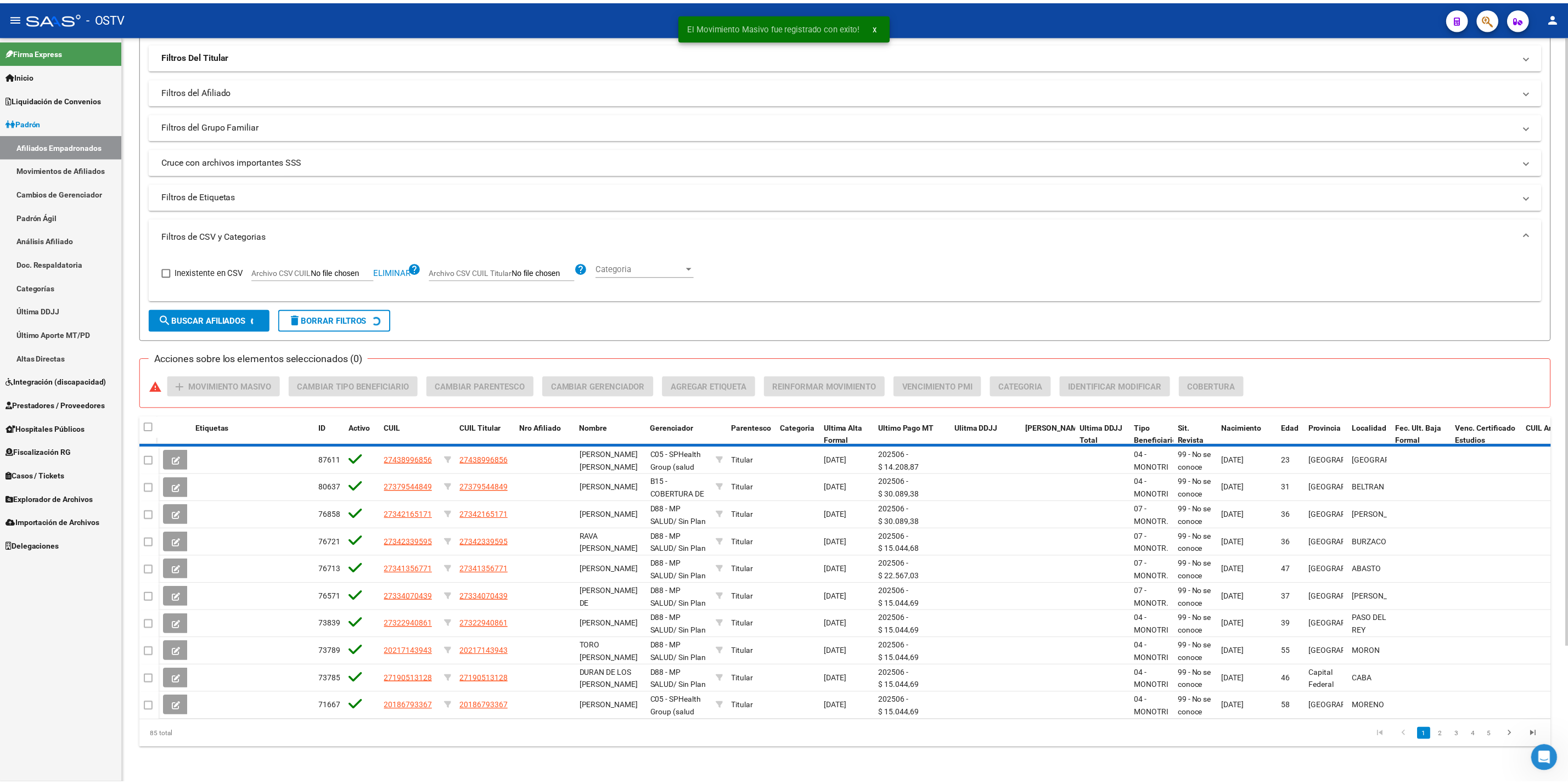
scroll to position [0, 0]
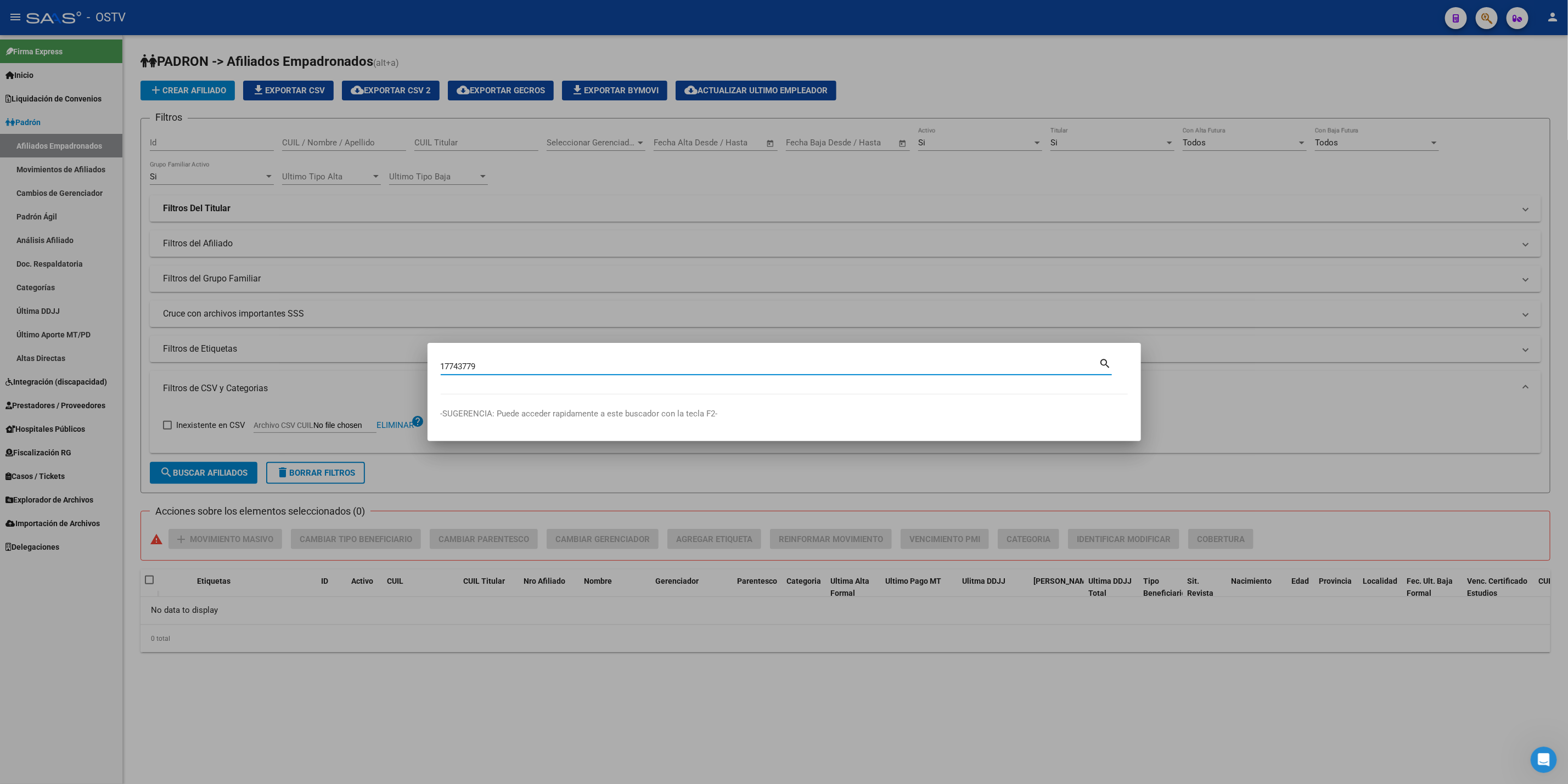
type input "17743779"
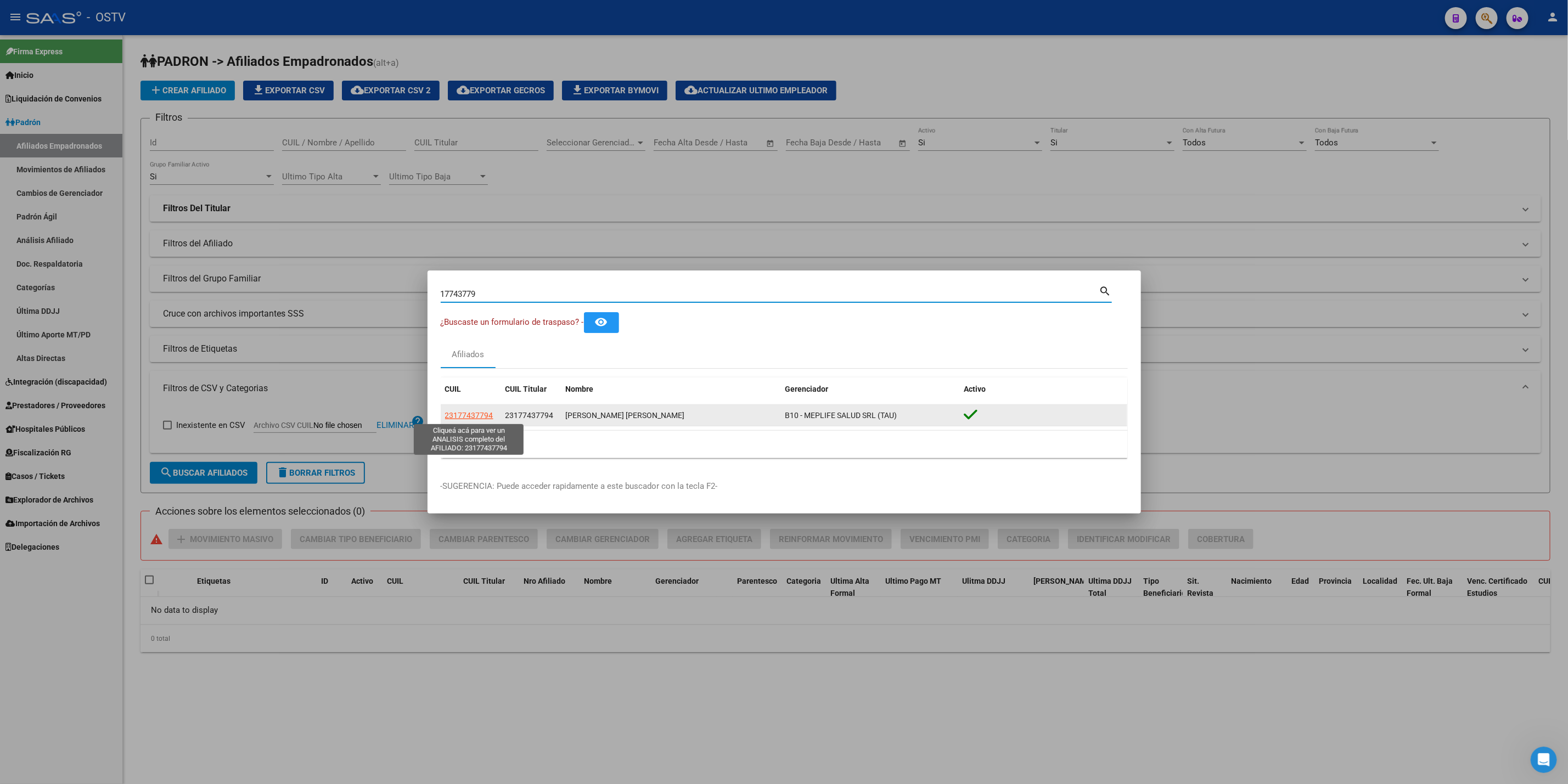
click at [487, 417] on span "23177437794" at bounding box center [469, 415] width 48 height 9
type textarea "23177437794"
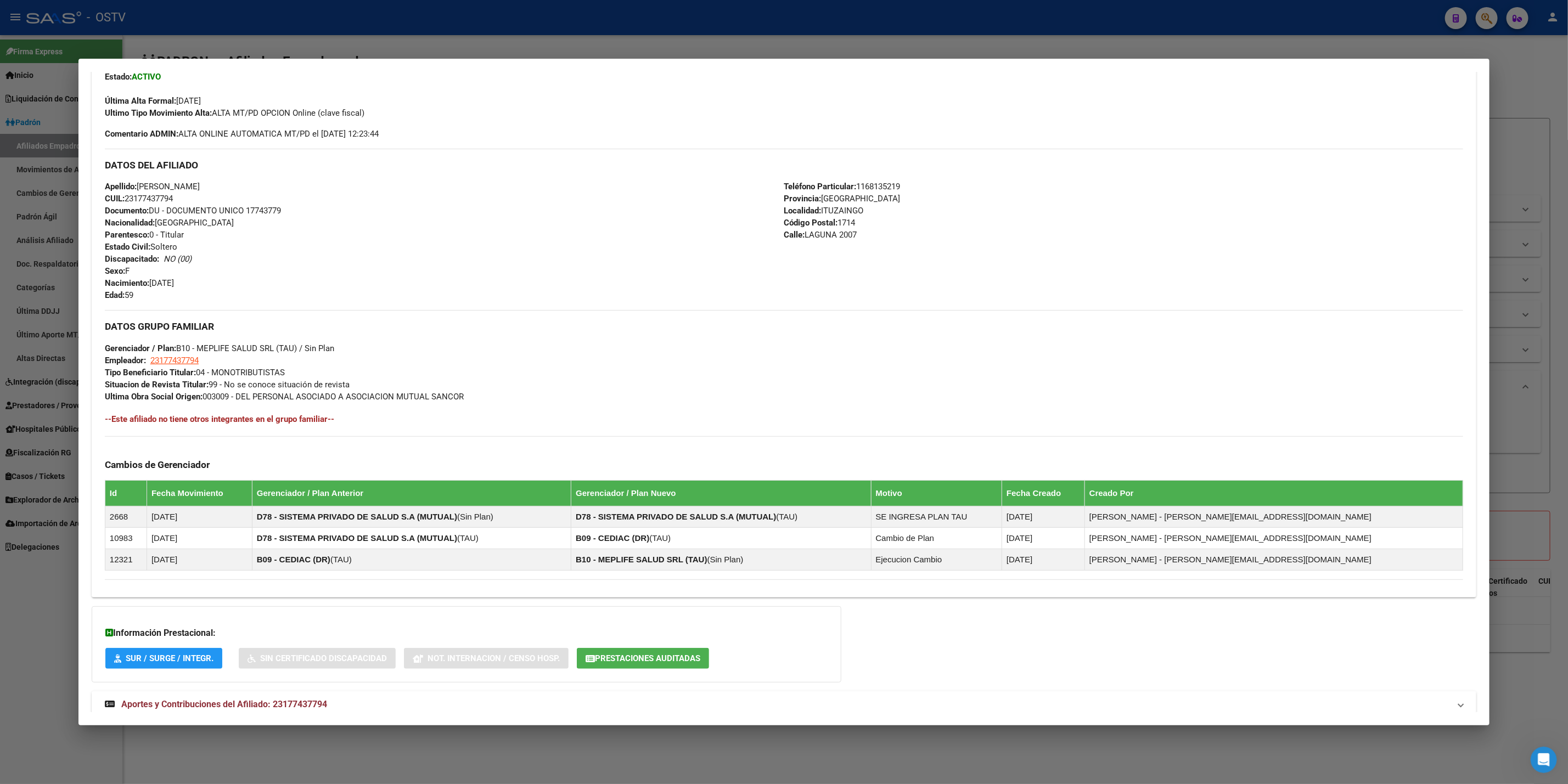
scroll to position [319, 0]
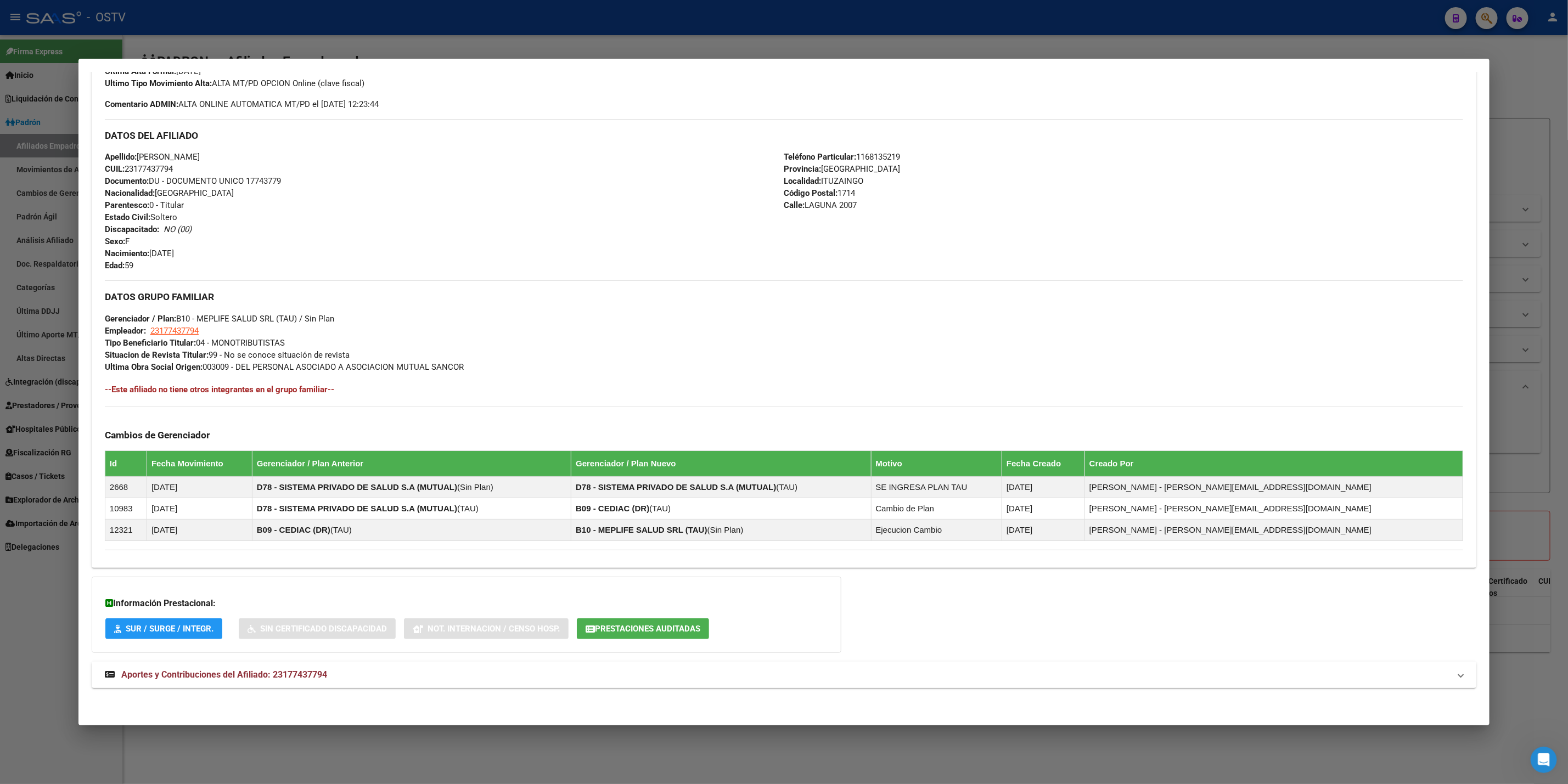
click at [329, 687] on mat-expansion-panel-header "Aportes y Contribuciones del Afiliado: 23177437794" at bounding box center [784, 675] width 1385 height 26
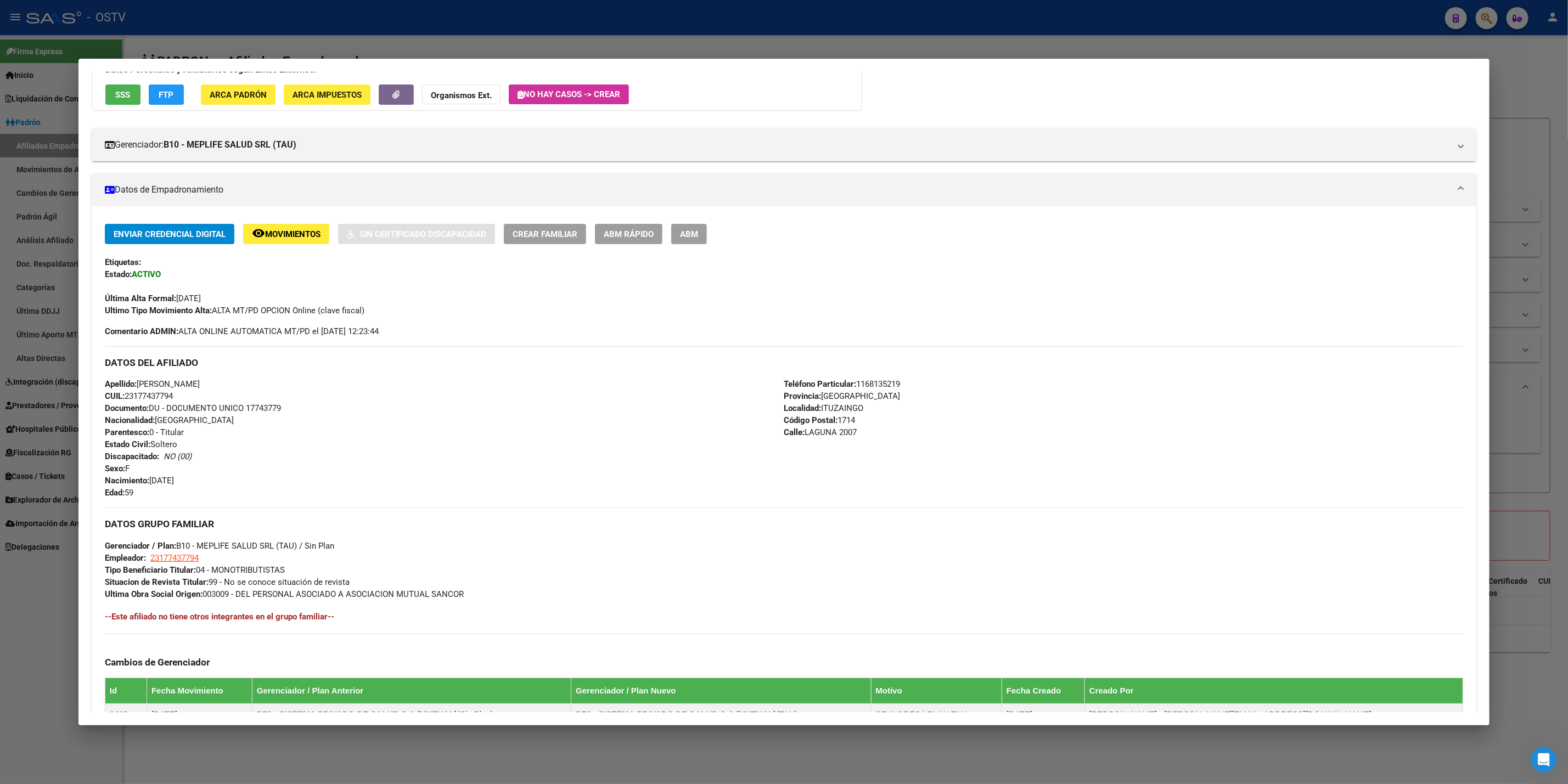
scroll to position [0, 0]
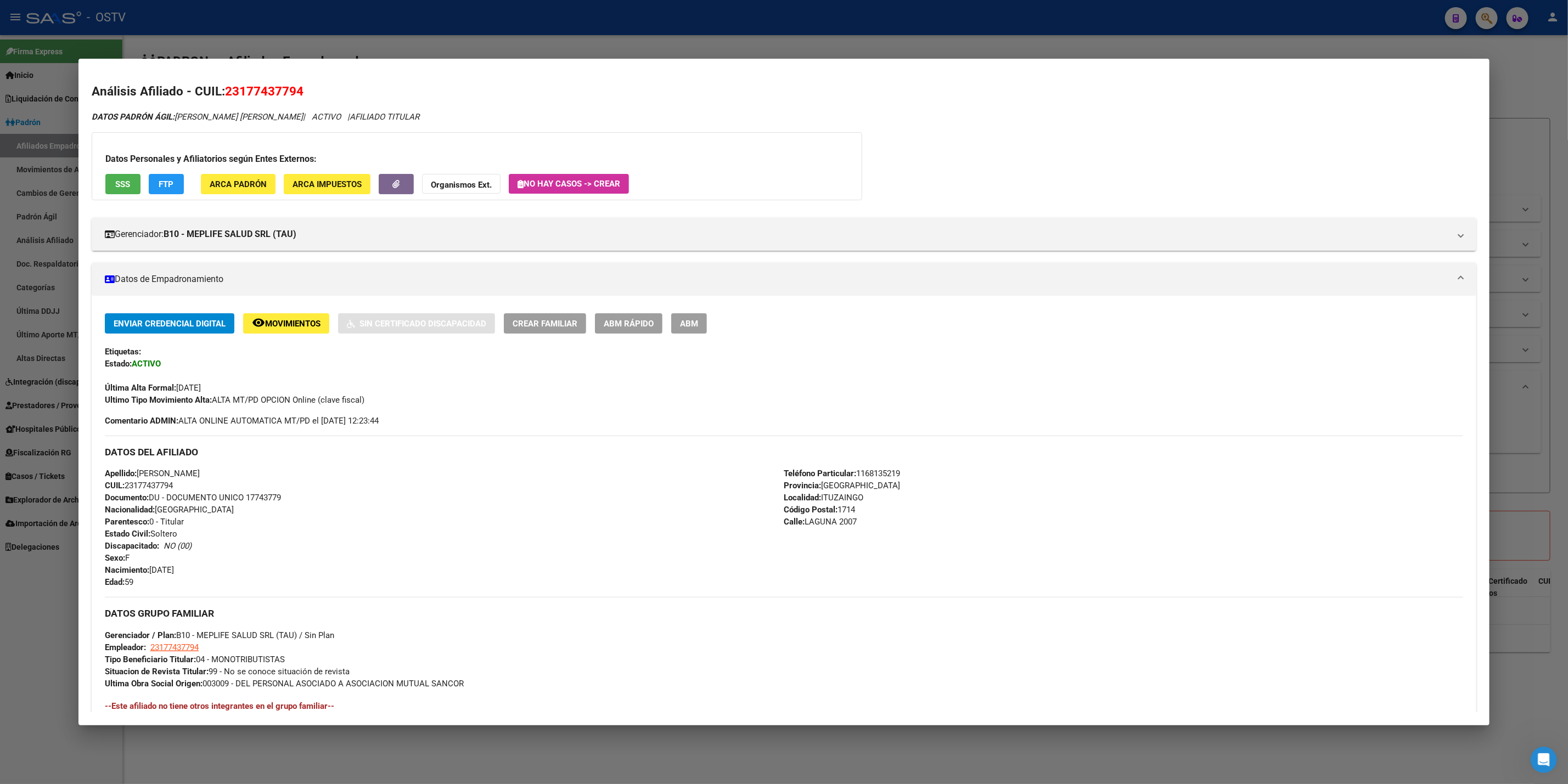
click at [116, 176] on button "SSS" at bounding box center [122, 184] width 35 height 20
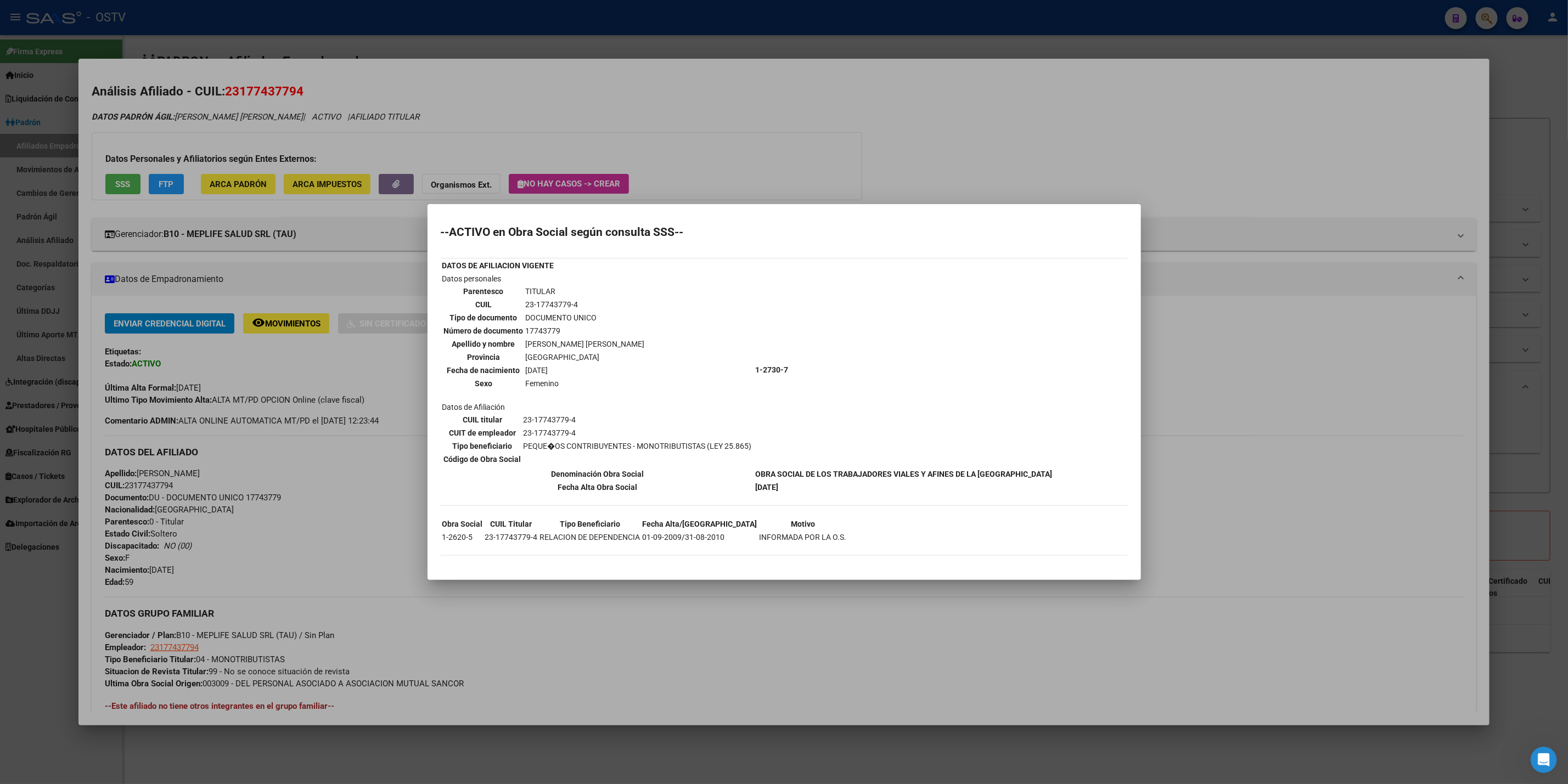
click at [1003, 162] on div at bounding box center [784, 392] width 1568 height 784
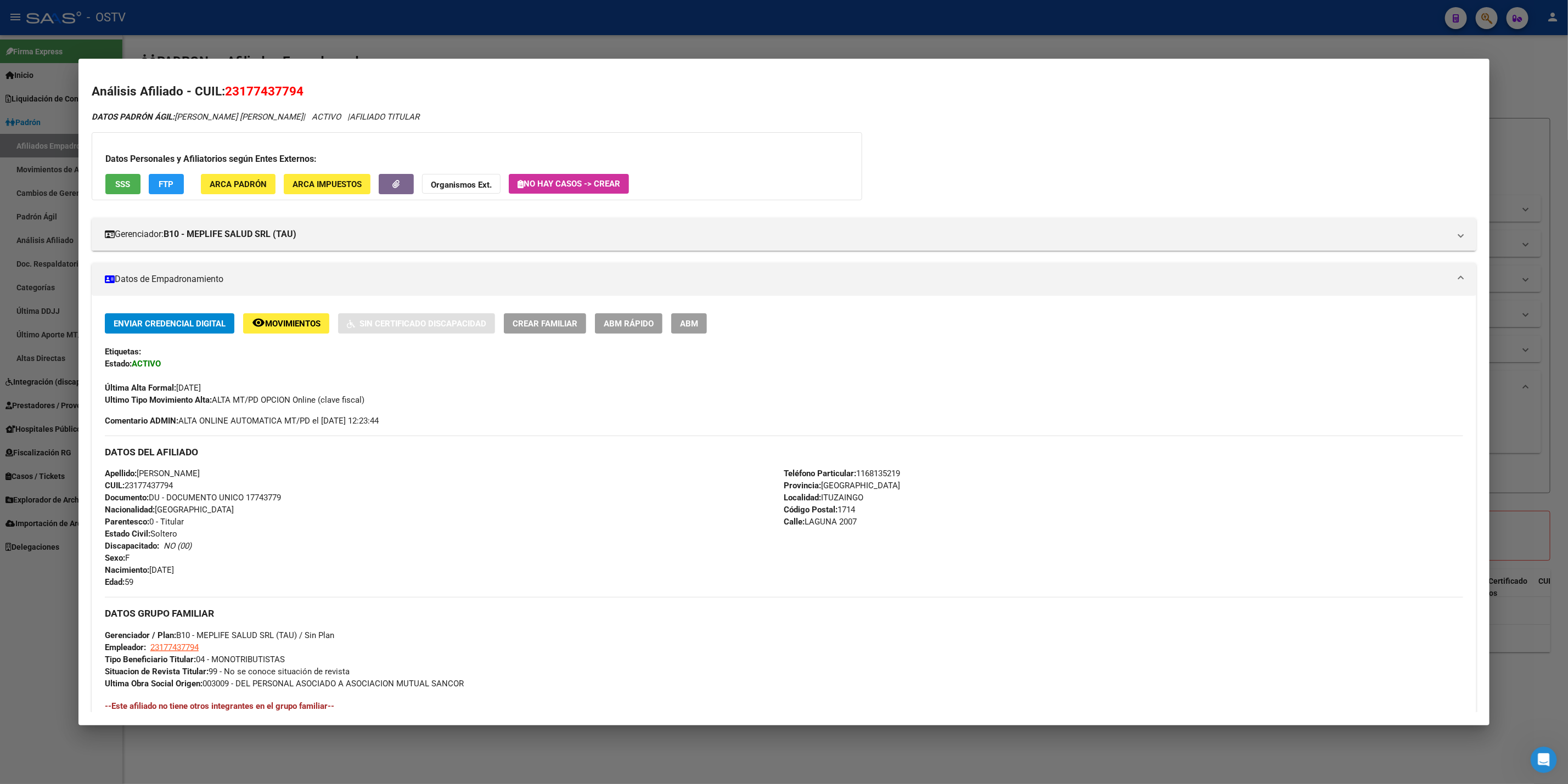
click at [159, 185] on span "FTP" at bounding box center [166, 185] width 15 height 10
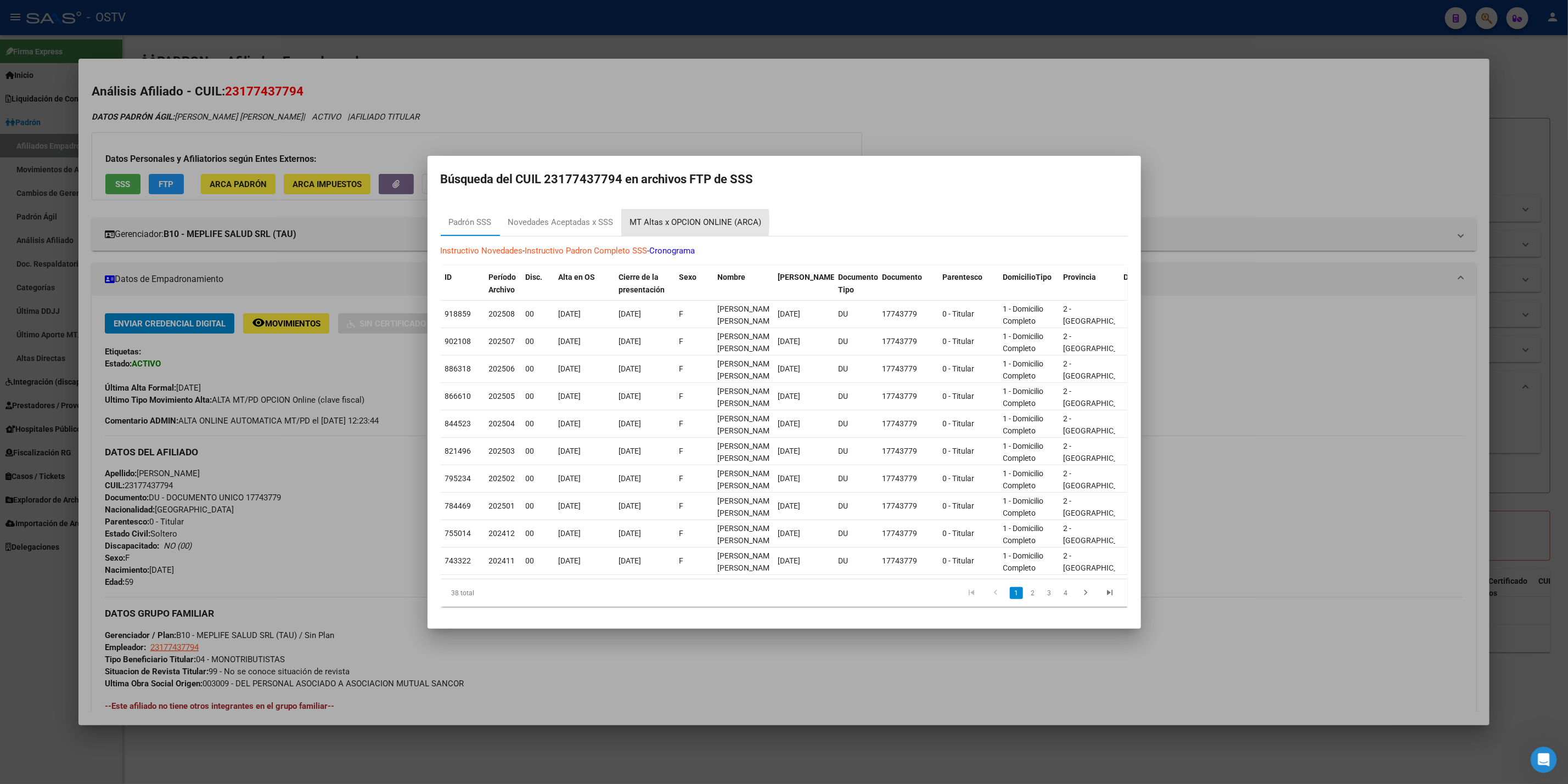
click at [638, 216] on div "MT Altas x OPCION ONLINE (ARCA)" at bounding box center [695, 223] width 132 height 12
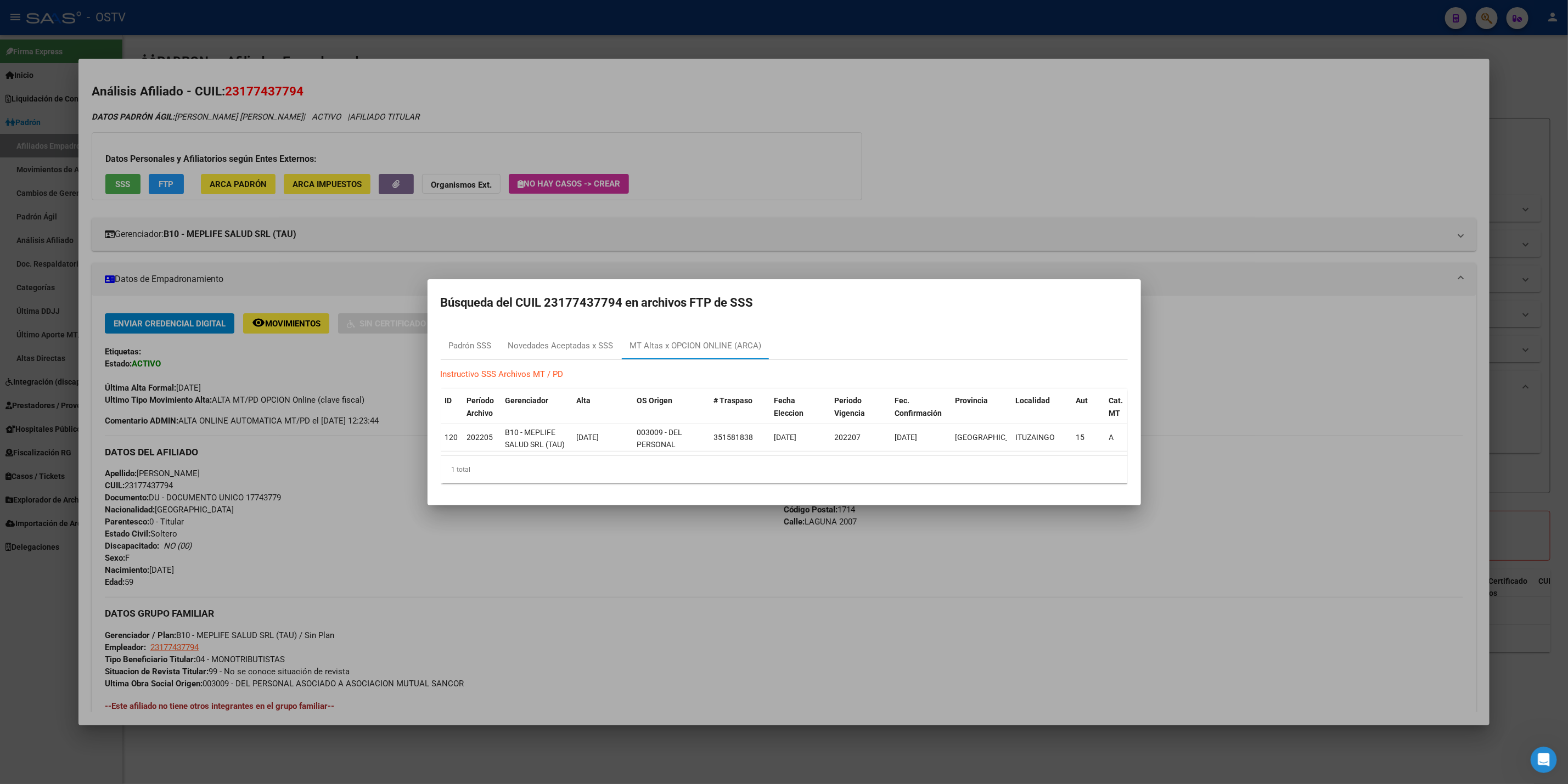
click at [669, 15] on div at bounding box center [784, 392] width 1568 height 784
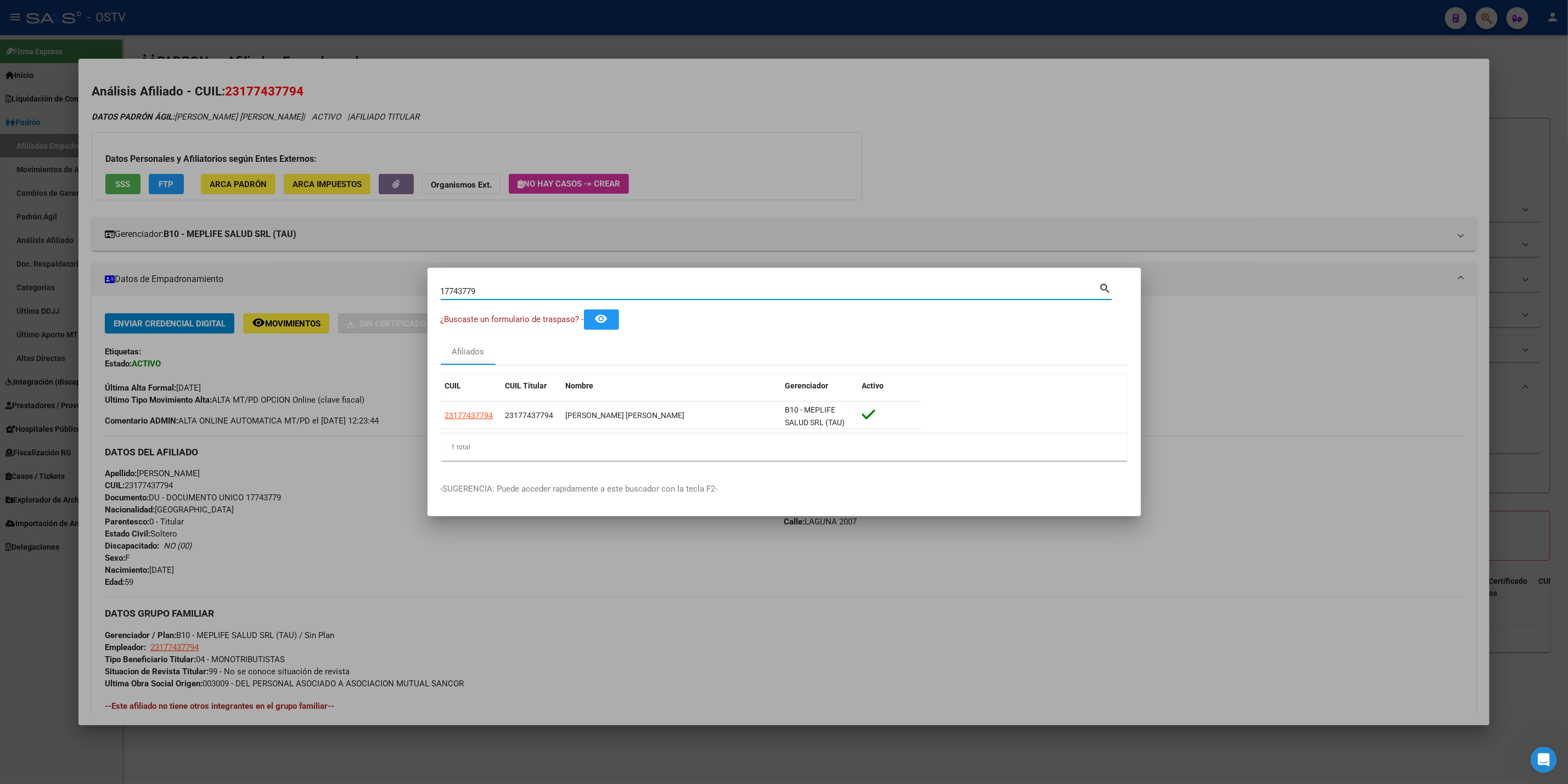
type input "1774377"
type input "177437"
type input "17743"
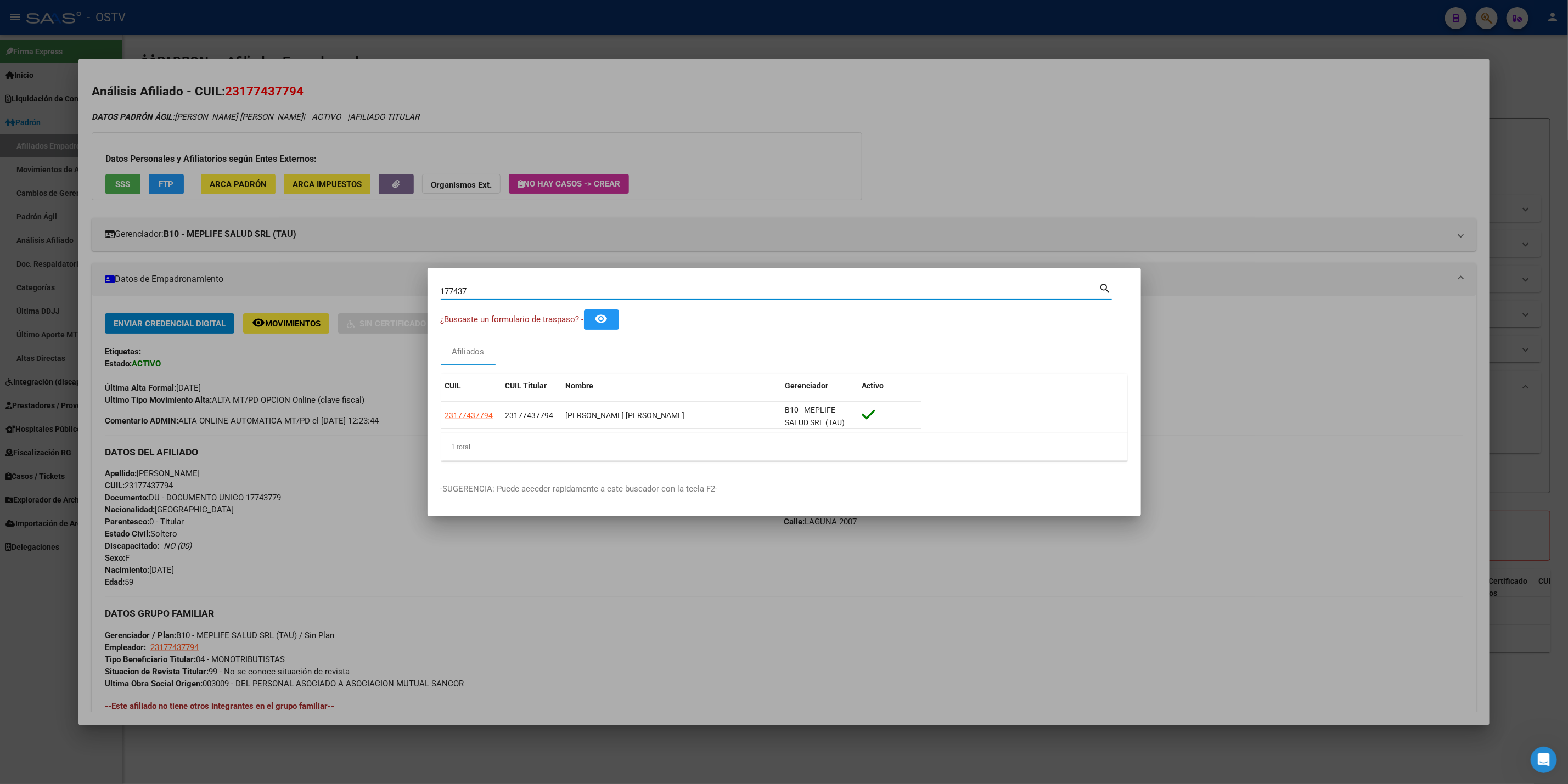
type input "17743"
type input "1774"
type input "177"
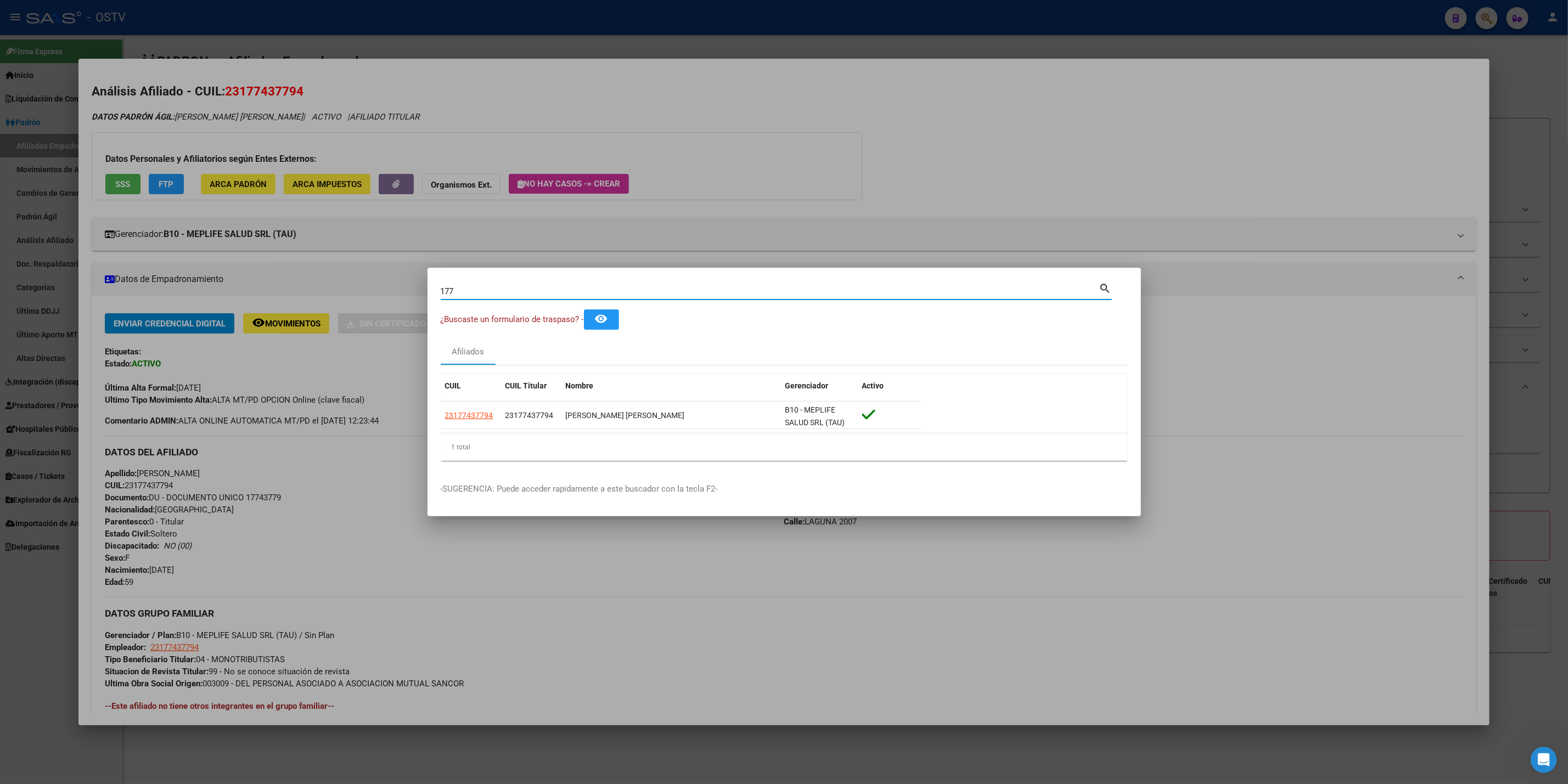
type input "17"
type input "1"
type input "s"
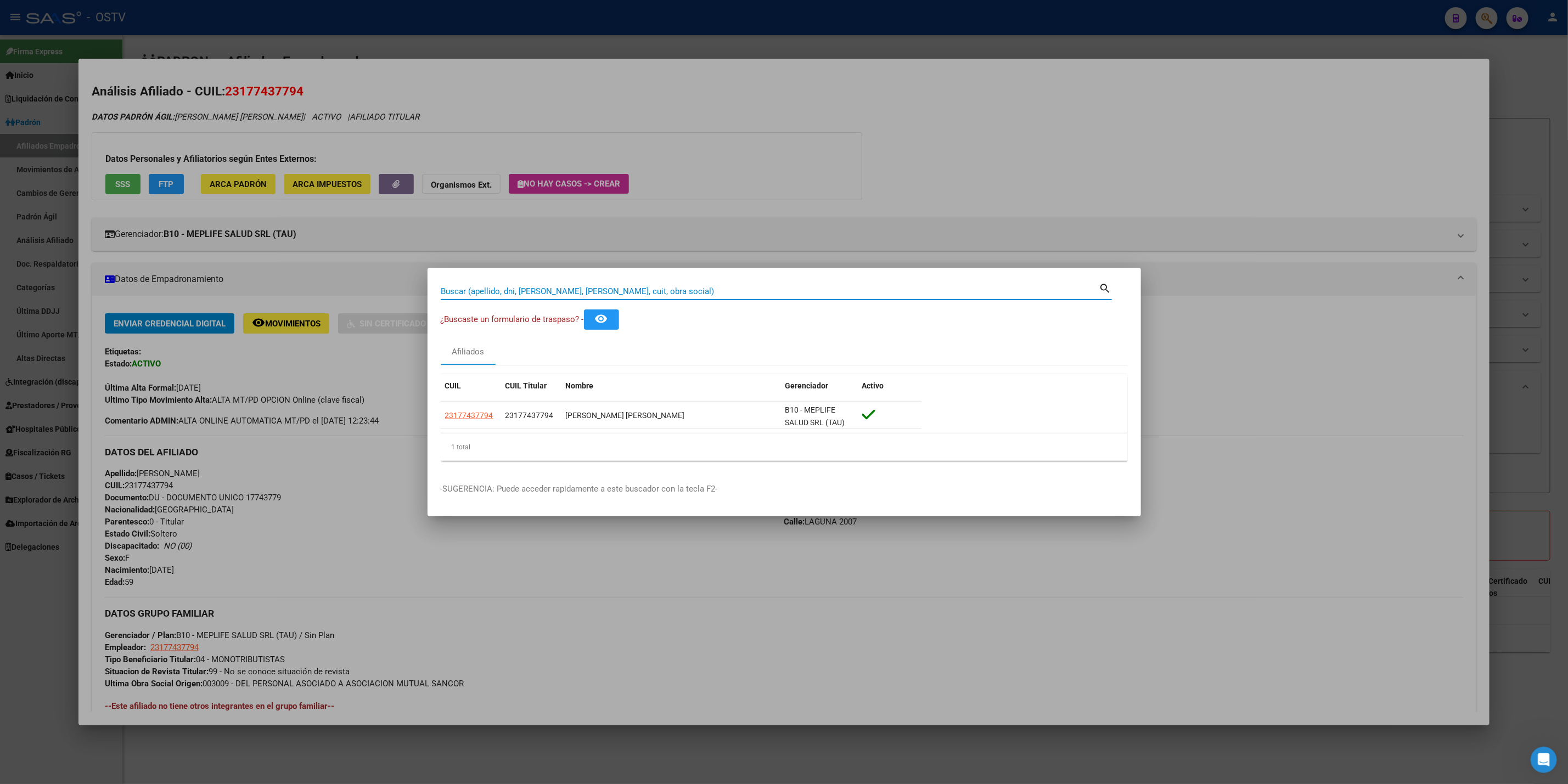
type input "s"
type input "sc"
type input "sch"
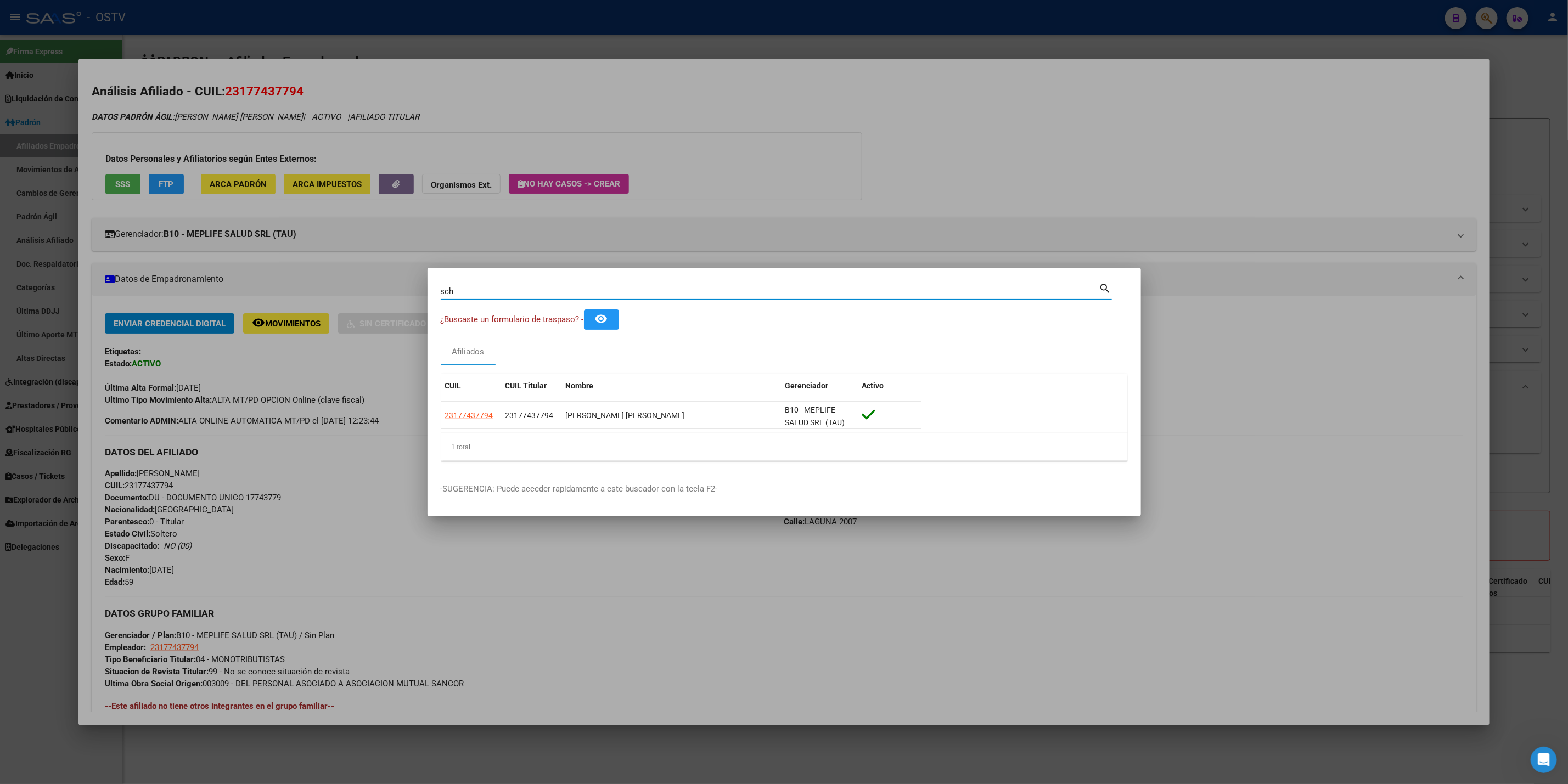
type input "schi"
type input "schia"
type input "schiap"
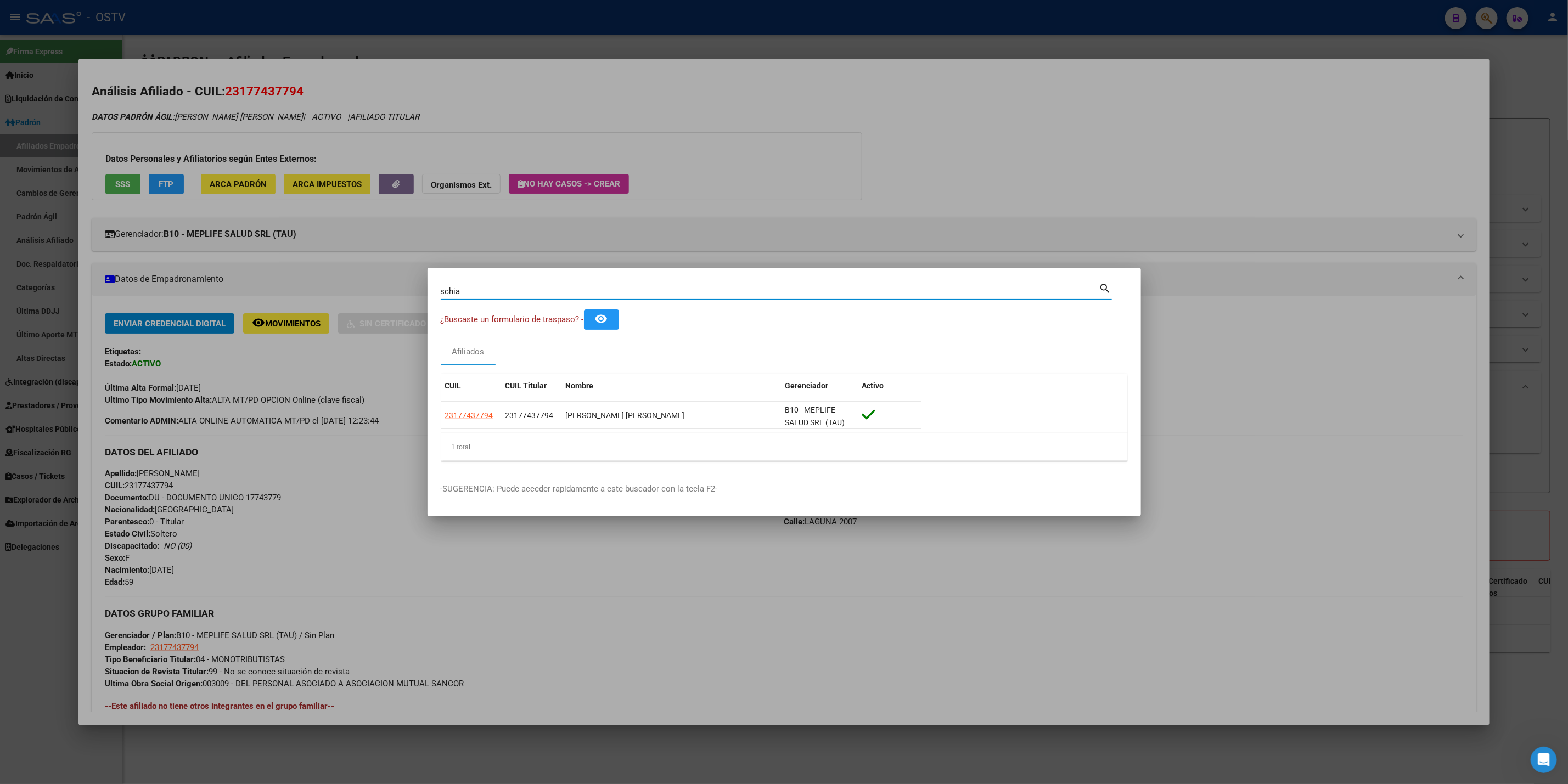
type input "schiap"
type input "[PERSON_NAME]"
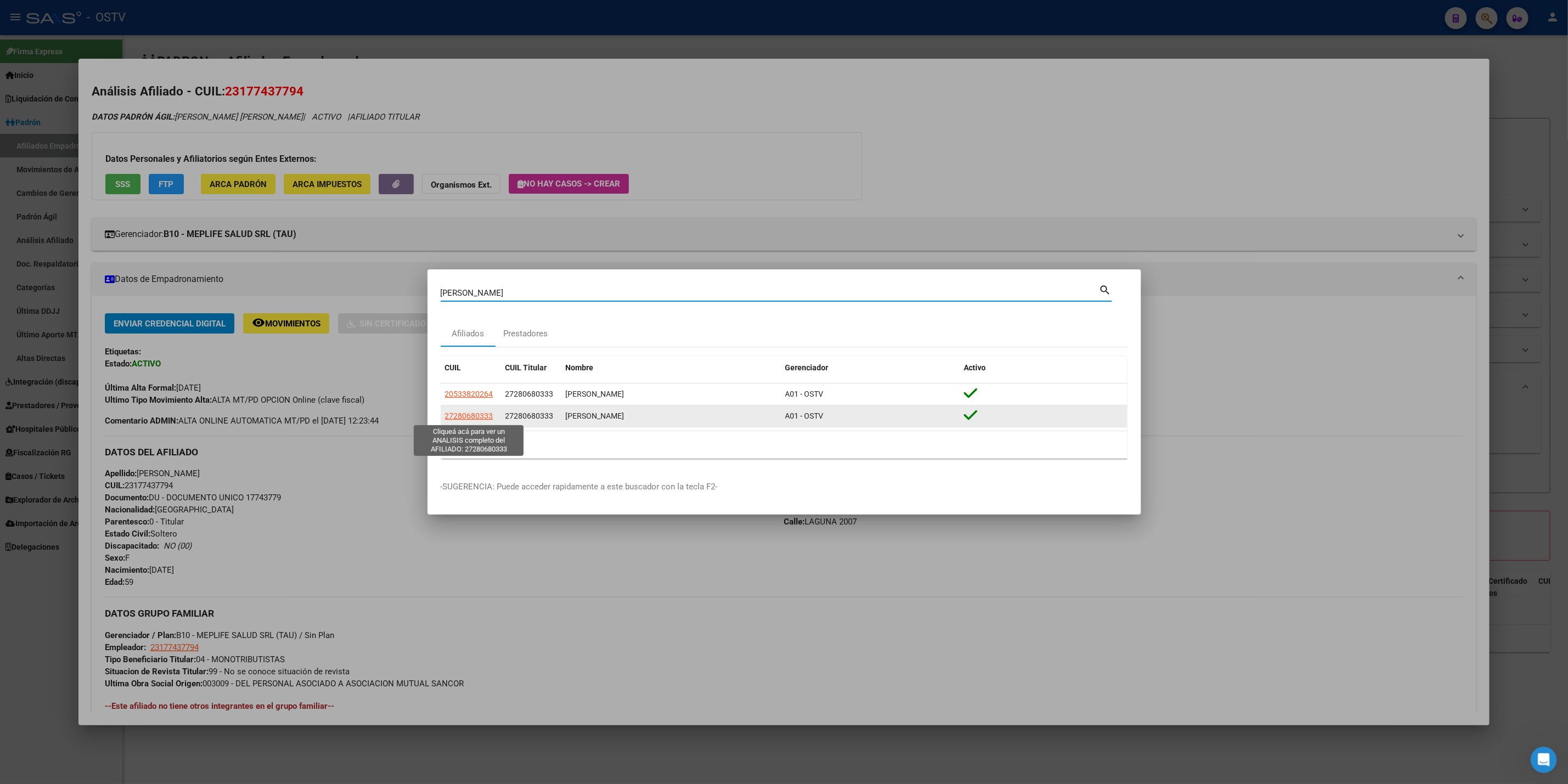
click at [466, 417] on span "27280680333" at bounding box center [469, 416] width 48 height 9
type textarea "27280680333"
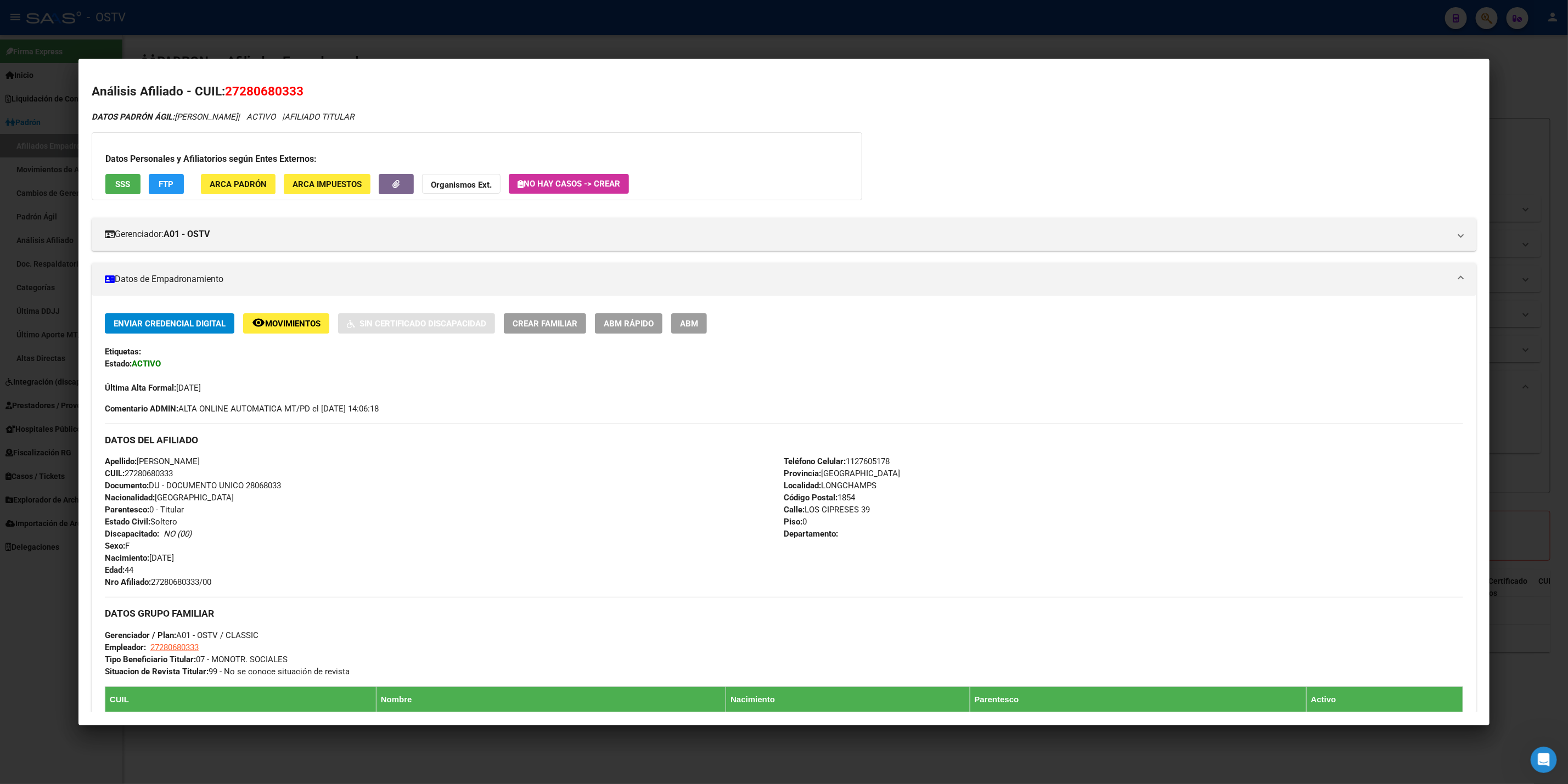
scroll to position [323, 0]
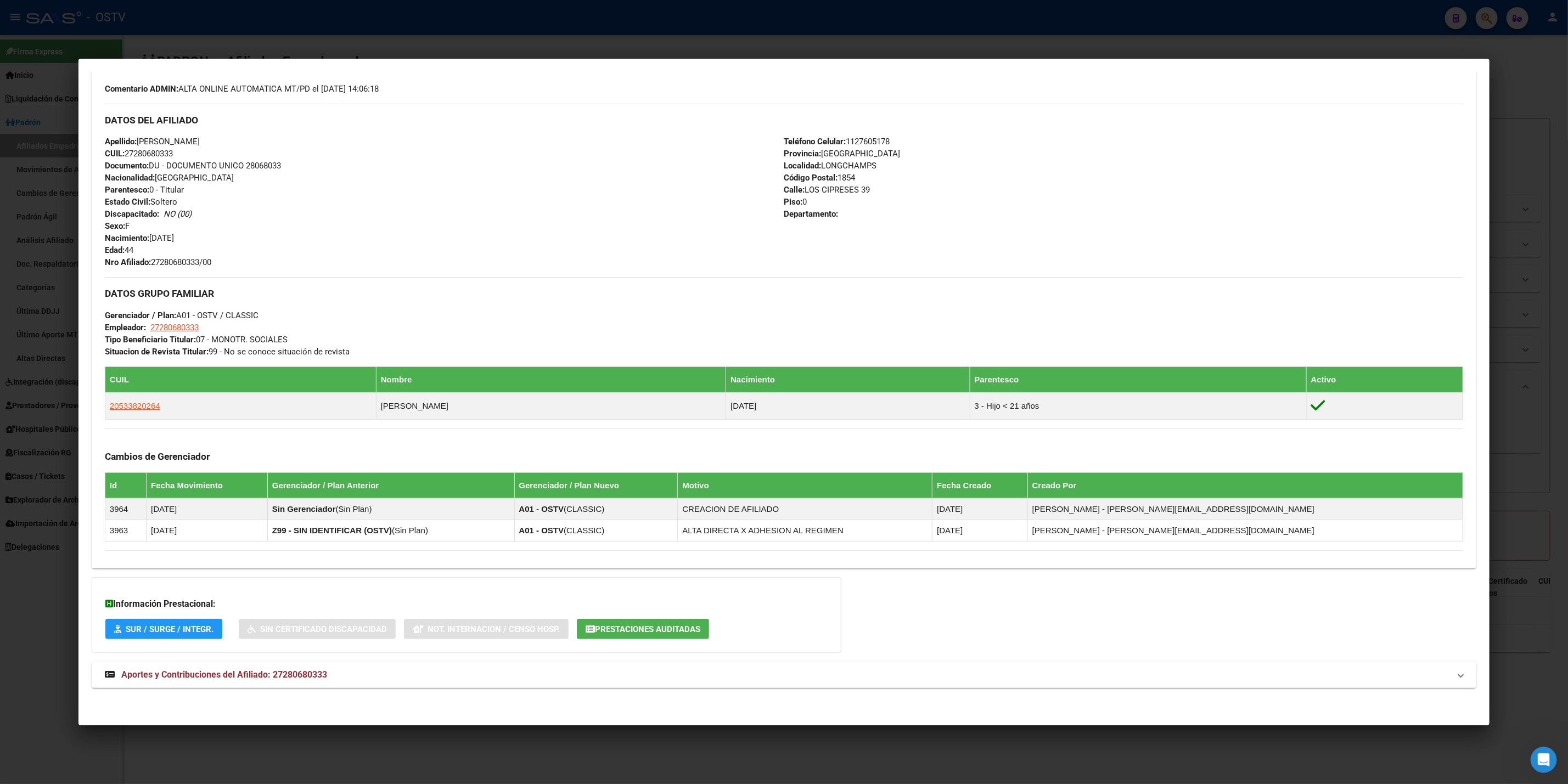
click at [442, 656] on div "DATOS PADRÓN ÁGIL: [PERSON_NAME] | ACTIVO | AFILIADO TITULAR Datos Personales y…" at bounding box center [784, 245] width 1385 height 909
click at [483, 665] on mat-expansion-panel-header "Aportes y Contribuciones del Afiliado: 27280680333" at bounding box center [784, 675] width 1385 height 26
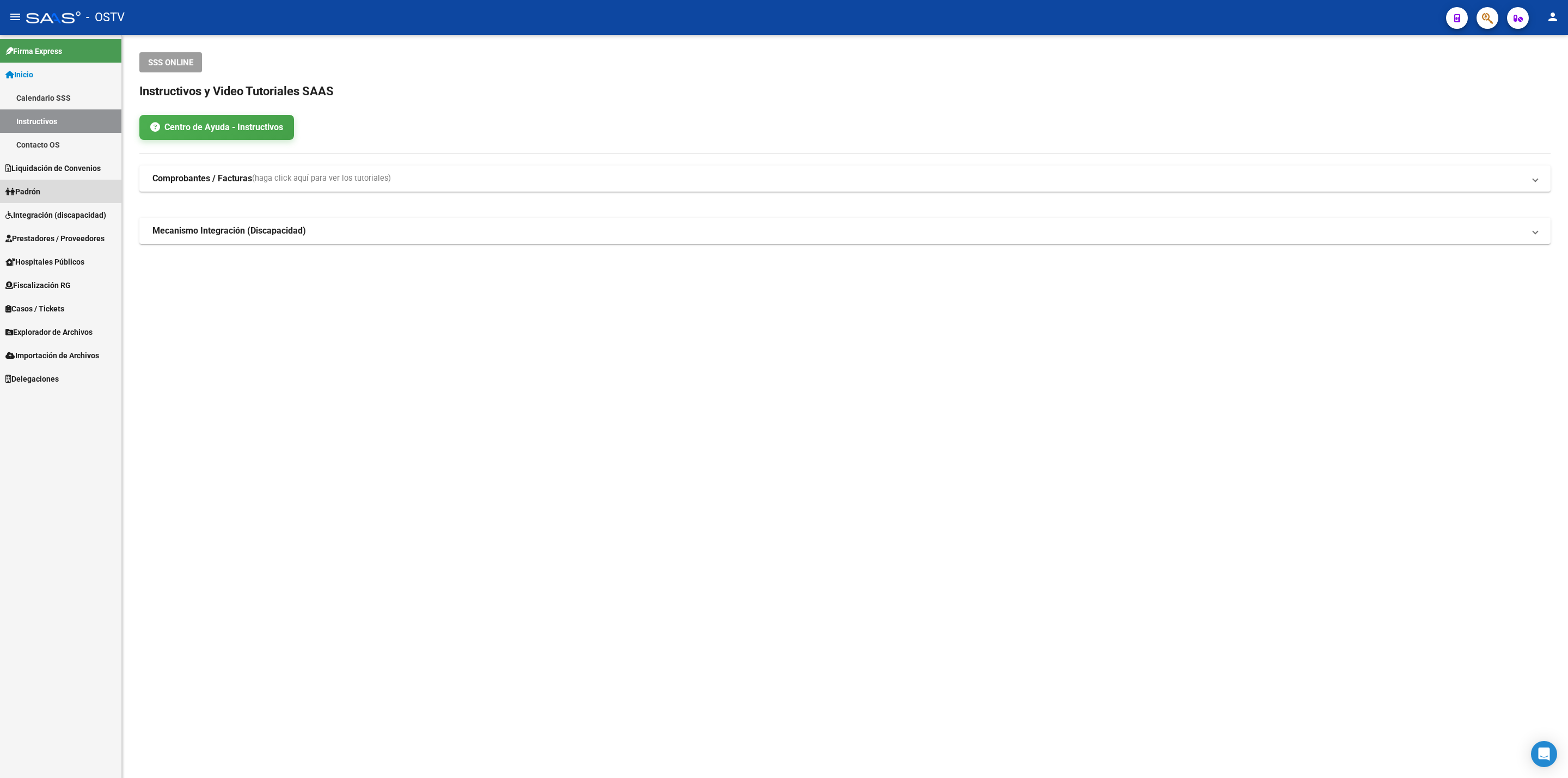
click at [49, 190] on link "Padrón" at bounding box center [60, 192] width 121 height 23
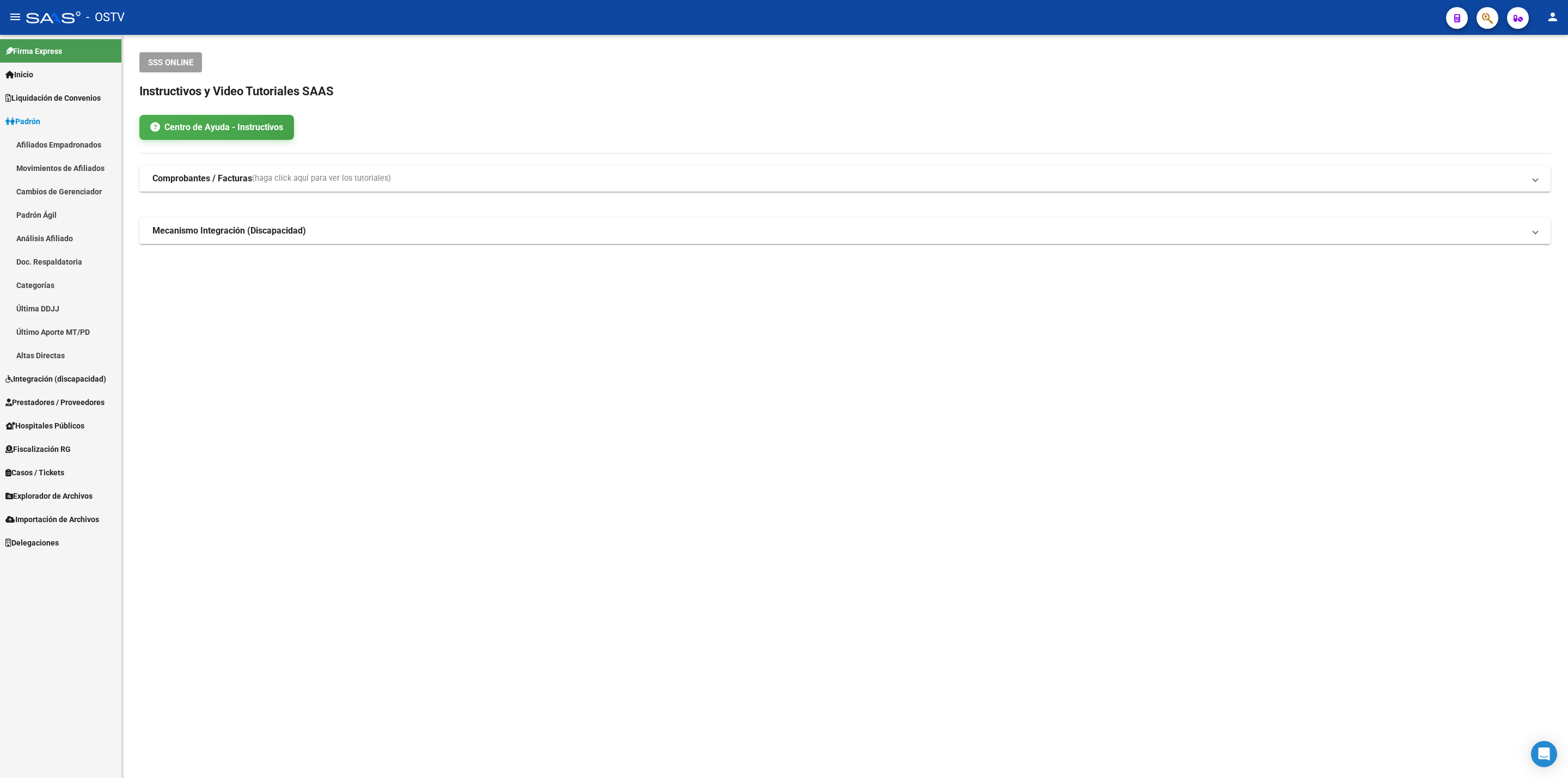
click at [54, 221] on link "Padrón Ágil" at bounding box center [60, 215] width 121 height 23
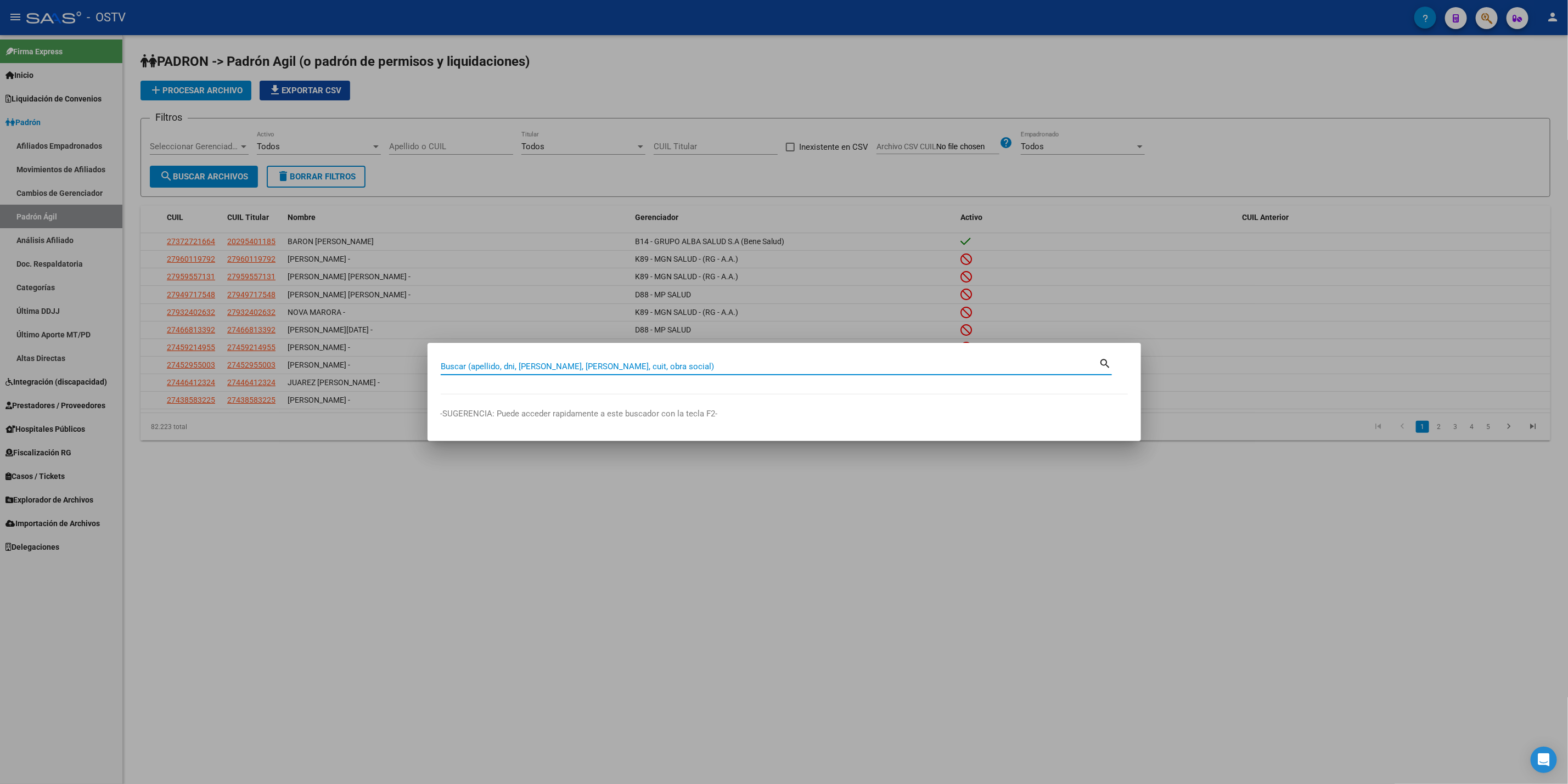
paste input "20-39101122-3"
type input "20391011223"
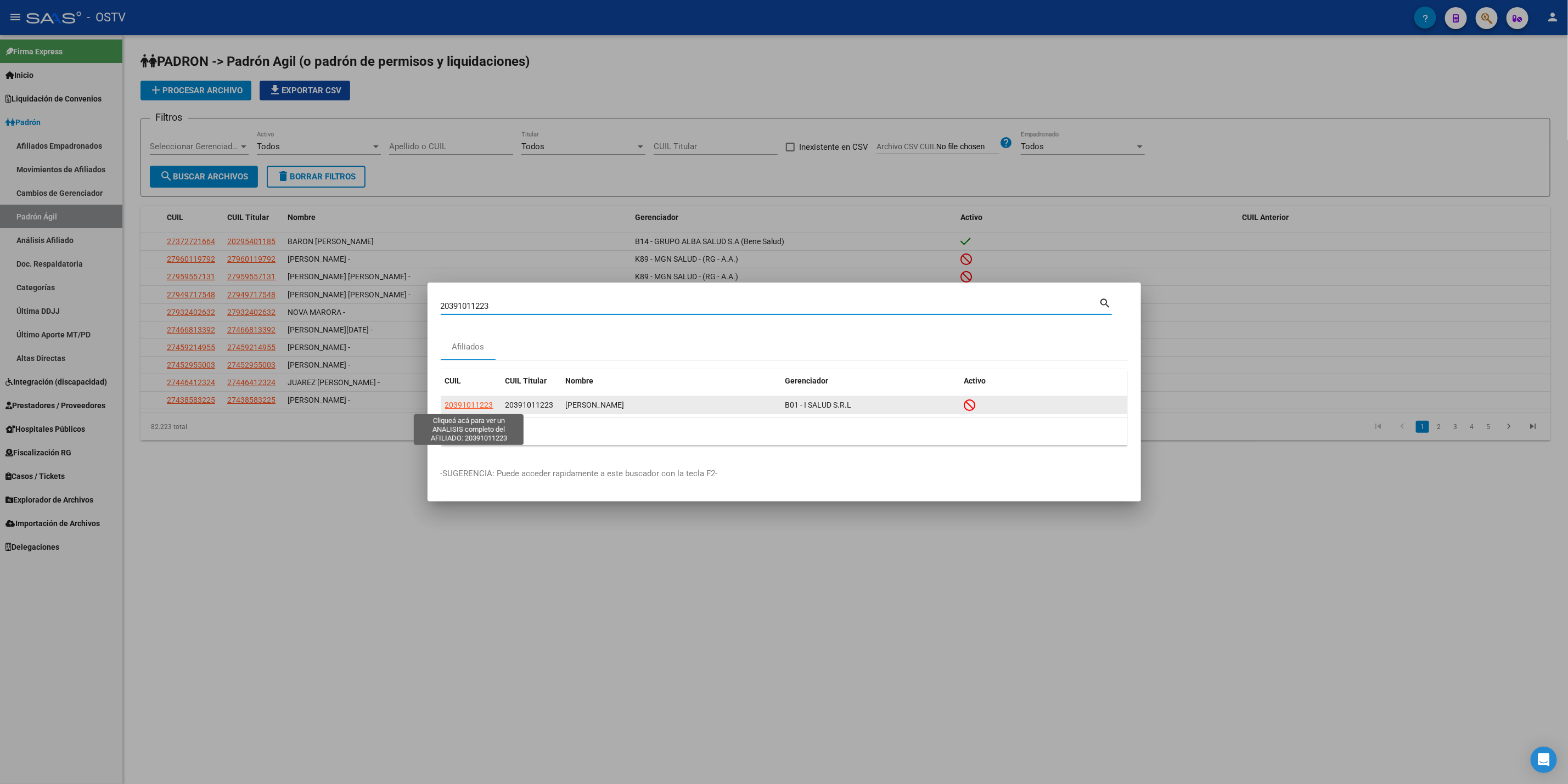
click at [466, 407] on span "20391011223" at bounding box center [469, 405] width 48 height 9
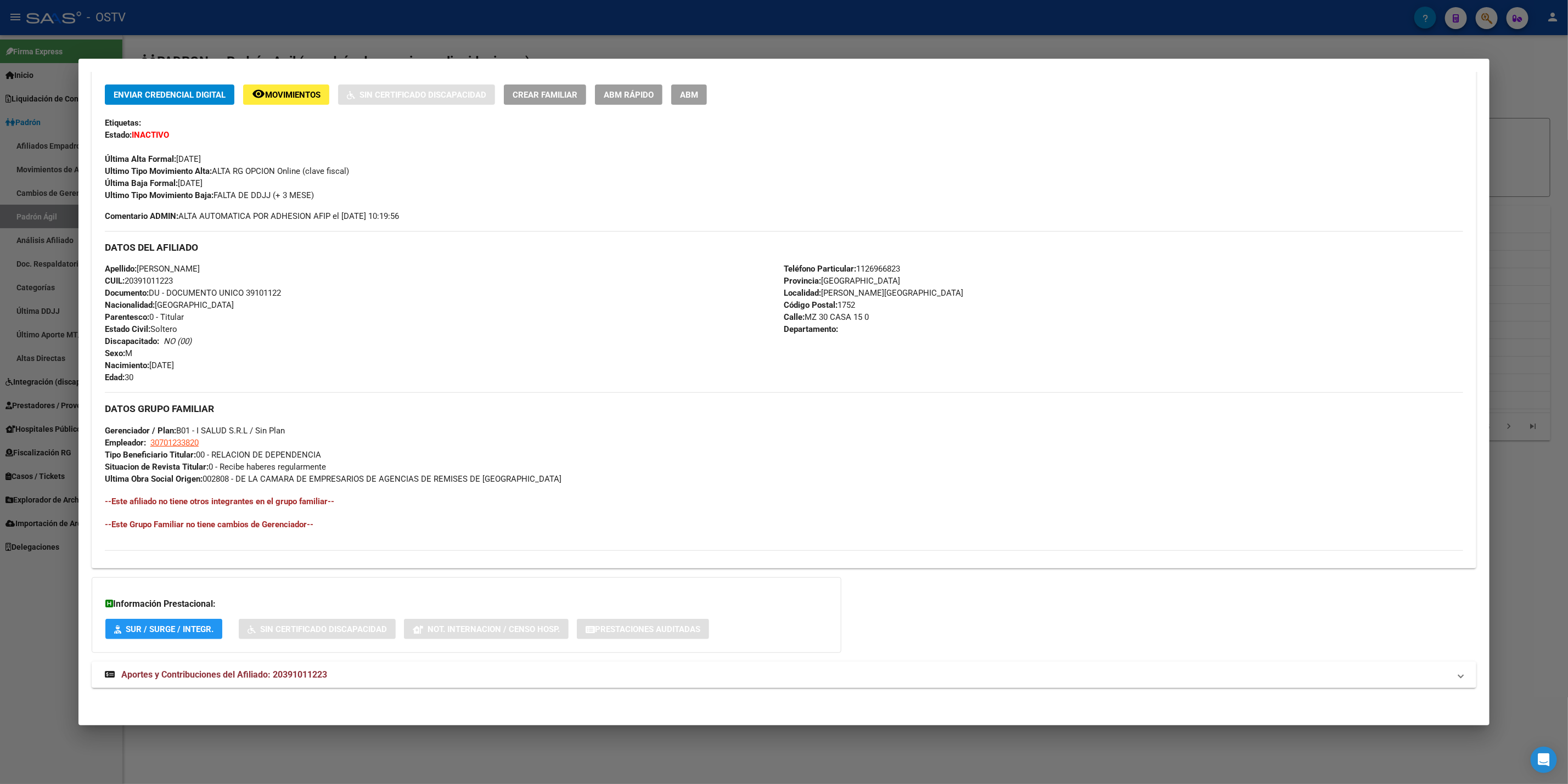
scroll to position [230, 0]
drag, startPoint x: 299, startPoint y: 673, endPoint x: 303, endPoint y: 656, distance: 17.5
click at [299, 672] on span "Aportes y Contribuciones del Afiliado: 20391011223" at bounding box center [224, 673] width 206 height 10
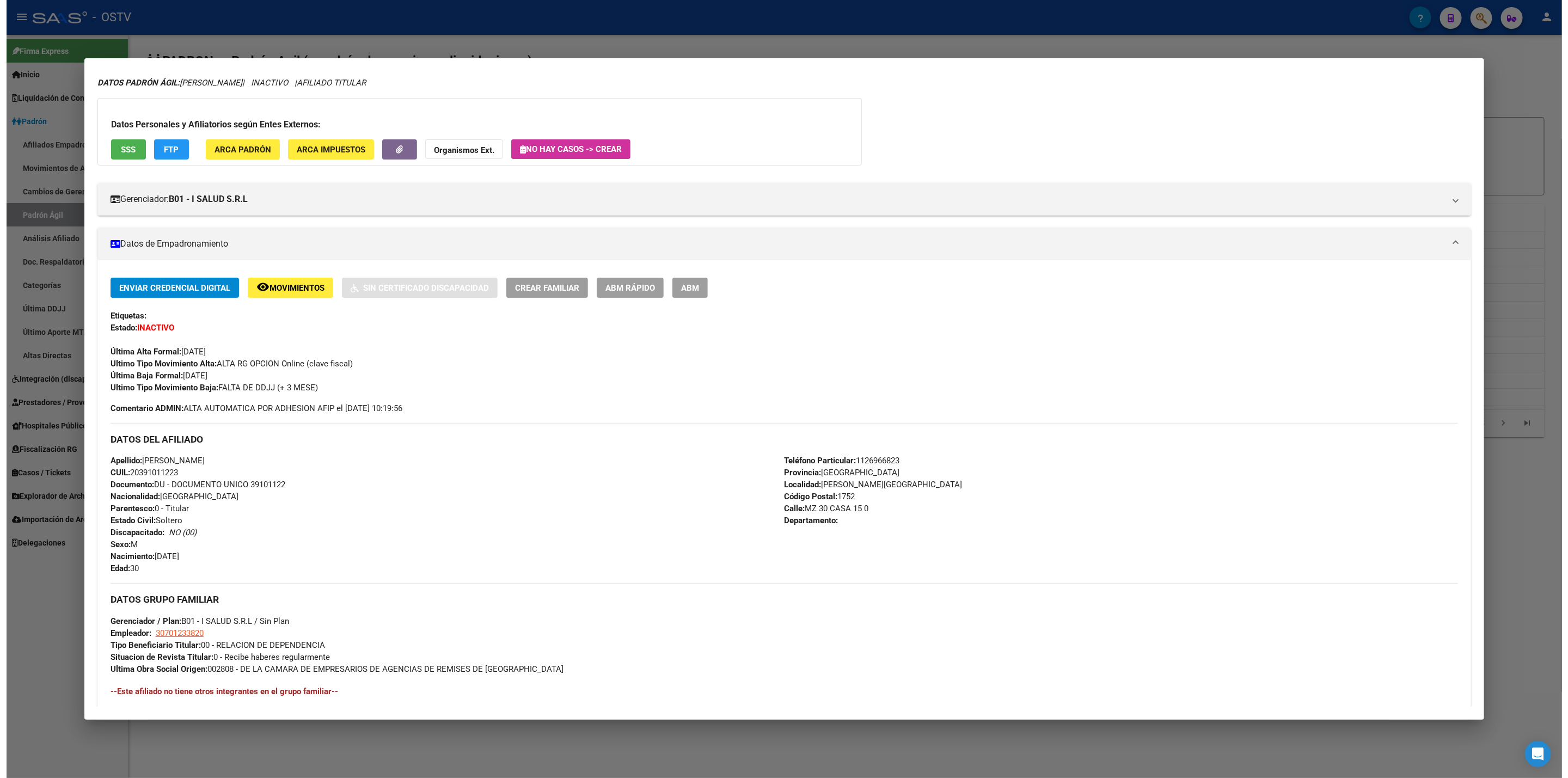
scroll to position [0, 0]
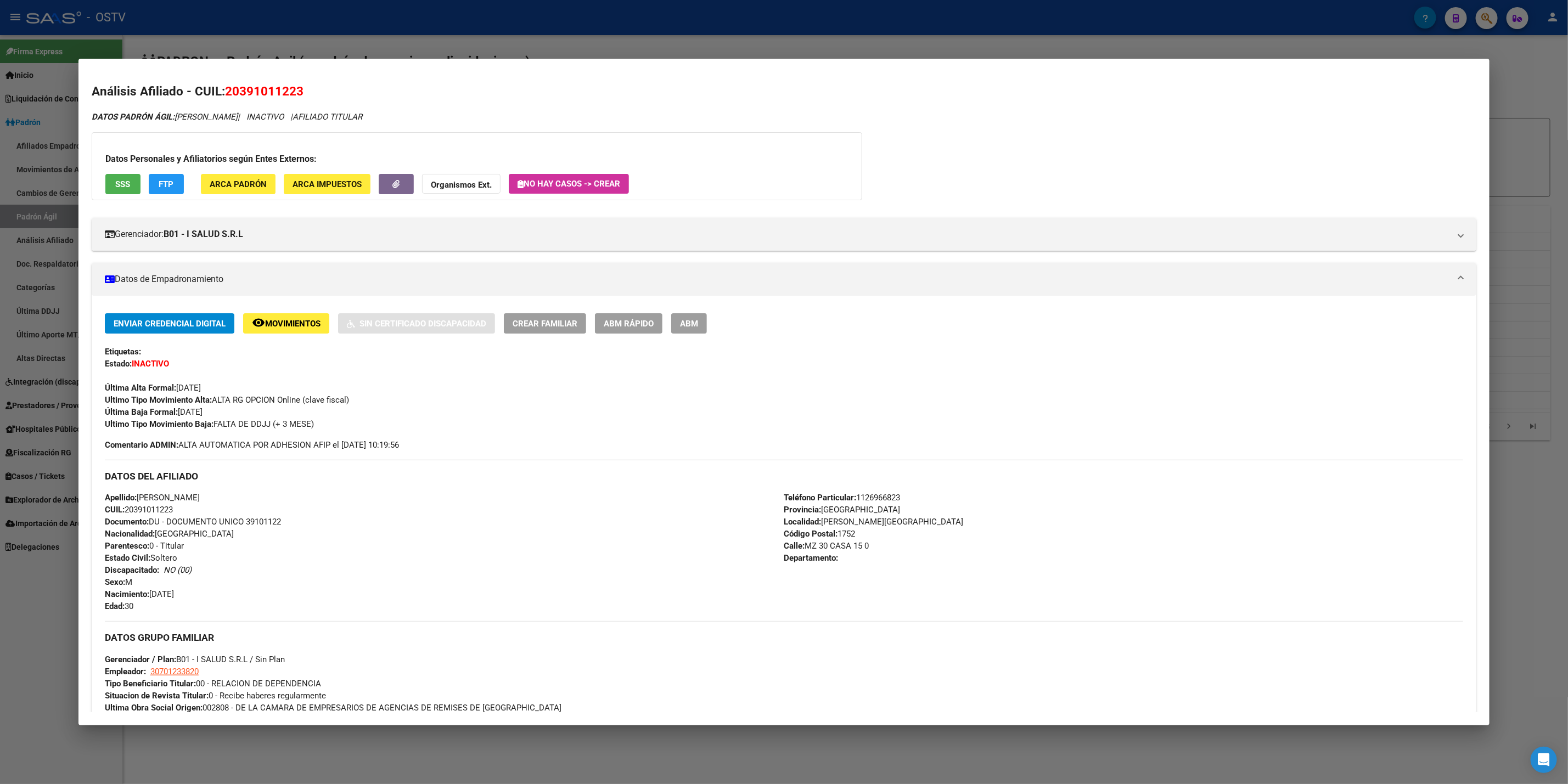
drag, startPoint x: 241, startPoint y: 493, endPoint x: 155, endPoint y: 500, distance: 86.3
click at [155, 500] on div "Apellido: MATIAS NICOLAS CARDOZO CUIL: 20391011223 Documento: DU - DOCUMENTO UN…" at bounding box center [445, 552] width 680 height 121
click at [258, 500] on div "Apellido: MATIAS NICOLAS CARDOZO CUIL: 20391011223 Documento: DU - DOCUMENTO UN…" at bounding box center [445, 552] width 680 height 121
drag, startPoint x: 236, startPoint y: 496, endPoint x: 132, endPoint y: 497, distance: 104.0
click at [132, 497] on div "Apellido: MATIAS NICOLAS CARDOZO CUIL: 20391011223 Documento: DU - DOCUMENTO UN…" at bounding box center [445, 552] width 680 height 121
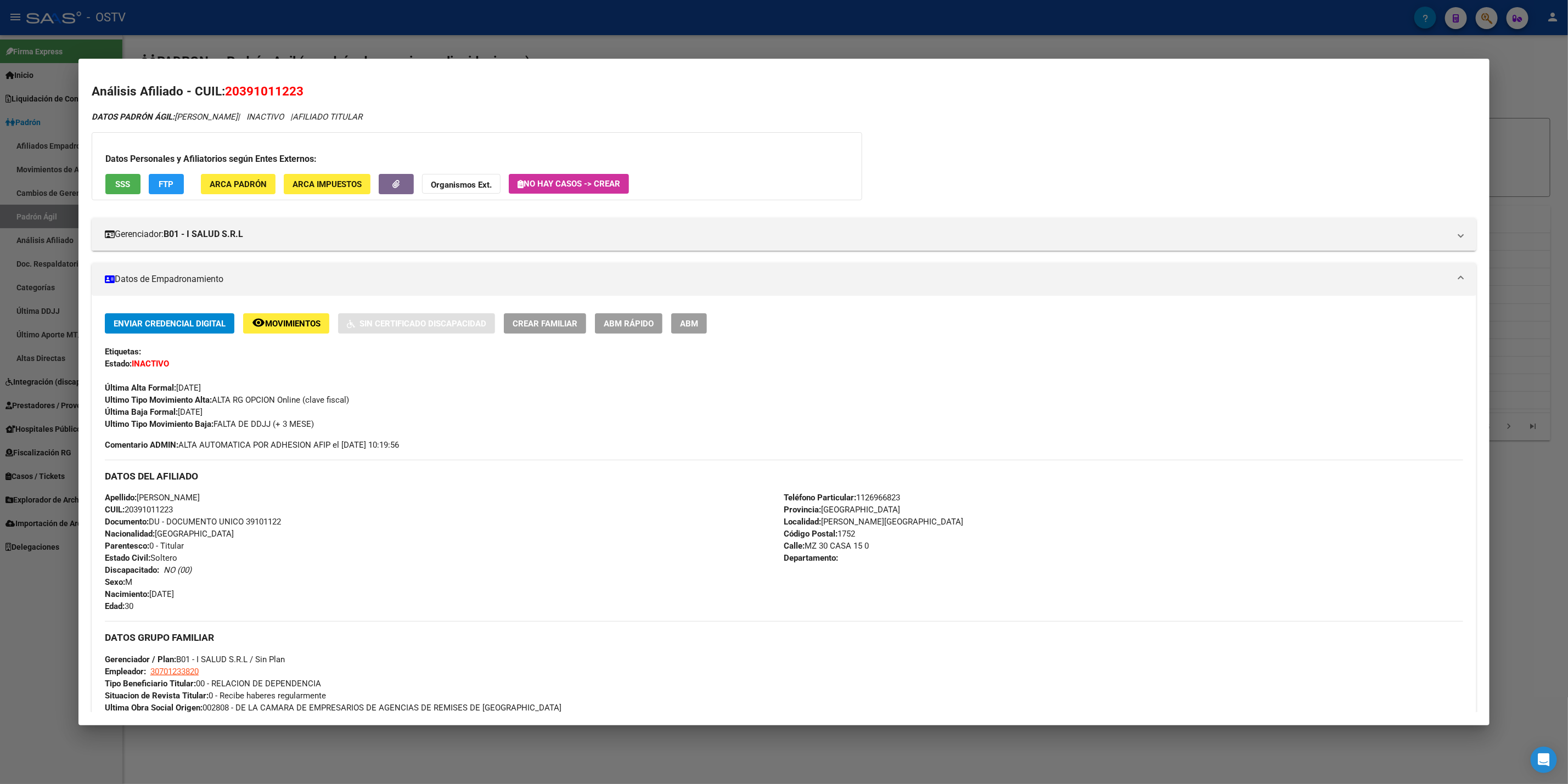
copy span "MATIAS NICOLAS CARDOZO"
click at [392, 188] on span "button" at bounding box center [396, 185] width 7 height 10
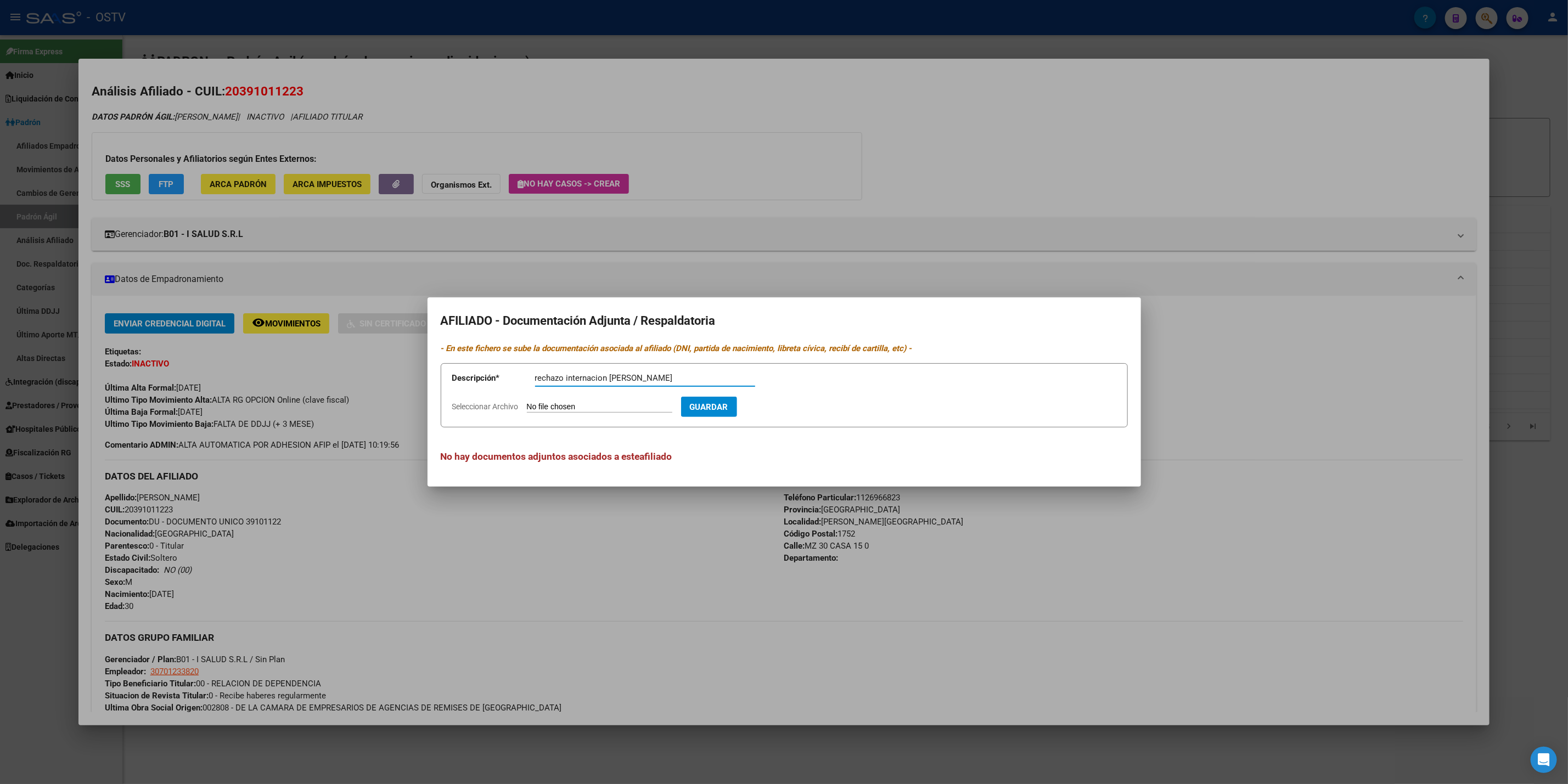
type input "rechazo internacion cardozo renata"
click at [626, 405] on input "Seleccionar Archivo" at bounding box center [599, 407] width 146 height 10
type input "C:\fakepath\Correo de Ostv - Fwd_ [notificaciones hospitales ostv] Notificación…"
drag, startPoint x: 799, startPoint y: 410, endPoint x: 792, endPoint y: 410, distance: 7.0
click at [792, 410] on span "Guardar" at bounding box center [772, 407] width 38 height 10
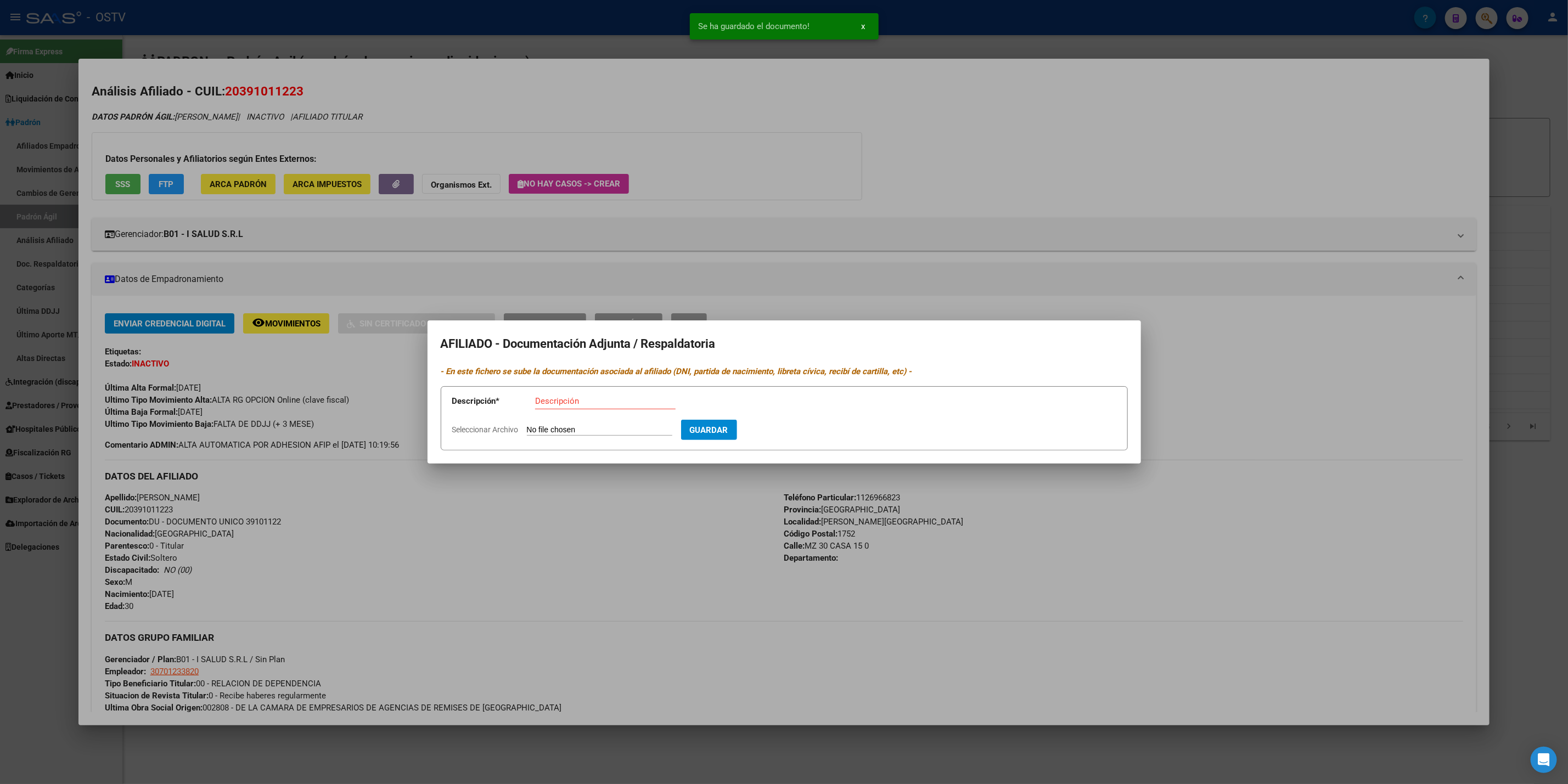
click at [853, 192] on div at bounding box center [784, 392] width 1568 height 784
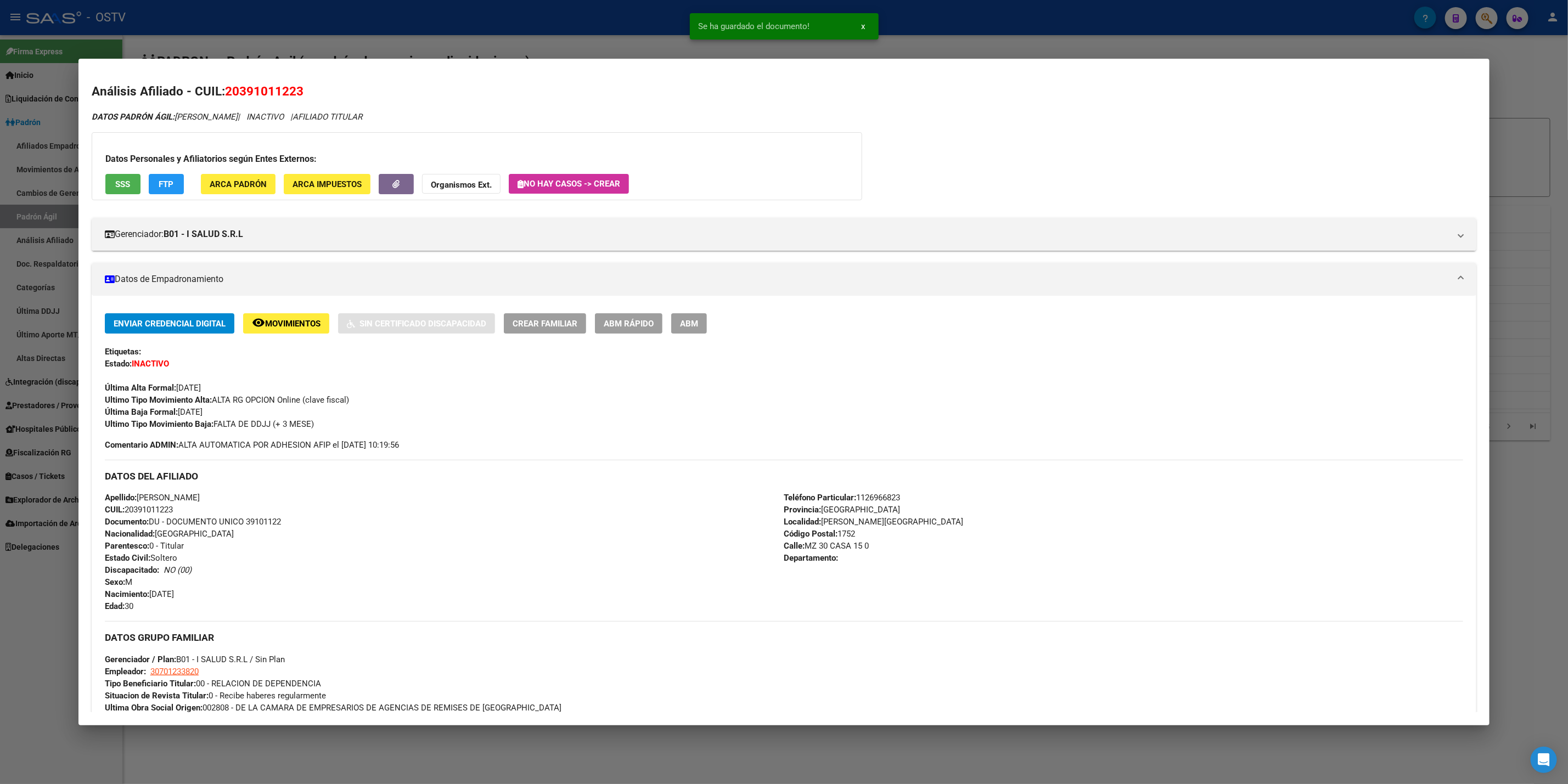
click at [14, 147] on div at bounding box center [784, 392] width 1568 height 784
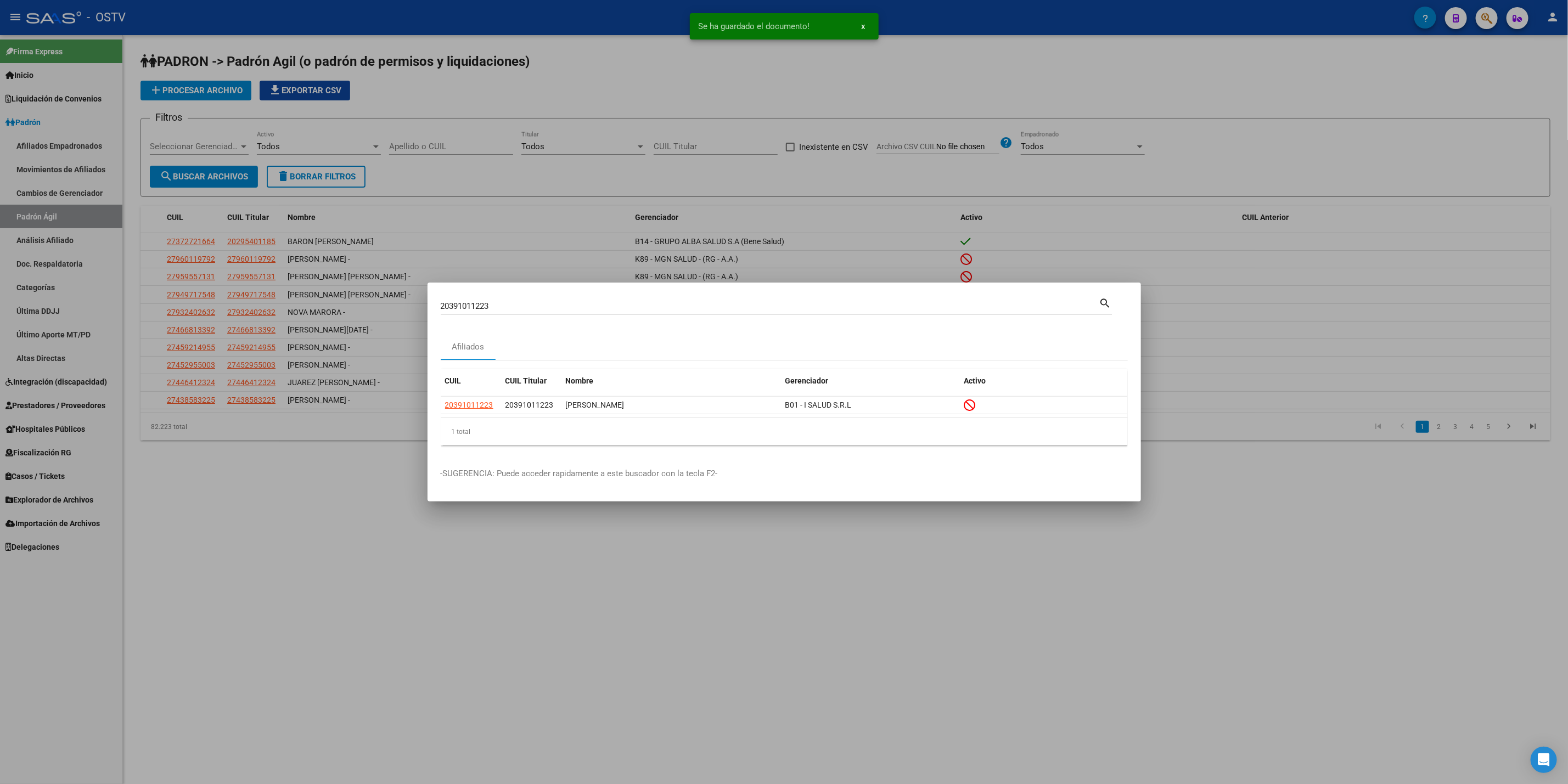
click at [503, 54] on div at bounding box center [784, 392] width 1568 height 784
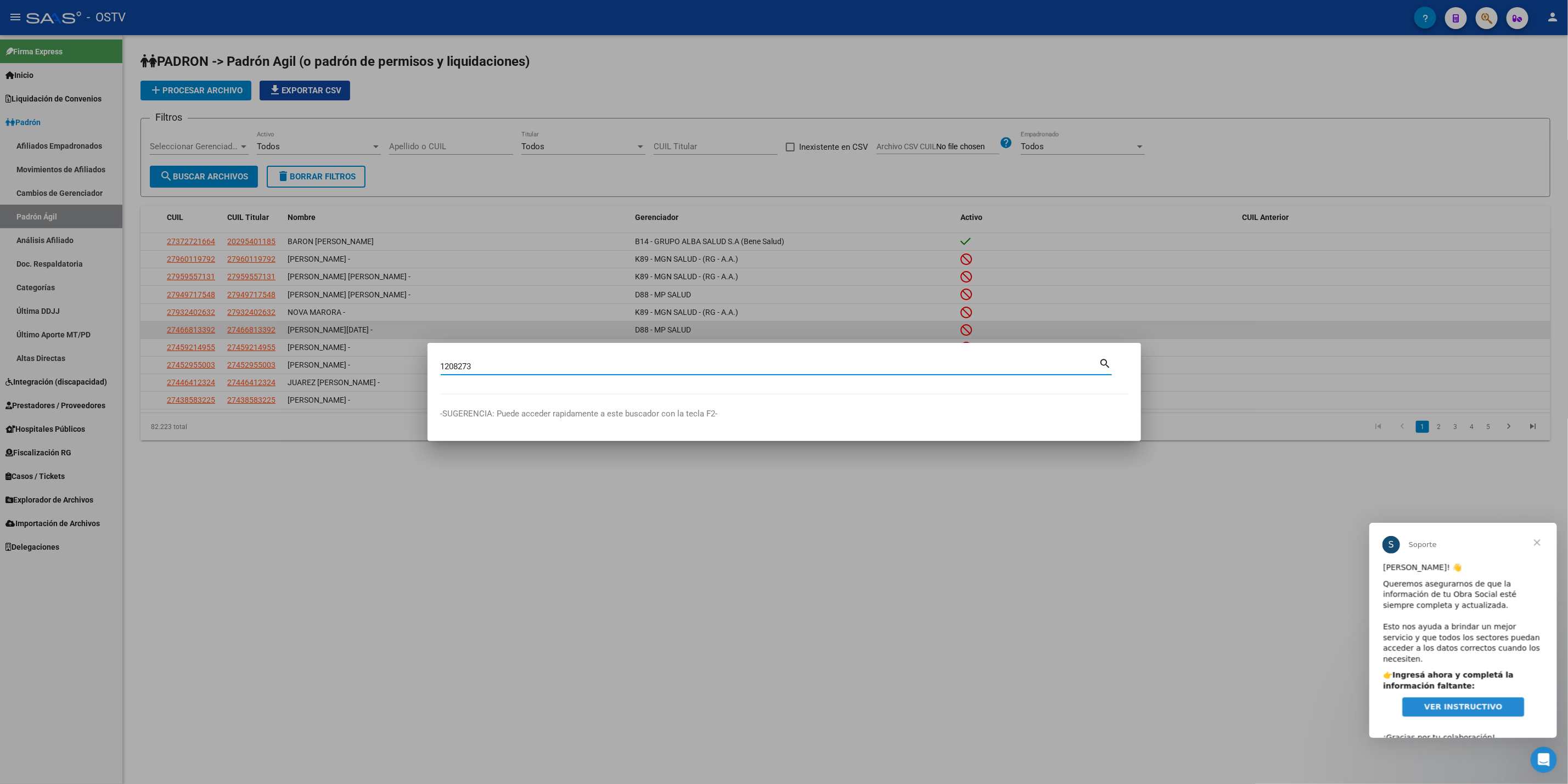
type input "1208273"
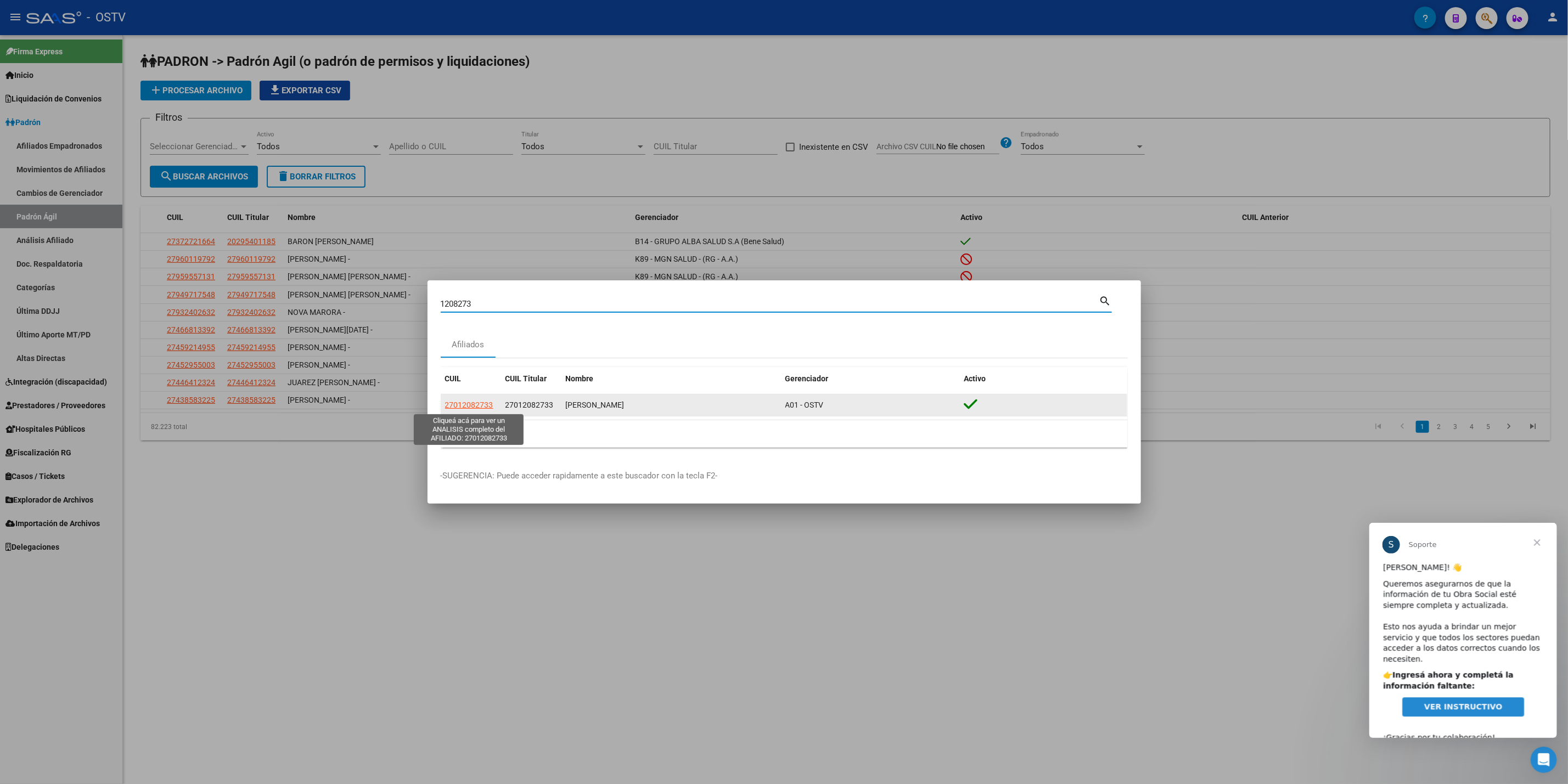
click at [477, 407] on span "27012082733" at bounding box center [469, 405] width 48 height 9
type textarea "27012082733"
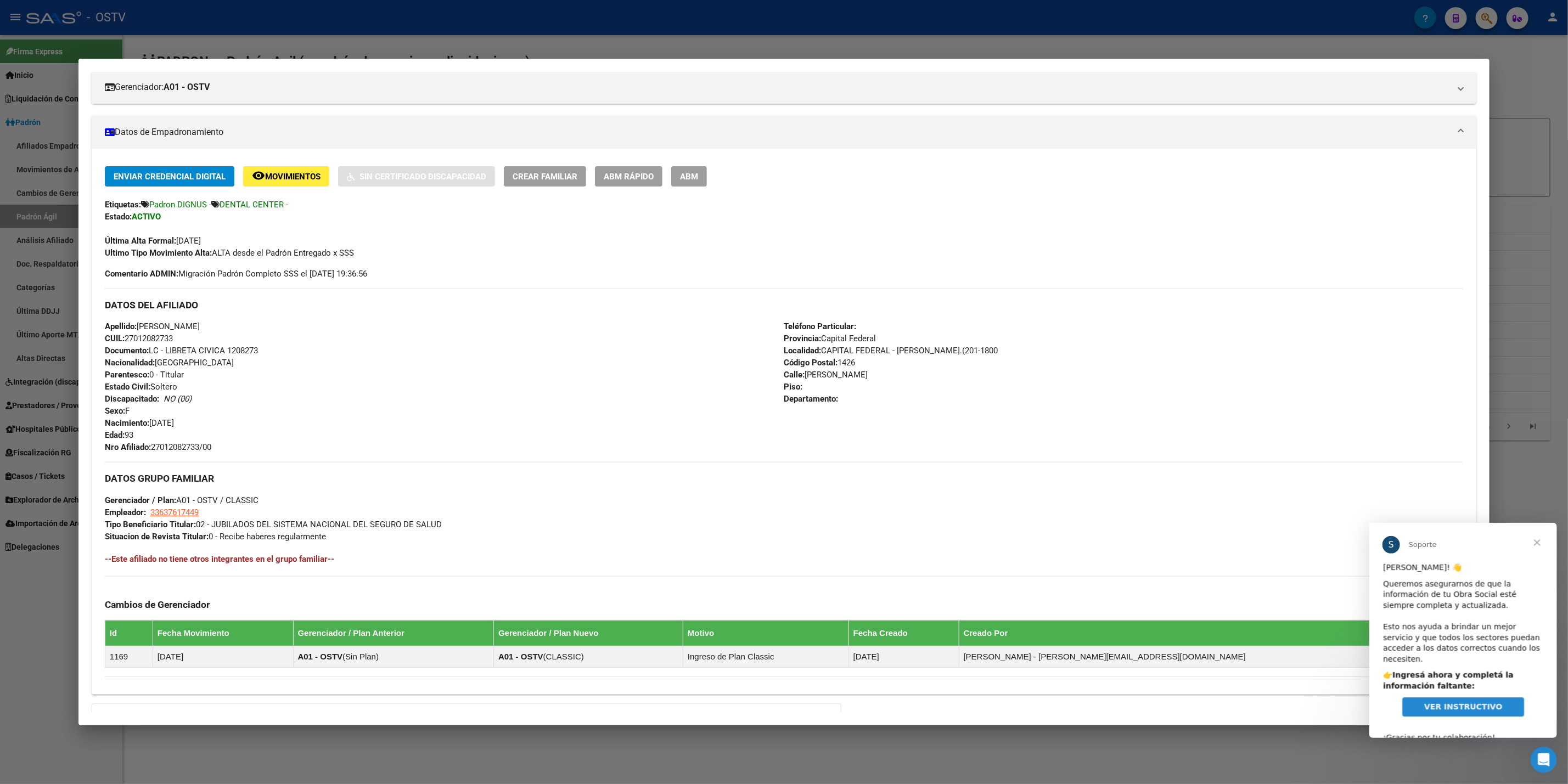
scroll to position [164, 0]
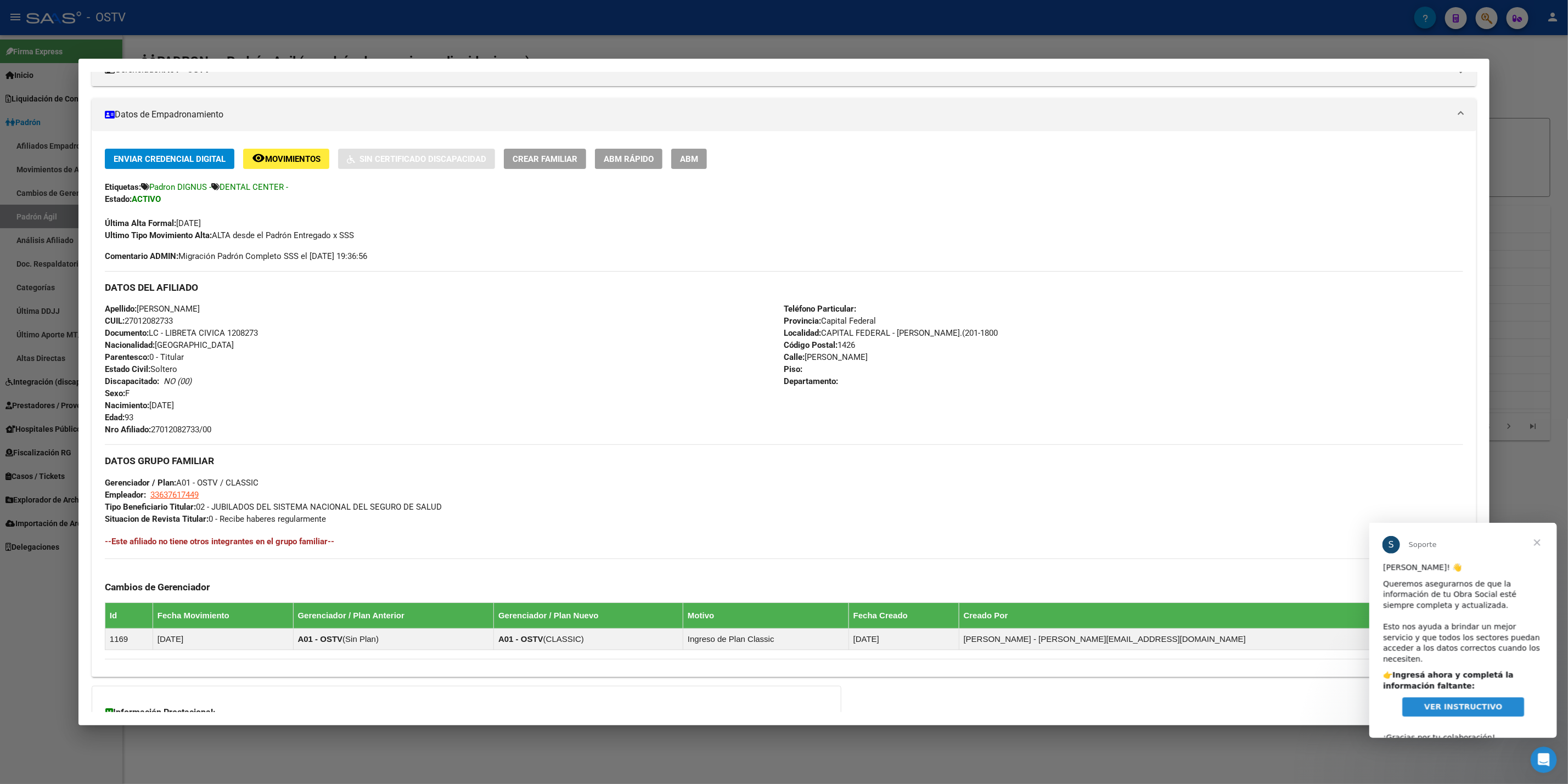
click at [1535, 538] on span "Cerrar" at bounding box center [1537, 542] width 40 height 40
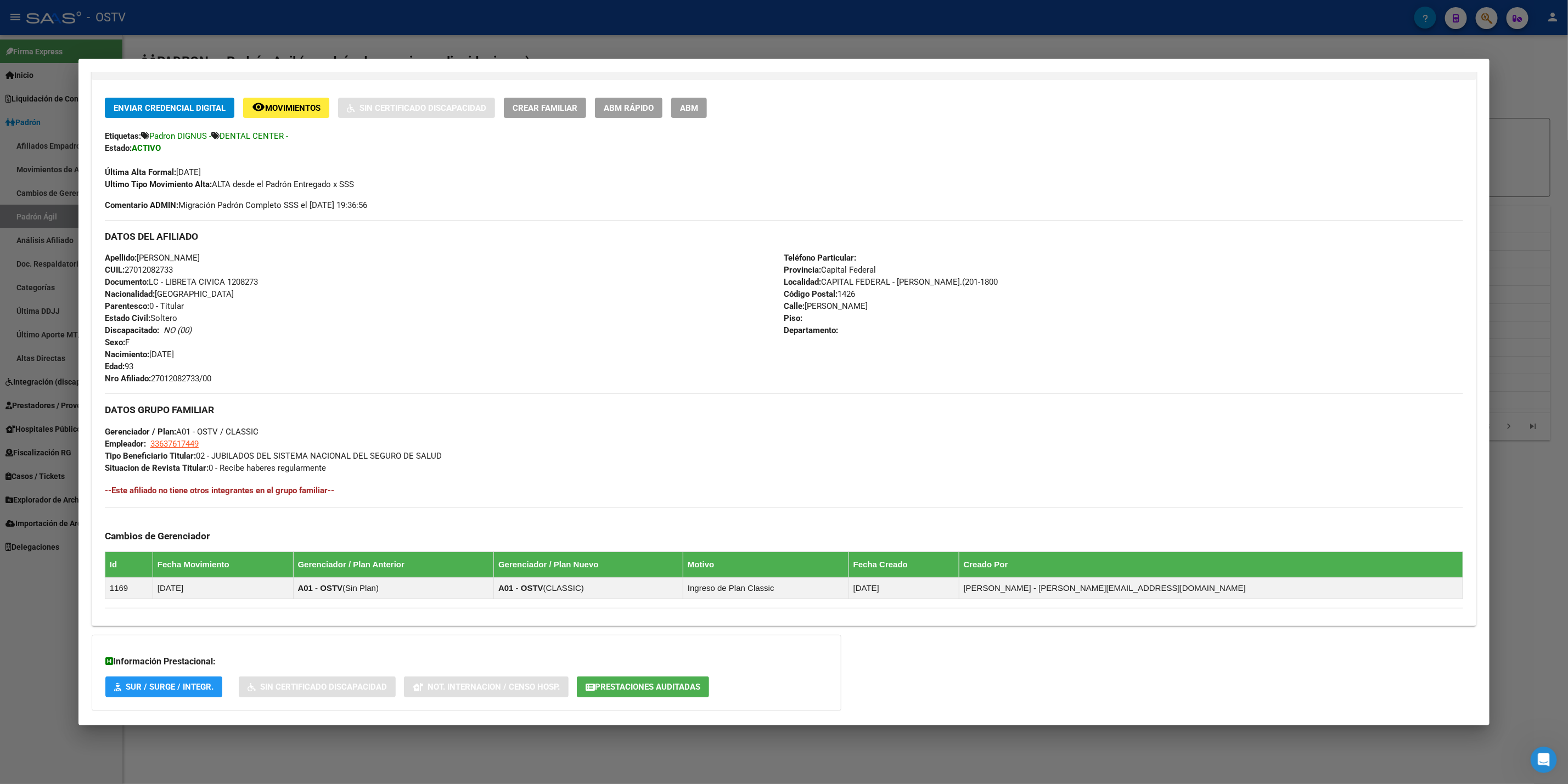
scroll to position [276, 0]
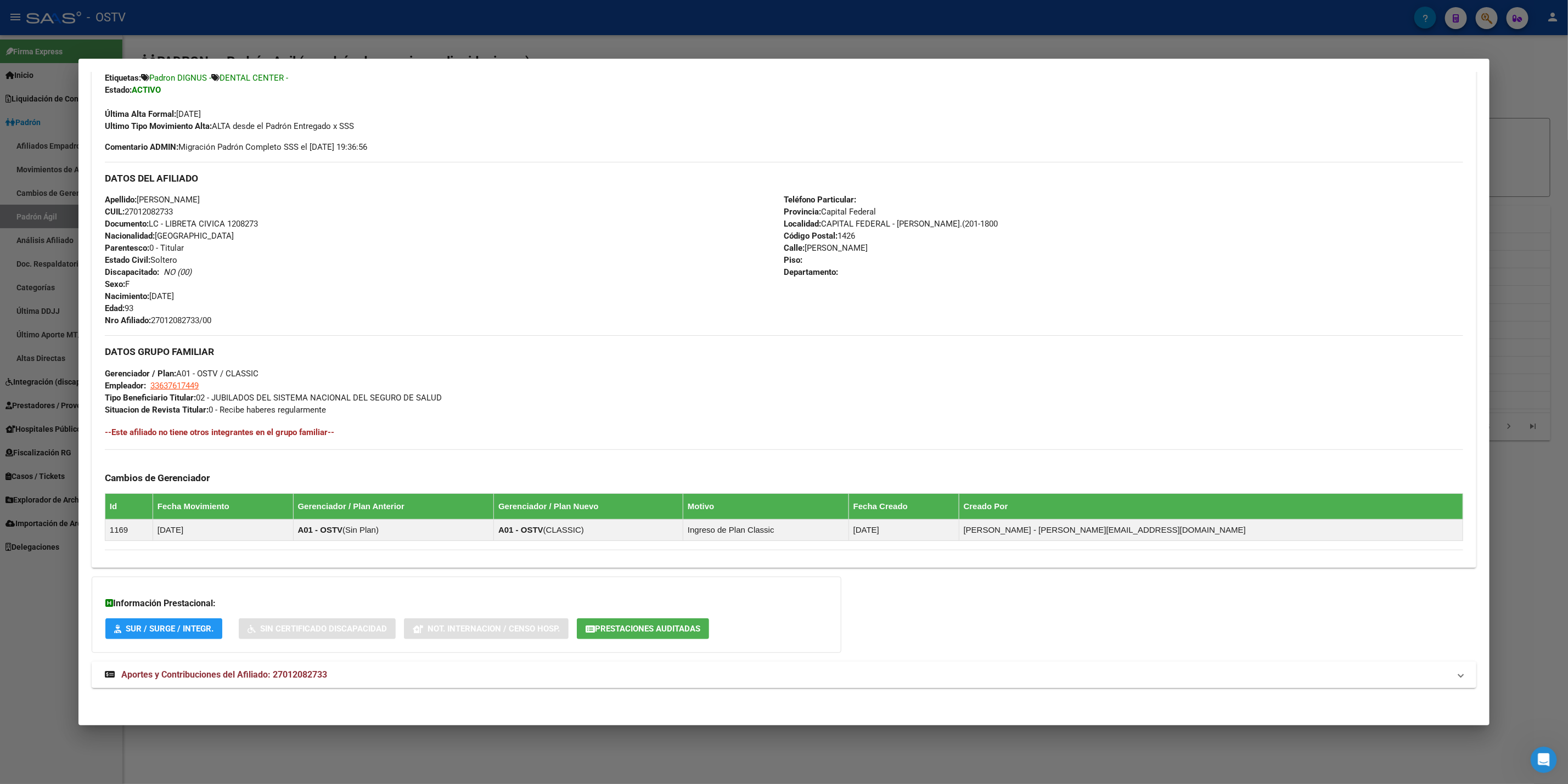
click at [256, 671] on span "Aportes y Contribuciones del Afiliado: 27012082733" at bounding box center [224, 674] width 206 height 10
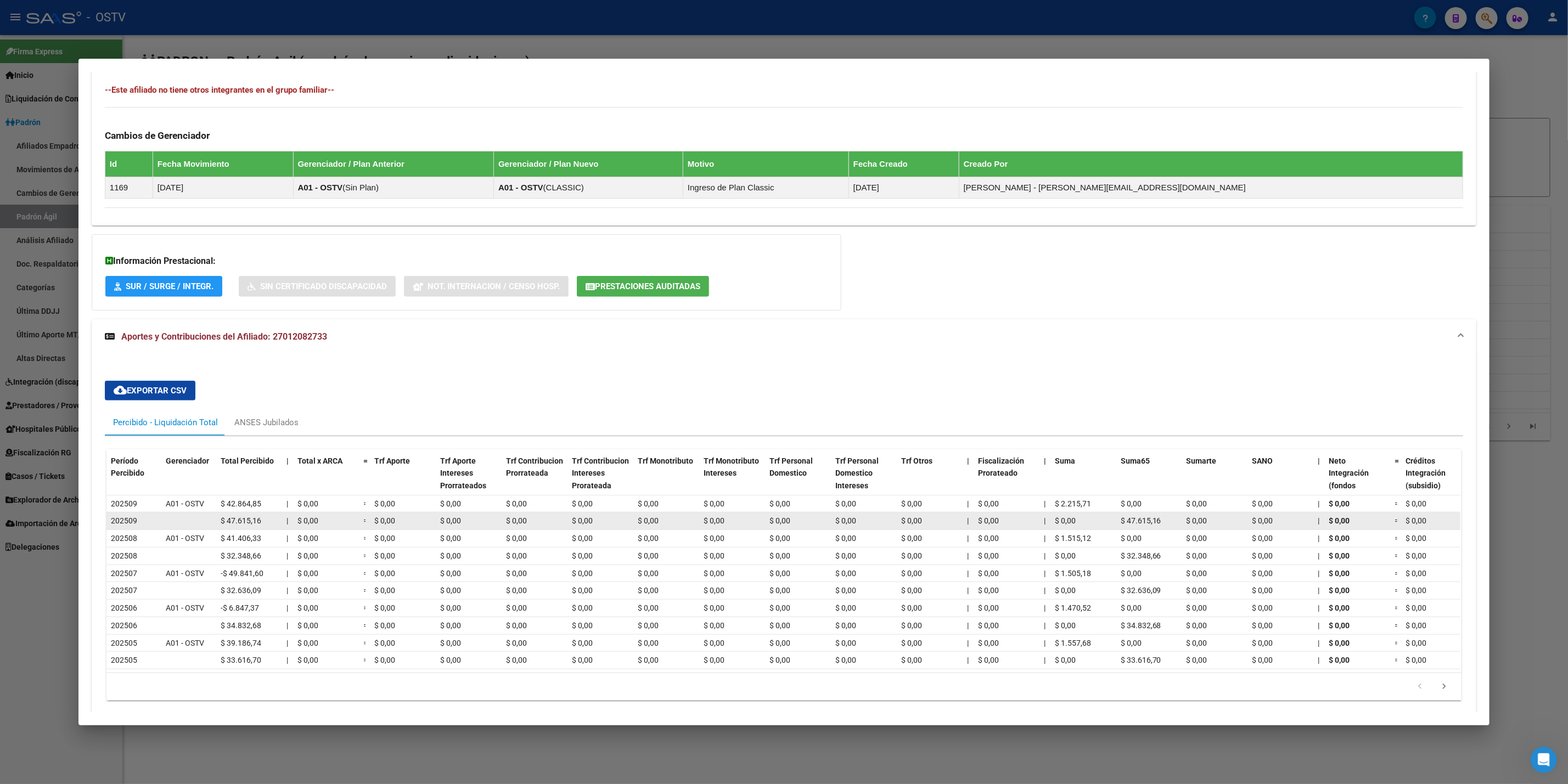
scroll to position [630, 0]
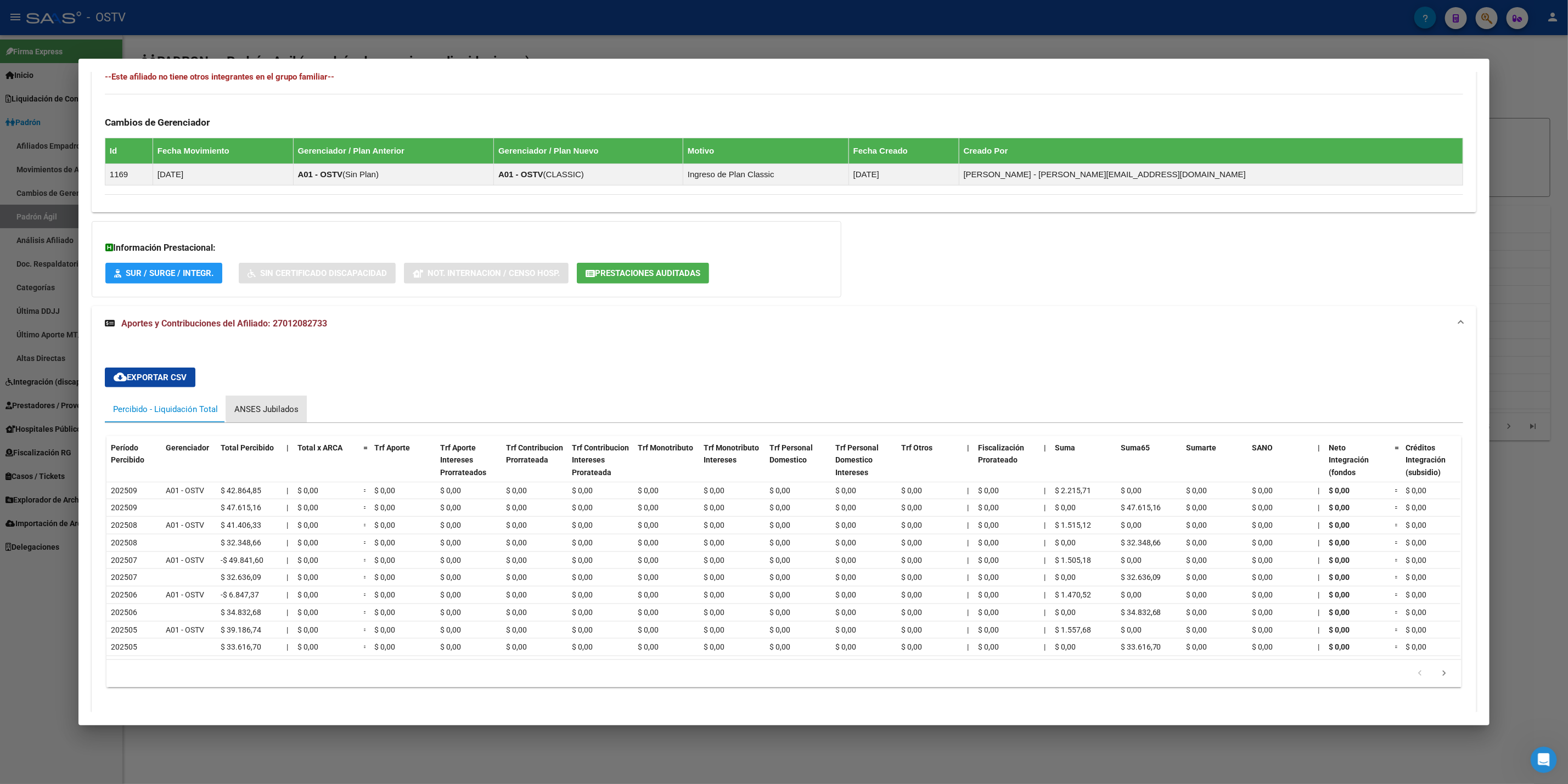
click at [267, 409] on div "ANSES Jubilados" at bounding box center [266, 410] width 64 height 12
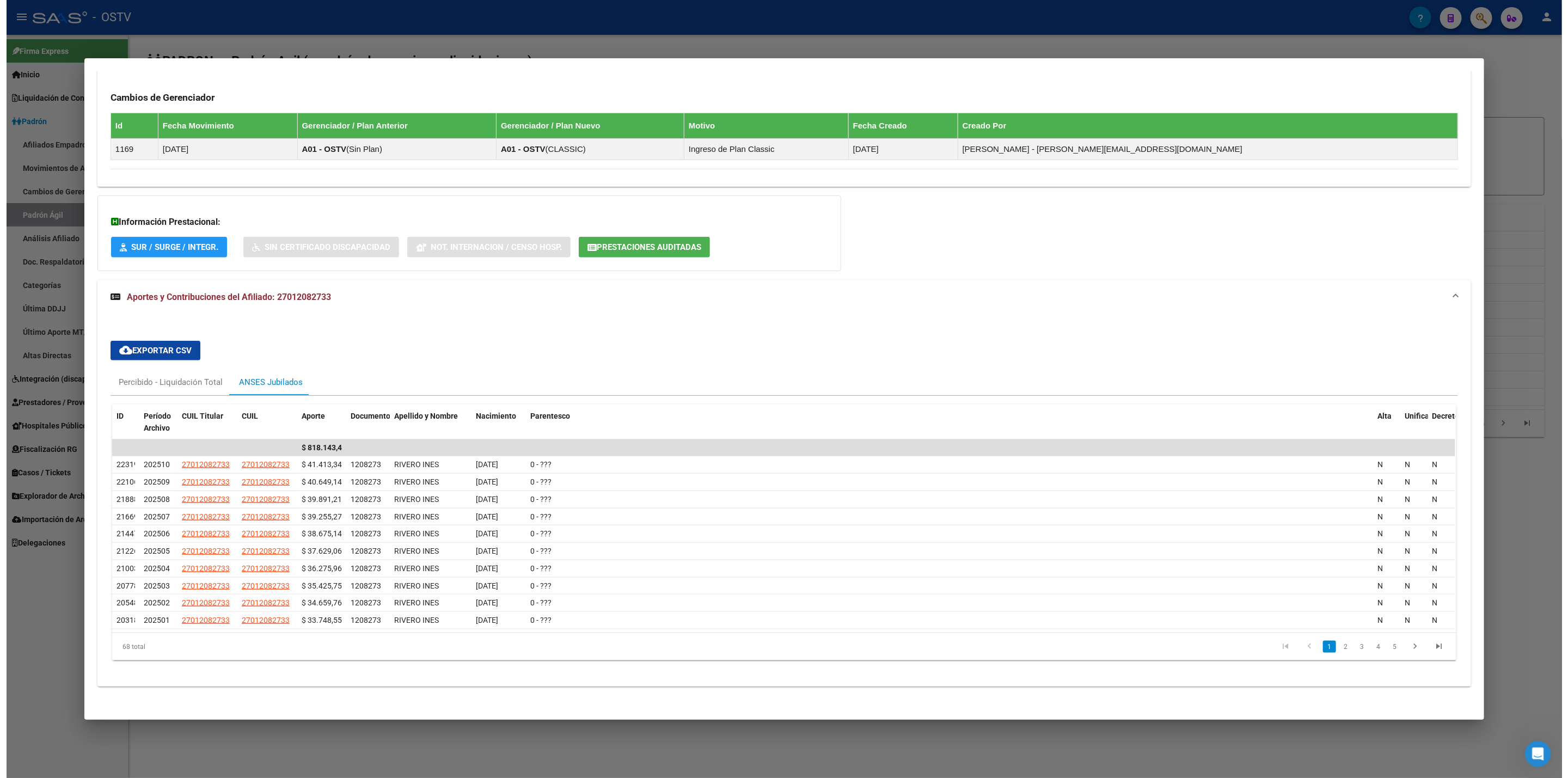
scroll to position [658, 0]
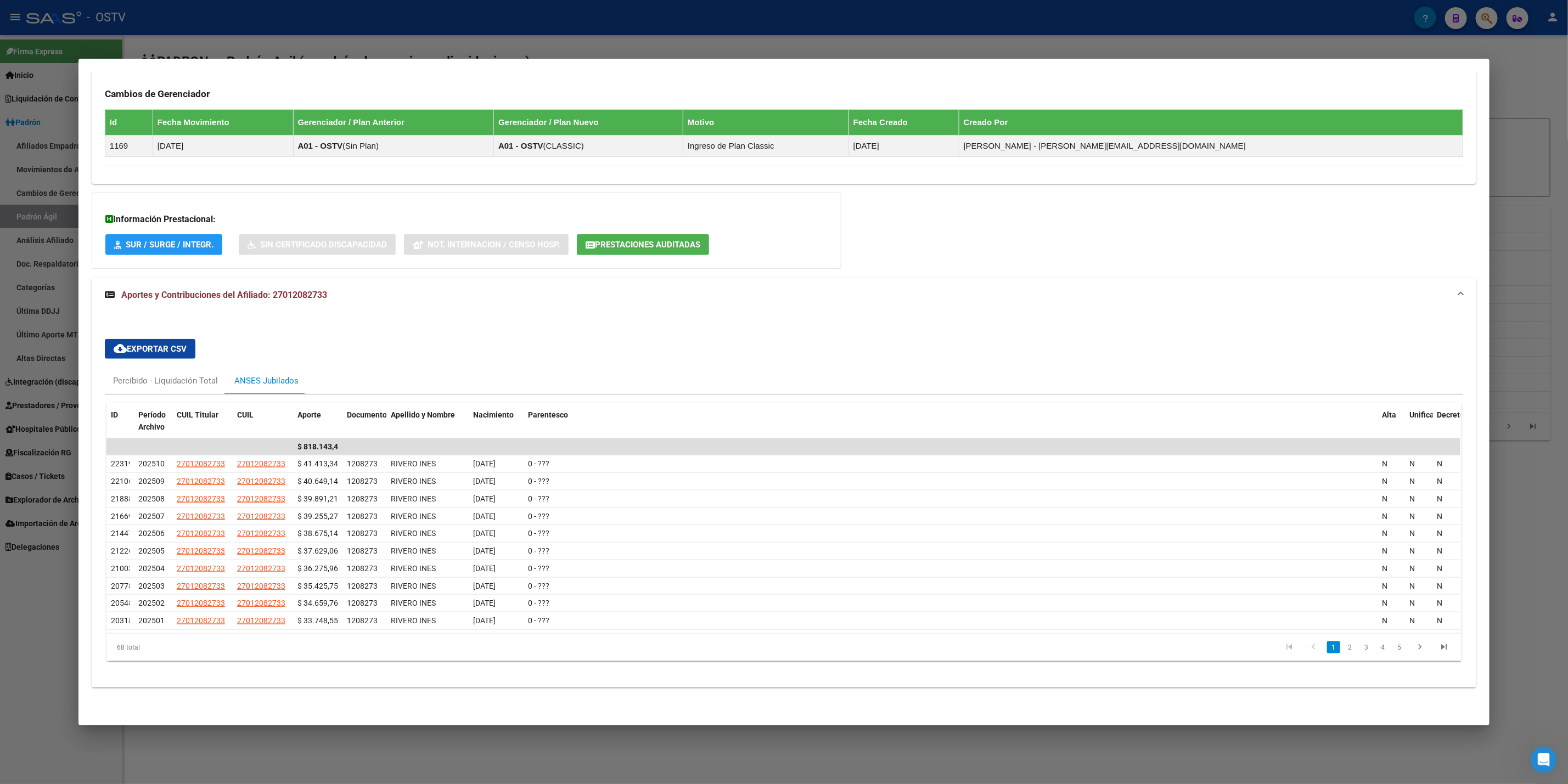
click at [0, 589] on div at bounding box center [784, 392] width 1568 height 784
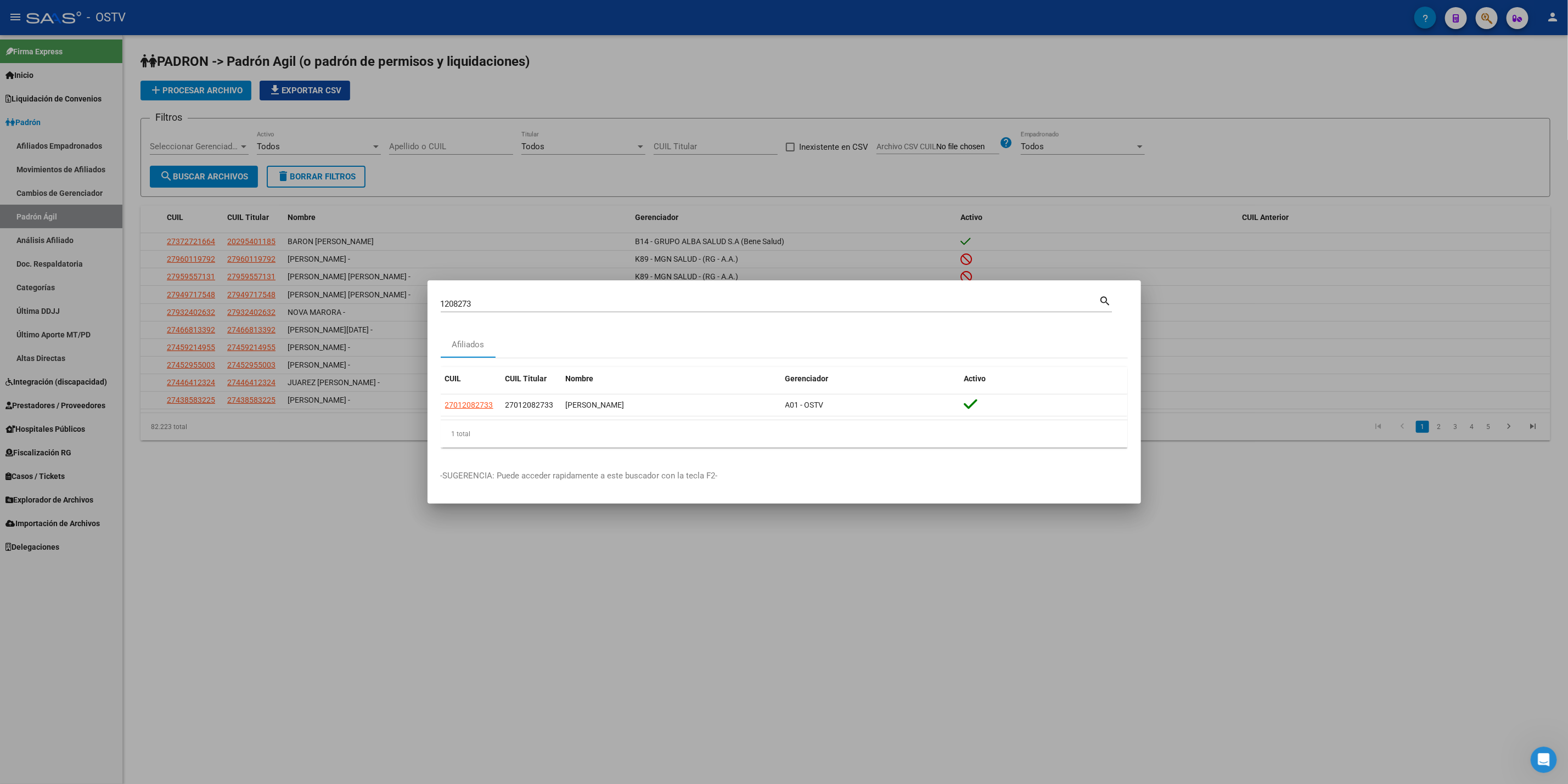
click at [412, 62] on div at bounding box center [784, 392] width 1568 height 784
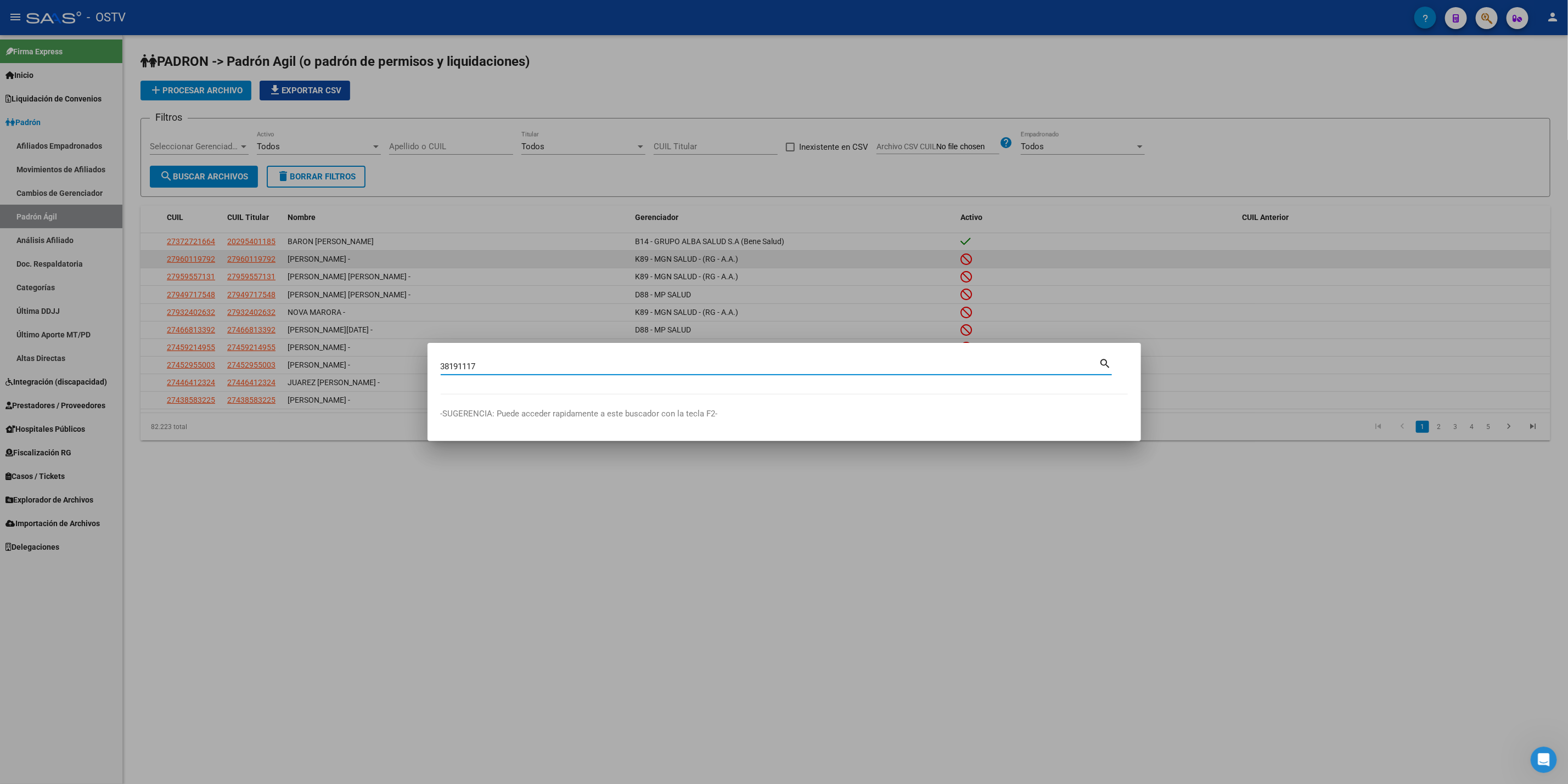
type input "38191117"
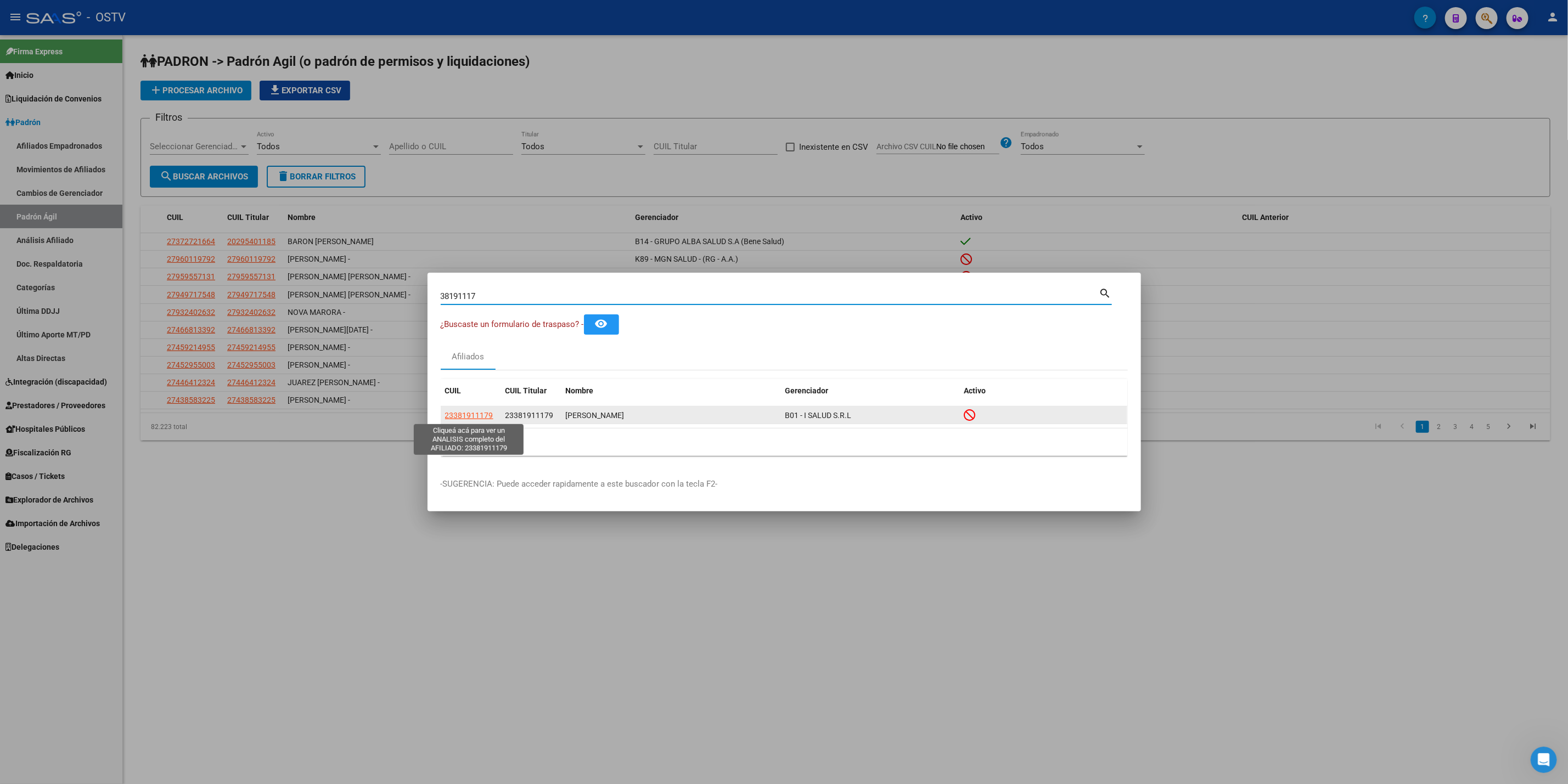
click at [466, 415] on span "23381911179" at bounding box center [469, 415] width 48 height 9
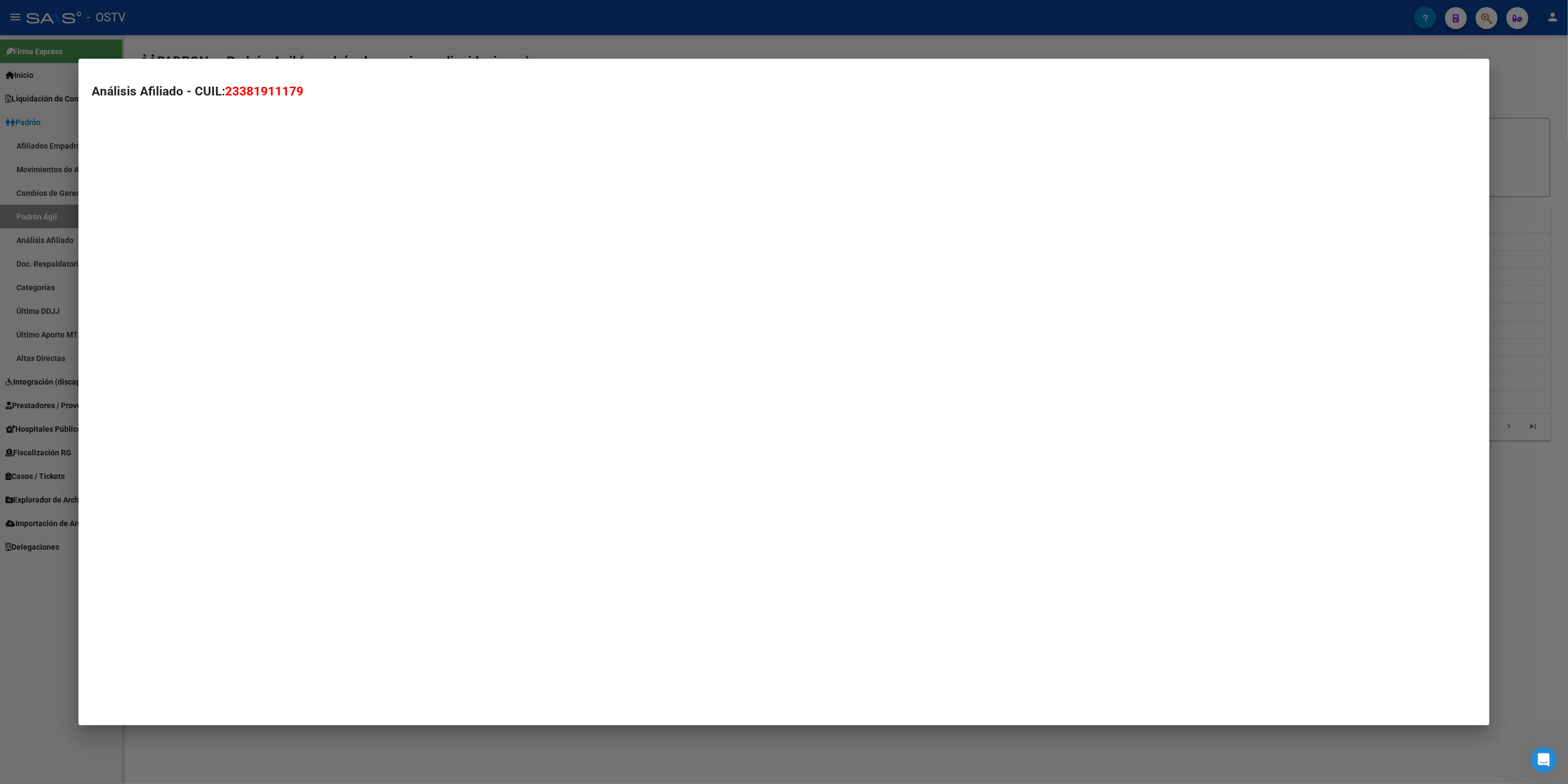
type textarea "23381911179"
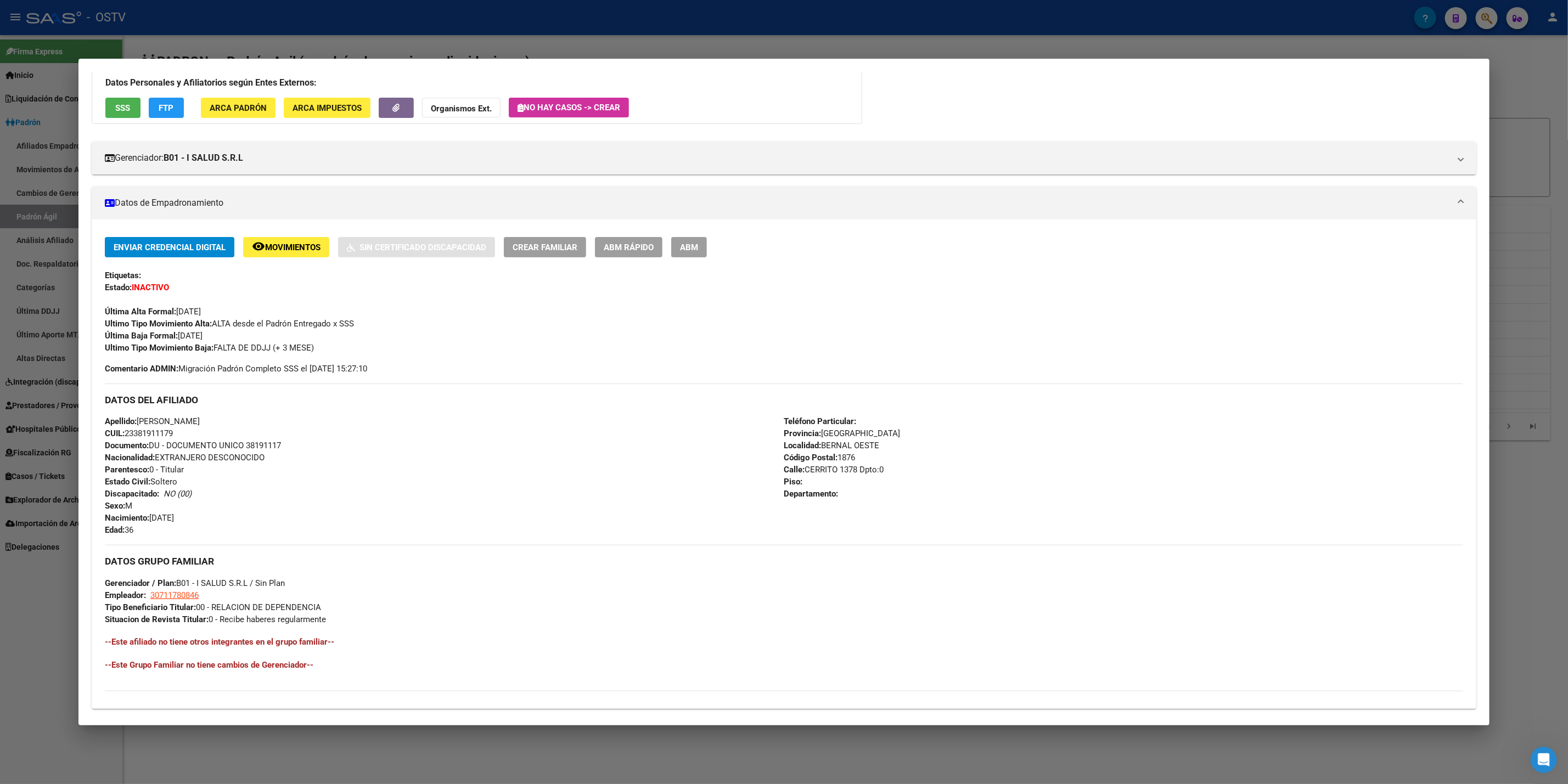
scroll to position [218, 0]
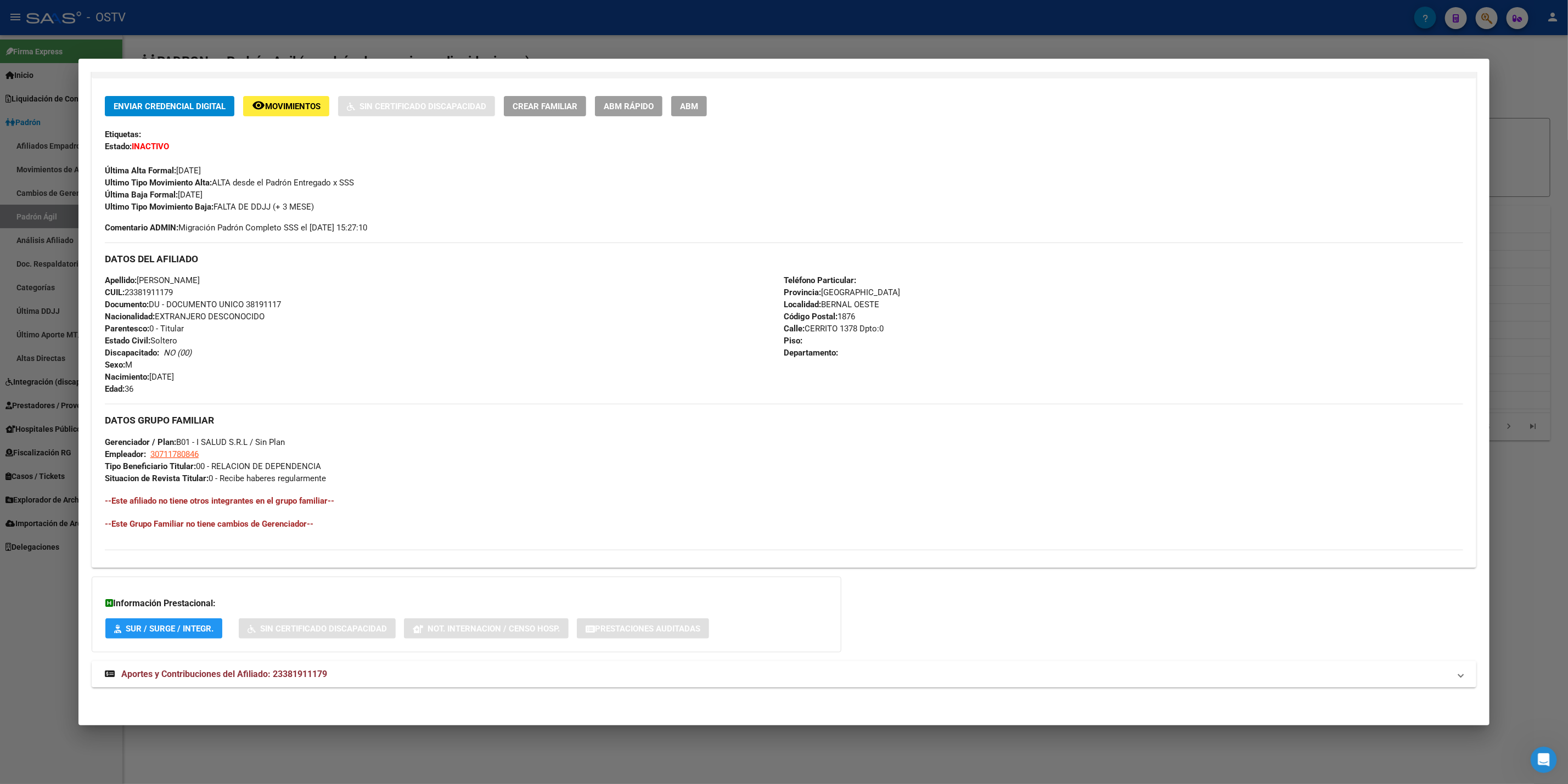
click at [369, 678] on mat-panel-title "Aportes y Contribuciones del Afiliado: 23381911179" at bounding box center [778, 674] width 1345 height 13
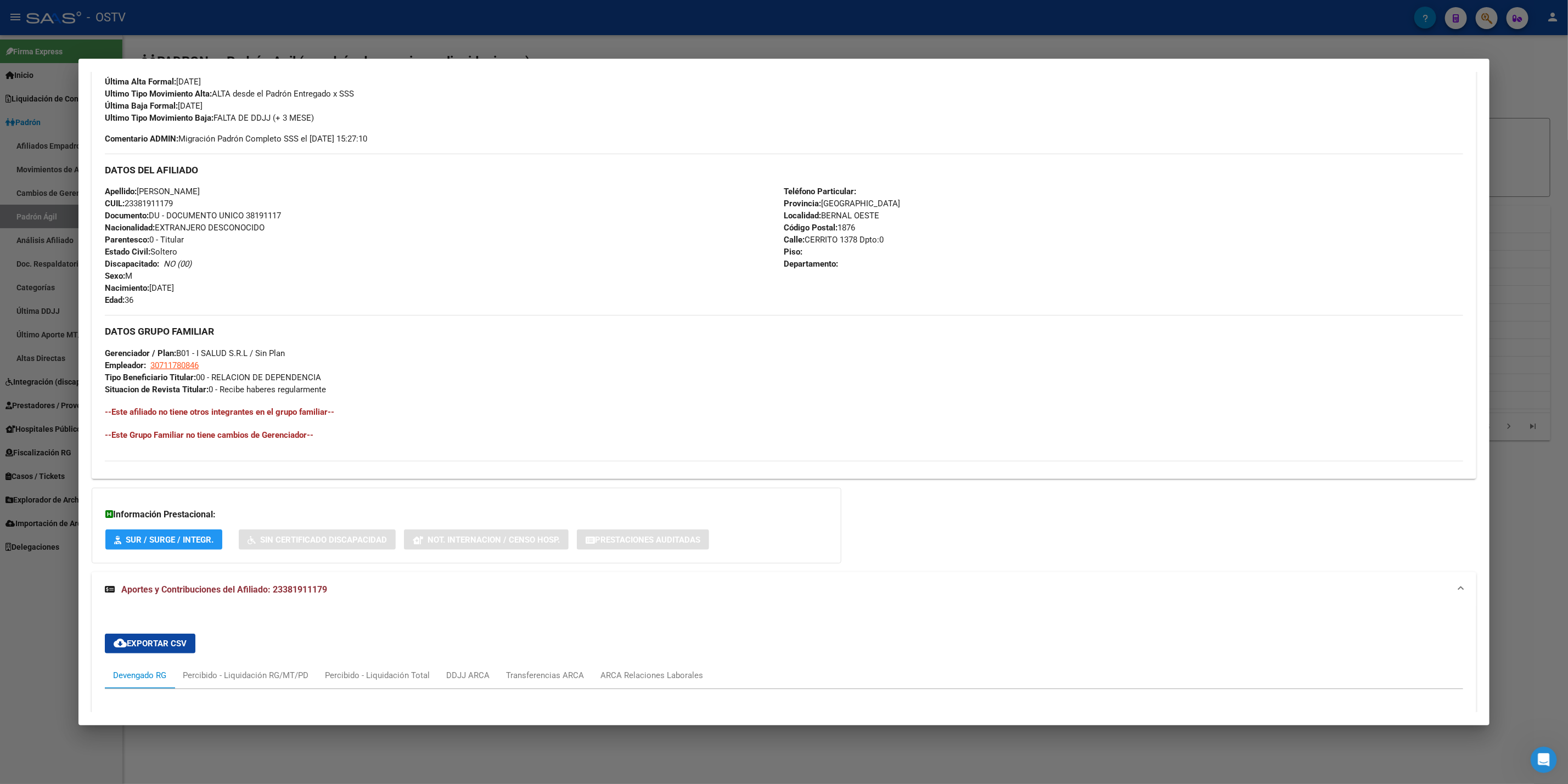
scroll to position [0, 0]
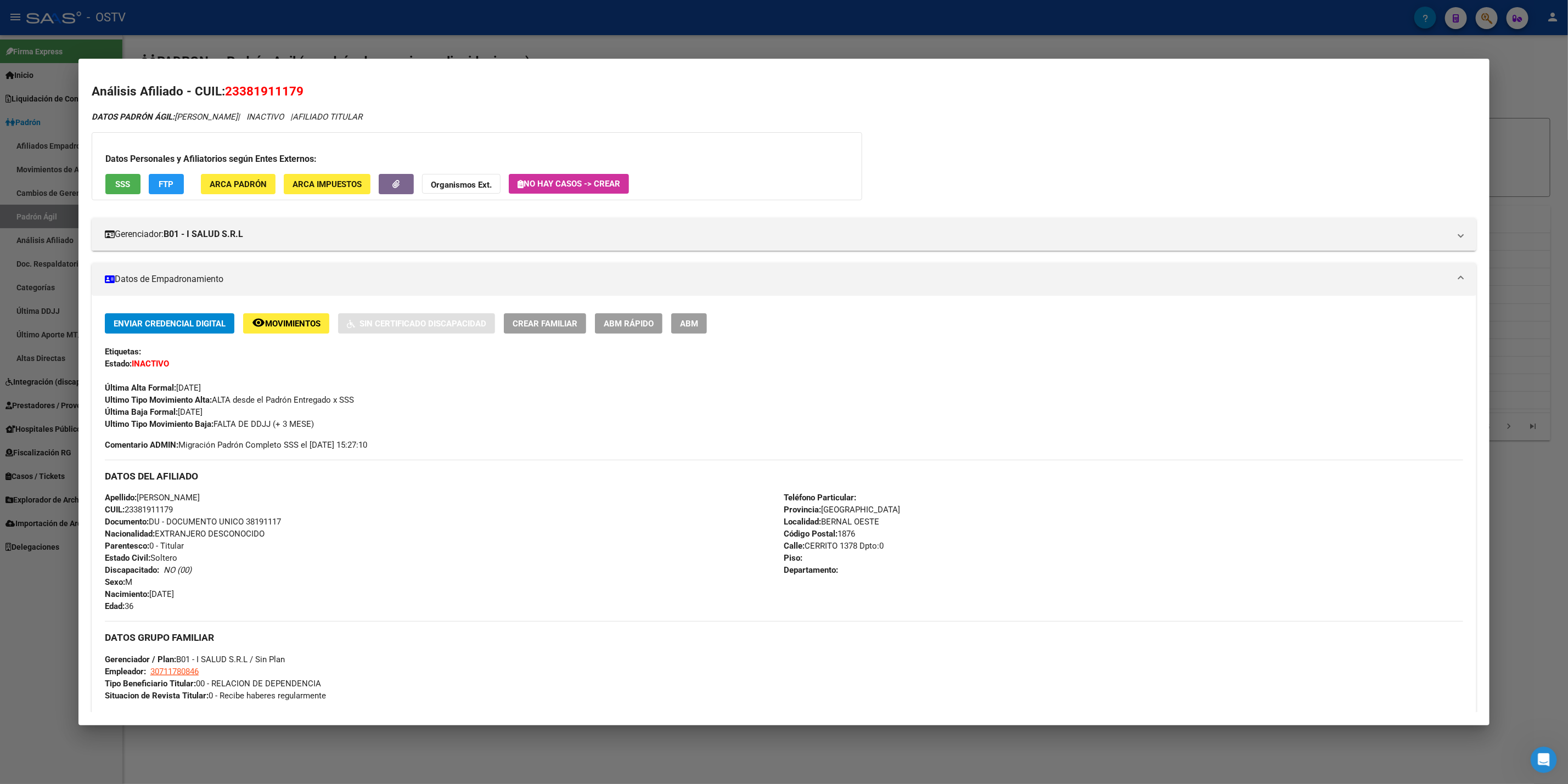
drag, startPoint x: 235, startPoint y: 85, endPoint x: 289, endPoint y: 84, distance: 54.0
click at [289, 84] on span "23381911179" at bounding box center [264, 91] width 79 height 14
click at [410, 91] on h2 "Análisis Afiliado - CUIL: 23381911179" at bounding box center [784, 92] width 1385 height 19
click at [226, 90] on span "23381911179" at bounding box center [264, 91] width 79 height 14
drag, startPoint x: 235, startPoint y: 88, endPoint x: 288, endPoint y: 87, distance: 53.0
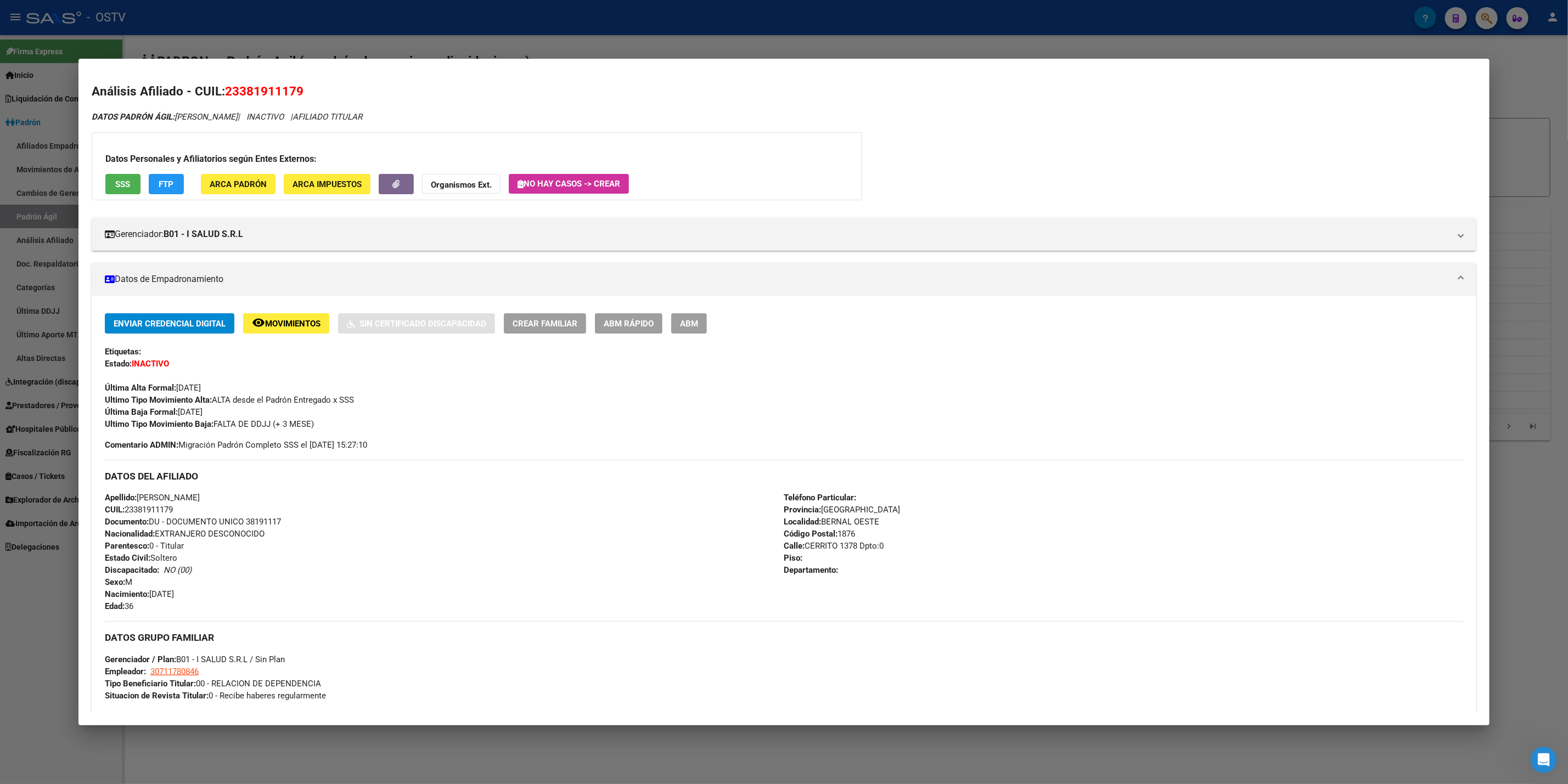
click at [288, 87] on span "23381911179" at bounding box center [264, 91] width 79 height 14
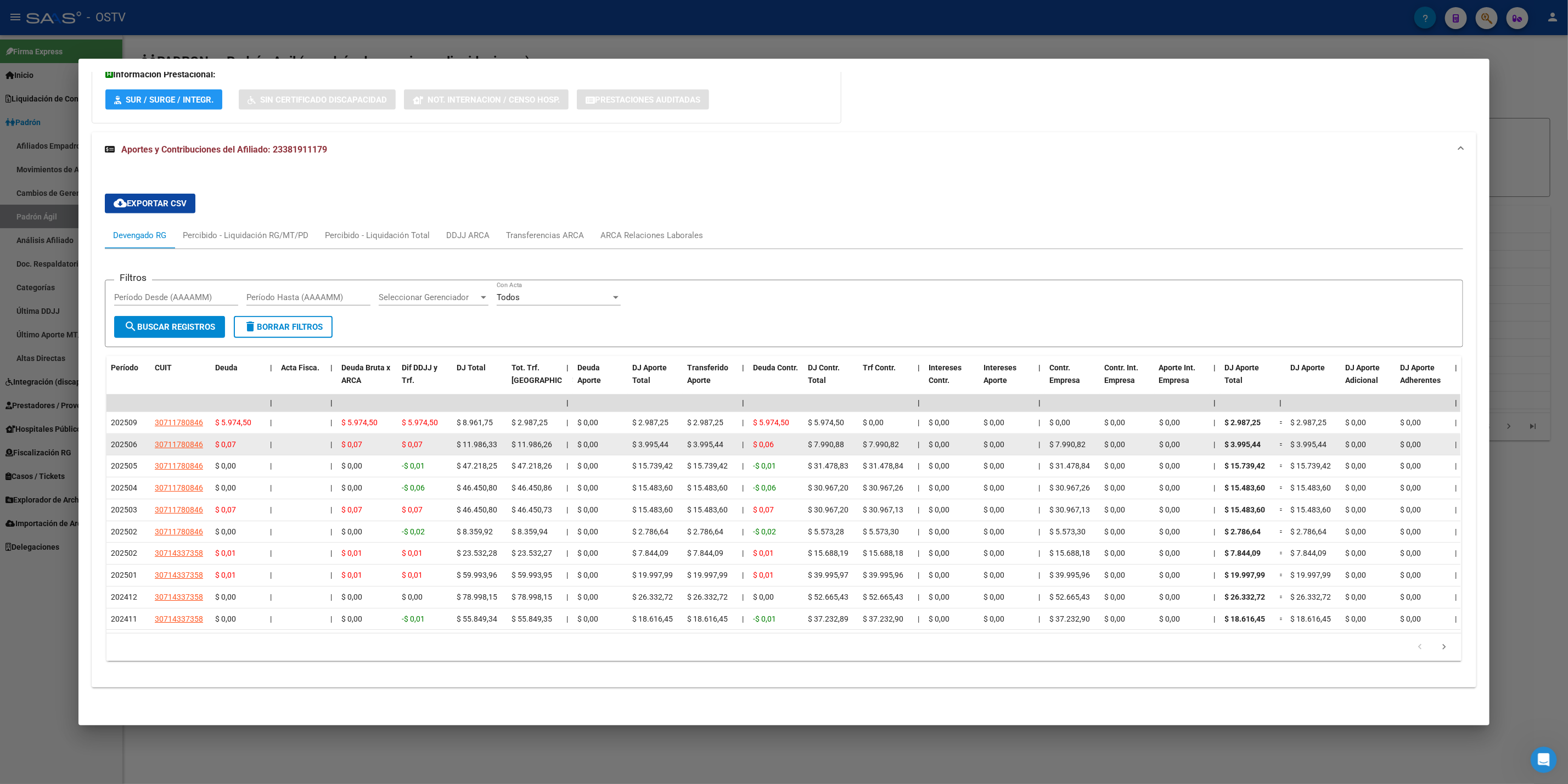
scroll to position [761, 0]
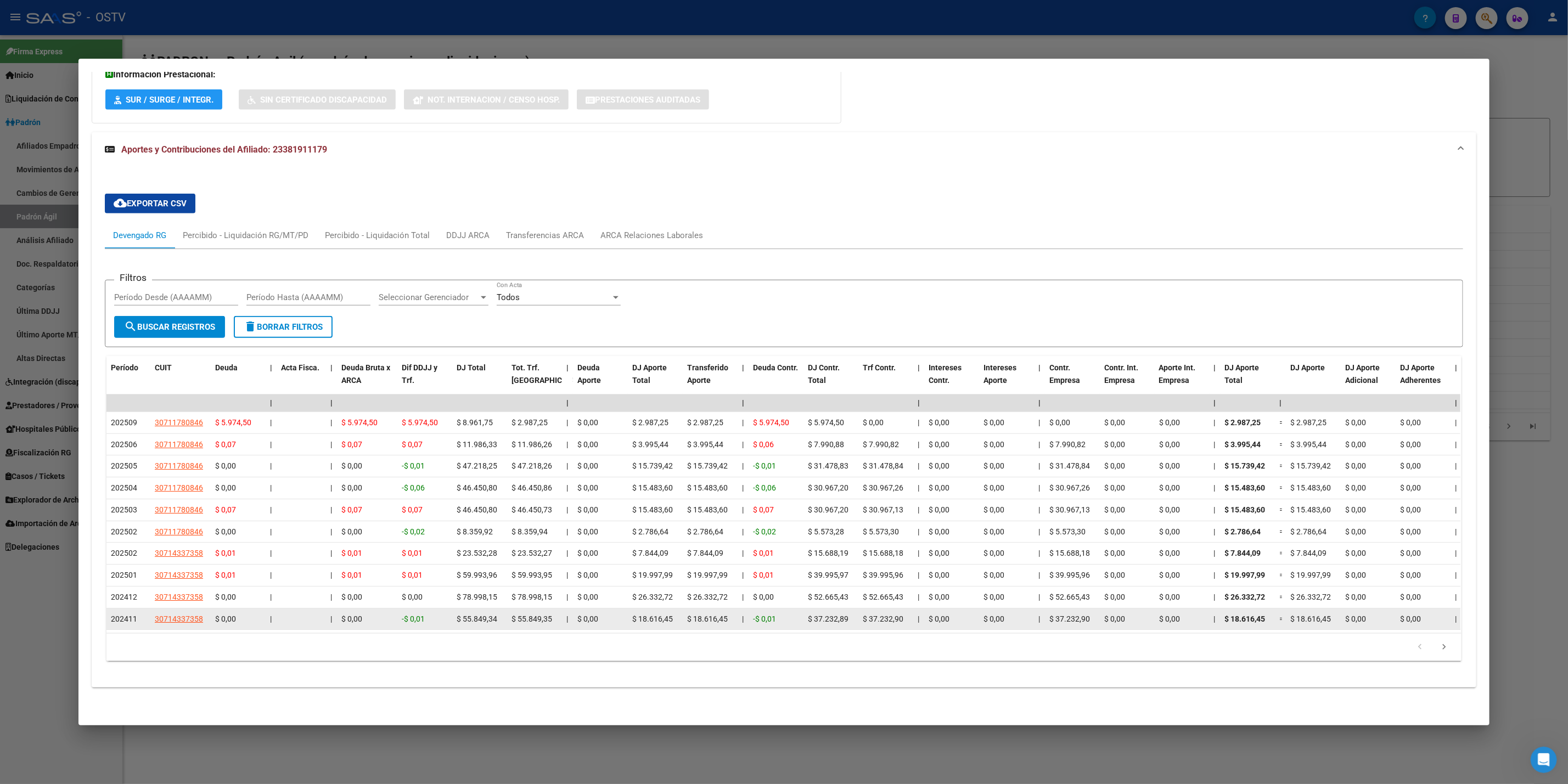
drag, startPoint x: 776, startPoint y: 620, endPoint x: 945, endPoint y: 603, distance: 169.9
click at [944, 603] on datatable-body "| | | | | | | | | | | | | 202509 30711780846 $ 5.974,50 | | $ 5.974,50 $ 5.974,…" at bounding box center [783, 514] width 1354 height 239
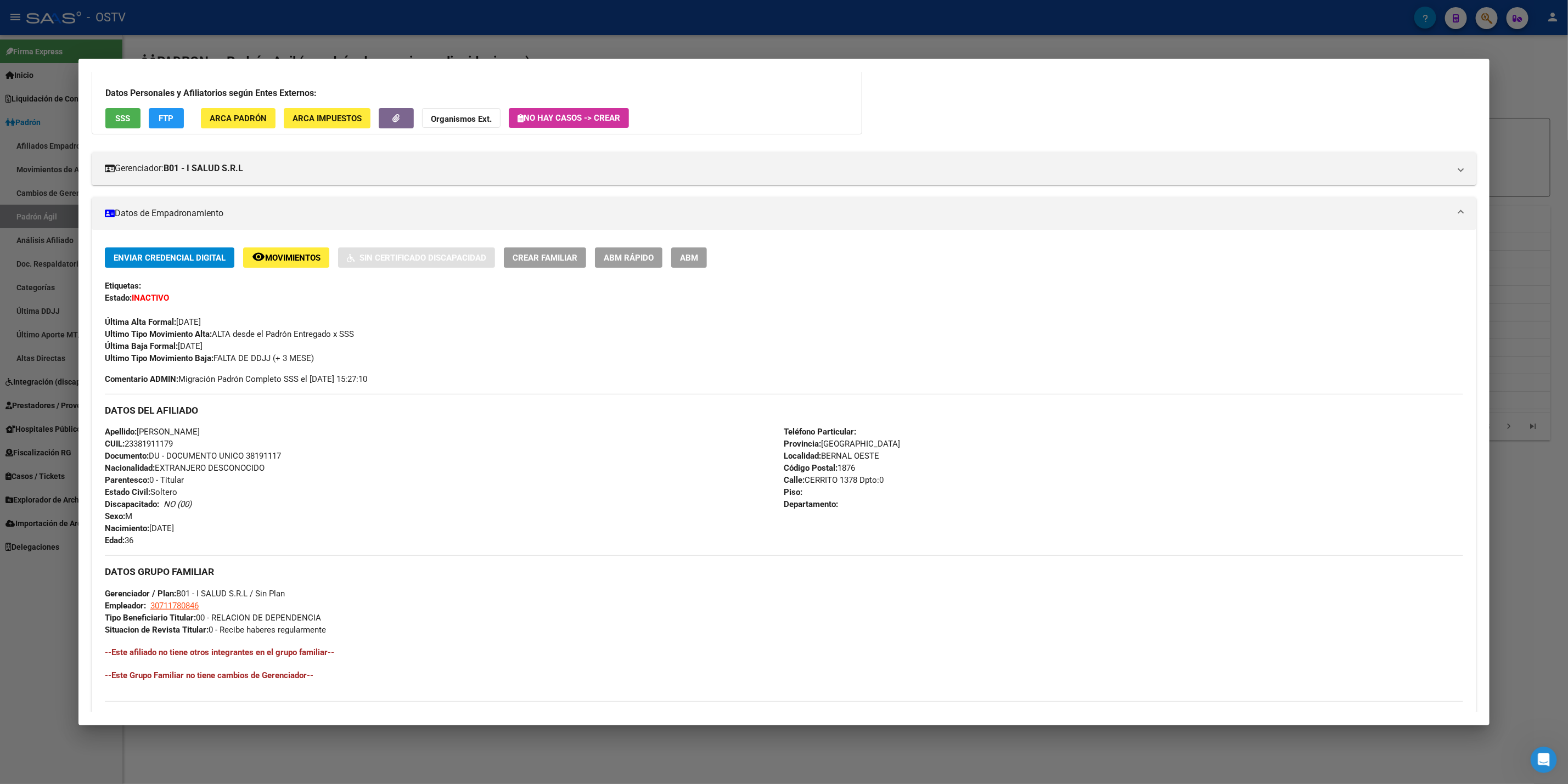
scroll to position [19, 0]
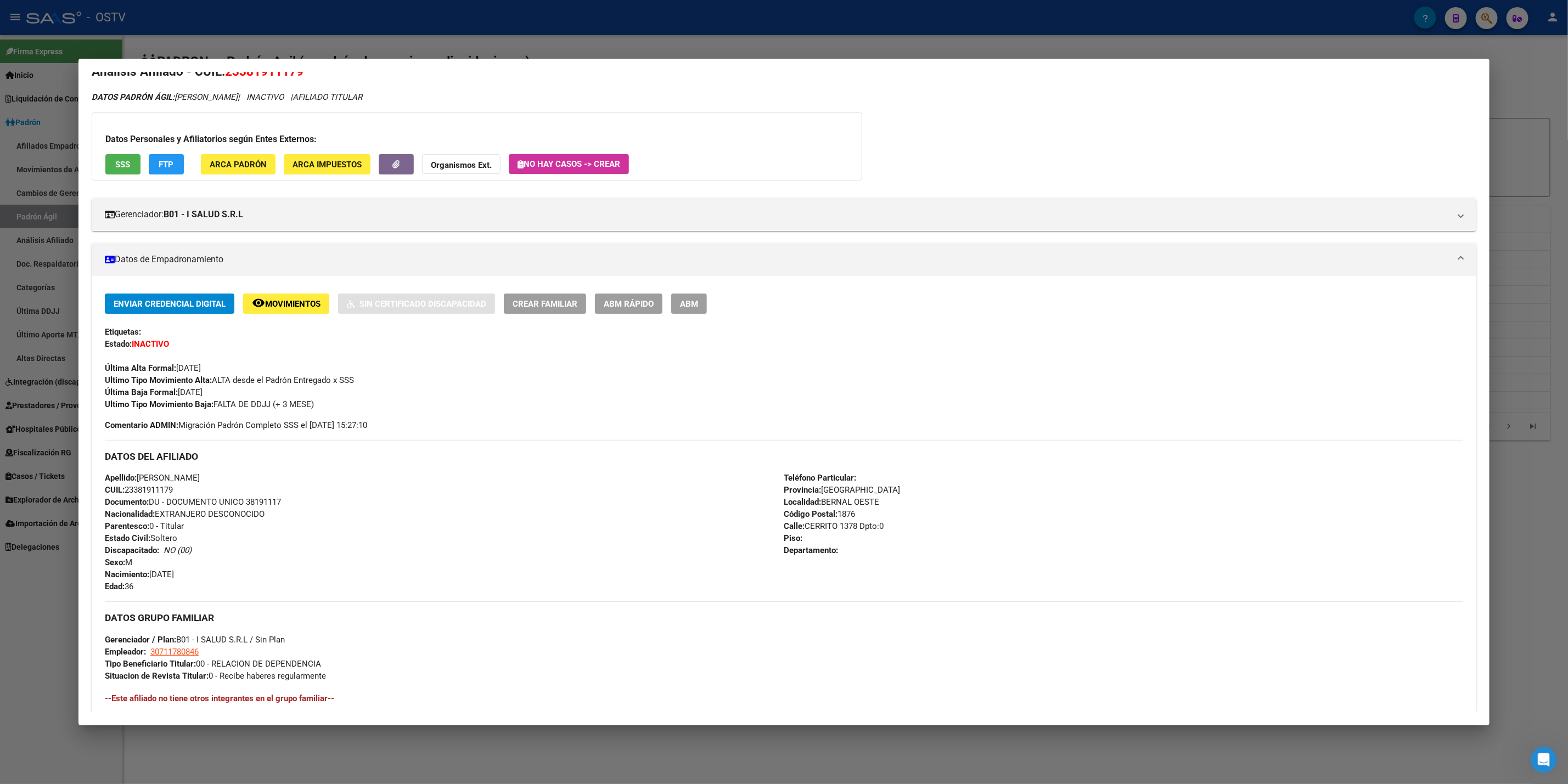
click at [705, 13] on div at bounding box center [784, 392] width 1568 height 784
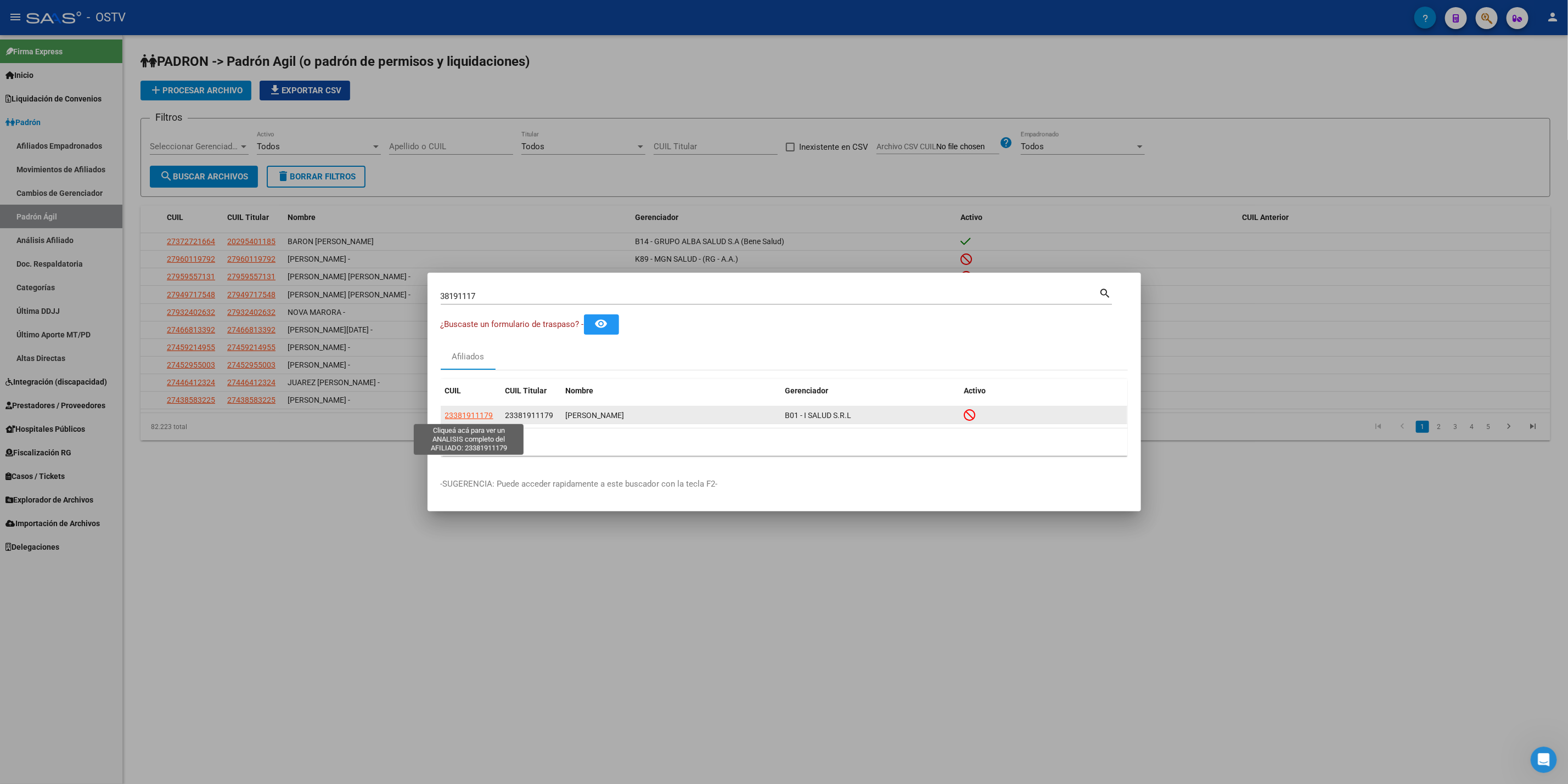
click at [487, 417] on span "23381911179" at bounding box center [469, 415] width 48 height 9
